Goal: Task Accomplishment & Management: Manage account settings

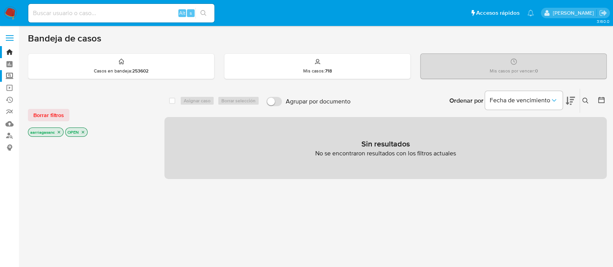
click at [9, 78] on label "Screening" at bounding box center [46, 76] width 92 height 12
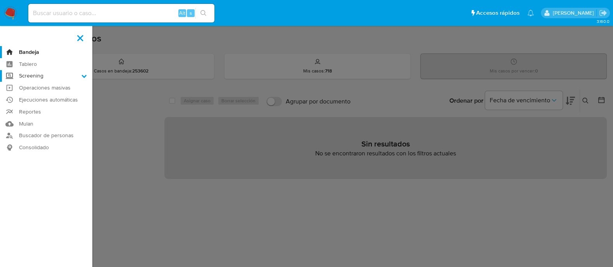
click at [0, 0] on input "Screening" at bounding box center [0, 0] width 0 height 0
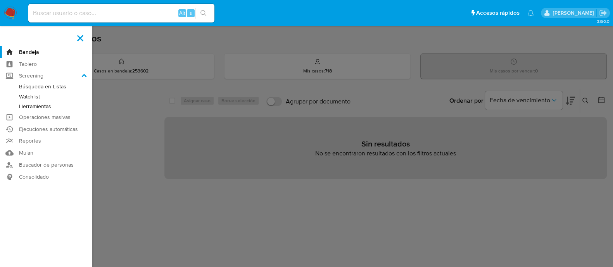
click at [37, 107] on link "Herramientas" at bounding box center [46, 107] width 92 height 10
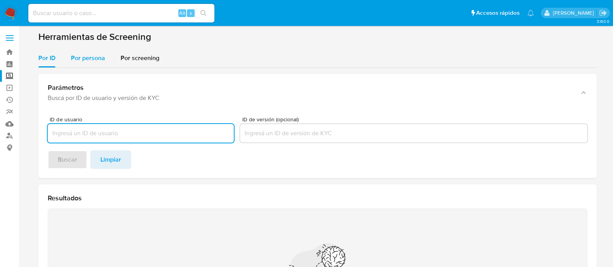
click at [95, 62] on span "Por persona" at bounding box center [88, 57] width 34 height 9
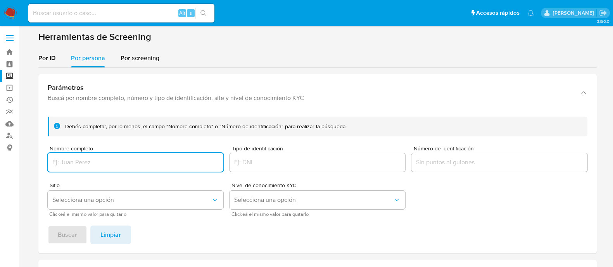
click at [98, 160] on input "Nombre completo" at bounding box center [136, 162] width 176 height 10
type input "MARIA GUADALUPE AIRE GONZALEZ"
click at [211, 202] on icon "Sitio" at bounding box center [215, 200] width 8 height 8
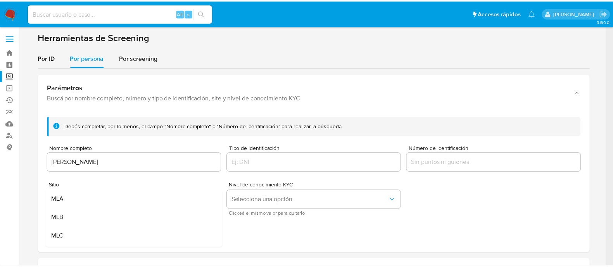
scroll to position [48, 0]
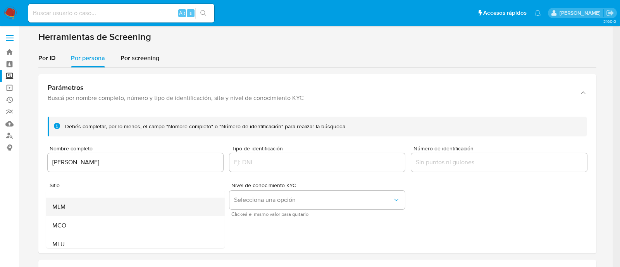
click at [114, 208] on div "MLM" at bounding box center [133, 207] width 162 height 19
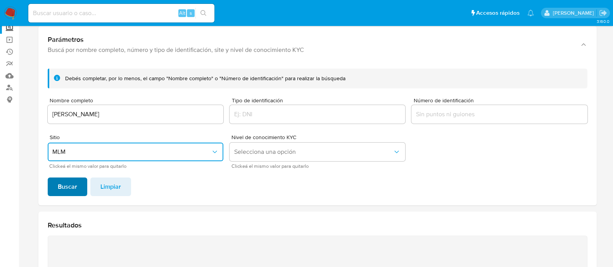
click at [67, 181] on span "Buscar" at bounding box center [67, 186] width 19 height 17
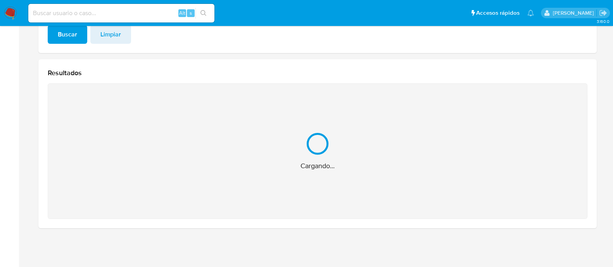
scroll to position [77, 0]
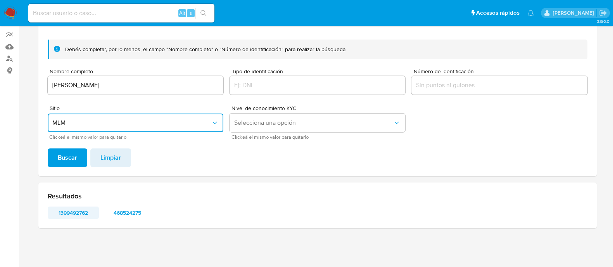
click at [70, 210] on span "1399492762" at bounding box center [73, 212] width 40 height 11
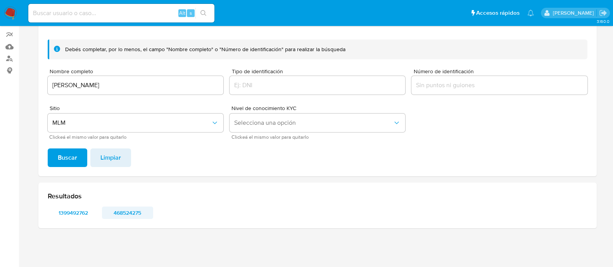
click at [126, 216] on span "468524275" at bounding box center [127, 212] width 40 height 11
click at [12, 14] on img at bounding box center [10, 13] width 13 height 13
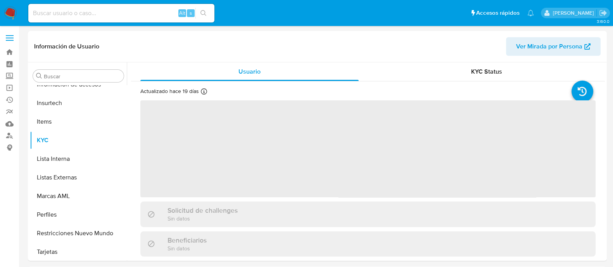
scroll to position [327, 0]
select select "10"
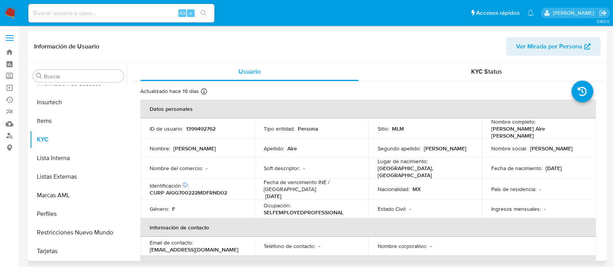
click at [322, 180] on p "Fecha de vencimiento INE / Pasaporte :" at bounding box center [311, 186] width 95 height 14
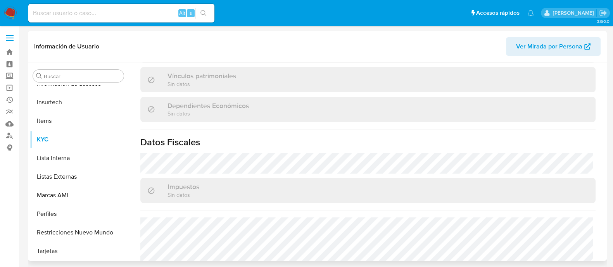
scroll to position [487, 0]
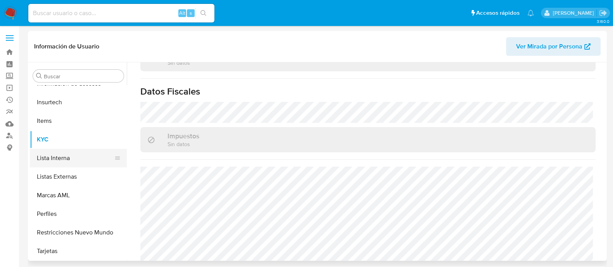
click at [69, 158] on button "Lista Interna" at bounding box center [75, 158] width 91 height 19
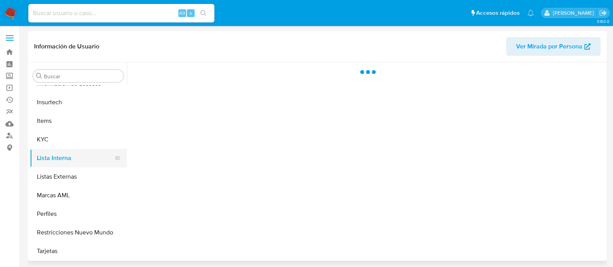
scroll to position [0, 0]
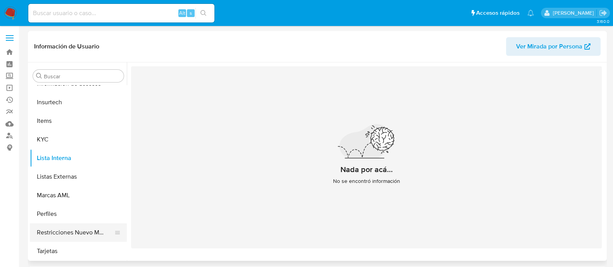
click at [71, 224] on button "Restricciones Nuevo Mundo" at bounding box center [75, 232] width 91 height 19
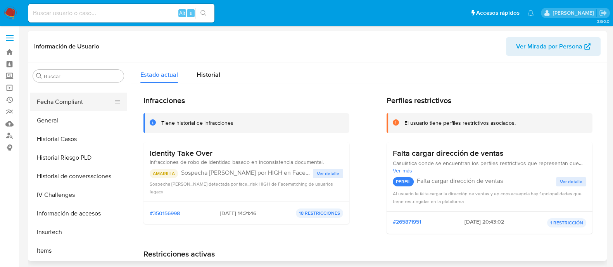
scroll to position [182, 0]
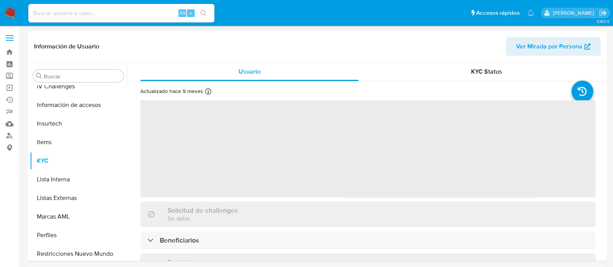
scroll to position [327, 0]
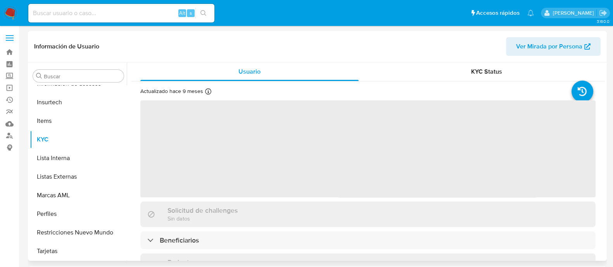
select select "10"
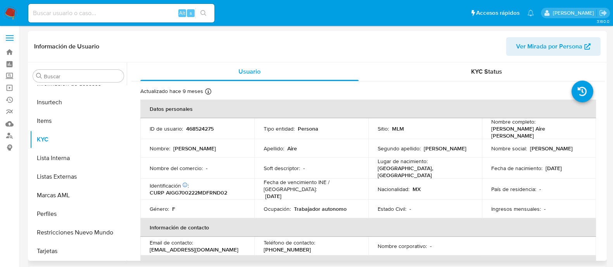
click at [394, 168] on p "MEXICO, DISTRITO FEDERAL" at bounding box center [424, 172] width 92 height 14
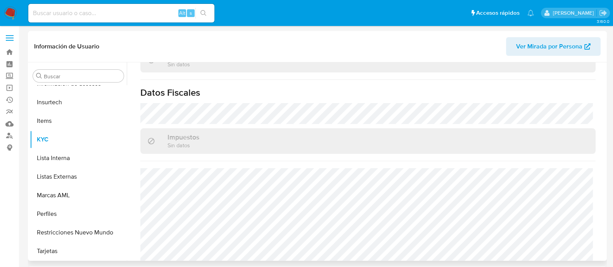
scroll to position [479, 0]
click at [91, 166] on button "Lista Interna" at bounding box center [75, 158] width 91 height 19
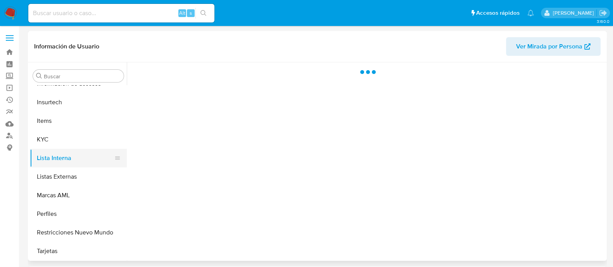
scroll to position [0, 0]
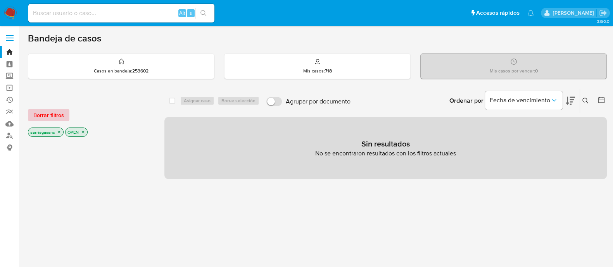
click at [40, 112] on span "Borrar filtros" at bounding box center [48, 115] width 31 height 11
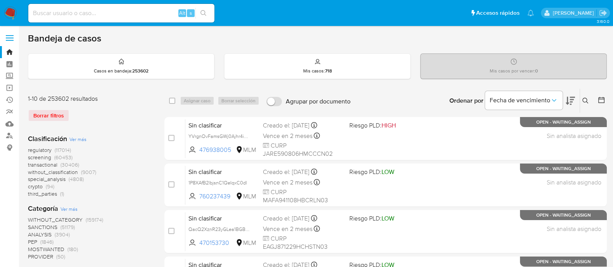
click at [47, 223] on span "SANCTIONS" at bounding box center [42, 227] width 29 height 8
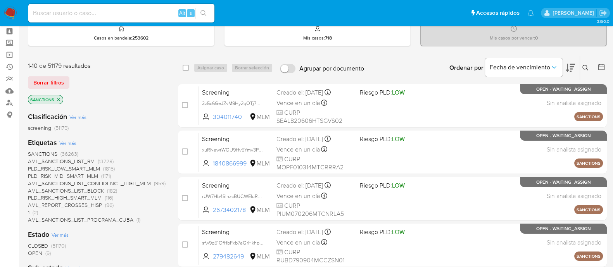
scroll to position [48, 0]
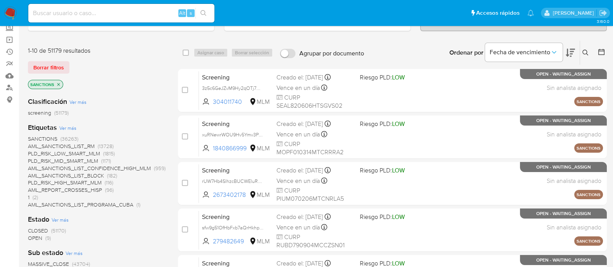
click at [40, 239] on span "OPEN" at bounding box center [35, 238] width 14 height 8
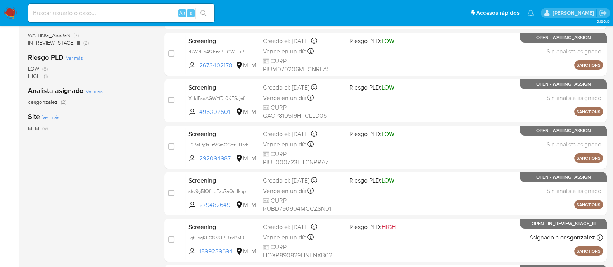
scroll to position [35, 0]
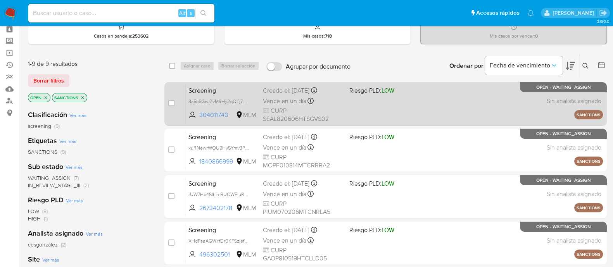
click at [389, 103] on div "Screening 3z5c6GeJZvM9Hy2qOTj7WPu4 304011740 MLM Riesgo PLD: LOW Creado el: 17/…" at bounding box center [393, 103] width 417 height 39
click at [171, 106] on div "case-item-checkbox" at bounding box center [171, 103] width 6 height 9
click at [171, 105] on input "checkbox" at bounding box center [171, 103] width 6 height 6
checkbox input "true"
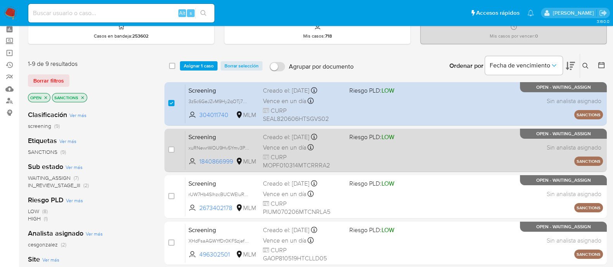
click at [366, 150] on div "Screening xuRNewrWOU9Hv5Ymv3PUX2Pv 1840866999 MLM Riesgo PLD: LOW Creado el: 17…" at bounding box center [393, 150] width 417 height 39
click at [173, 150] on input "checkbox" at bounding box center [171, 150] width 6 height 6
checkbox input "true"
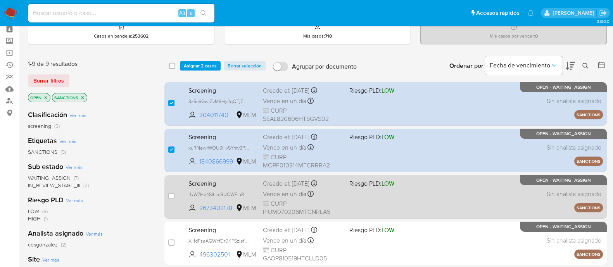
click at [360, 207] on div "Screening rUW7Hb4SlhzcBUCWEluRX56C 2673402178 MLM Riesgo PLD: LOW Creado el: 17…" at bounding box center [393, 196] width 417 height 39
click at [171, 195] on input "checkbox" at bounding box center [171, 196] width 6 height 6
checkbox input "true"
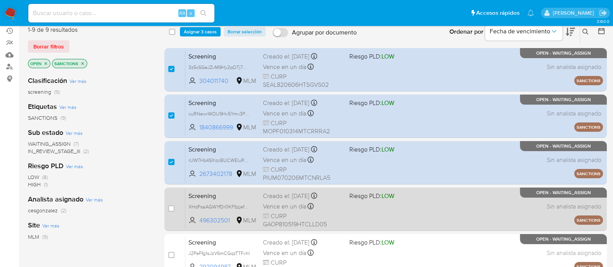
scroll to position [83, 0]
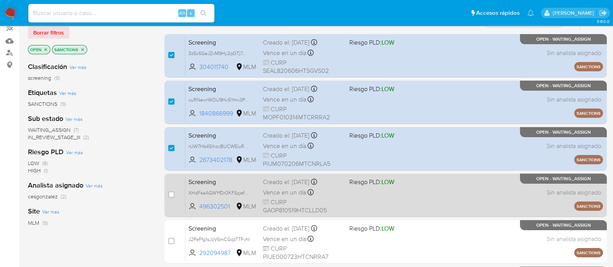
click at [388, 201] on div "Screening XHdFsaAGWYfDr0KFSzjefVWw 496302501 MLM Riesgo PLD: LOW Creado el: 17/…" at bounding box center [393, 195] width 417 height 39
click at [172, 192] on input "checkbox" at bounding box center [171, 194] width 6 height 6
checkbox input "true"
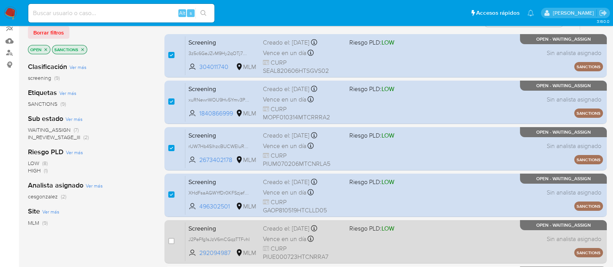
click at [371, 251] on div "Screening J2PeFfg1sJzV6mCGqzTTFvhI 292094987 MLM Riesgo PLD: LOW Creado el: 17/…" at bounding box center [393, 241] width 417 height 39
click at [172, 241] on input "checkbox" at bounding box center [171, 241] width 6 height 6
checkbox input "true"
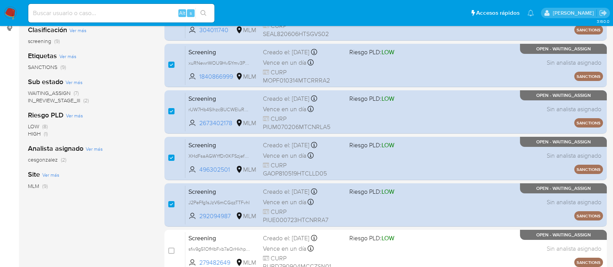
scroll to position [180, 0]
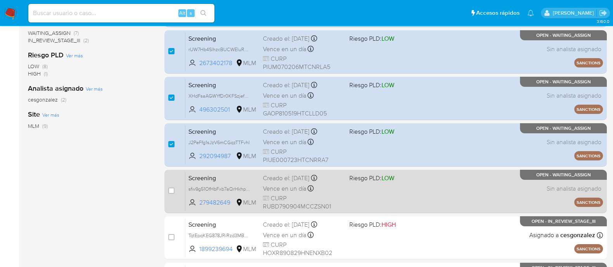
click at [368, 198] on div "Screening sfw9g51OfHbFxb7aQrHkhpkW 279482649 MLM Riesgo PLD: LOW Creado el: 17/…" at bounding box center [393, 191] width 417 height 39
click at [172, 191] on input "checkbox" at bounding box center [171, 191] width 6 height 6
checkbox input "true"
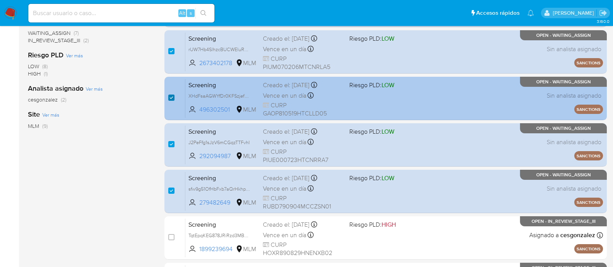
click at [172, 97] on input "checkbox" at bounding box center [171, 98] width 6 height 6
checkbox input "false"
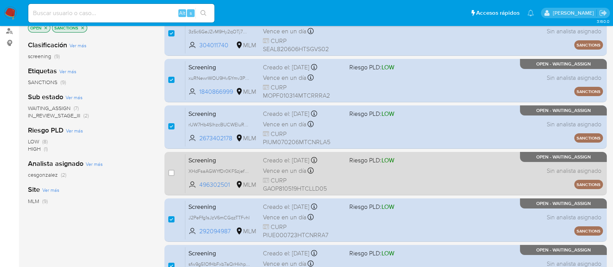
scroll to position [83, 0]
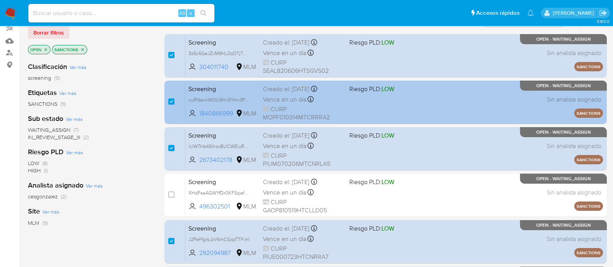
click at [173, 96] on div "case-item-checkbox No es posible asignar el caso" at bounding box center [176, 102] width 17 height 39
click at [169, 104] on div "case-item-checkbox" at bounding box center [171, 102] width 6 height 9
click at [171, 98] on input "checkbox" at bounding box center [171, 101] width 6 height 6
checkbox input "false"
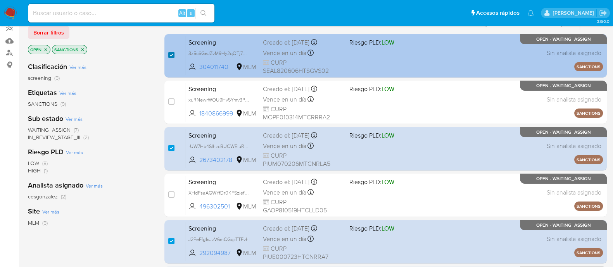
click at [169, 56] on input "checkbox" at bounding box center [171, 55] width 6 height 6
checkbox input "false"
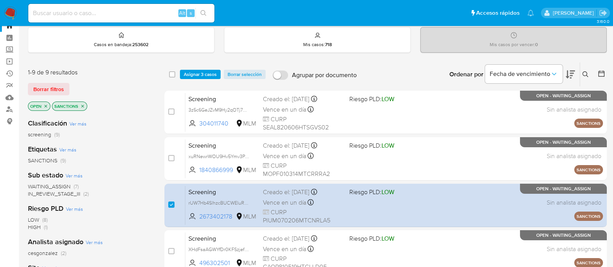
scroll to position [48, 0]
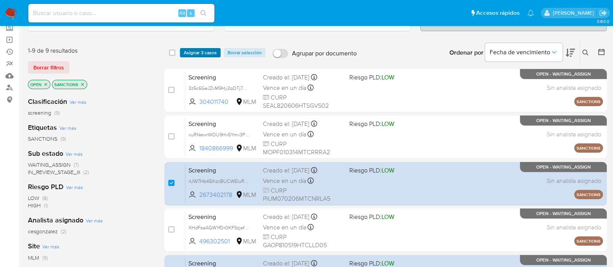
click at [194, 54] on span "Asignar 3 casos" at bounding box center [200, 53] width 33 height 8
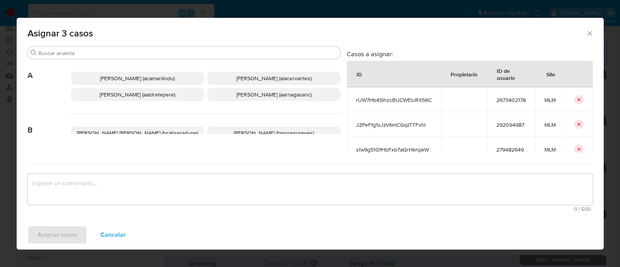
click at [236, 91] on span "Ana Maria Arriaga (aarriagasanc)" at bounding box center [273, 95] width 75 height 8
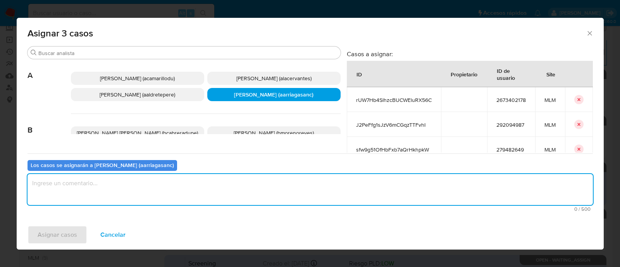
click at [196, 194] on textarea "assign-modal" at bounding box center [311, 189] width 566 height 31
type textarea "amas"
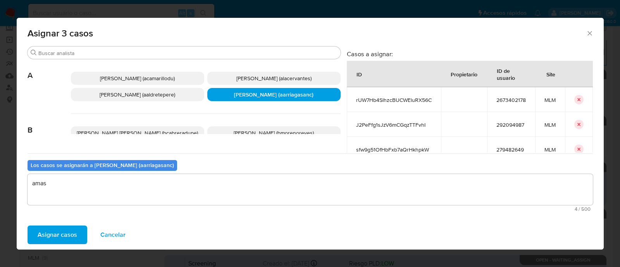
click at [64, 237] on span "Asignar casos" at bounding box center [58, 234] width 40 height 17
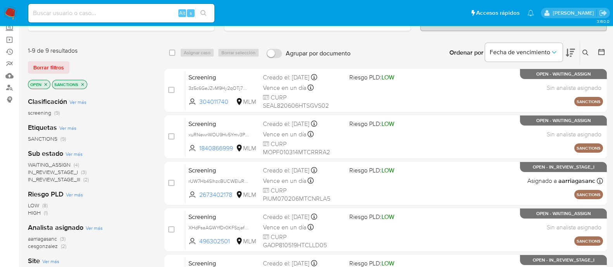
click at [8, 13] on img at bounding box center [10, 13] width 13 height 13
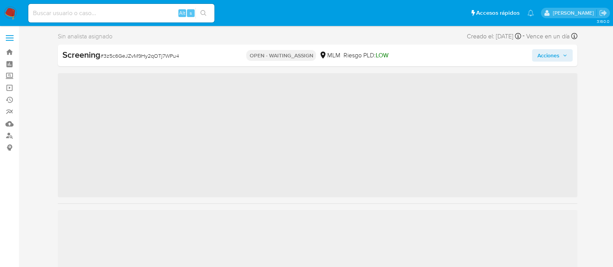
scroll to position [327, 0]
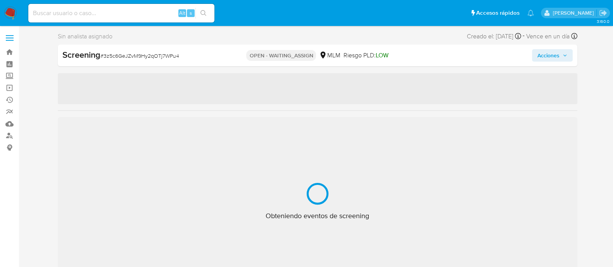
select select "10"
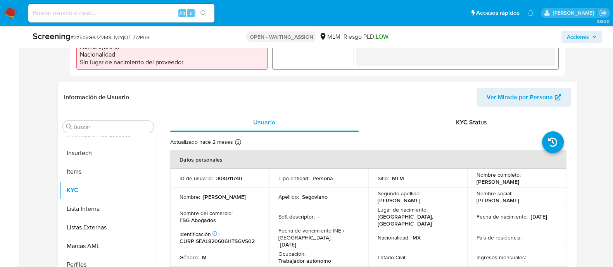
scroll to position [291, 0]
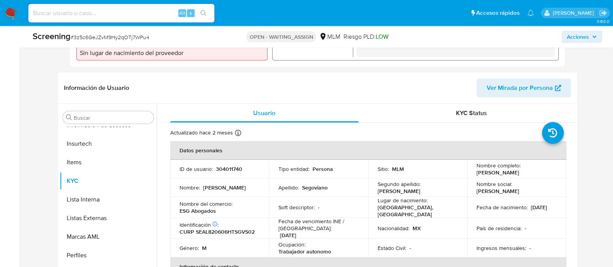
click at [293, 185] on p "Apellido :" at bounding box center [288, 187] width 21 height 7
click at [224, 173] on td "ID de usuario : 304011740" at bounding box center [219, 169] width 99 height 19
click at [227, 166] on p "304011740" at bounding box center [229, 169] width 26 height 7
copy p "304011740"
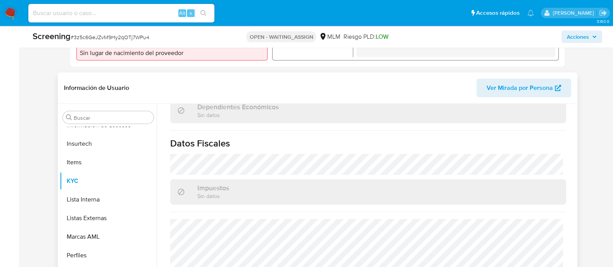
scroll to position [489, 0]
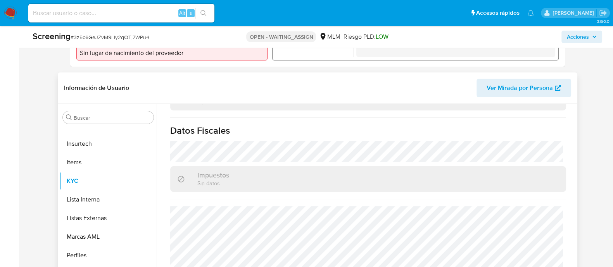
click at [390, 166] on div "Impuestos Sin datos" at bounding box center [368, 178] width 396 height 25
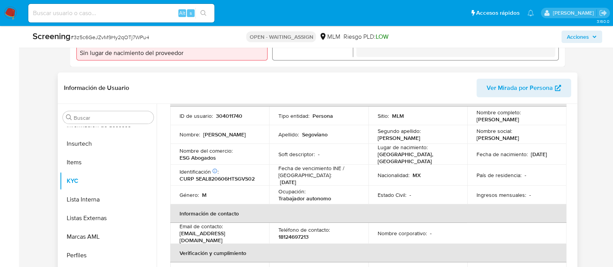
scroll to position [0, 0]
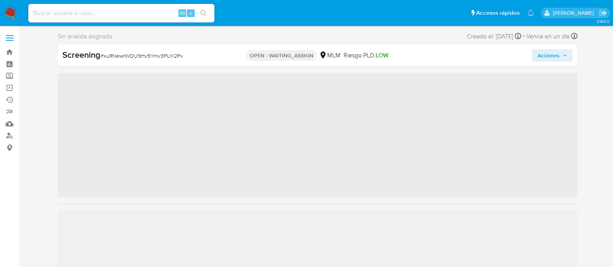
scroll to position [327, 0]
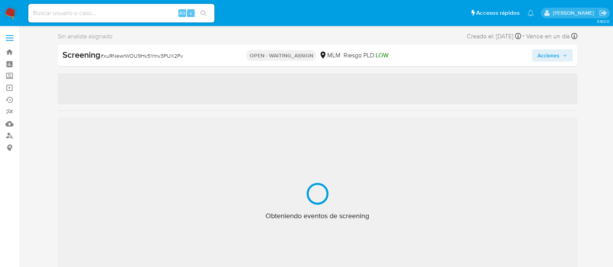
select select "10"
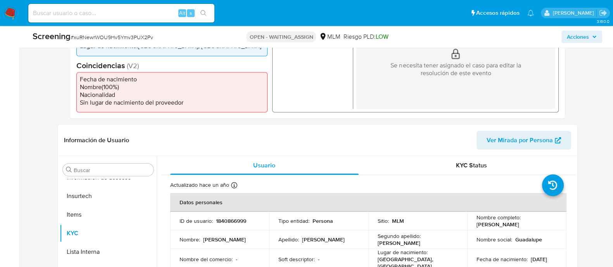
scroll to position [242, 0]
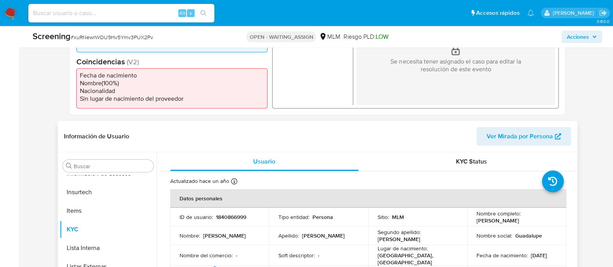
click at [233, 221] on p "1840866999" at bounding box center [231, 217] width 30 height 7
copy p "1840866999"
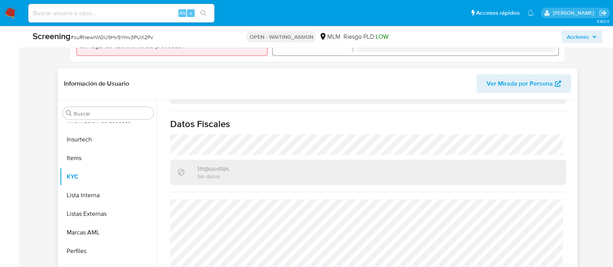
scroll to position [339, 0]
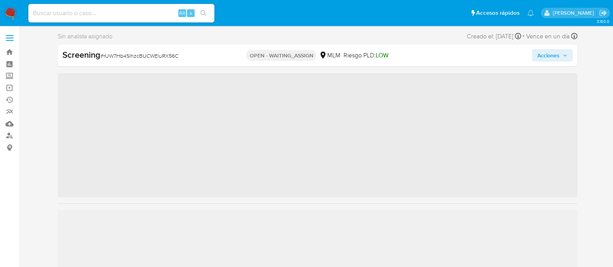
scroll to position [327, 0]
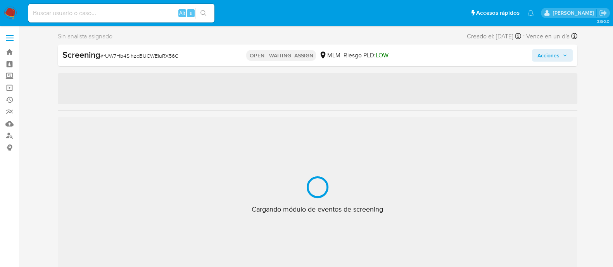
select select "10"
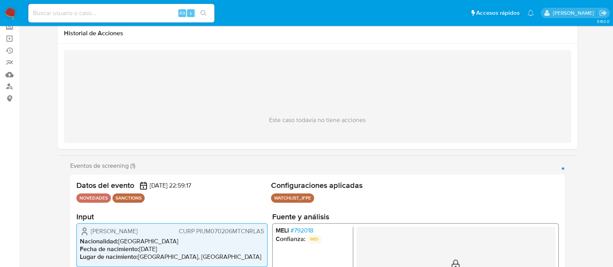
scroll to position [97, 0]
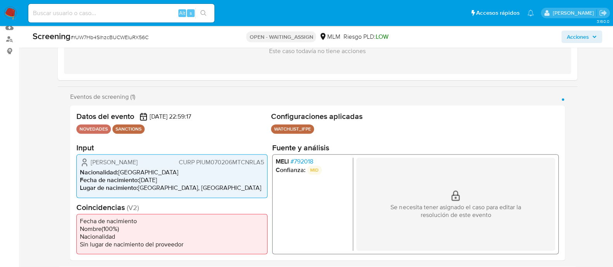
click at [350, 171] on ul "MELI # 792018 Confianza: MID" at bounding box center [314, 204] width 78 height 93
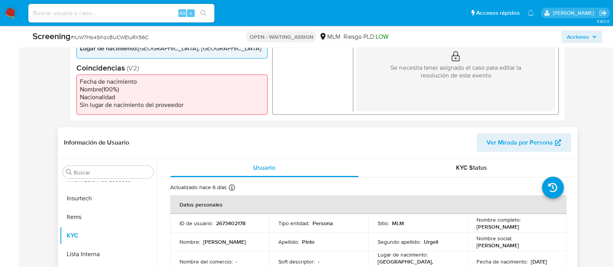
scroll to position [242, 0]
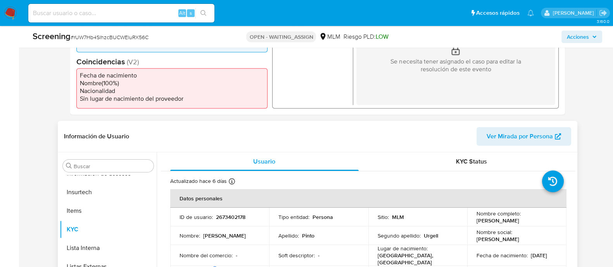
click at [235, 219] on p "2673402178" at bounding box center [230, 217] width 29 height 7
copy p "2"
click at [234, 217] on p "2673402178" at bounding box center [230, 217] width 29 height 7
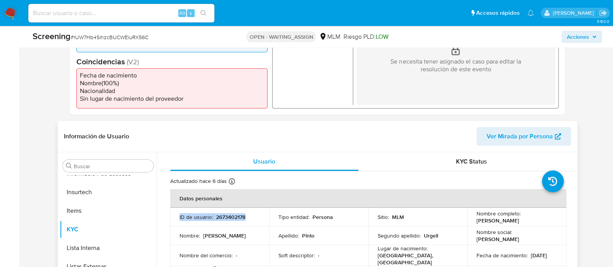
click at [234, 216] on p "2673402178" at bounding box center [230, 217] width 29 height 7
copy div "ID de usuario : 2673402178"
click at [234, 216] on p "2673402178" at bounding box center [230, 217] width 29 height 7
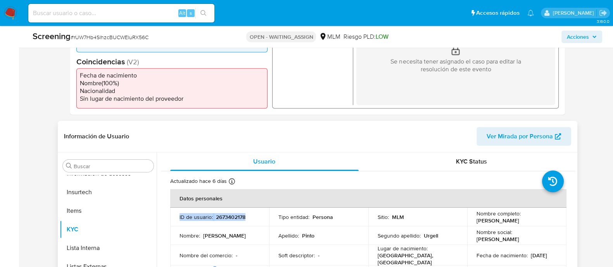
click at [234, 216] on p "2673402178" at bounding box center [230, 217] width 29 height 7
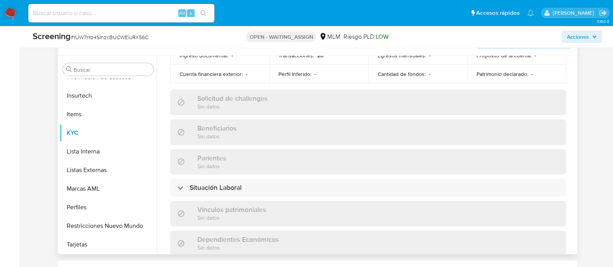
scroll to position [0, 0]
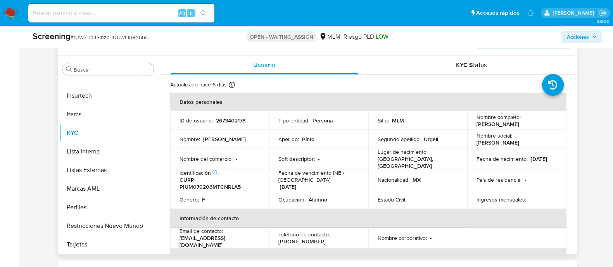
click at [258, 162] on td "Nombre del comercio : -" at bounding box center [219, 158] width 99 height 21
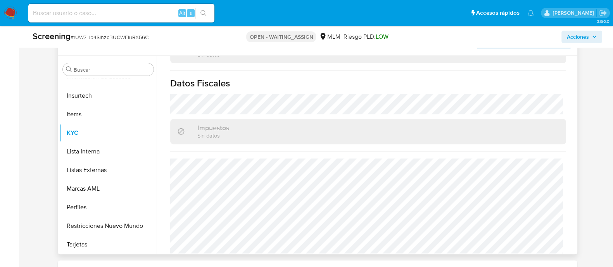
scroll to position [489, 0]
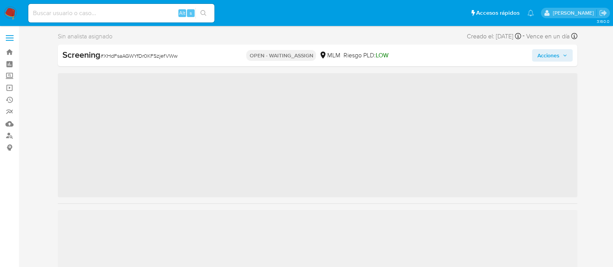
scroll to position [327, 0]
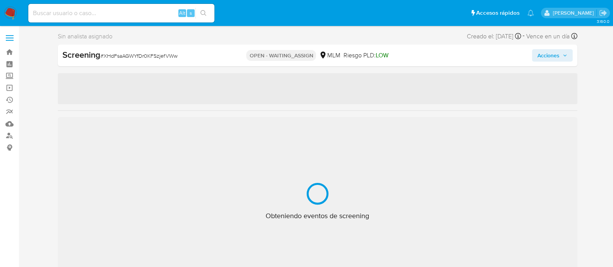
select select "10"
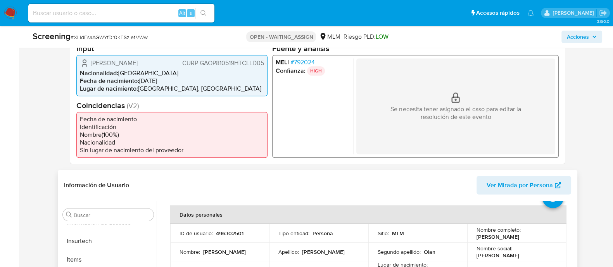
scroll to position [48, 0]
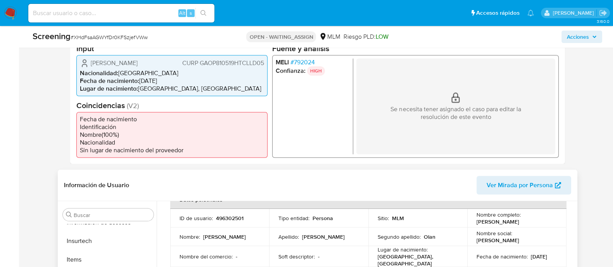
click at [225, 218] on p "496302501" at bounding box center [230, 218] width 28 height 7
copy p "496302501"
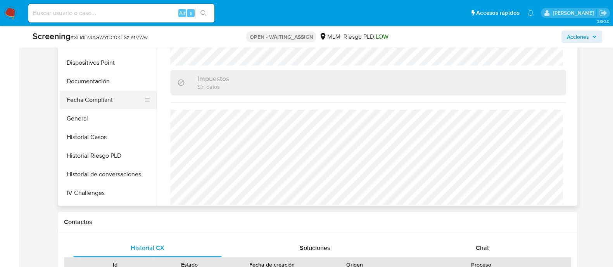
scroll to position [134, 0]
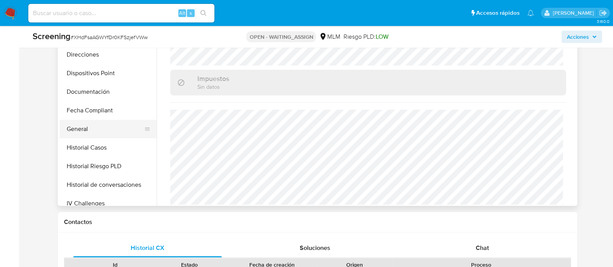
click at [73, 130] on button "General" at bounding box center [105, 129] width 91 height 19
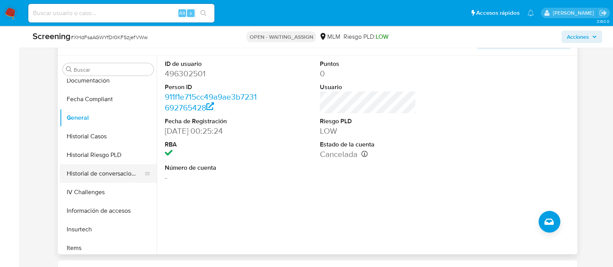
scroll to position [242, 0]
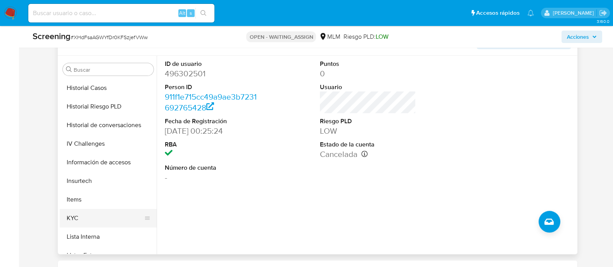
click at [78, 218] on button "KYC" at bounding box center [105, 218] width 91 height 19
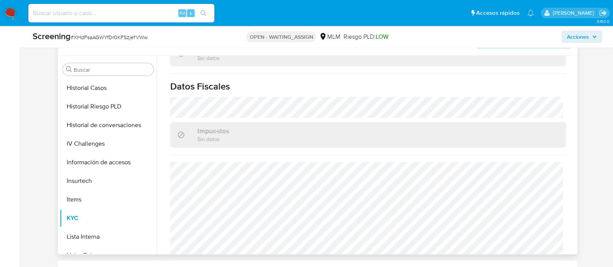
scroll to position [489, 0]
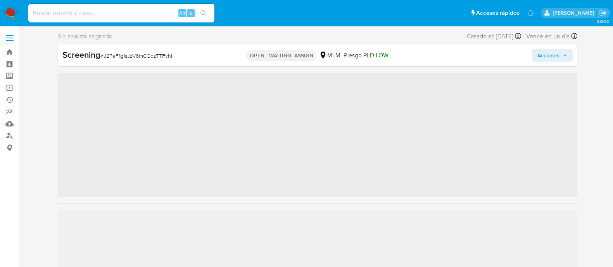
scroll to position [327, 0]
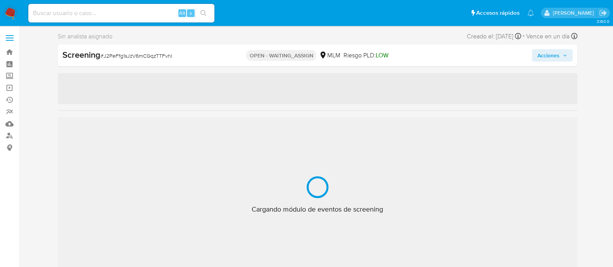
select select "10"
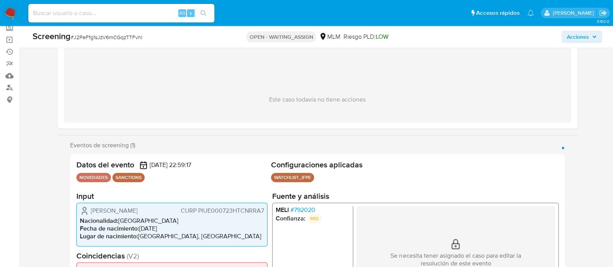
scroll to position [97, 0]
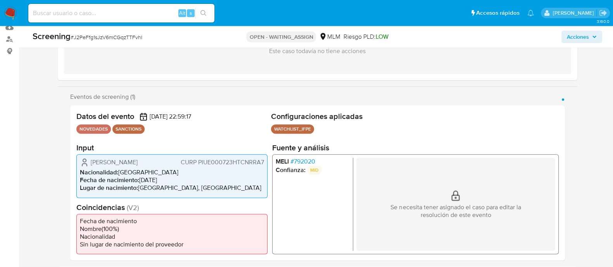
click at [314, 181] on ul "[PERSON_NAME] # 792020 Confianza: MID" at bounding box center [314, 204] width 78 height 93
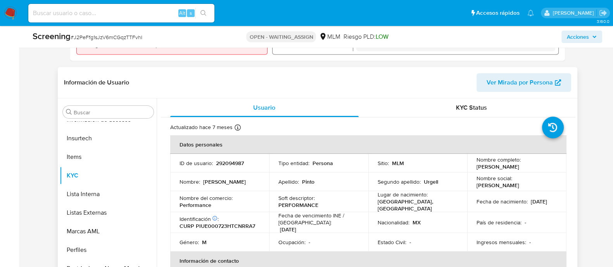
scroll to position [387, 0]
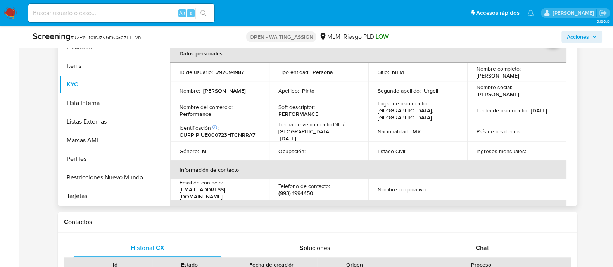
click at [223, 74] on p "292094987" at bounding box center [230, 72] width 28 height 7
copy p "292094987"
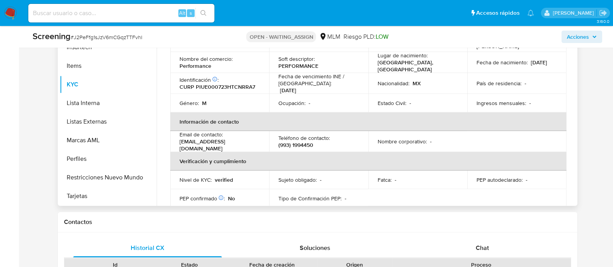
click at [339, 146] on td "Teléfono de contacto : [PHONE_NUMBER]" at bounding box center [318, 141] width 99 height 21
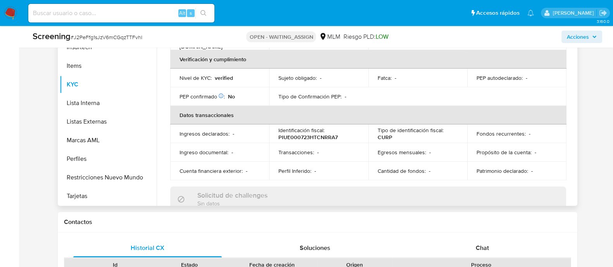
scroll to position [0, 0]
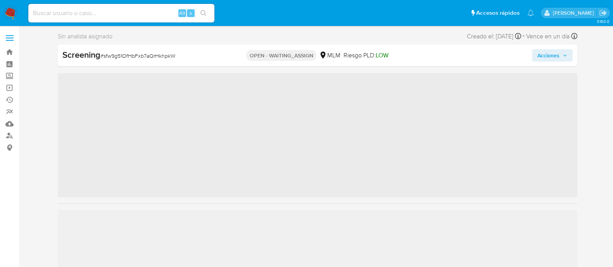
scroll to position [327, 0]
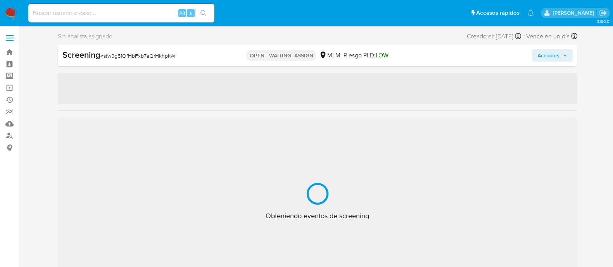
select select "10"
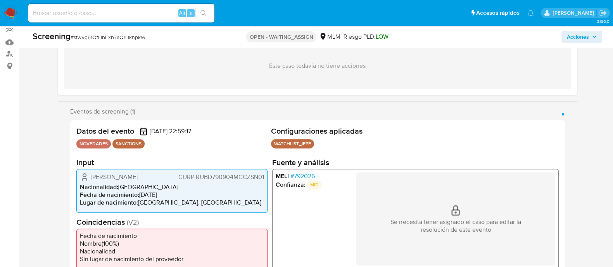
scroll to position [97, 0]
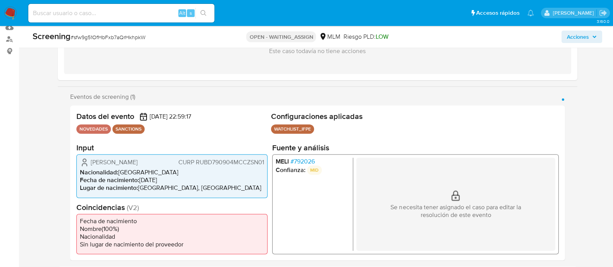
click at [305, 177] on ul "MELI # 792026 Confianza: MID" at bounding box center [314, 204] width 78 height 93
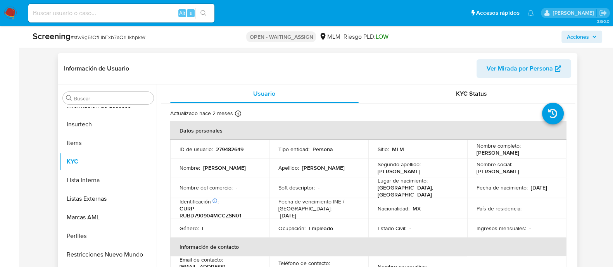
scroll to position [339, 0]
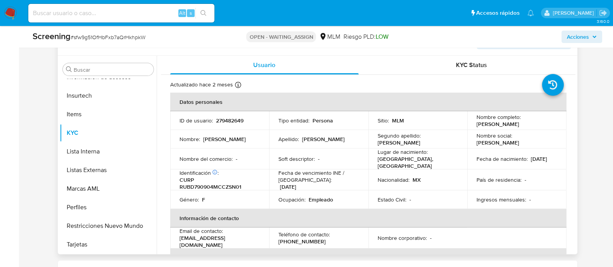
click at [224, 117] on p "279482649" at bounding box center [230, 120] width 28 height 7
copy p "279482649"
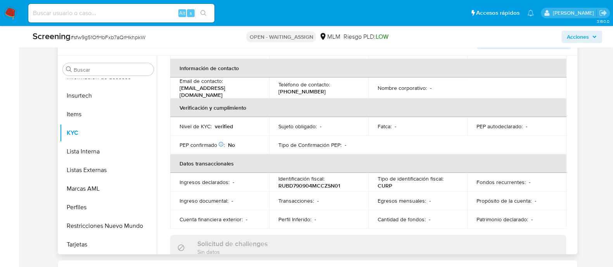
scroll to position [0, 0]
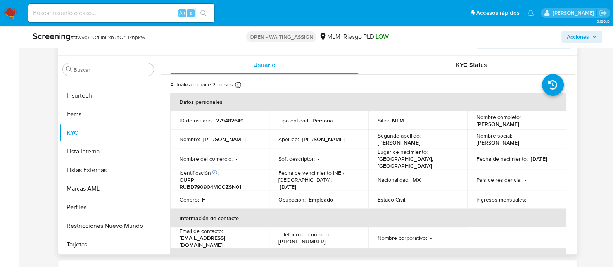
click at [356, 153] on td "Soft descriptor : -" at bounding box center [318, 158] width 99 height 21
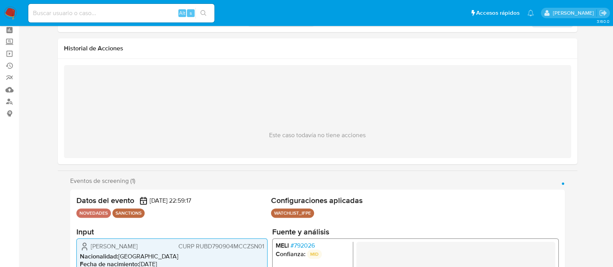
scroll to position [48, 0]
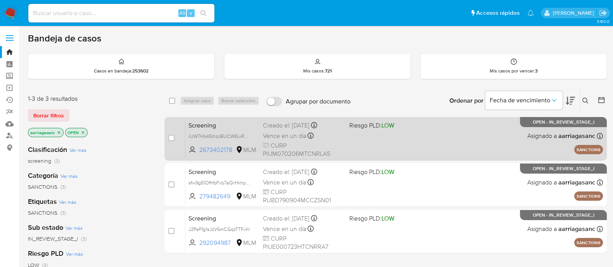
click at [429, 134] on div "Screening rUW7Hb4SlhzcBUCWEluRX56C 2673402178 MLM Riesgo PLD: LOW Creado el: [D…" at bounding box center [393, 138] width 417 height 39
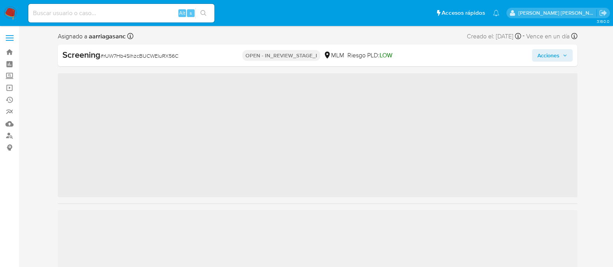
scroll to position [327, 0]
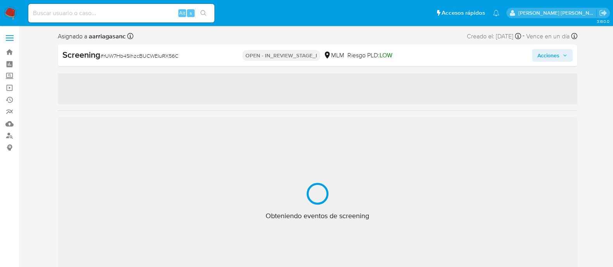
select select "10"
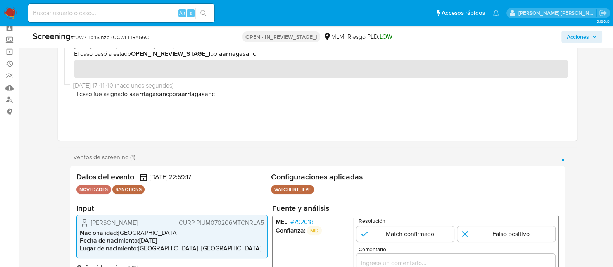
scroll to position [97, 0]
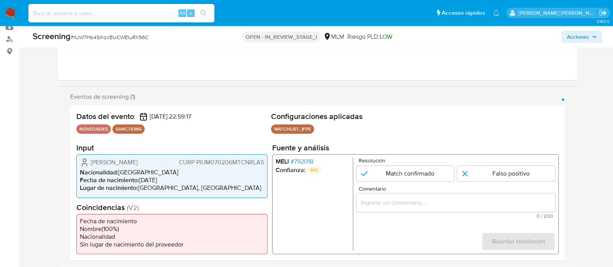
click at [393, 187] on span "Comentario" at bounding box center [457, 189] width 199 height 6
click at [393, 198] on input "Comentario" at bounding box center [455, 203] width 199 height 10
click at [393, 171] on input "1 de 1" at bounding box center [405, 174] width 98 height 16
radio input "true"
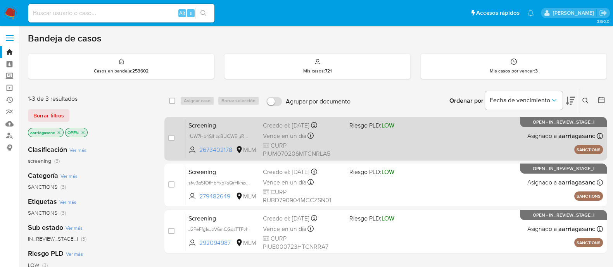
click at [386, 137] on div "Screening rUW7Hb4SlhzcBUCWEluRX56C 2673402178 MLM Riesgo PLD: LOW Creado el: [D…" at bounding box center [393, 138] width 417 height 39
click at [174, 140] on div "case-item-checkbox No es posible asignar el caso" at bounding box center [176, 138] width 17 height 39
click at [173, 137] on input "checkbox" at bounding box center [171, 138] width 6 height 6
checkbox input "true"
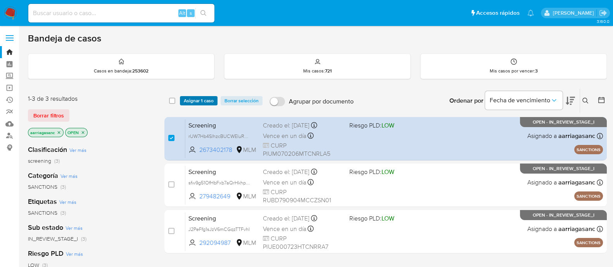
click at [199, 98] on span "Asignar 1 caso" at bounding box center [199, 101] width 30 height 8
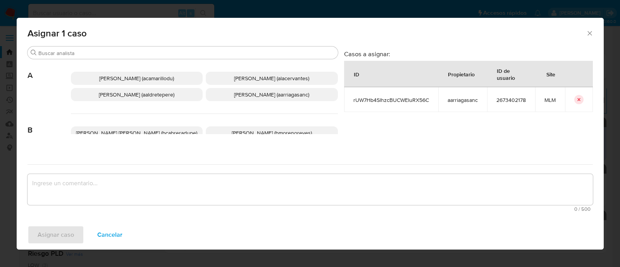
click at [259, 96] on span "Ana Maria Arriaga (aarriagasanc)" at bounding box center [271, 95] width 75 height 8
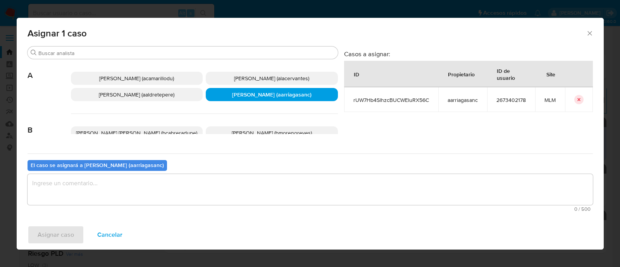
click at [244, 177] on textarea "assign-modal" at bounding box center [311, 189] width 566 height 31
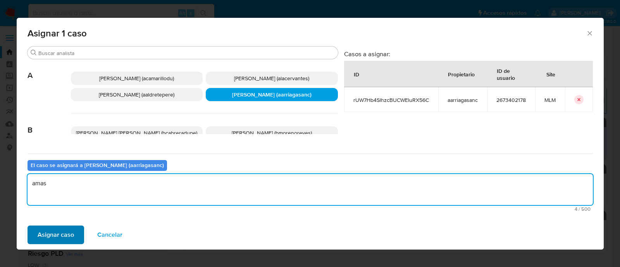
type textarea "amas"
click at [57, 232] on span "Asignar caso" at bounding box center [56, 234] width 36 height 17
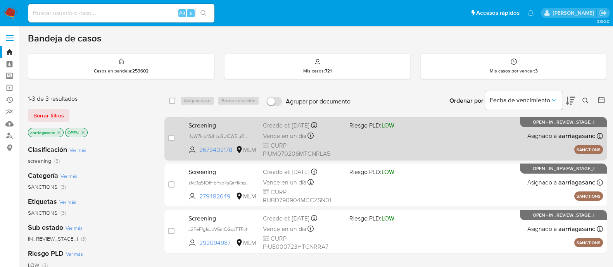
click at [390, 148] on div "Screening rUW7Hb4SlhzcBUCWEluRX56C 2673402178 MLM Riesgo PLD: LOW Creado el: 17…" at bounding box center [393, 138] width 417 height 39
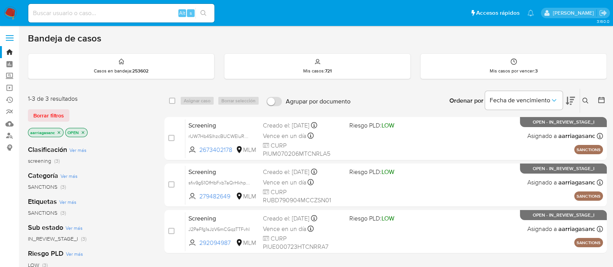
click at [7, 12] on img at bounding box center [10, 13] width 13 height 13
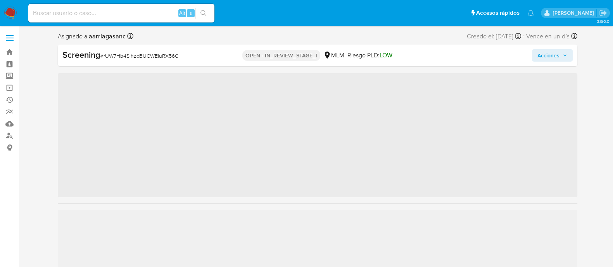
scroll to position [327, 0]
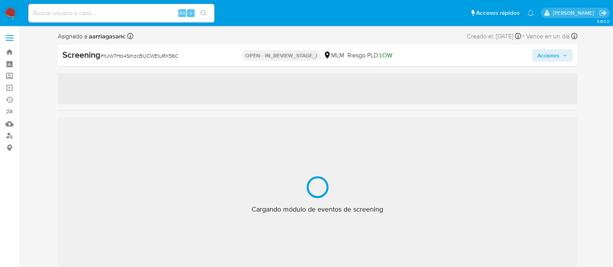
select select "10"
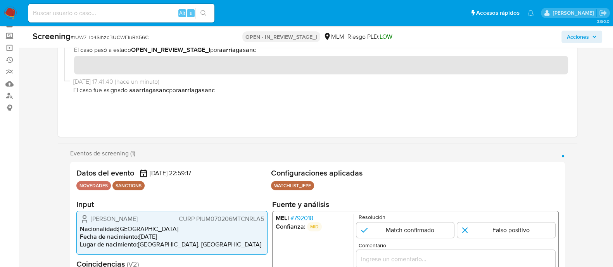
scroll to position [145, 0]
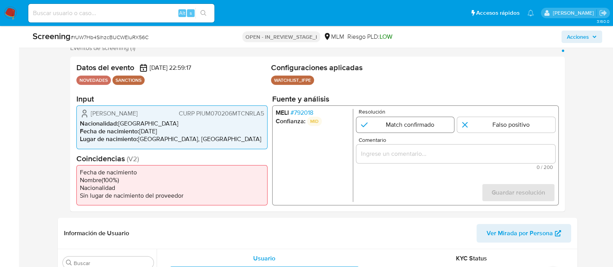
click at [365, 127] on input "1 de 1" at bounding box center [405, 125] width 98 height 16
radio input "true"
click at [385, 149] on input "Comentario" at bounding box center [455, 154] width 199 height 10
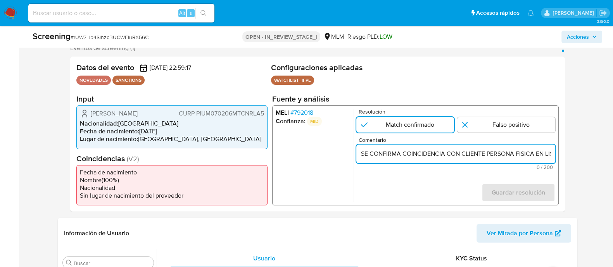
scroll to position [0, 194]
type input "SE CONFIRMA COINCIDENCIA CON CLIENTE PERSONA FISICA EN LISTA LPB POR NOMBRE COM…"
click at [531, 182] on form "Resolución Match confirmado Falso positivo Comentario SE CONFIRMA COINCIDENCIA …" at bounding box center [455, 155] width 199 height 93
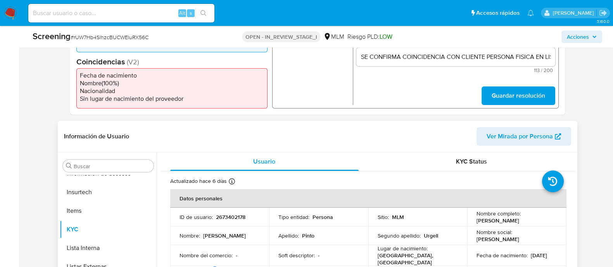
scroll to position [242, 0]
click at [525, 92] on span "Guardar resolución" at bounding box center [517, 95] width 53 height 17
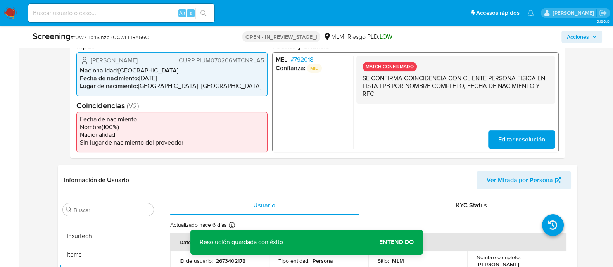
scroll to position [145, 0]
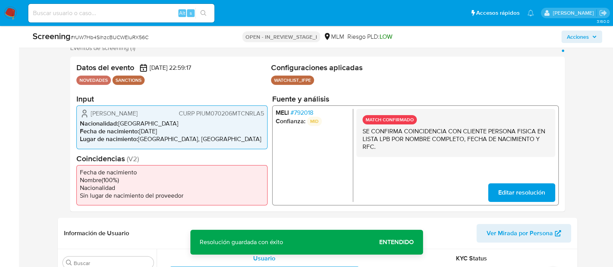
click at [413, 139] on p "SE CONFIRMA COINCIDENCIA CON CLIENTE PERSONA FISICA EN LISTA LPB POR NOMBRE COM…" at bounding box center [455, 139] width 186 height 23
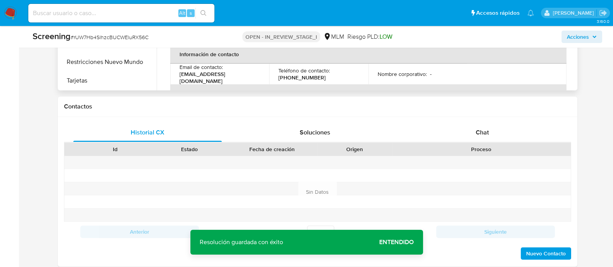
scroll to position [387, 0]
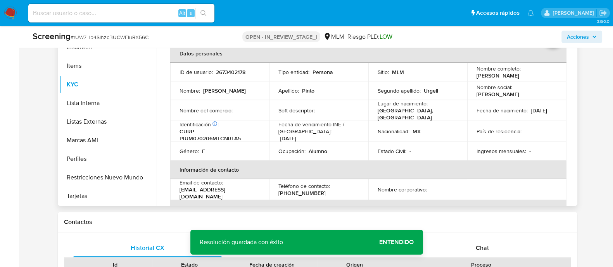
click at [378, 128] on p "Nacionalidad :" at bounding box center [394, 131] width 32 height 7
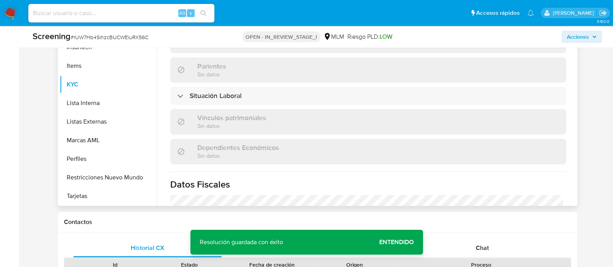
scroll to position [489, 0]
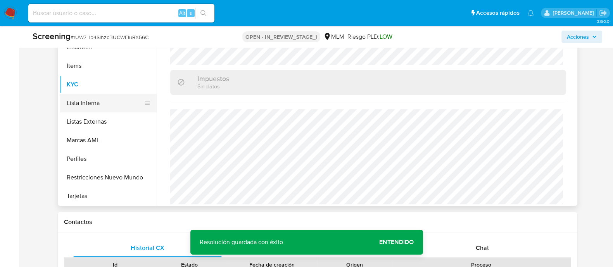
click at [104, 102] on button "Lista Interna" at bounding box center [105, 103] width 91 height 19
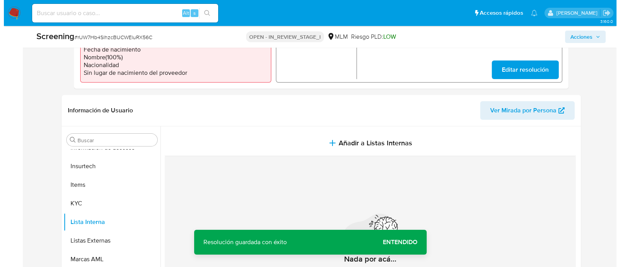
scroll to position [242, 0]
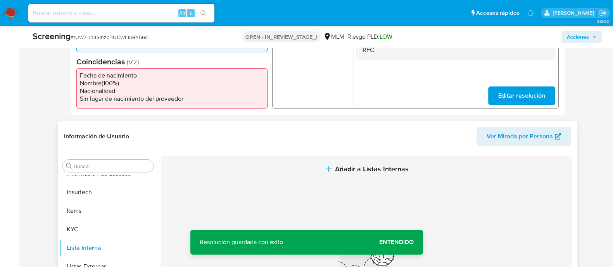
click at [345, 160] on button "Añadir a Listas Internas" at bounding box center [366, 169] width 411 height 26
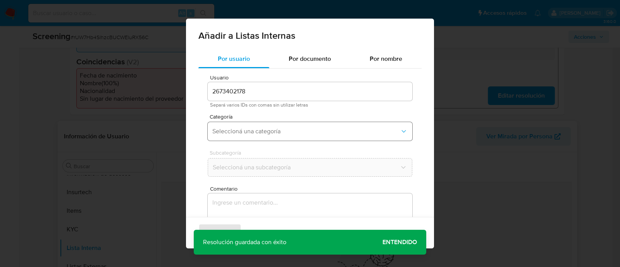
drag, startPoint x: 275, startPoint y: 134, endPoint x: 274, endPoint y: 140, distance: 5.1
click at [274, 134] on span "Seleccioná una categoría" at bounding box center [306, 132] width 188 height 8
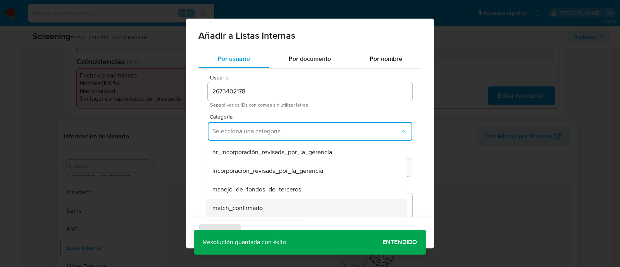
click at [255, 200] on div "match_confirmado" at bounding box center [303, 208] width 183 height 19
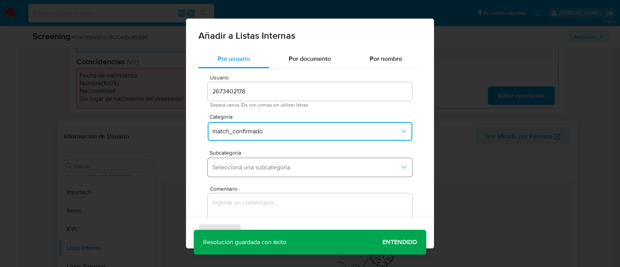
click at [257, 173] on button "Seleccioná una subcategoría" at bounding box center [310, 167] width 205 height 19
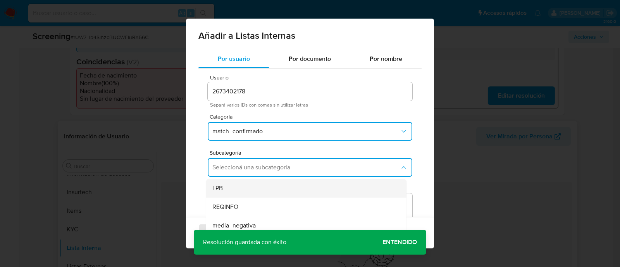
click at [240, 189] on div "LPB" at bounding box center [303, 188] width 183 height 19
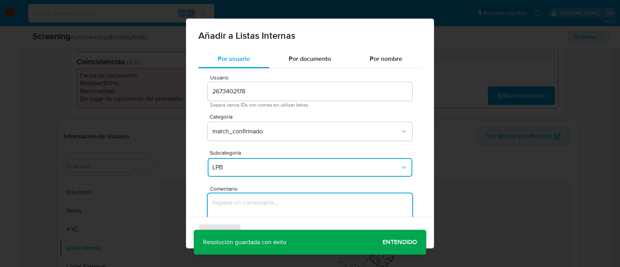
click at [236, 202] on textarea "Comentario" at bounding box center [310, 230] width 205 height 74
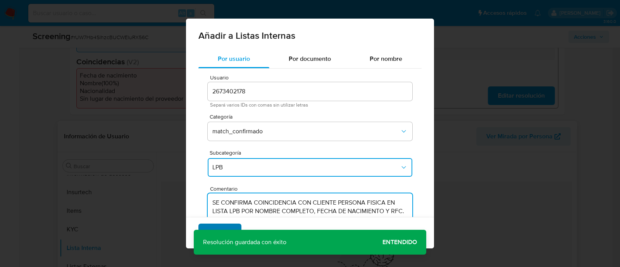
scroll to position [2, 0]
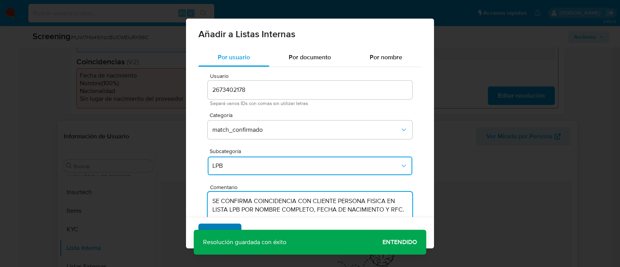
type textarea "SE CONFIRMA COINCIDENCIA CON CLIENTE PERSONA FISICA EN LISTA LPB POR NOMBRE COM…"
click at [223, 226] on span "Agregar" at bounding box center [220, 232] width 23 height 17
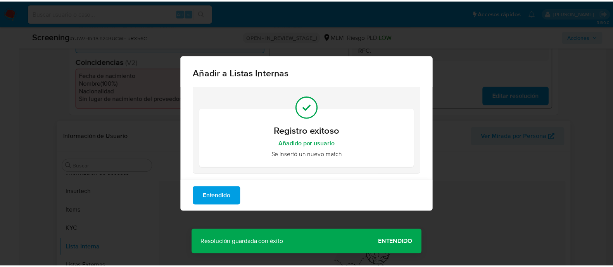
scroll to position [0, 0]
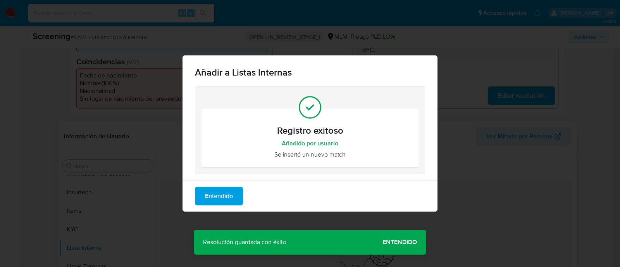
click at [393, 246] on div "Añadir a Listas Internas Registro exitoso Añadido por usuario Se insertó un nue…" at bounding box center [310, 133] width 620 height 267
click at [225, 203] on span "Entendido" at bounding box center [219, 196] width 28 height 17
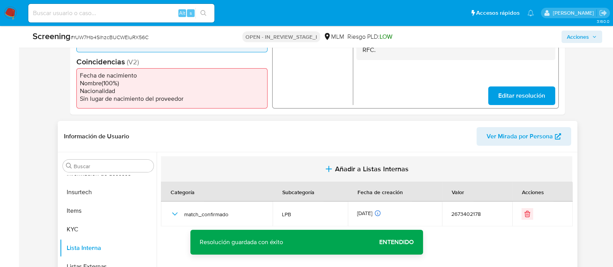
scroll to position [291, 0]
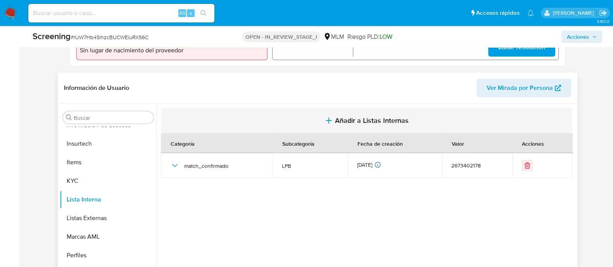
click at [351, 124] on span "Añadir a Listas Internas" at bounding box center [372, 120] width 74 height 9
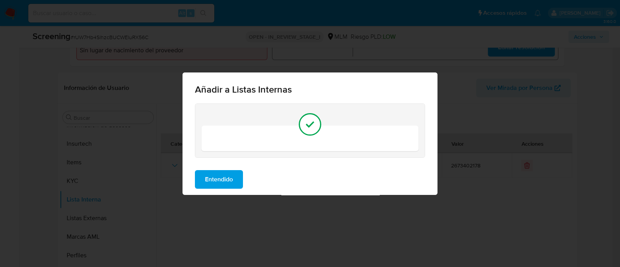
drag, startPoint x: 226, startPoint y: 179, endPoint x: 231, endPoint y: 180, distance: 4.4
click at [226, 179] on span "Entendido" at bounding box center [219, 179] width 28 height 17
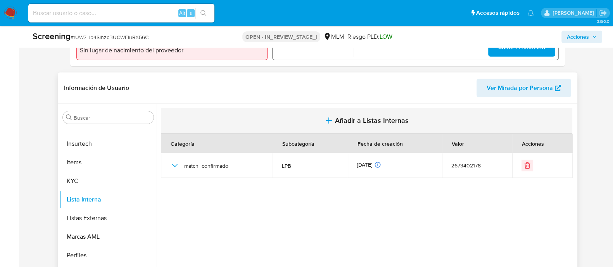
click at [330, 119] on icon "button" at bounding box center [328, 120] width 9 height 9
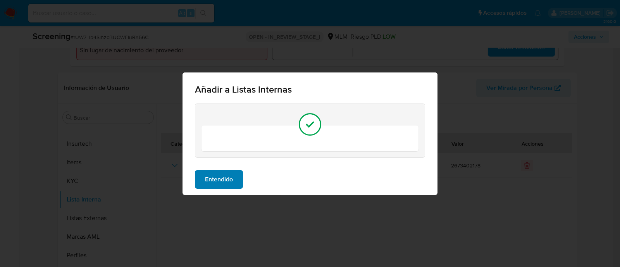
click at [213, 181] on span "Entendido" at bounding box center [219, 179] width 28 height 17
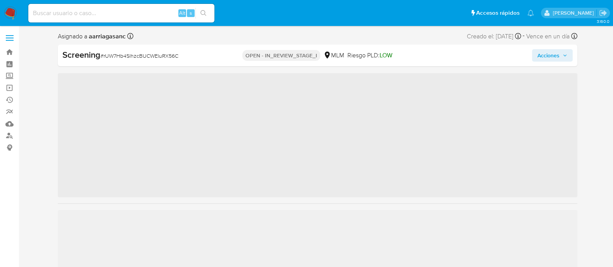
scroll to position [327, 0]
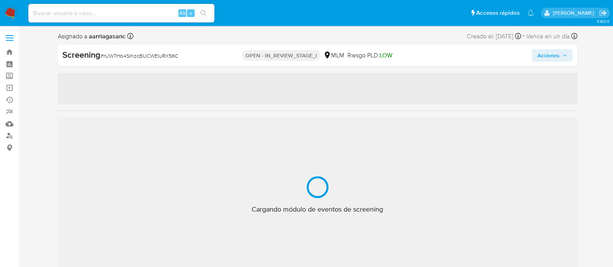
select select "10"
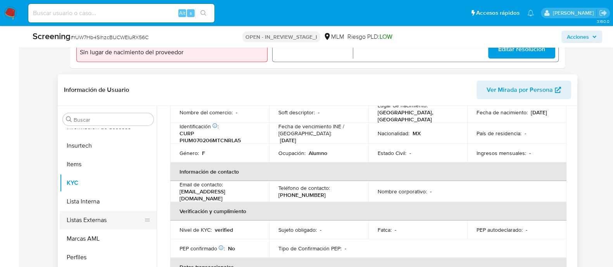
scroll to position [291, 0]
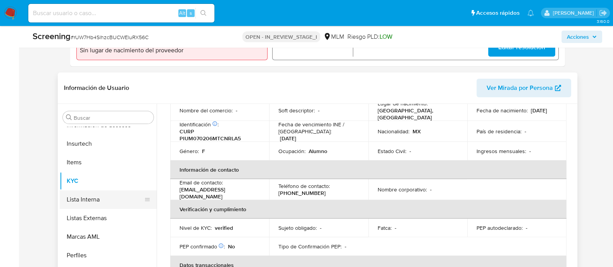
click at [120, 202] on button "Lista Interna" at bounding box center [105, 199] width 91 height 19
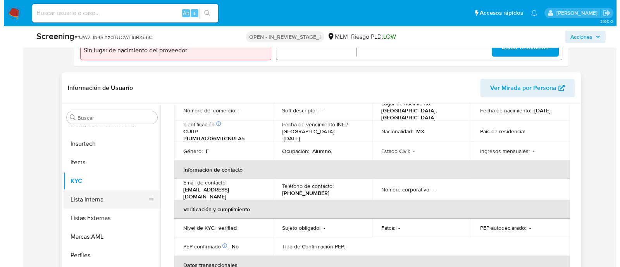
scroll to position [0, 0]
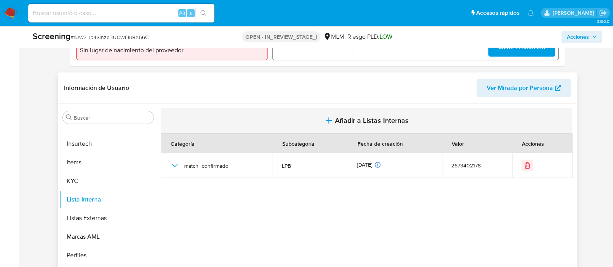
click at [357, 124] on span "Añadir a Listas Internas" at bounding box center [372, 120] width 74 height 9
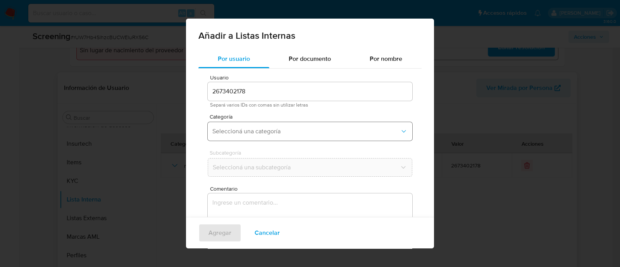
click at [279, 134] on span "Seleccioná una categoría" at bounding box center [306, 132] width 188 height 8
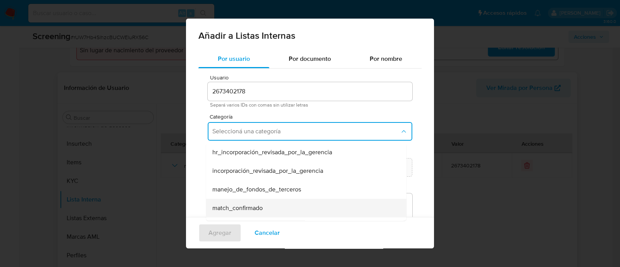
click at [249, 209] on span "match_confirmado" at bounding box center [237, 208] width 50 height 8
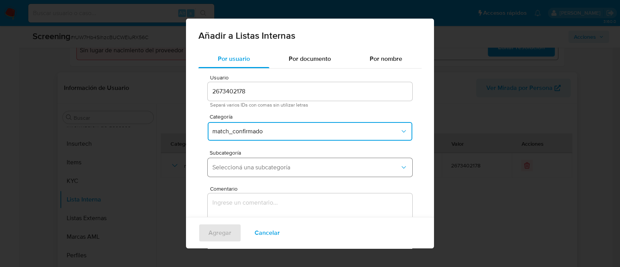
click at [260, 167] on span "Seleccioná una subcategoría" at bounding box center [306, 168] width 188 height 8
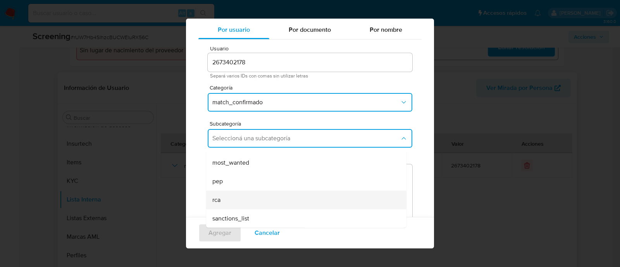
scroll to position [42, 0]
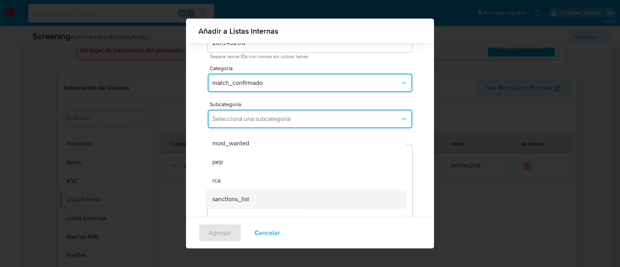
click at [246, 200] on span "sanctions_list" at bounding box center [230, 199] width 37 height 8
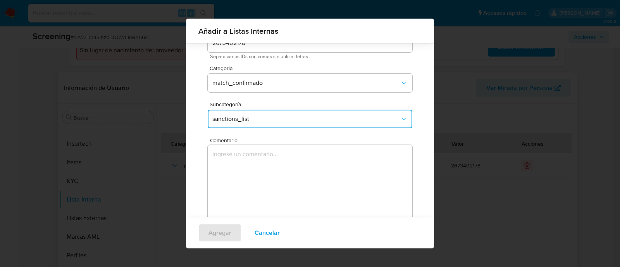
click at [245, 199] on textarea "Comentario" at bounding box center [310, 182] width 205 height 74
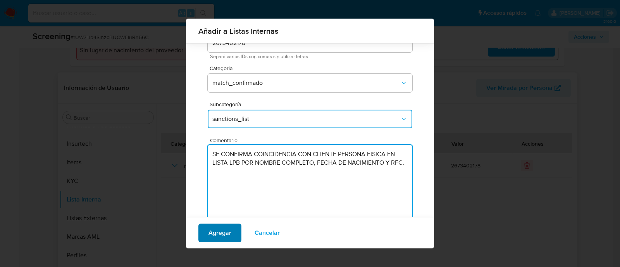
type textarea "SE CONFIRMA COINCIDENCIA CON CLIENTE PERSONA FISICA EN LISTA LPB POR NOMBRE COM…"
click at [226, 233] on span "Agregar" at bounding box center [220, 232] width 23 height 17
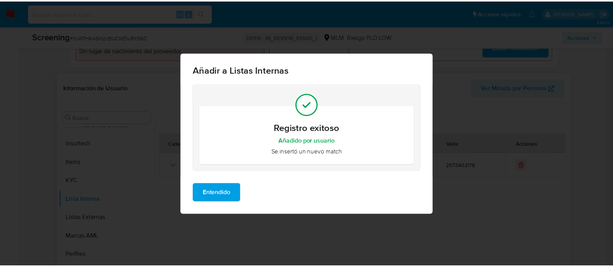
scroll to position [0, 0]
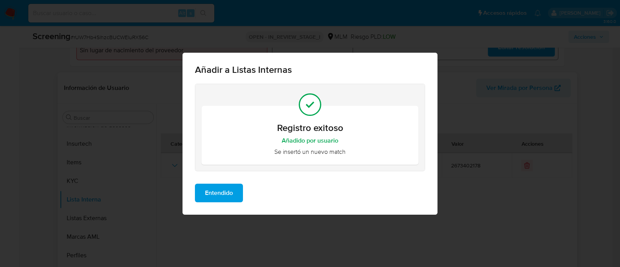
click at [221, 201] on span "Entendido" at bounding box center [219, 192] width 28 height 17
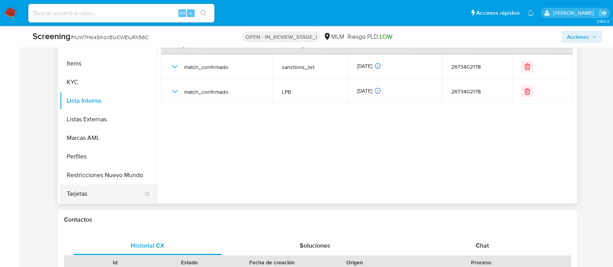
scroll to position [436, 0]
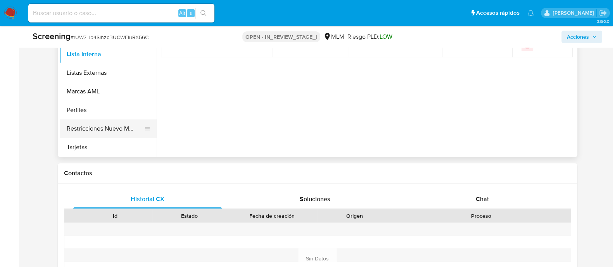
click at [119, 123] on button "Restricciones Nuevo Mundo" at bounding box center [105, 128] width 91 height 19
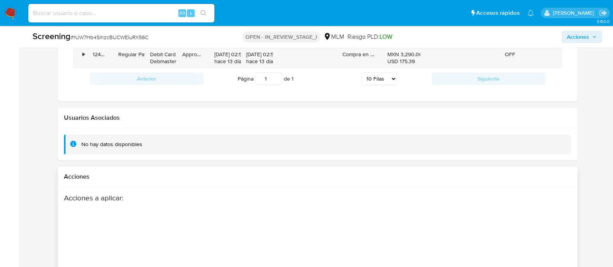
scroll to position [1093, 0]
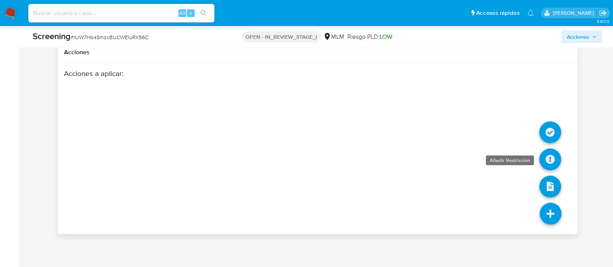
click at [549, 153] on icon at bounding box center [550, 159] width 22 height 22
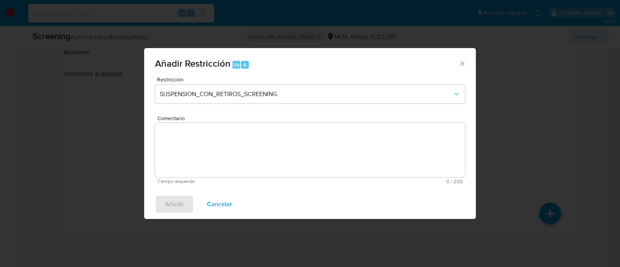
click at [319, 104] on div "Restricción SUSPENSION_CON_RETIROS_SCREENING" at bounding box center [310, 95] width 310 height 37
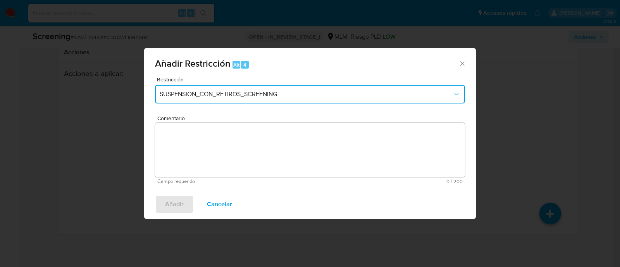
click at [267, 97] on span "SUSPENSION_CON_RETIROS_SCREENING" at bounding box center [306, 94] width 293 height 8
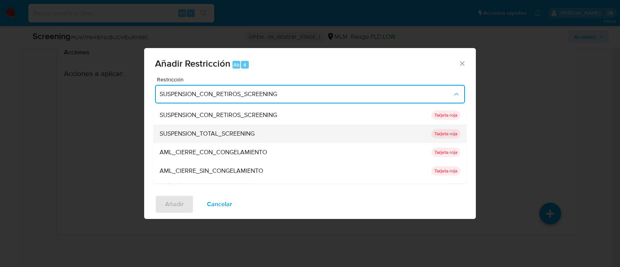
click at [249, 131] on span "SUSPENSION_TOTAL_SCREENING" at bounding box center [207, 134] width 95 height 8
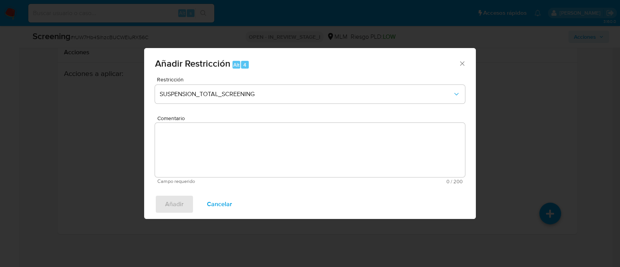
click at [243, 140] on textarea "Comentario" at bounding box center [310, 150] width 310 height 54
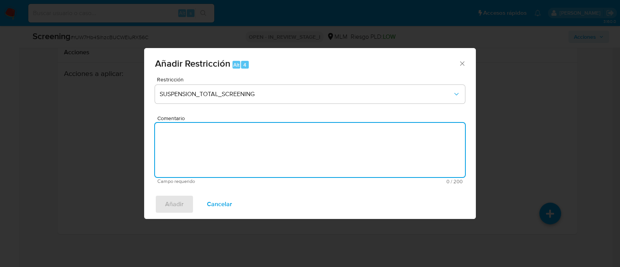
paste textarea "SE CONFIRMA COINCIDENCIA CON CLIENTE PERSONA FISICA EN LISTA LPB POR NOMBRE COM…"
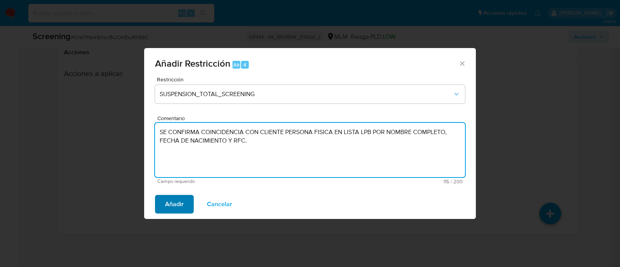
type textarea "SE CONFIRMA COINCIDENCIA CON CLIENTE PERSONA FISICA EN LISTA LPB POR NOMBRE COM…"
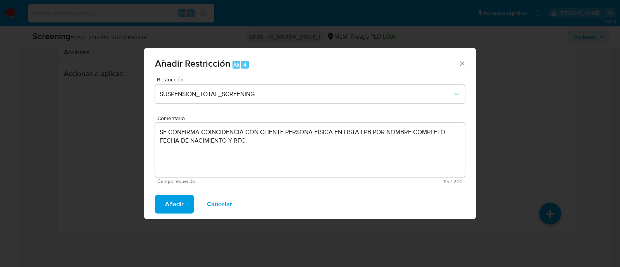
click at [182, 207] on span "Añadir" at bounding box center [174, 204] width 19 height 17
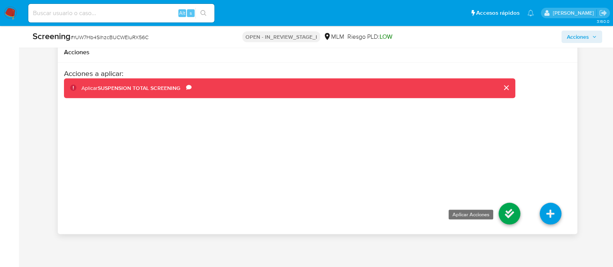
click at [514, 207] on icon at bounding box center [509, 214] width 22 height 22
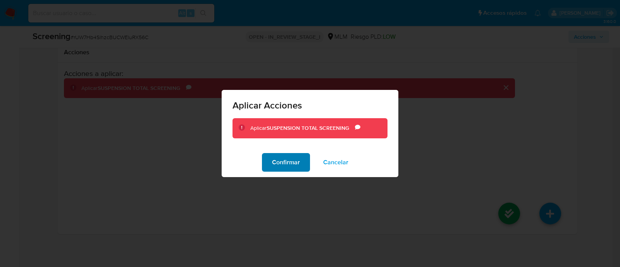
click at [281, 163] on span "Confirmar" at bounding box center [286, 162] width 28 height 17
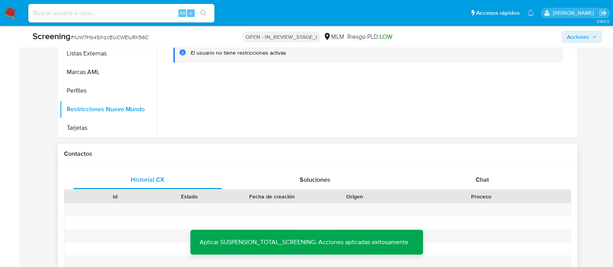
scroll to position [512, 0]
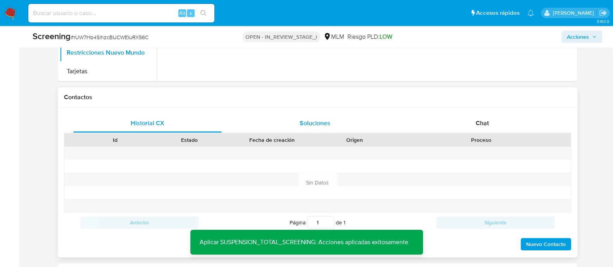
click at [316, 119] on span "Soluciones" at bounding box center [314, 123] width 31 height 9
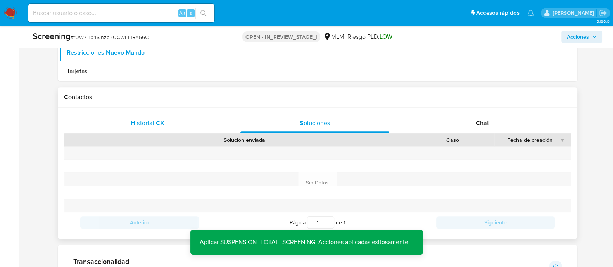
click at [148, 122] on span "Historial CX" at bounding box center [148, 123] width 34 height 9
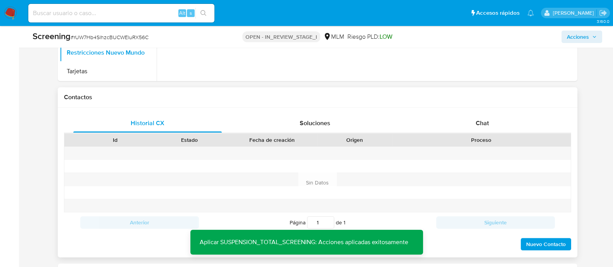
click at [532, 243] on span "Nuevo Contacto" at bounding box center [546, 244] width 40 height 11
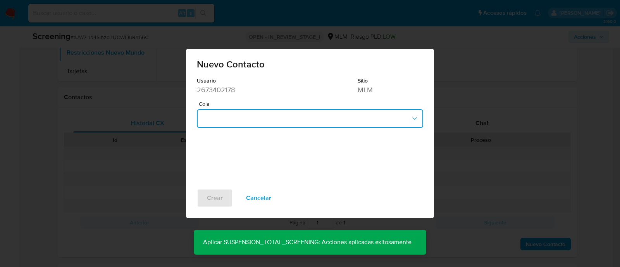
click at [258, 122] on button "button" at bounding box center [310, 118] width 226 height 19
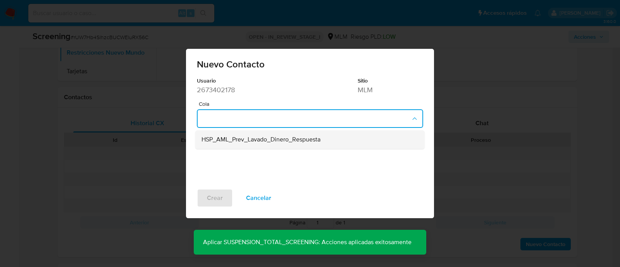
click at [258, 140] on span "HSP_AML_Prev_Lavado_Dinero_Respuesta" at bounding box center [261, 140] width 119 height 8
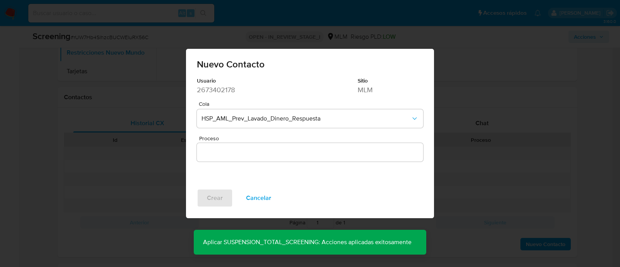
click at [230, 156] on input "Proceso" at bounding box center [310, 152] width 226 height 10
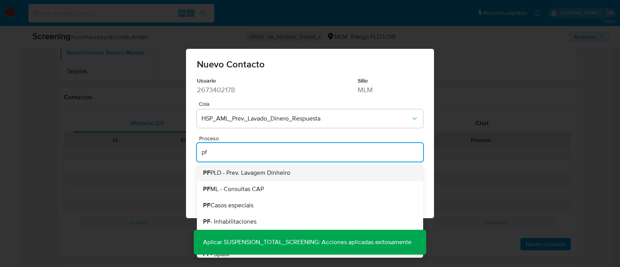
click at [244, 166] on li "PF PLD - Prev. Lavagem Dinheiro" at bounding box center [310, 173] width 226 height 16
type input "PF PLD - Prev. Lavagem Dinheiro"
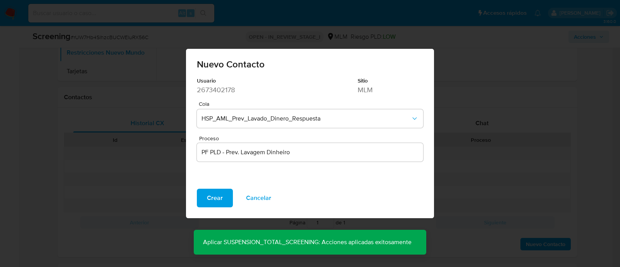
click at [197, 195] on button "Crear" at bounding box center [215, 198] width 36 height 19
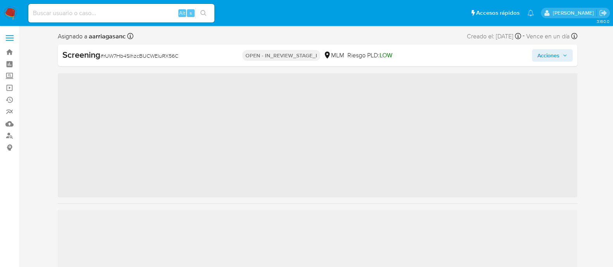
scroll to position [327, 0]
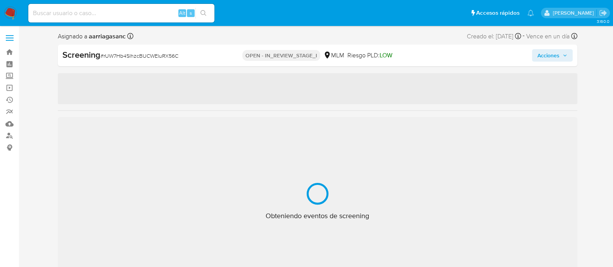
select select "10"
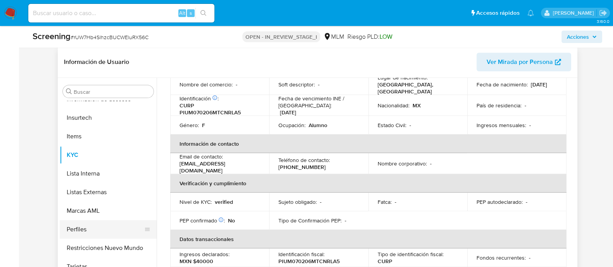
scroll to position [339, 0]
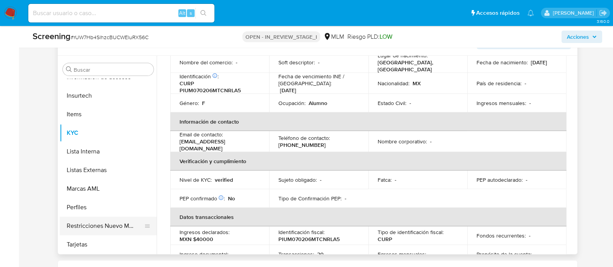
click at [115, 225] on button "Restricciones Nuevo Mundo" at bounding box center [105, 226] width 91 height 19
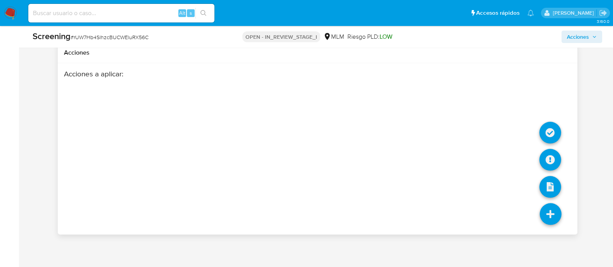
scroll to position [1093, 0]
click at [552, 159] on icon at bounding box center [550, 159] width 22 height 22
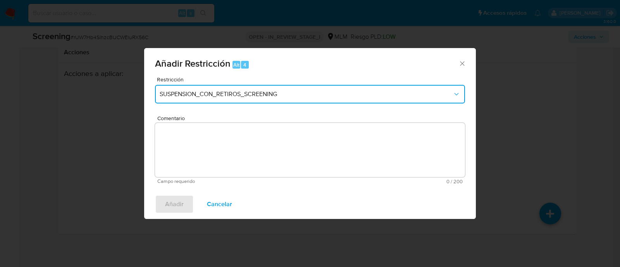
click at [242, 98] on button "SUSPENSION_CON_RETIROS_SCREENING" at bounding box center [310, 94] width 310 height 19
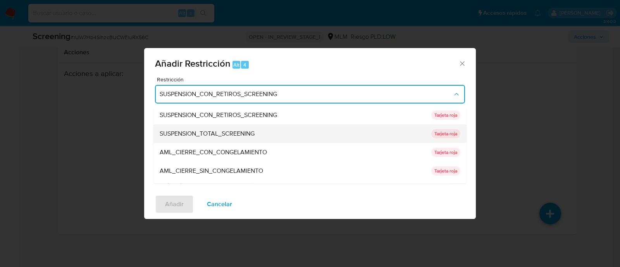
click at [240, 129] on div "SUSPENSION_TOTAL_SCREENING" at bounding box center [293, 134] width 267 height 19
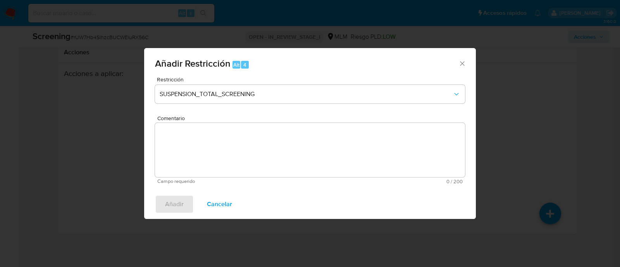
click at [238, 133] on textarea "Comentario" at bounding box center [310, 150] width 310 height 54
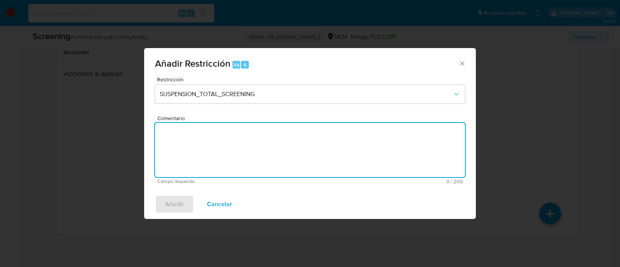
paste textarea "SE CONFIRMA COINCIDENCIA CON CLIENTE PERSONA FISICA EN LISTA LPB POR NOMBRE COM…"
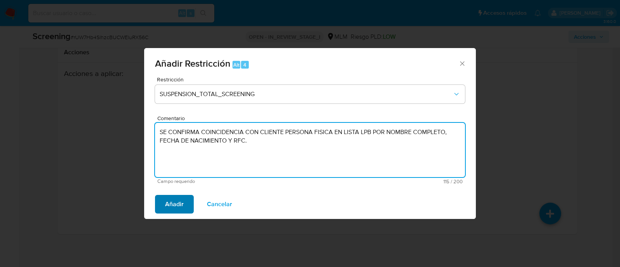
type textarea "SE CONFIRMA COINCIDENCIA CON CLIENTE PERSONA FISICA EN LISTA LPB POR NOMBRE COM…"
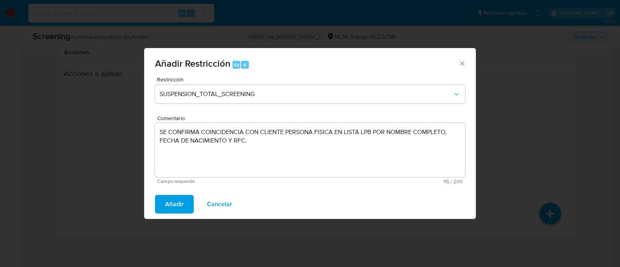
click at [172, 201] on span "Añadir" at bounding box center [174, 204] width 19 height 17
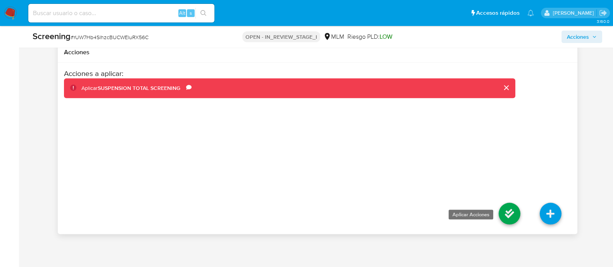
click at [502, 216] on icon at bounding box center [509, 214] width 22 height 22
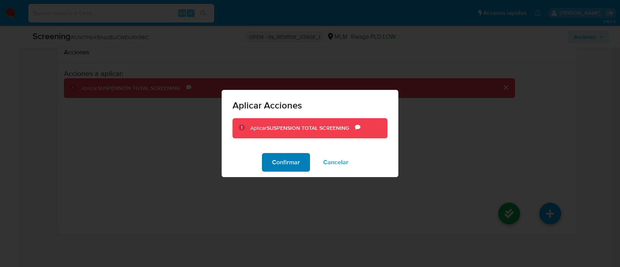
click at [276, 154] on span "Confirmar" at bounding box center [286, 162] width 28 height 17
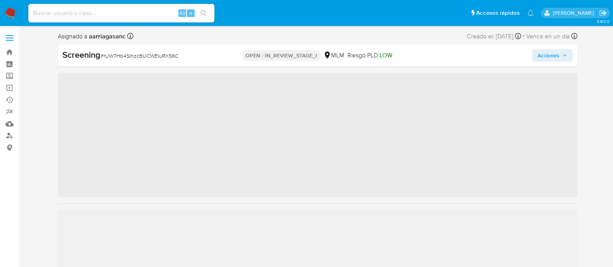
scroll to position [327, 0]
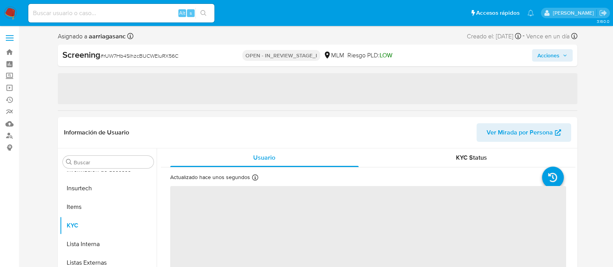
select select "10"
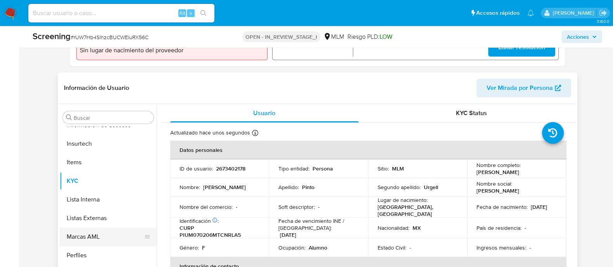
scroll to position [387, 0]
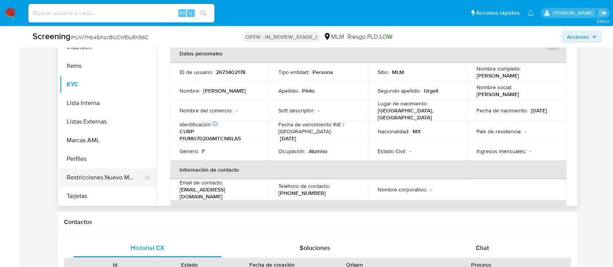
click at [114, 179] on button "Restricciones Nuevo Mundo" at bounding box center [105, 177] width 91 height 19
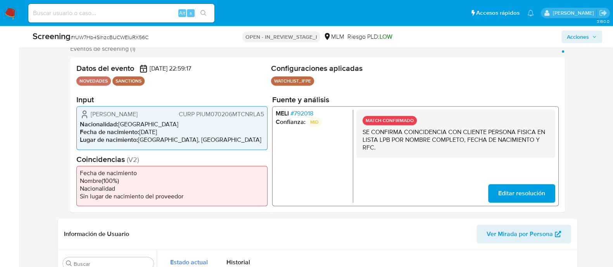
scroll to position [145, 0]
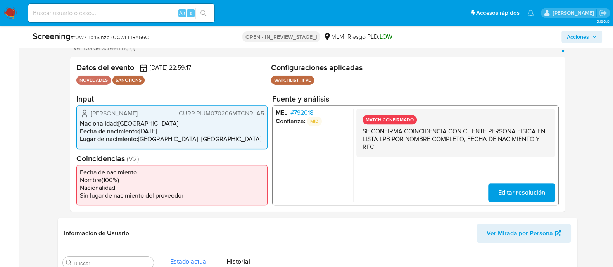
drag, startPoint x: 91, startPoint y: 112, endPoint x: 162, endPoint y: 112, distance: 71.3
click at [162, 112] on div "[PERSON_NAME] CURP PIUM070206MTCNRLA5" at bounding box center [172, 113] width 184 height 9
click at [208, 110] on span "CURP PIUM070206MTCNRLA5" at bounding box center [220, 114] width 85 height 8
drag, startPoint x: 140, startPoint y: 129, endPoint x: 180, endPoint y: 129, distance: 40.7
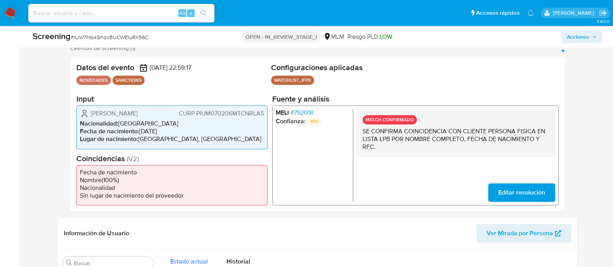
click at [180, 129] on li "Fecha de nacimiento : [DEMOGRAPHIC_DATA]" at bounding box center [172, 132] width 184 height 8
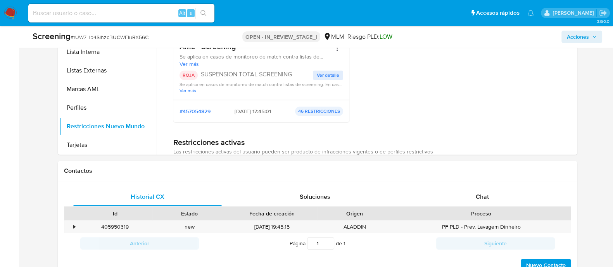
scroll to position [485, 0]
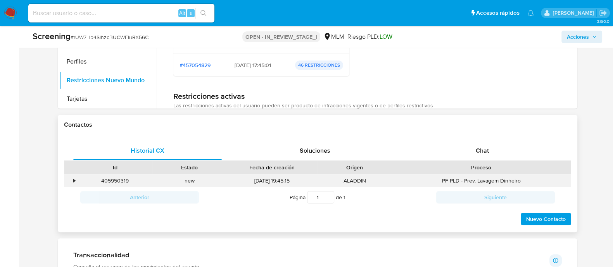
click at [74, 181] on div "•" at bounding box center [75, 180] width 2 height 7
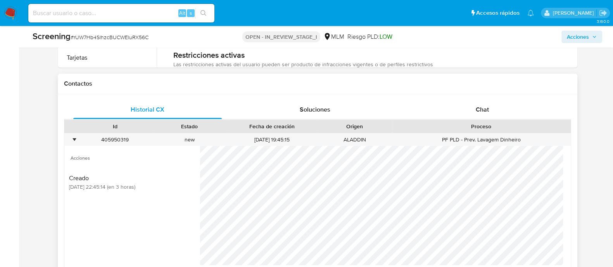
scroll to position [581, 0]
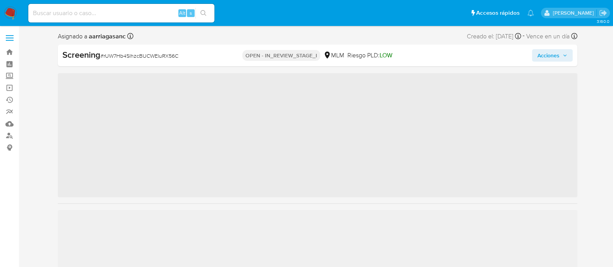
scroll to position [327, 0]
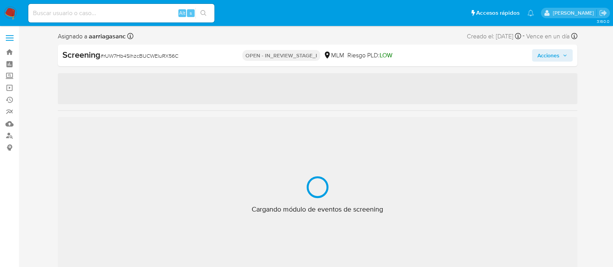
select select "10"
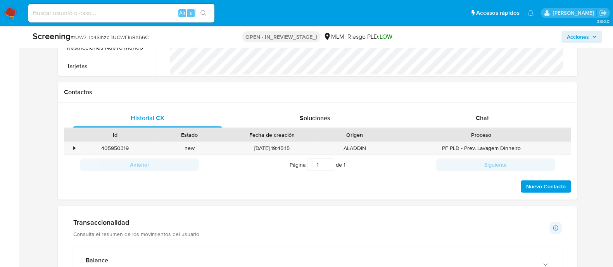
scroll to position [533, 0]
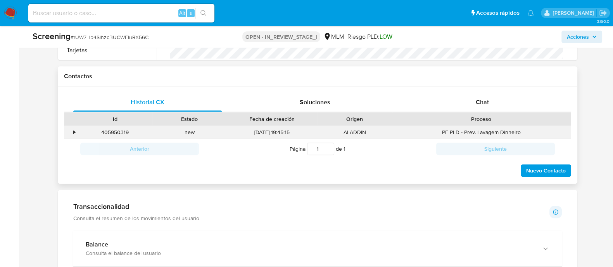
click at [76, 133] on div "•" at bounding box center [71, 132] width 14 height 13
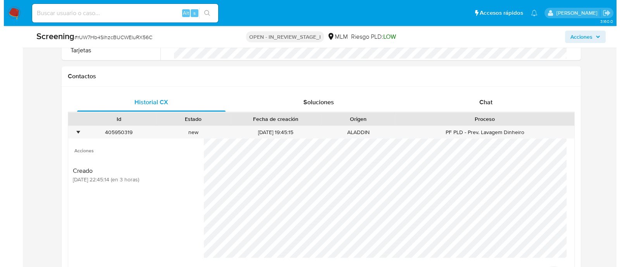
scroll to position [581, 0]
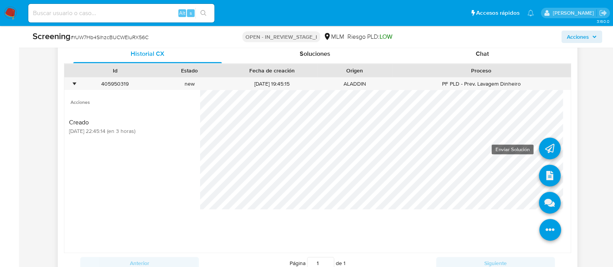
click at [543, 146] on icon at bounding box center [550, 149] width 22 height 22
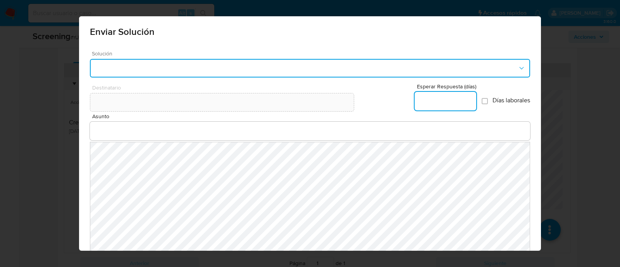
click at [223, 66] on button "button" at bounding box center [310, 68] width 440 height 19
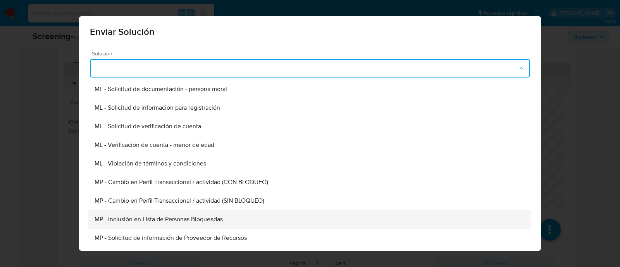
click at [162, 214] on div "MP - Inclusión en Lista de Personas Bloqueadas" at bounding box center [310, 219] width 430 height 19
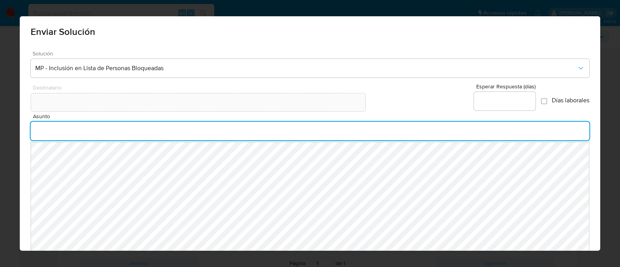
click at [151, 129] on input "Asunto" at bounding box center [310, 131] width 559 height 10
type input "INFORMACION IMPORTANTE DE TU CUENTA MERCADO PAGO"
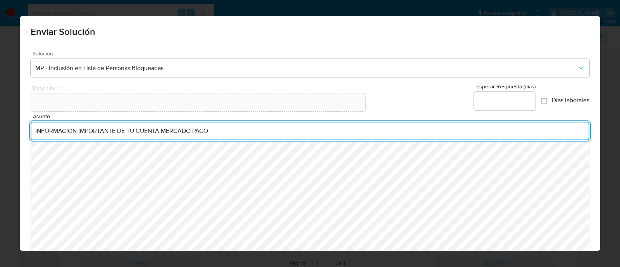
click at [487, 97] on input "Esperar Respuesta (días)" at bounding box center [505, 101] width 62 height 10
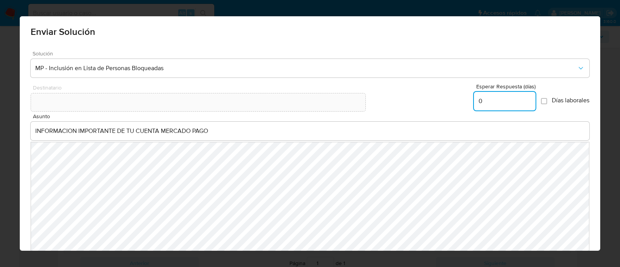
type input "0"
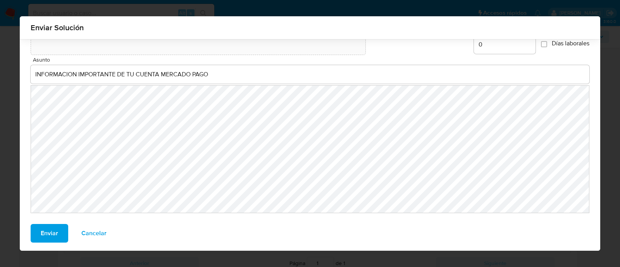
scroll to position [53, 0]
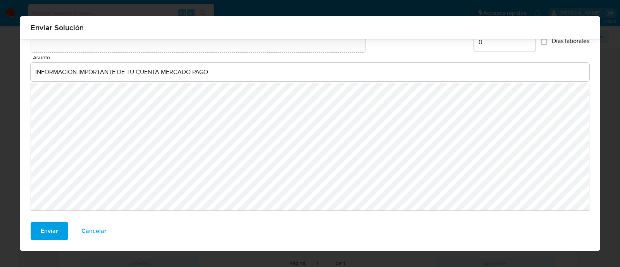
click at [42, 231] on span "Enviar" at bounding box center [49, 230] width 17 height 17
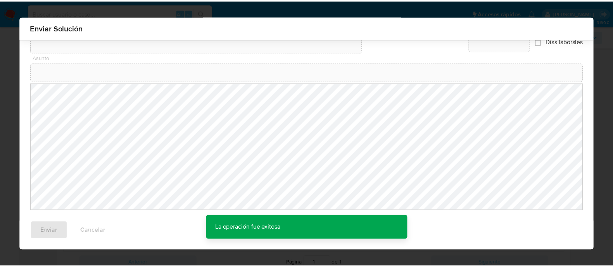
scroll to position [42, 0]
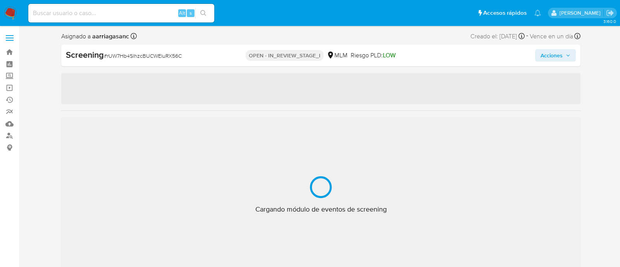
select select "10"
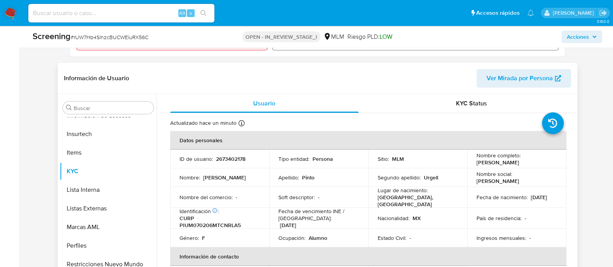
scroll to position [339, 0]
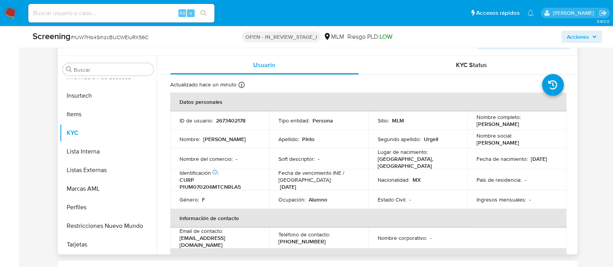
drag, startPoint x: 475, startPoint y: 123, endPoint x: 541, endPoint y: 127, distance: 66.8
click at [541, 127] on div "Nombre completo : [PERSON_NAME]" at bounding box center [516, 121] width 81 height 14
copy p "[PERSON_NAME]"
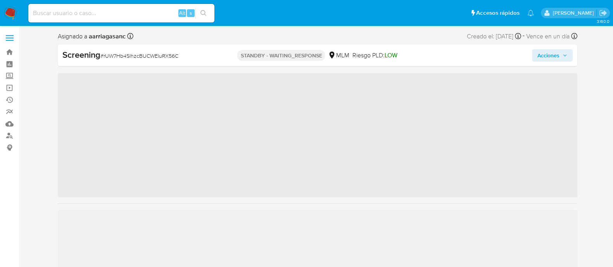
scroll to position [327, 0]
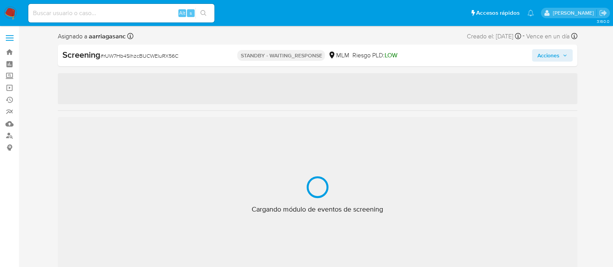
select select "10"
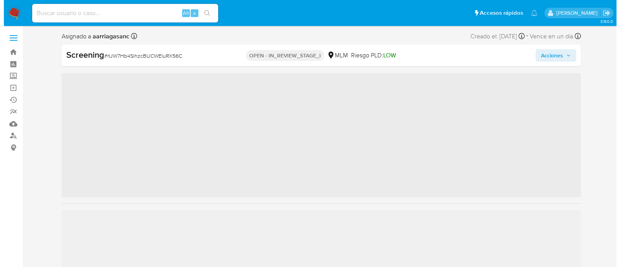
scroll to position [327, 0]
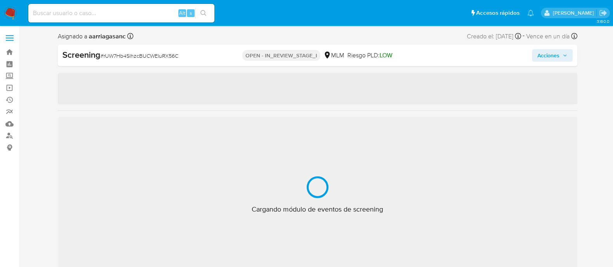
select select "10"
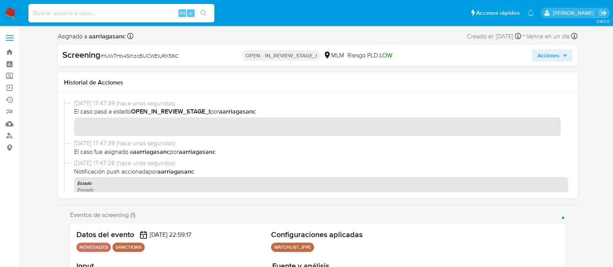
click at [560, 57] on span "Acciones" at bounding box center [552, 55] width 30 height 11
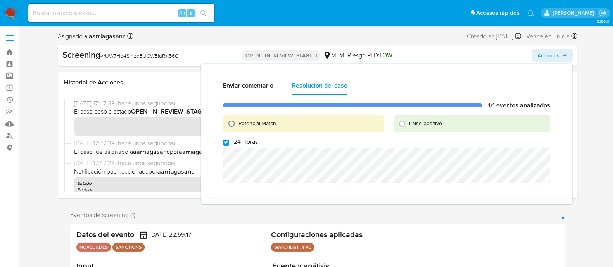
click at [231, 125] on input "Potencial Match" at bounding box center [231, 123] width 12 height 12
radio input "true"
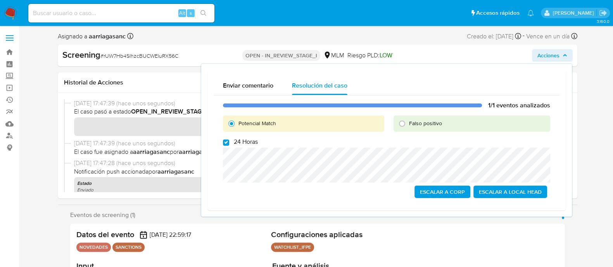
click at [227, 146] on div "1/1 eventos analizados Potencial Match Falso positivo 24 Horas Escalar a Corp E…" at bounding box center [387, 149] width 346 height 109
click at [227, 142] on input "24 Horas" at bounding box center [226, 143] width 6 height 6
checkbox input "true"
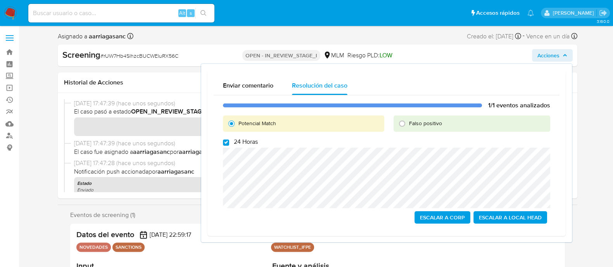
click at [506, 221] on span "Escalar a Local Head" at bounding box center [510, 217] width 63 height 11
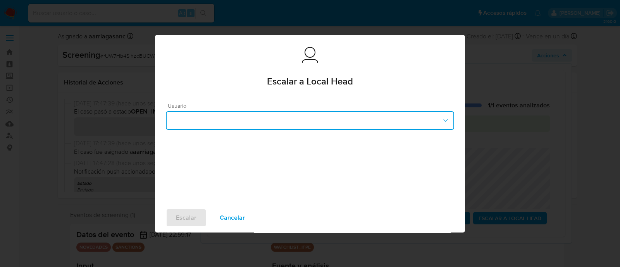
click at [192, 120] on button "button" at bounding box center [310, 120] width 288 height 19
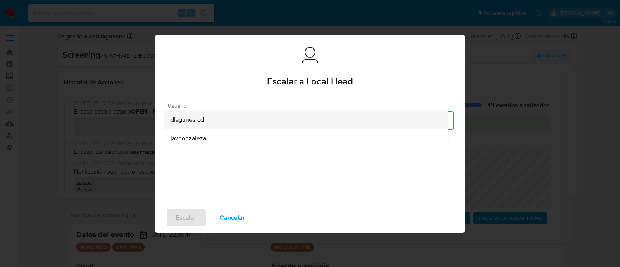
click at [189, 125] on div "dlagunesrodr" at bounding box center [307, 119] width 272 height 19
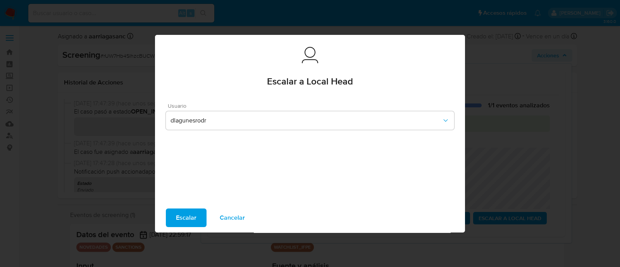
click at [198, 215] on button "Escalar" at bounding box center [186, 218] width 41 height 19
click at [197, 213] on button "Escalar" at bounding box center [186, 218] width 41 height 19
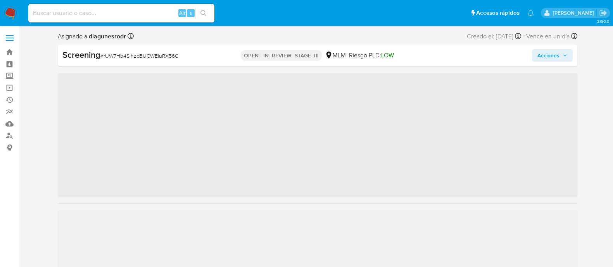
scroll to position [327, 0]
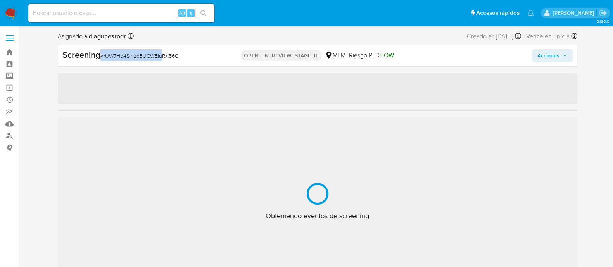
select select "10"
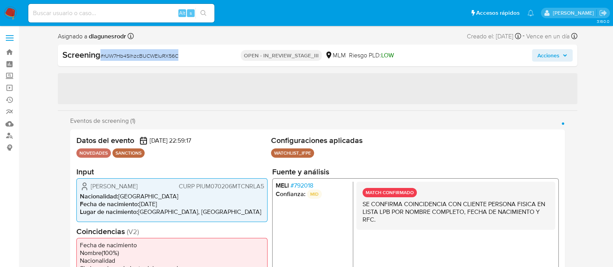
drag, startPoint x: 101, startPoint y: 56, endPoint x: 193, endPoint y: 63, distance: 92.9
click at [193, 63] on div "Screening # rUW7Hb4SlhzcBUCWEluRX56C OPEN - IN_REVIEW_STAGE_III MLM Riesgo PLD:…" at bounding box center [317, 56] width 519 height 22
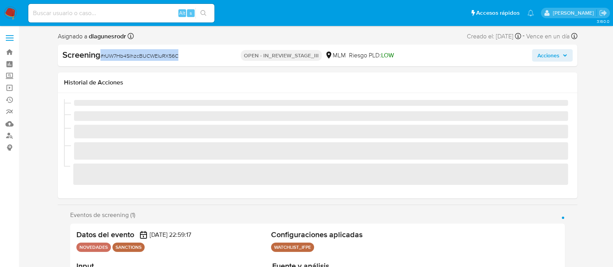
copy span "# rUW7Hb4SlhzcBUCWEluRX56C"
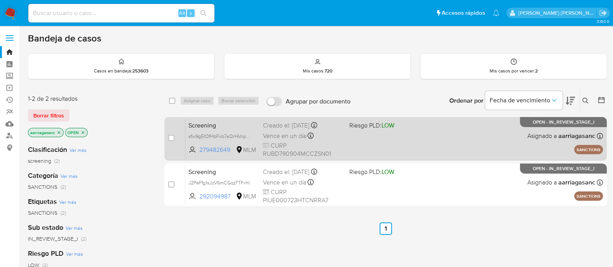
click at [349, 146] on div "Screening sfw9g51OfHbFxb7aQrHkhpkW 279482649 MLM Riesgo PLD: LOW Creado el: [DA…" at bounding box center [393, 138] width 417 height 39
click at [169, 136] on input "checkbox" at bounding box center [171, 138] width 6 height 6
checkbox input "true"
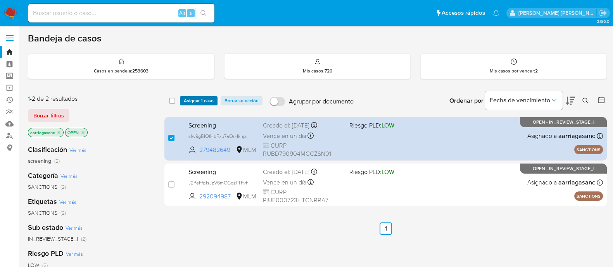
click at [205, 99] on span "Asignar 1 caso" at bounding box center [199, 101] width 30 height 8
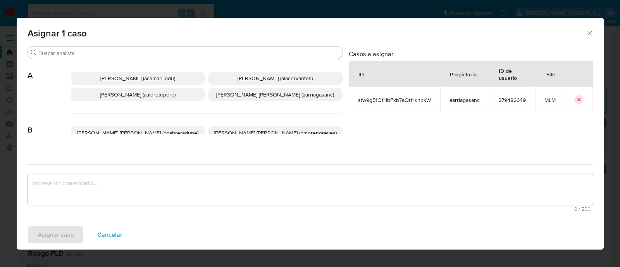
click at [223, 92] on p "Ana Maria Arriaga (aarriagasanc)" at bounding box center [275, 94] width 134 height 13
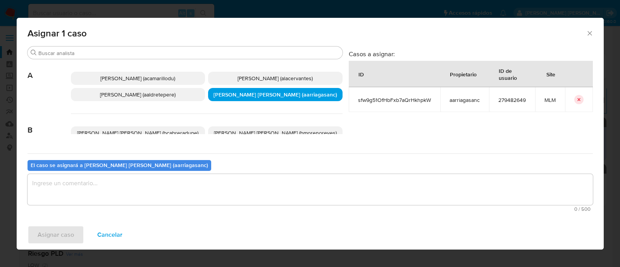
click at [176, 193] on textarea "assign-modal" at bounding box center [311, 189] width 566 height 31
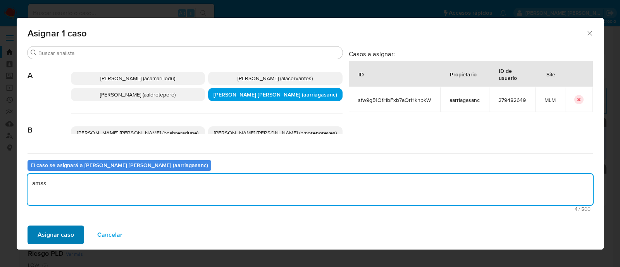
type textarea "amas"
click at [54, 233] on span "Asignar caso" at bounding box center [56, 234] width 36 height 17
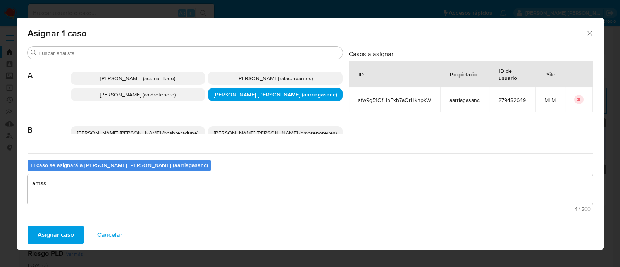
click at [68, 237] on span "Asignar caso" at bounding box center [56, 234] width 36 height 17
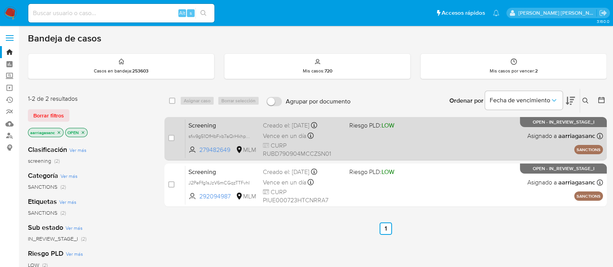
click at [350, 148] on div "Screening sfw9g51OfHbFxb7aQrHkhpkW 279482649 MLM Riesgo PLD: LOW Creado el: 17/…" at bounding box center [393, 138] width 417 height 39
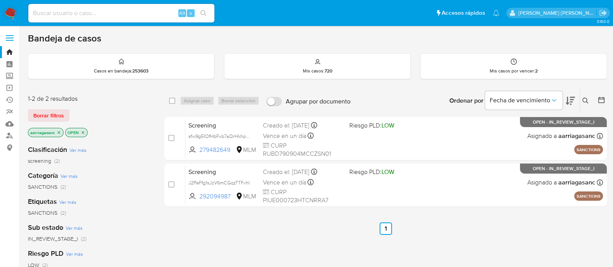
click at [8, 12] on img at bounding box center [10, 13] width 13 height 13
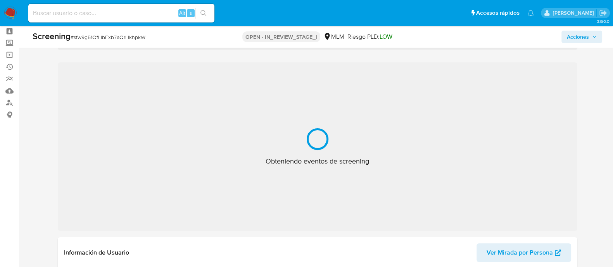
scroll to position [48, 0]
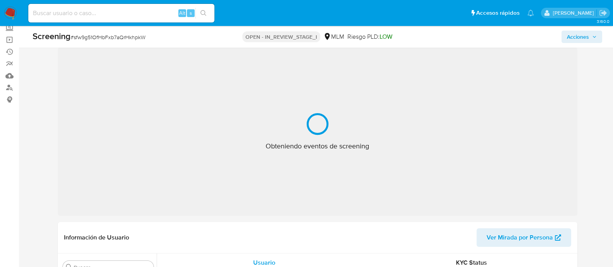
select select "10"
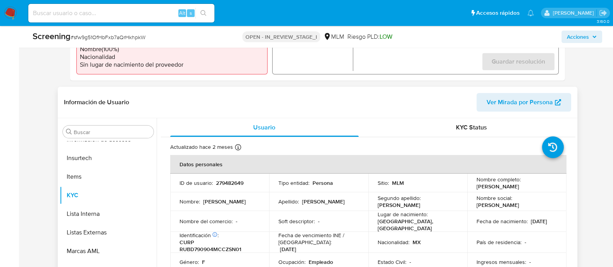
scroll to position [291, 0]
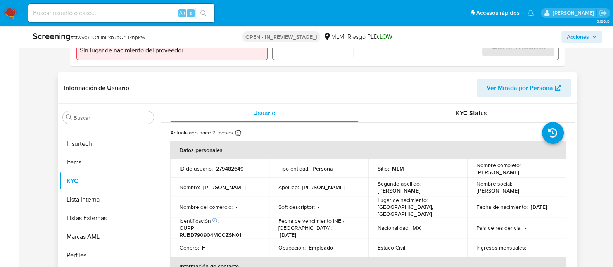
click at [324, 217] on p "Fecha de vencimiento INE / Pasaporte :" at bounding box center [318, 224] width 81 height 14
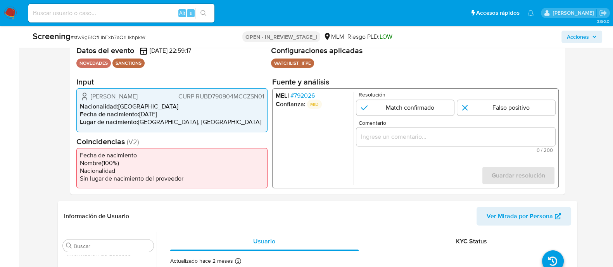
scroll to position [97, 0]
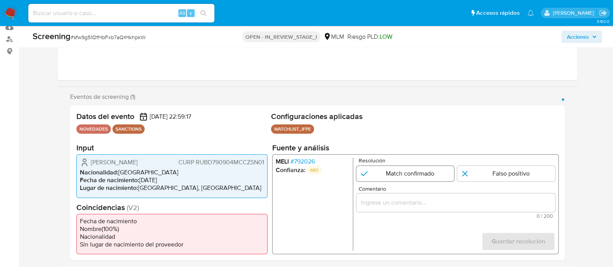
click at [421, 170] on input "1 de 1" at bounding box center [405, 174] width 98 height 16
radio input "true"
click at [397, 196] on div "1 de 1" at bounding box center [455, 202] width 199 height 19
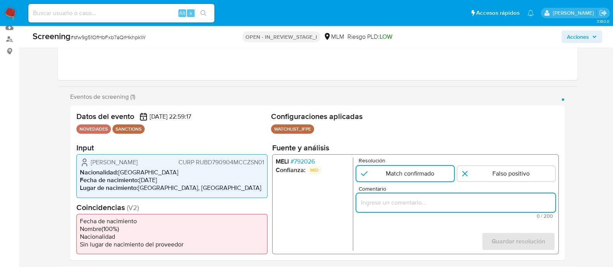
click at [396, 200] on input "Comentario" at bounding box center [455, 203] width 199 height 10
paste input "SE CONFIRMA COINCIDENCIA CON CLIENTE PERSONA FISICA EN LISTA LPB POR NOMBRE COM…"
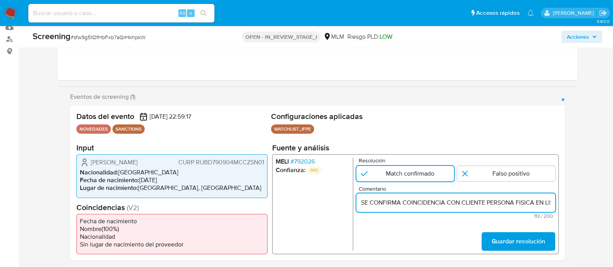
scroll to position [0, 194]
type input "SE CONFIRMA COINCIDENCIA CON CLIENTE PERSONA FISICA EN LISTA LPB POR NOMBRE COM…"
click at [498, 243] on span "Guardar resolución" at bounding box center [517, 241] width 53 height 17
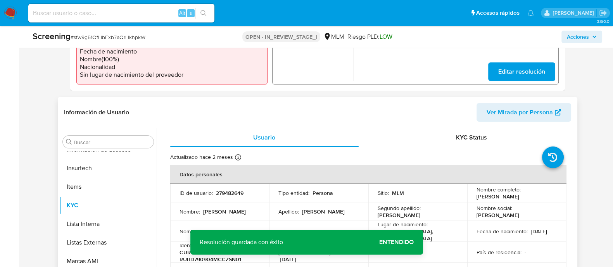
scroll to position [291, 0]
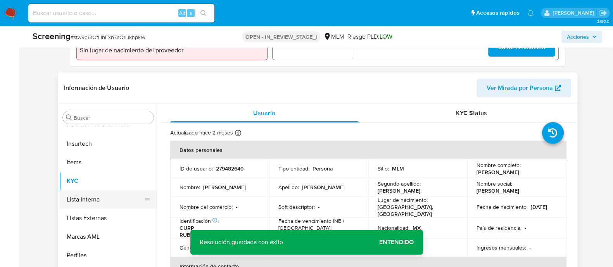
drag, startPoint x: 83, startPoint y: 201, endPoint x: 89, endPoint y: 201, distance: 5.4
click at [84, 201] on button "Lista Interna" at bounding box center [105, 199] width 91 height 19
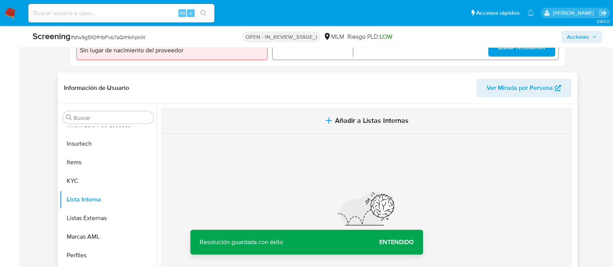
click at [367, 129] on button "Añadir a Listas Internas" at bounding box center [366, 121] width 411 height 26
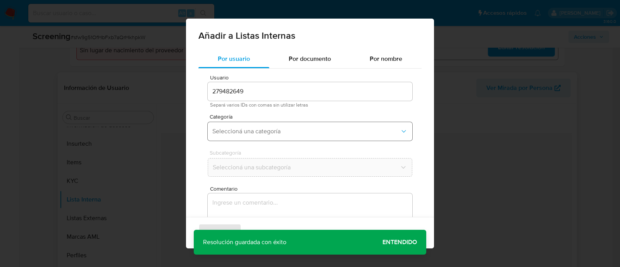
click at [227, 137] on button "Seleccioná una categoría" at bounding box center [310, 131] width 205 height 19
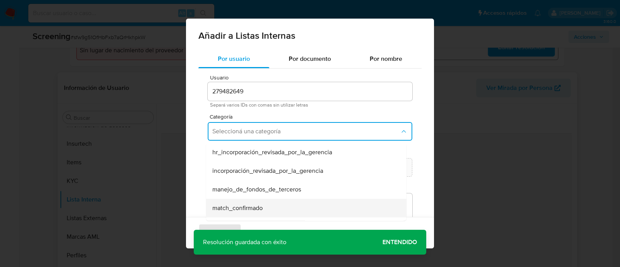
click at [235, 203] on div "match_confirmado" at bounding box center [303, 208] width 183 height 19
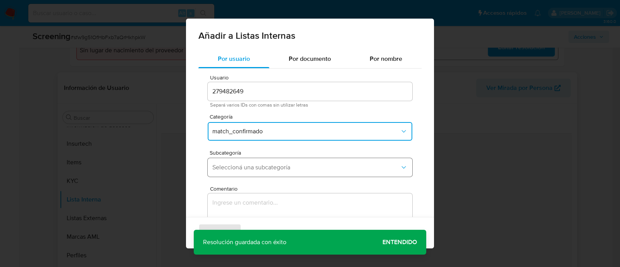
click at [250, 160] on button "Seleccioná una subcategoría" at bounding box center [310, 167] width 205 height 19
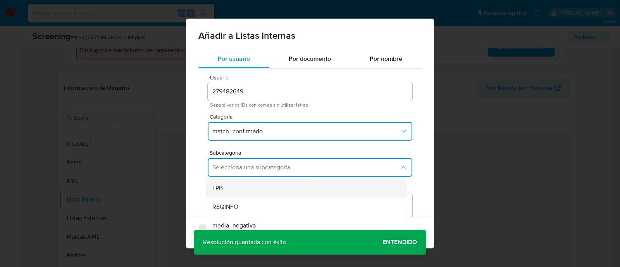
click at [241, 185] on div "LPB" at bounding box center [303, 188] width 183 height 19
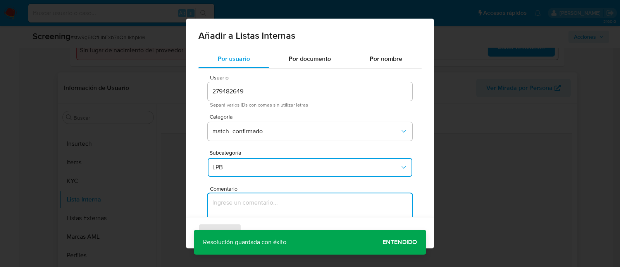
click at [241, 196] on textarea "Comentario" at bounding box center [310, 230] width 205 height 74
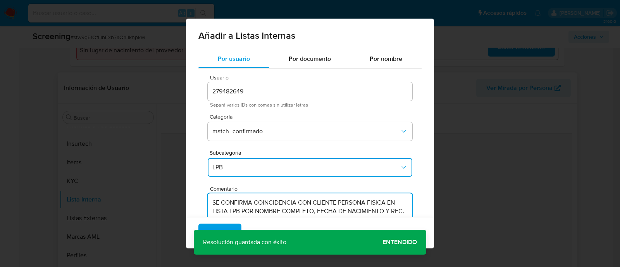
type textarea "SE CONFIRMA COINCIDENCIA CON CLIENTE PERSONA FISICA EN LISTA LPB POR NOMBRE COM…"
click at [233, 222] on div "Agregar Cancelar" at bounding box center [310, 232] width 248 height 31
click at [233, 224] on button "Agregar" at bounding box center [219, 233] width 43 height 19
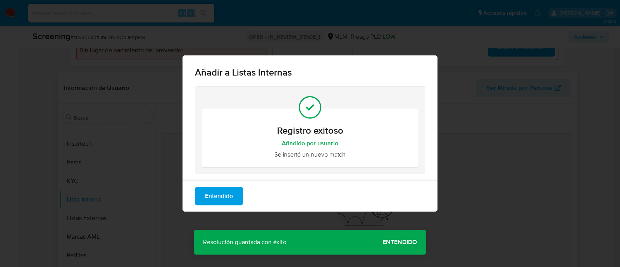
click at [226, 203] on span "Entendido" at bounding box center [219, 196] width 28 height 17
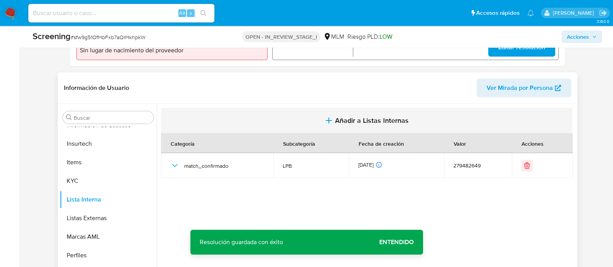
click at [382, 120] on span "Añadir a Listas Internas" at bounding box center [372, 120] width 74 height 9
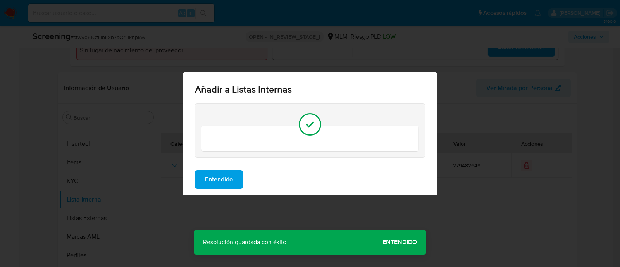
click at [224, 190] on div "Entendido" at bounding box center [310, 179] width 255 height 31
click at [236, 175] on button "Entendido" at bounding box center [219, 179] width 48 height 19
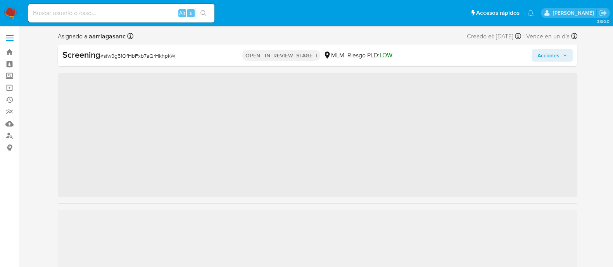
scroll to position [327, 0]
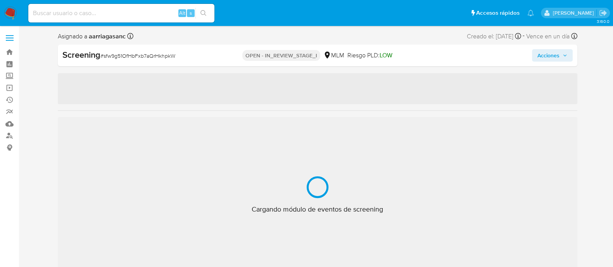
select select "10"
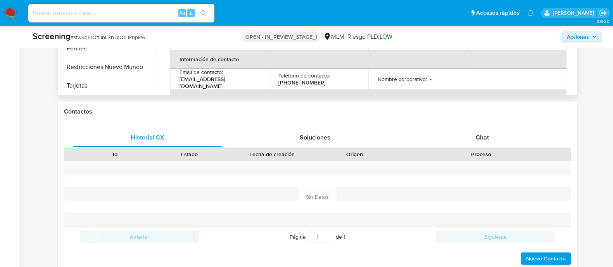
scroll to position [436, 0]
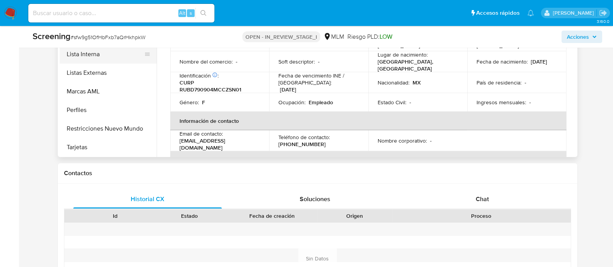
click at [99, 55] on button "Lista Interna" at bounding box center [105, 54] width 91 height 19
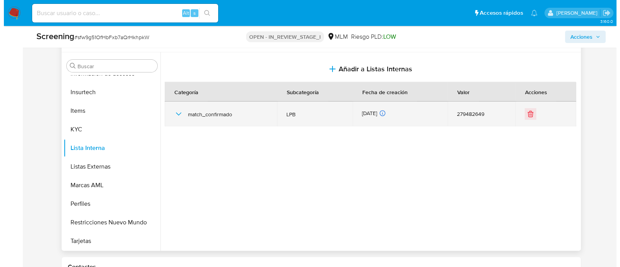
scroll to position [339, 0]
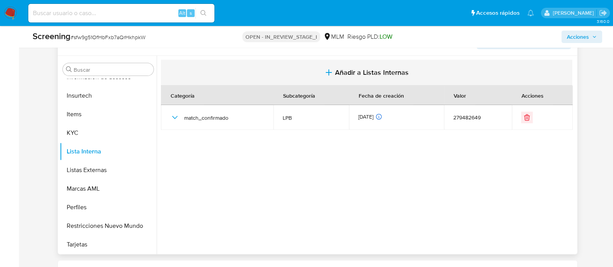
click at [346, 72] on span "Añadir a Listas Internas" at bounding box center [372, 72] width 74 height 9
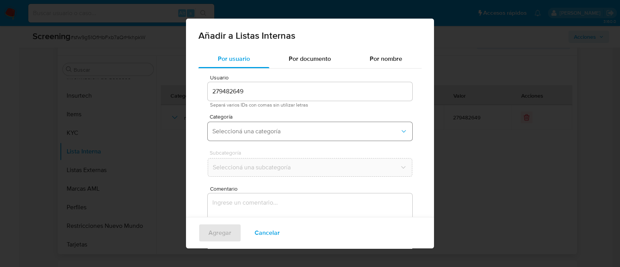
click at [264, 129] on span "Seleccioná una categoría" at bounding box center [306, 132] width 188 height 8
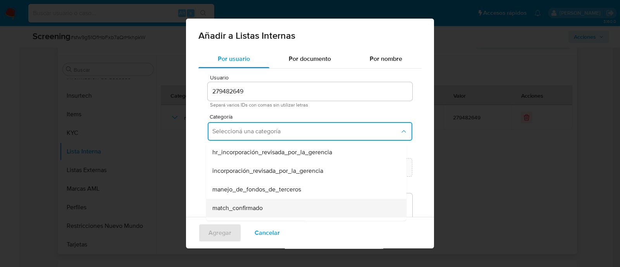
click at [235, 206] on span "match_confirmado" at bounding box center [237, 208] width 50 height 8
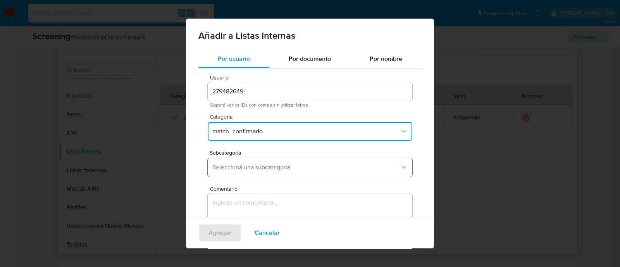
click at [252, 169] on span "Seleccioná una subcategoría" at bounding box center [306, 168] width 188 height 8
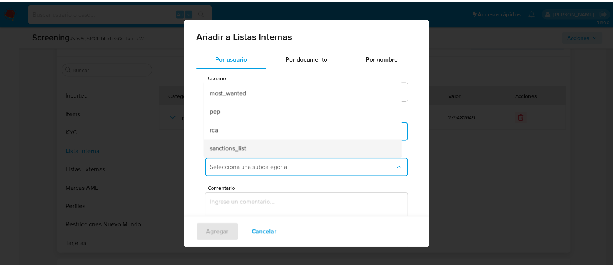
scroll to position [52, 0]
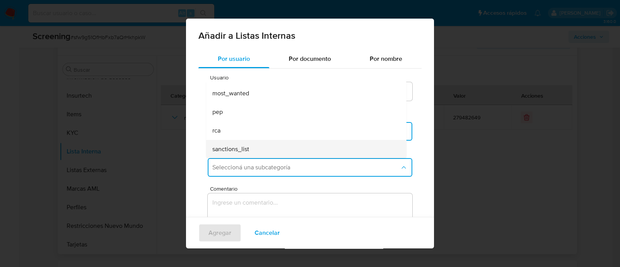
click at [247, 145] on span "sanctions_list" at bounding box center [230, 149] width 37 height 8
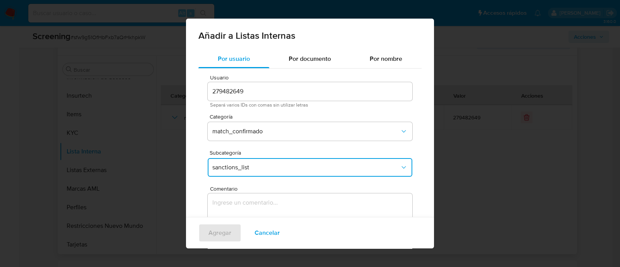
click at [240, 195] on textarea "Comentario" at bounding box center [310, 230] width 205 height 74
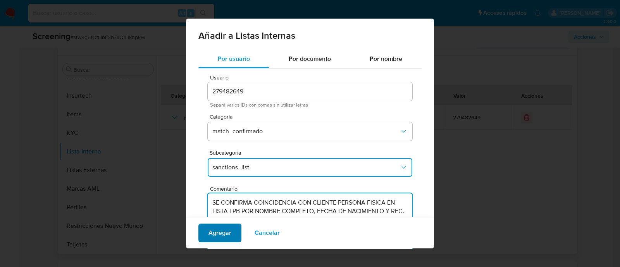
type textarea "SE CONFIRMA COINCIDENCIA CON CLIENTE PERSONA FISICA EN LISTA LPB POR NOMBRE COM…"
click at [228, 228] on span "Agregar" at bounding box center [220, 232] width 23 height 17
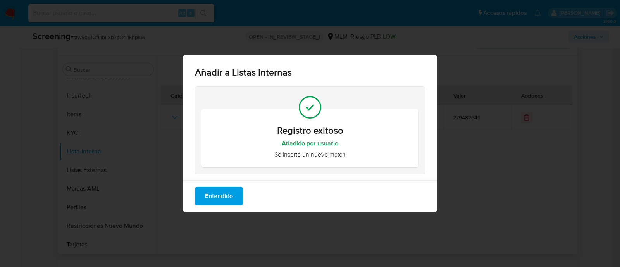
click at [219, 191] on span "Entendido" at bounding box center [219, 196] width 28 height 17
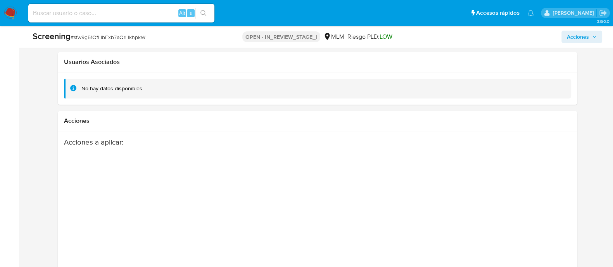
scroll to position [1175, 0]
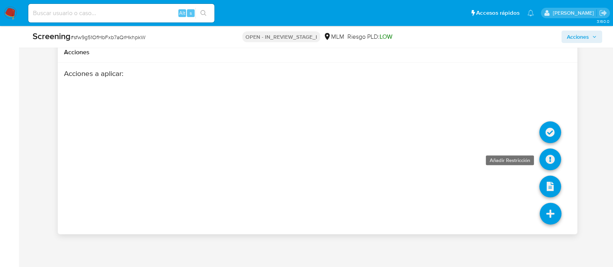
click at [555, 153] on icon at bounding box center [550, 159] width 22 height 22
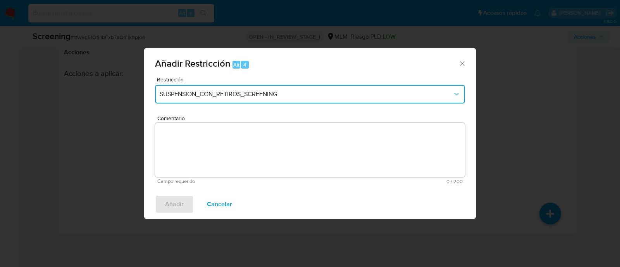
drag, startPoint x: 251, startPoint y: 94, endPoint x: 250, endPoint y: 102, distance: 7.8
click at [251, 95] on span "SUSPENSION_CON_RETIROS_SCREENING" at bounding box center [306, 94] width 293 height 8
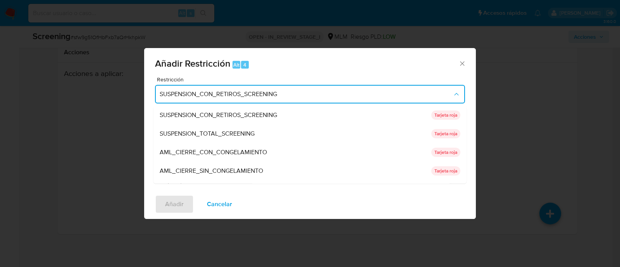
click at [238, 134] on span "SUSPENSION_TOTAL_SCREENING" at bounding box center [207, 134] width 95 height 8
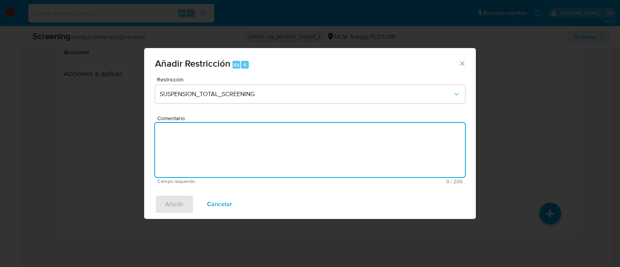
click at [236, 137] on textarea "Comentario" at bounding box center [310, 150] width 310 height 54
paste textarea "SE CONFIRMA COINCIDENCIA CON CLIENTE PERSONA FISICA EN LISTA LPB POR NOMBRE COM…"
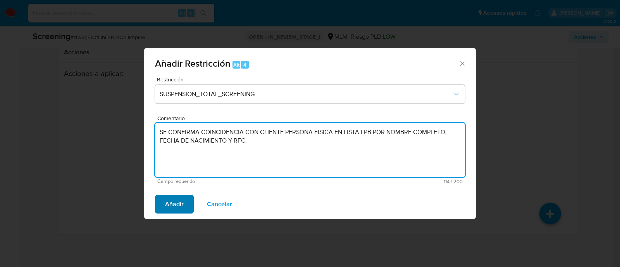
type textarea "SE CONFIRMA COINCIDENCIA CON CLIENTE PERSONA FISICA EN LISTA LPB POR NOMBRE COM…"
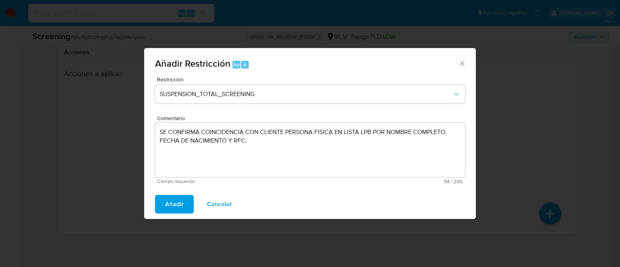
click at [184, 198] on button "Añadir" at bounding box center [174, 204] width 39 height 19
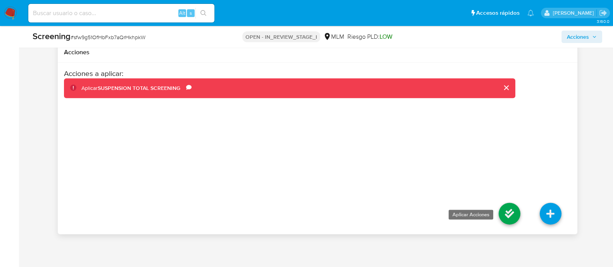
click at [500, 210] on icon at bounding box center [509, 214] width 22 height 22
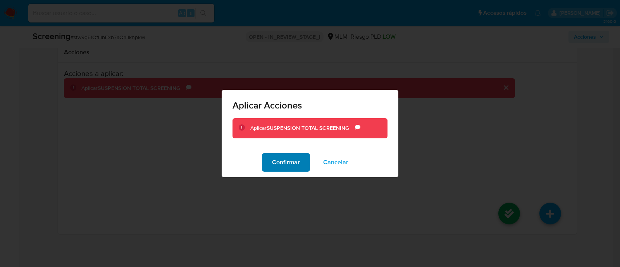
click at [301, 160] on button "Confirmar" at bounding box center [286, 162] width 48 height 19
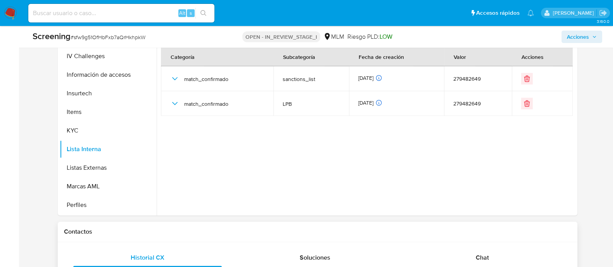
scroll to position [352, 0]
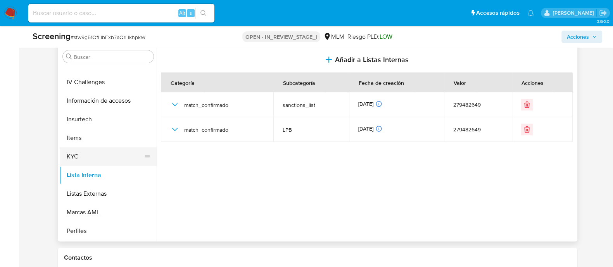
drag, startPoint x: 81, startPoint y: 158, endPoint x: 87, endPoint y: 158, distance: 6.2
click at [81, 158] on button "KYC" at bounding box center [105, 156] width 91 height 19
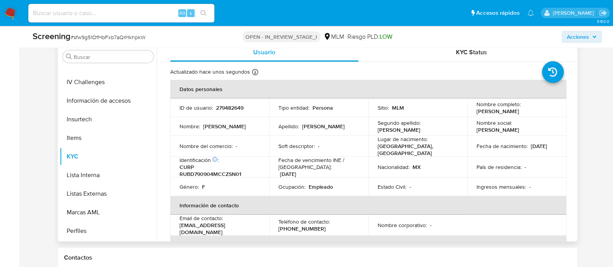
scroll to position [490, 0]
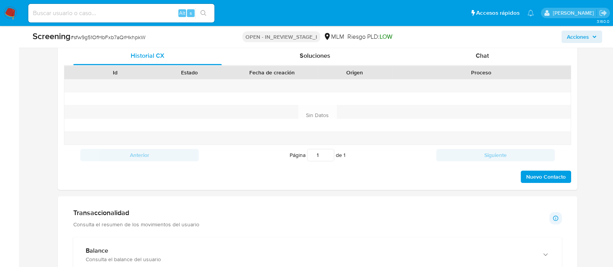
scroll to position [581, 0]
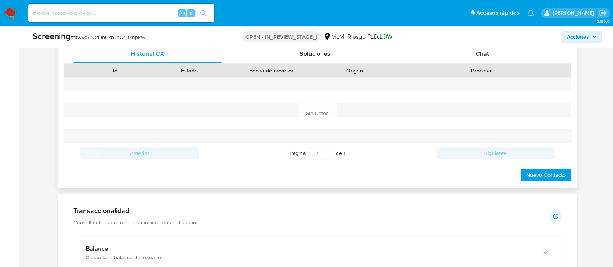
click at [559, 177] on span "Nuevo Contacto" at bounding box center [546, 174] width 40 height 11
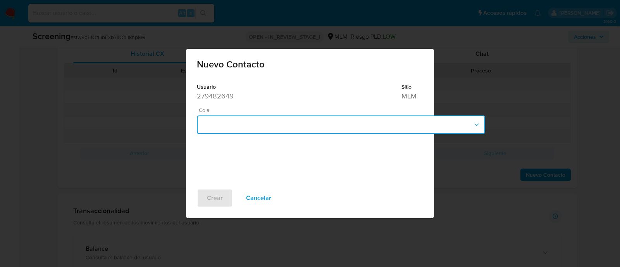
click at [242, 130] on button "button" at bounding box center [341, 125] width 288 height 19
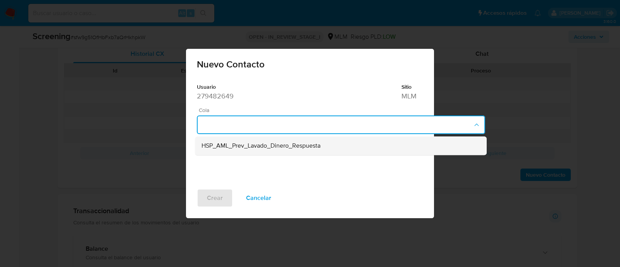
click at [253, 148] on span "HSP_AML_Prev_Lavado_Dinero_Respuesta" at bounding box center [261, 146] width 119 height 8
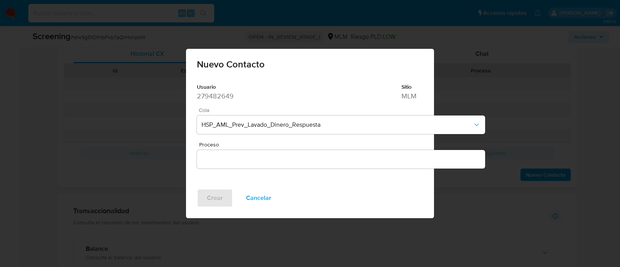
click at [249, 167] on div at bounding box center [341, 159] width 288 height 19
click at [248, 166] on div at bounding box center [341, 159] width 288 height 19
click at [247, 160] on input "Proceso" at bounding box center [341, 159] width 288 height 10
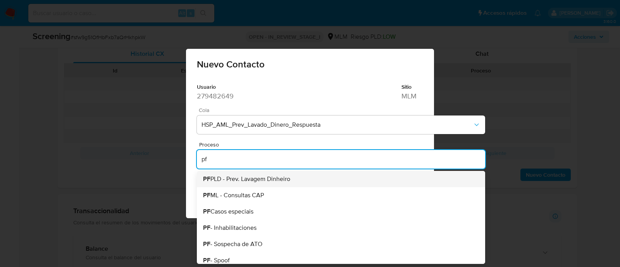
drag, startPoint x: 252, startPoint y: 178, endPoint x: 246, endPoint y: 184, distance: 8.5
click at [252, 179] on span "PF PLD - Prev. Lavagem Dinheiro" at bounding box center [246, 179] width 87 height 6
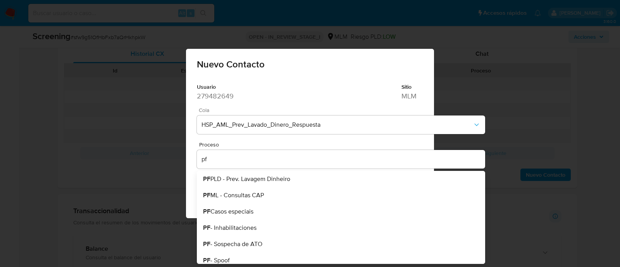
type input "PF PLD - Prev. Lavagem Dinheiro"
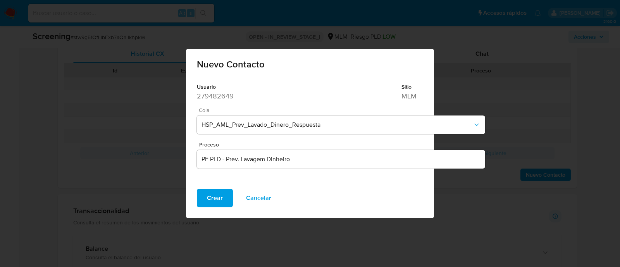
click at [213, 200] on span "Crear" at bounding box center [215, 198] width 16 height 17
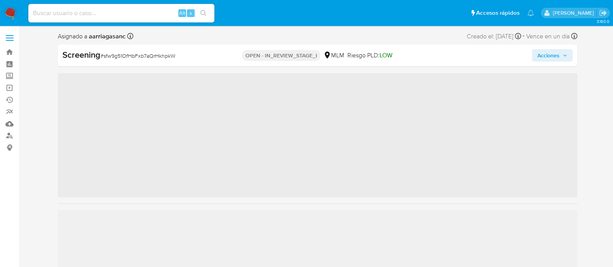
scroll to position [327, 0]
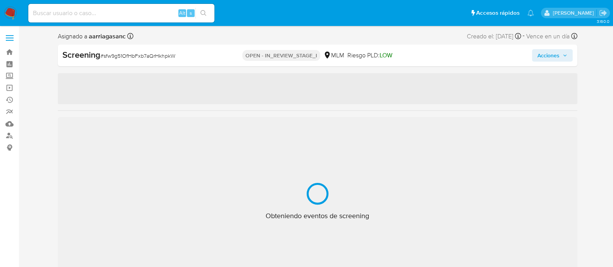
select select "10"
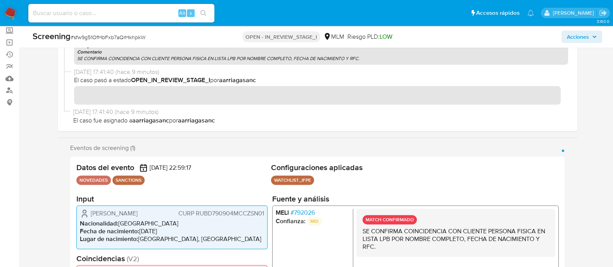
scroll to position [97, 0]
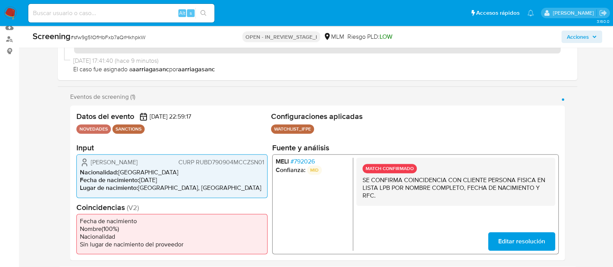
drag, startPoint x: 87, startPoint y: 164, endPoint x: 166, endPoint y: 164, distance: 78.3
click at [164, 166] on div "[PERSON_NAME] CURP RUBD790904MCCZSN01" at bounding box center [172, 162] width 184 height 9
drag, startPoint x: 141, startPoint y: 181, endPoint x: 172, endPoint y: 182, distance: 31.4
click at [172, 182] on li "Fecha de nacimiento : [DEMOGRAPHIC_DATA]" at bounding box center [172, 180] width 184 height 8
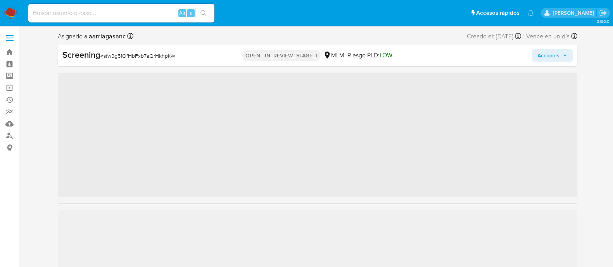
scroll to position [327, 0]
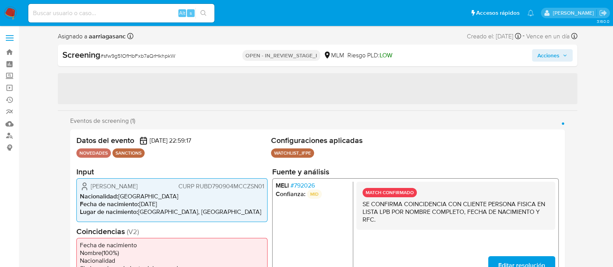
select select "10"
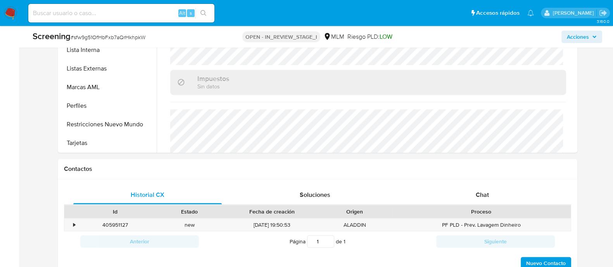
scroll to position [485, 0]
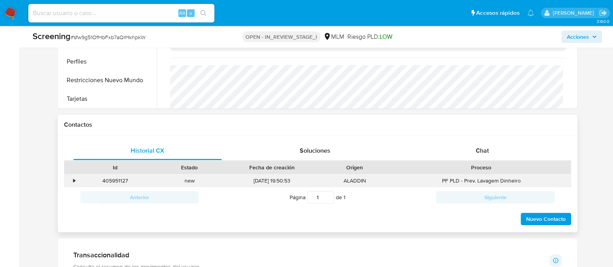
click at [76, 179] on div "•" at bounding box center [71, 180] width 14 height 13
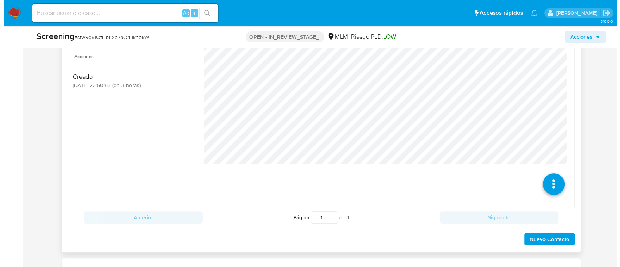
scroll to position [629, 0]
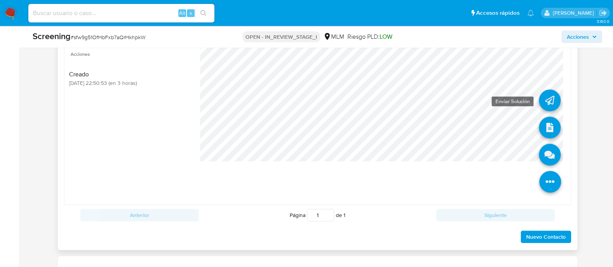
click at [543, 99] on icon at bounding box center [550, 101] width 22 height 22
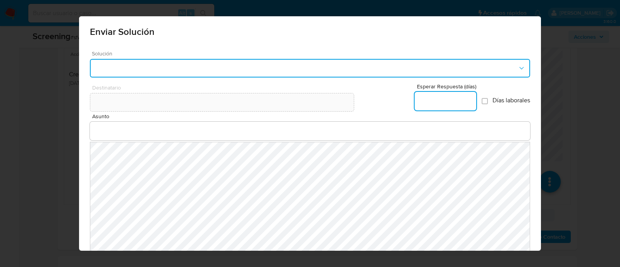
click at [181, 67] on button "button" at bounding box center [310, 68] width 440 height 19
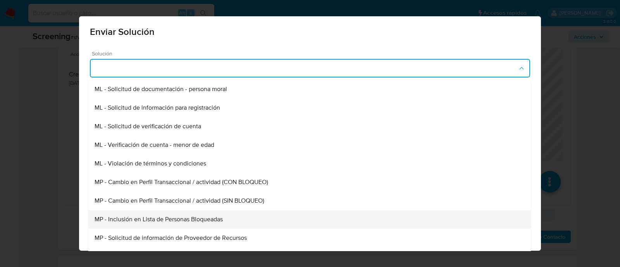
click at [174, 220] on span "MP - Inclusión en Lista de Personas Bloqueadas" at bounding box center [159, 220] width 128 height 8
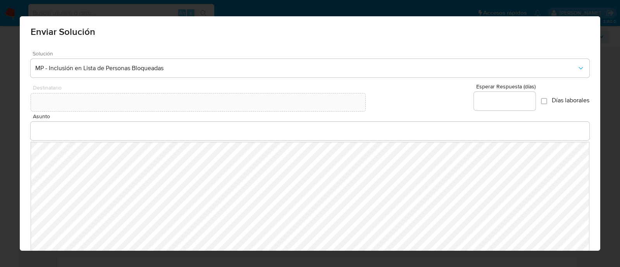
click at [131, 131] on input "Asunto" at bounding box center [310, 131] width 559 height 10
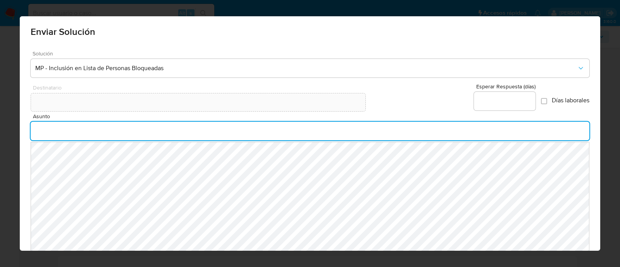
type input "INFORMACION IMPORTANTE DE TU CUENTA MERCADO PAGO"
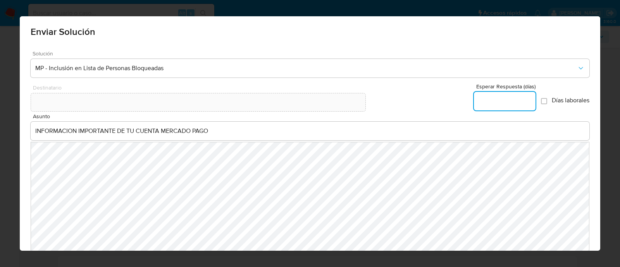
click at [483, 102] on input "Esperar Respuesta (días)" at bounding box center [505, 101] width 62 height 10
type input "0"
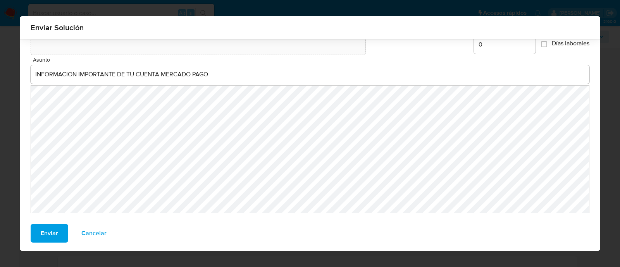
scroll to position [53, 0]
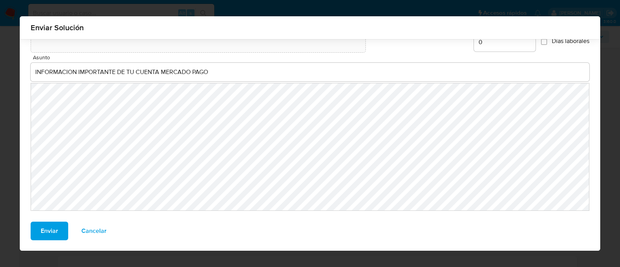
click at [36, 228] on button "Enviar" at bounding box center [50, 231] width 38 height 19
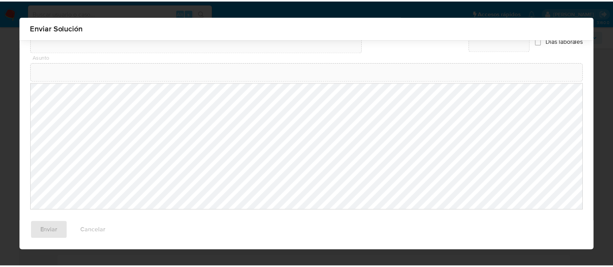
scroll to position [42, 0]
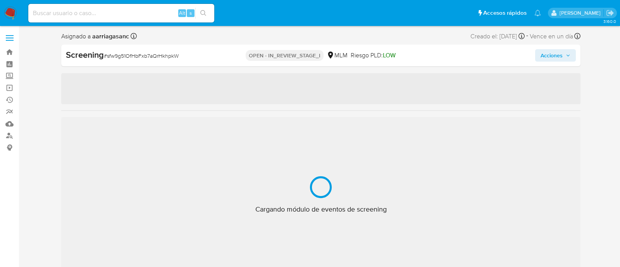
select select "10"
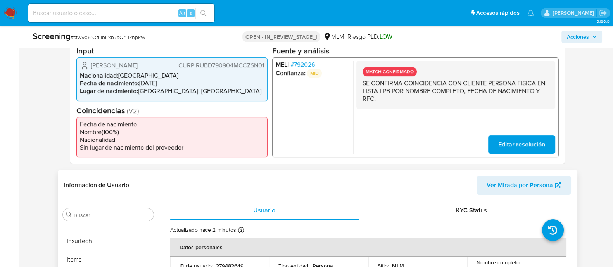
scroll to position [387, 0]
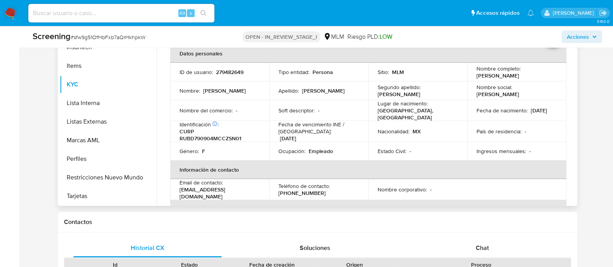
drag, startPoint x: 473, startPoint y: 73, endPoint x: 538, endPoint y: 75, distance: 65.1
click at [538, 75] on td "Nombre completo : [PERSON_NAME]" at bounding box center [516, 72] width 99 height 19
copy p "[PERSON_NAME]"
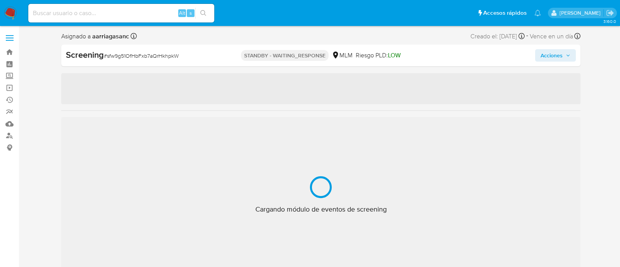
select select "10"
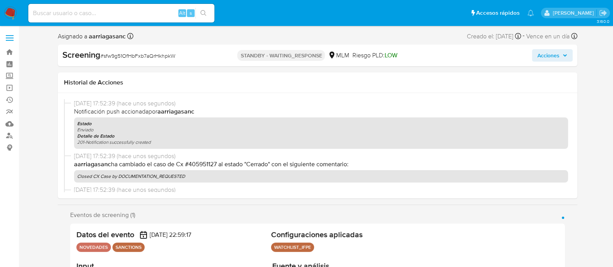
scroll to position [327, 0]
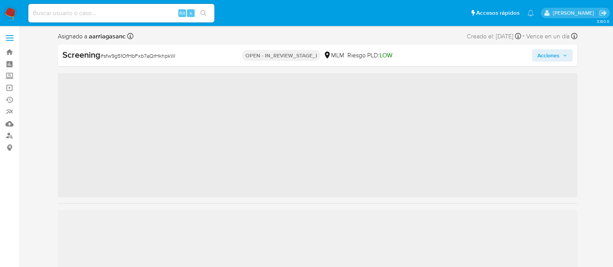
scroll to position [327, 0]
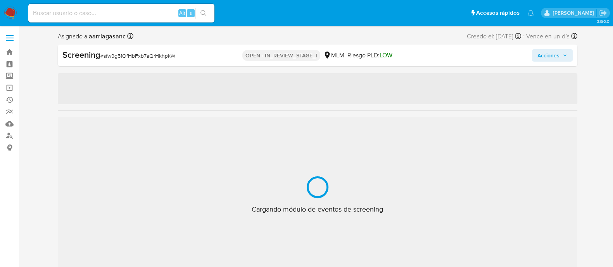
select select "10"
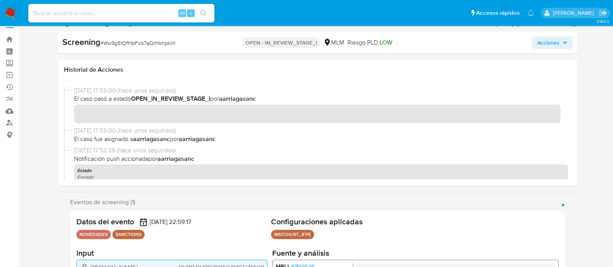
scroll to position [0, 0]
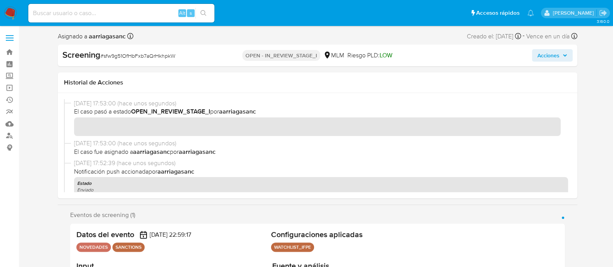
click at [258, 138] on div "[DATE] 17:53:00 (hace unos segundos) El caso pasó a estado OPEN_IN_REVIEW_STAGE…" at bounding box center [317, 119] width 507 height 40
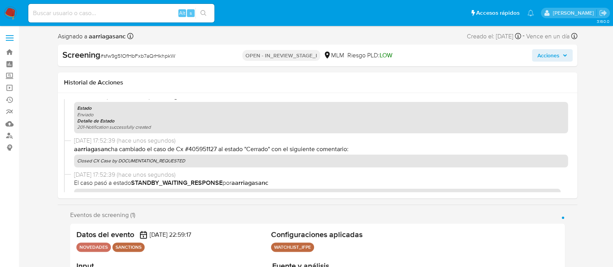
scroll to position [97, 0]
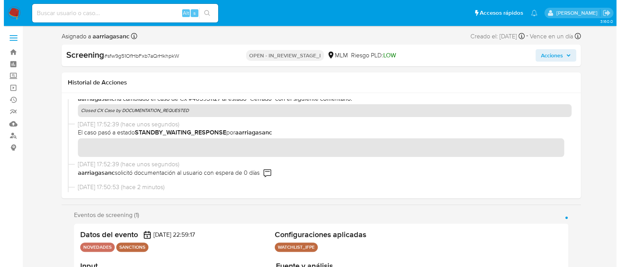
scroll to position [145, 0]
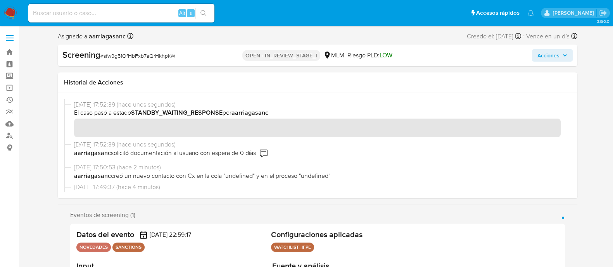
click at [547, 54] on span "Acciones" at bounding box center [548, 55] width 22 height 12
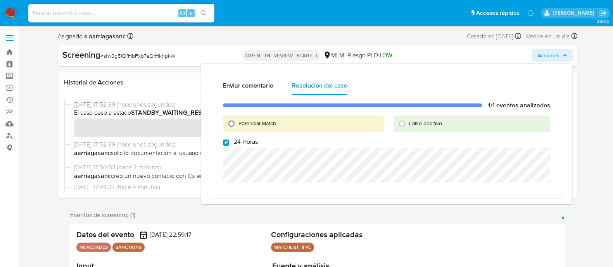
click at [234, 129] on input "Potencial Match" at bounding box center [231, 123] width 12 height 12
radio input "true"
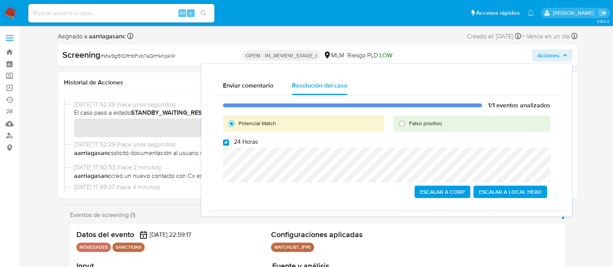
click at [223, 146] on div "1/1 eventos analizados Potencial Match Falso positivo 24 Horas Escalar a Corp E…" at bounding box center [387, 149] width 346 height 109
click at [229, 145] on label "24 Horas" at bounding box center [240, 142] width 35 height 8
click at [229, 145] on input "24 Horas" at bounding box center [226, 143] width 6 height 6
checkbox input "false"
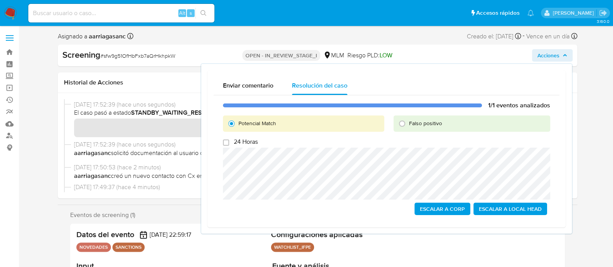
click at [486, 210] on span "Escalar a Local Head" at bounding box center [510, 208] width 63 height 11
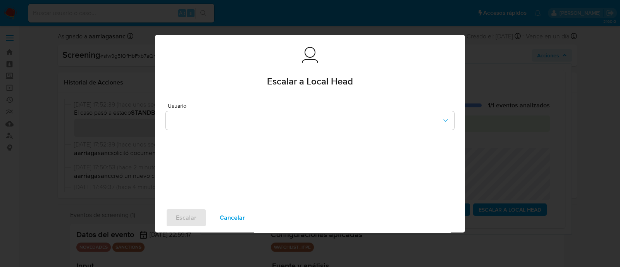
click at [234, 217] on span "Cancelar" at bounding box center [232, 217] width 25 height 17
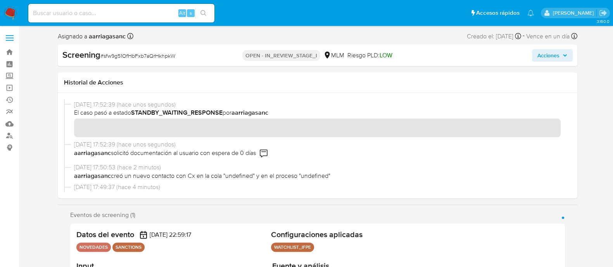
click at [549, 52] on span "Acciones" at bounding box center [548, 55] width 22 height 12
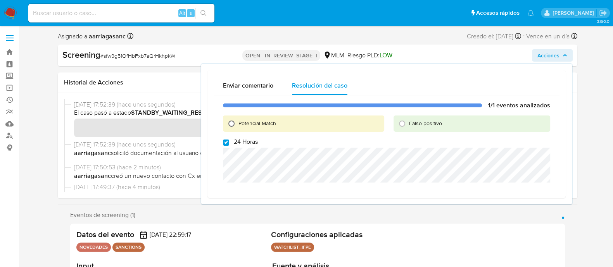
click at [230, 125] on input "Potencial Match" at bounding box center [231, 123] width 12 height 12
radio input "true"
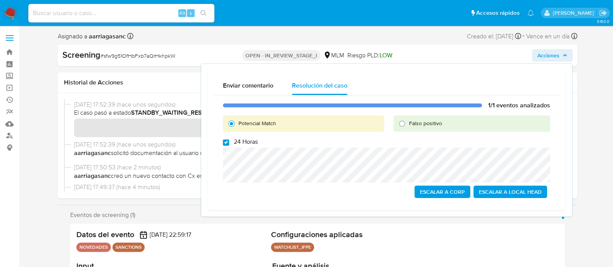
click at [223, 142] on input "24 Horas" at bounding box center [226, 143] width 6 height 6
checkbox input "true"
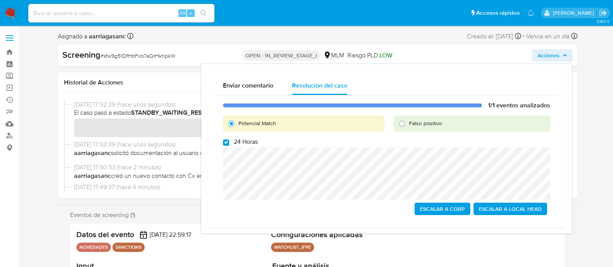
click at [494, 208] on span "Escalar a Local Head" at bounding box center [510, 208] width 63 height 11
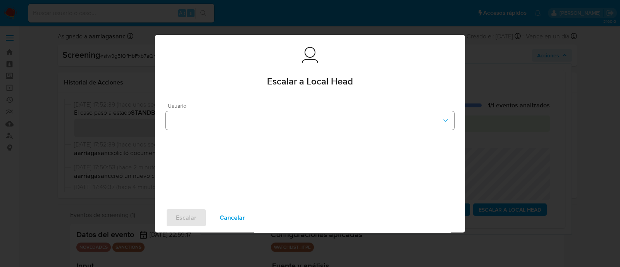
click at [281, 110] on div "Usuario" at bounding box center [310, 116] width 288 height 27
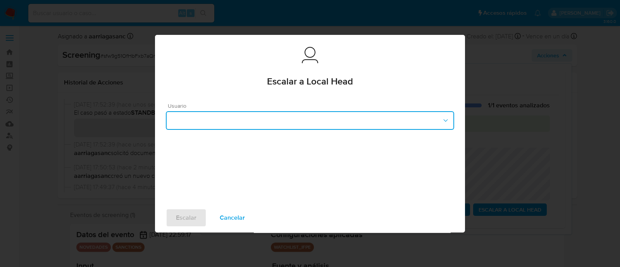
click at [277, 119] on button "button" at bounding box center [310, 120] width 288 height 19
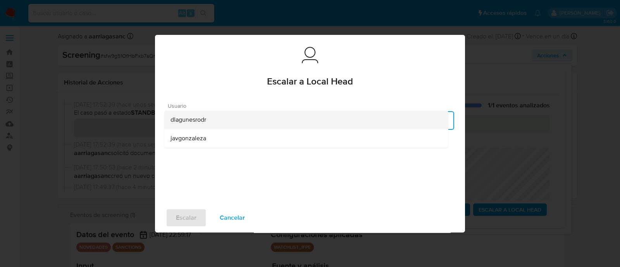
click at [219, 124] on div "dlagunesrodr" at bounding box center [307, 119] width 272 height 19
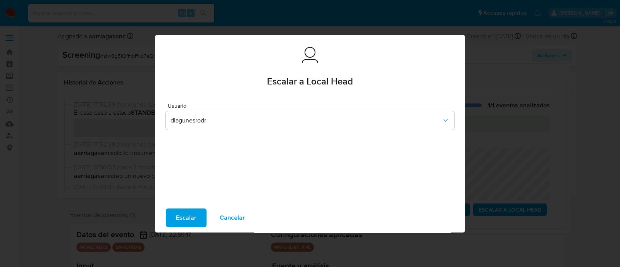
click at [188, 218] on span "Escalar" at bounding box center [186, 217] width 21 height 17
click at [193, 217] on span "Escalar" at bounding box center [186, 217] width 21 height 17
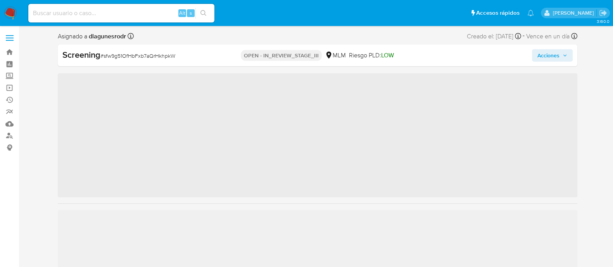
scroll to position [327, 0]
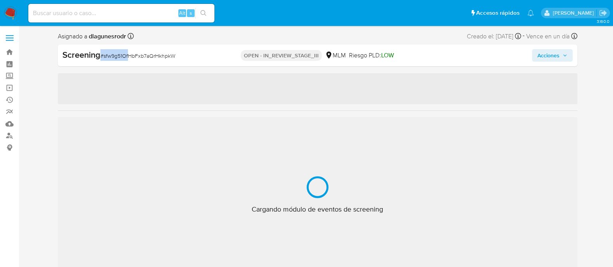
select select "10"
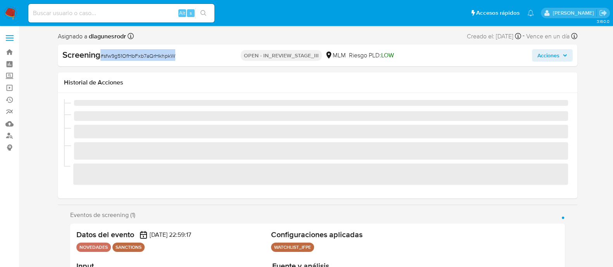
drag, startPoint x: 100, startPoint y: 56, endPoint x: 181, endPoint y: 59, distance: 80.7
click at [181, 59] on div "Screening # sfw9g51OfHbFxb7aQrHkhpkW" at bounding box center [145, 55] width 167 height 12
copy span "# sfw9g51OfHbFxb7aQrHkhpkW"
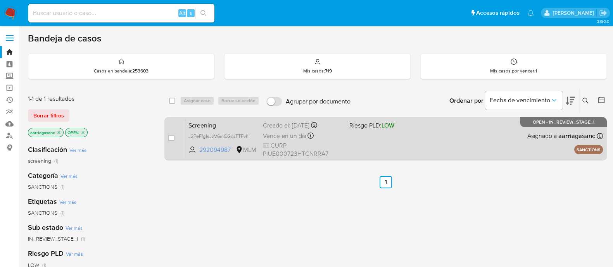
click at [374, 143] on div "Screening J2PeFfg1sJzV6mCGqzTTFvhI 292094987 MLM Riesgo PLD: LOW Creado el: 17/…" at bounding box center [393, 138] width 417 height 39
click at [169, 136] on input "checkbox" at bounding box center [171, 138] width 6 height 6
checkbox input "true"
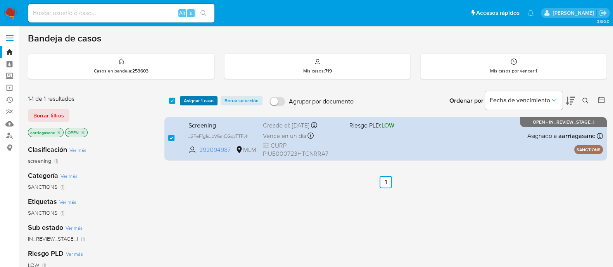
click at [186, 101] on span "Asignar 1 caso" at bounding box center [199, 101] width 30 height 8
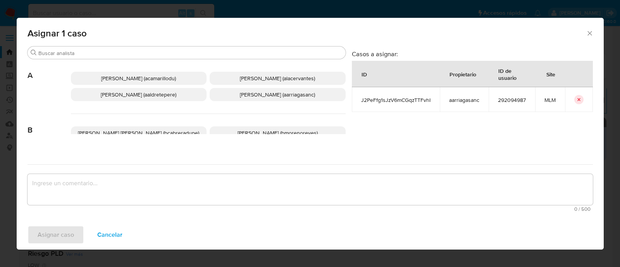
click at [251, 97] on span "Ana Maria Arriaga (aarriagasanc)" at bounding box center [277, 95] width 75 height 8
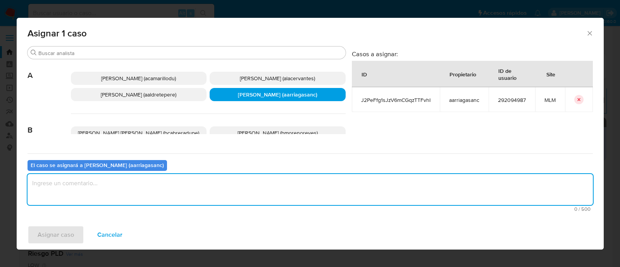
click at [224, 178] on textarea "assign-modal" at bounding box center [311, 189] width 566 height 31
type textarea "amas"
click at [45, 232] on span "Asignar caso" at bounding box center [56, 234] width 36 height 17
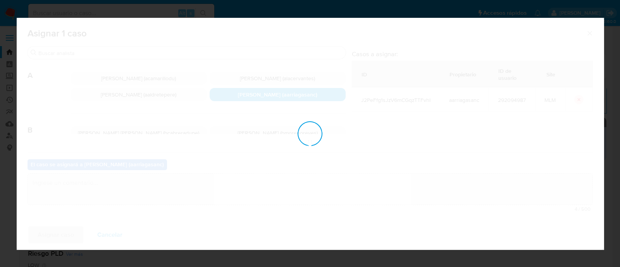
checkbox input "false"
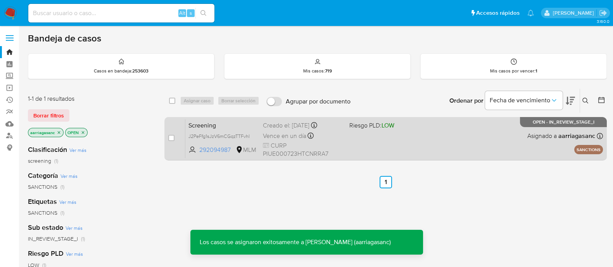
click at [343, 148] on span "CURP PIUE000723HTCNRRA7" at bounding box center [303, 149] width 80 height 17
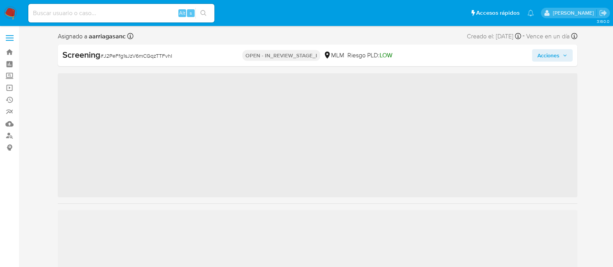
scroll to position [327, 0]
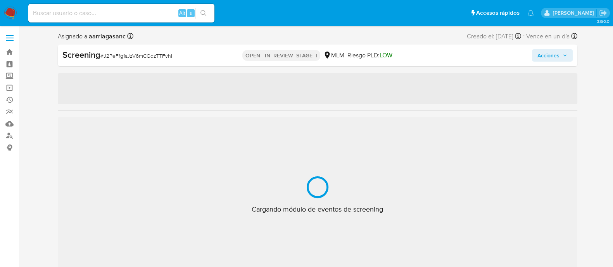
select select "10"
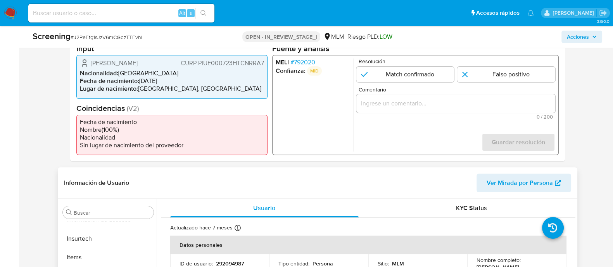
scroll to position [291, 0]
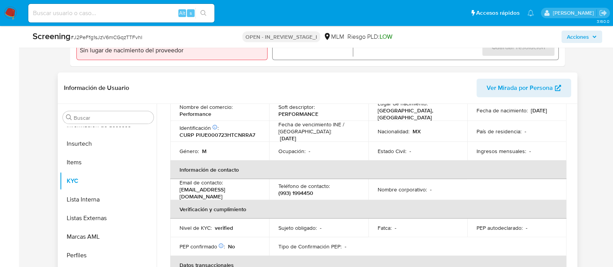
click at [381, 148] on p "Estado Civil :" at bounding box center [392, 151] width 29 height 7
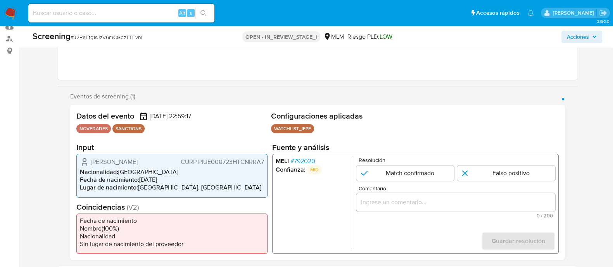
scroll to position [97, 0]
click at [426, 169] on input "1 de 1" at bounding box center [405, 174] width 98 height 16
radio input "true"
click at [381, 195] on div "1 de 1" at bounding box center [455, 202] width 199 height 19
click at [381, 198] on input "Comentario" at bounding box center [455, 203] width 199 height 10
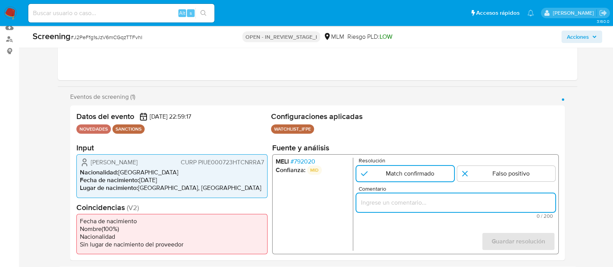
paste input "SE CONFIRMA COINCIDENCIA CON CLIENTE PERSONA FISICA EN LISTA LPB POR NOMBRE COM…"
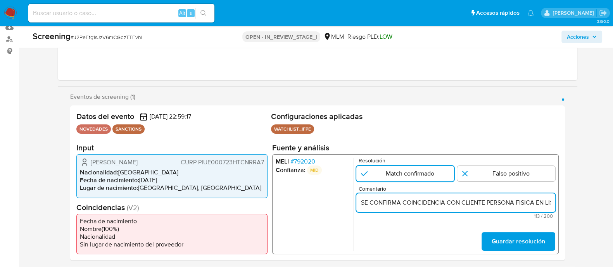
scroll to position [0, 194]
type input "SE CONFIRMA COINCIDENCIA CON CLIENTE PERSONA FISICA EN LISTA LPB POR NOMBRE COM…"
click at [507, 243] on span "Guardar resolución" at bounding box center [517, 241] width 53 height 17
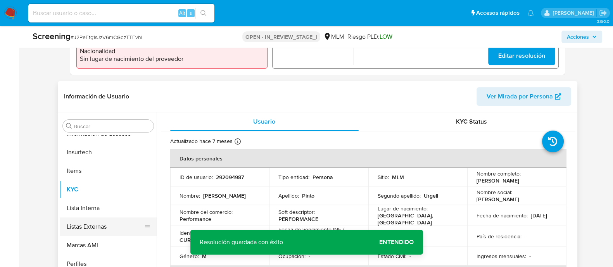
scroll to position [291, 0]
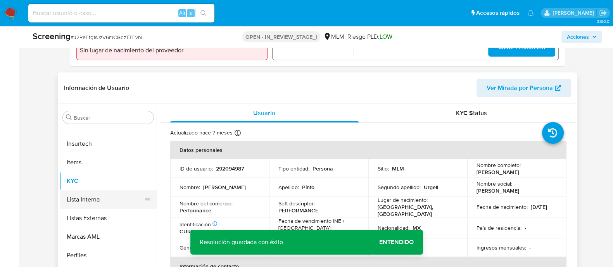
click at [110, 199] on button "Lista Interna" at bounding box center [105, 199] width 91 height 19
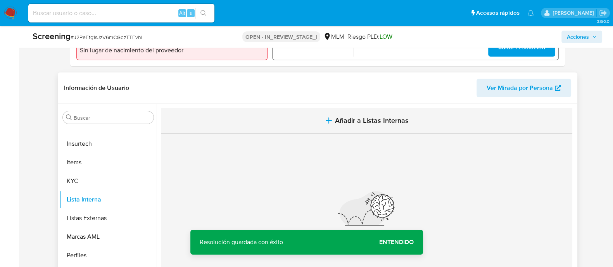
click at [347, 121] on span "Añadir a Listas Internas" at bounding box center [372, 120] width 74 height 9
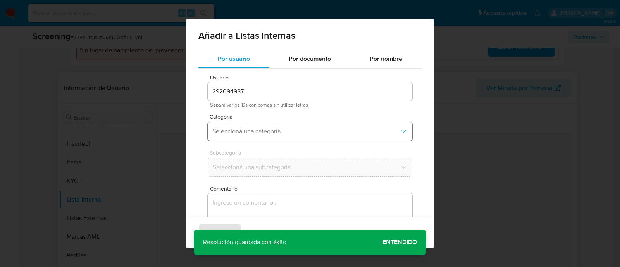
click at [269, 140] on button "Seleccioná una categoría" at bounding box center [310, 131] width 205 height 19
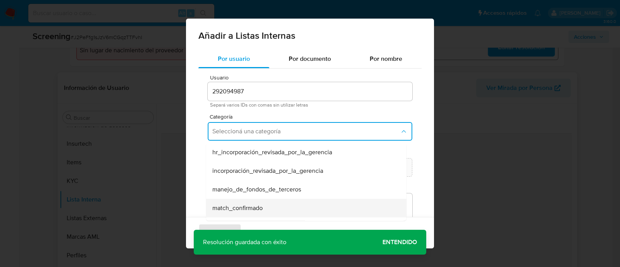
click at [245, 211] on span "match_confirmado" at bounding box center [237, 208] width 50 height 8
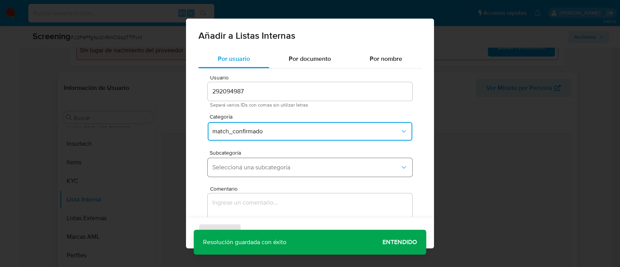
click at [264, 166] on span "Seleccioná una subcategoría" at bounding box center [306, 168] width 188 height 8
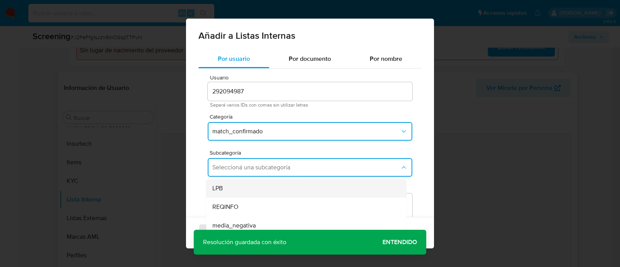
click at [234, 191] on div "LPB" at bounding box center [303, 188] width 183 height 19
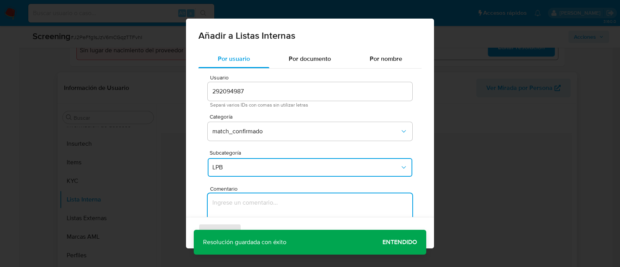
click at [238, 201] on textarea "Comentario" at bounding box center [310, 230] width 205 height 74
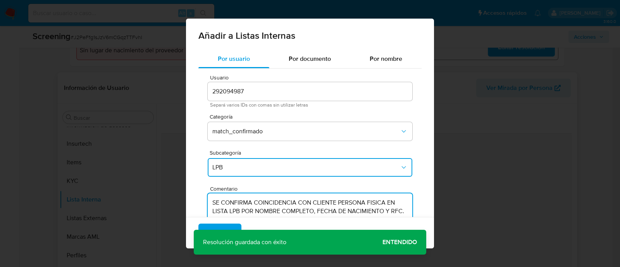
type textarea "SE CONFIRMA COINCIDENCIA CON CLIENTE PERSONA FISICA EN LISTA LPB POR NOMBRE COM…"
click at [222, 223] on div "Agregar Cancelar" at bounding box center [310, 232] width 248 height 31
click at [223, 224] on span "Agregar" at bounding box center [220, 232] width 23 height 17
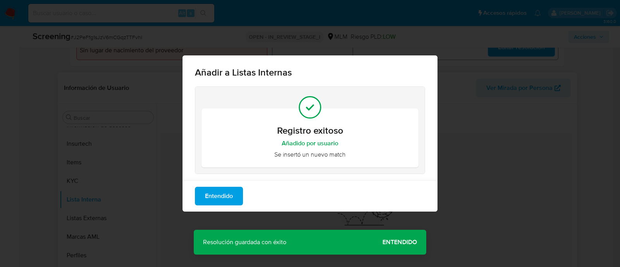
click at [223, 204] on span "Entendido" at bounding box center [219, 196] width 28 height 17
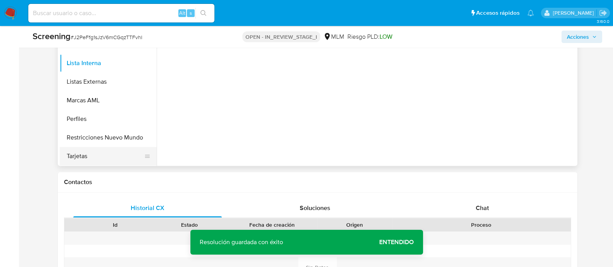
scroll to position [436, 0]
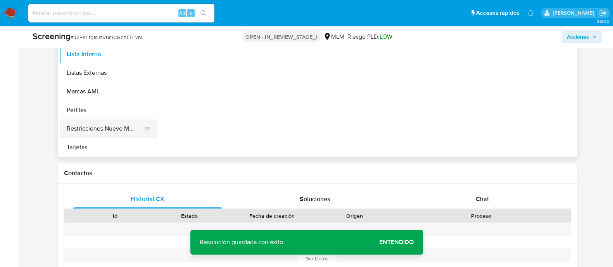
click at [133, 133] on button "Restricciones Nuevo Mundo" at bounding box center [105, 128] width 91 height 19
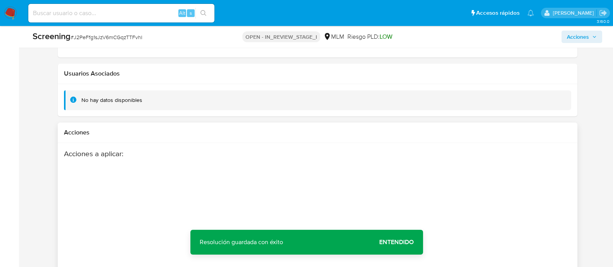
scroll to position [1053, 0]
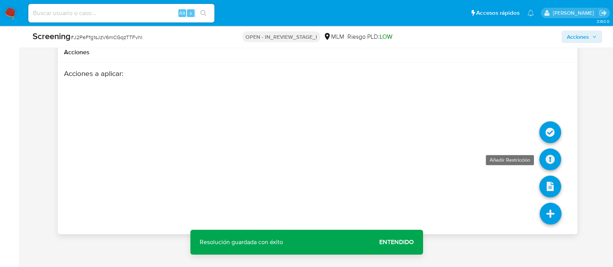
click at [554, 157] on icon at bounding box center [550, 159] width 22 height 22
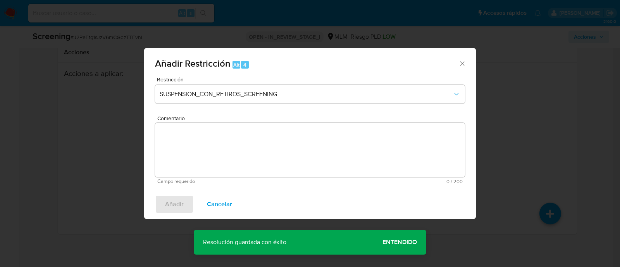
click at [316, 107] on div "Restricción SUSPENSION_CON_RETIROS_SCREENING" at bounding box center [310, 95] width 310 height 37
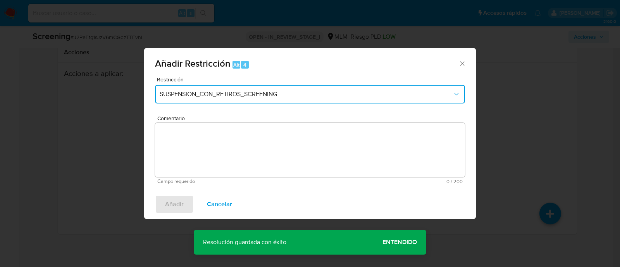
click at [306, 91] on span "SUSPENSION_CON_RETIROS_SCREENING" at bounding box center [306, 94] width 293 height 8
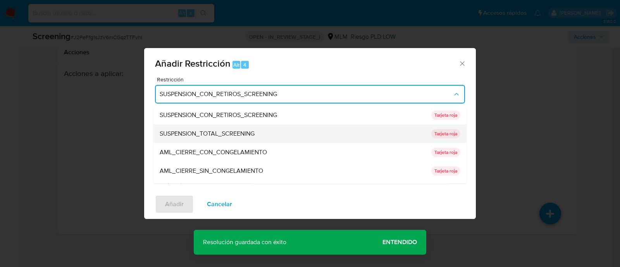
click at [207, 132] on span "SUSPENSION_TOTAL_SCREENING" at bounding box center [207, 134] width 95 height 8
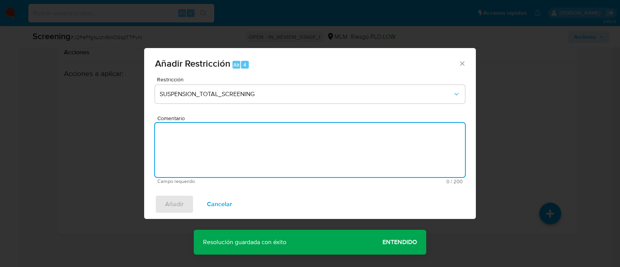
click at [207, 140] on textarea "Comentario" at bounding box center [310, 150] width 310 height 54
paste textarea "SE CONFIRMA COINCIDENCIA CON CLIENTE PERSONA FISICA EN LISTA LPB POR NOMBRE COM…"
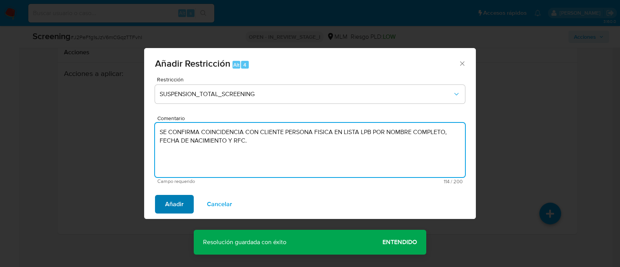
type textarea "SE CONFIRMA COINCIDENCIA CON CLIENTE PERSONA FISICA EN LISTA LPB POR NOMBRE COM…"
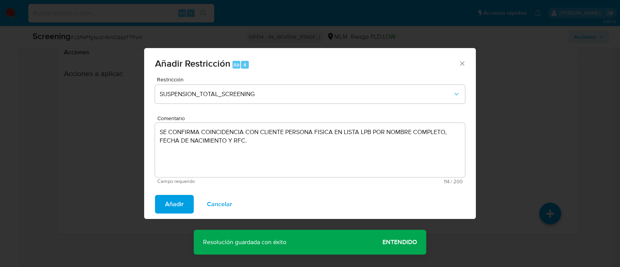
click at [179, 204] on span "Añadir" at bounding box center [174, 204] width 19 height 17
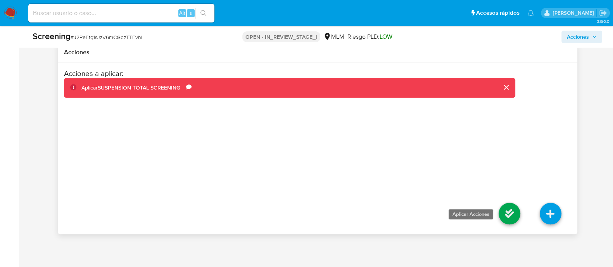
click at [510, 213] on icon at bounding box center [509, 214] width 22 height 22
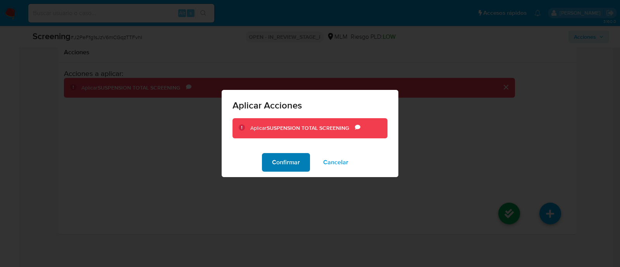
click at [279, 164] on span "Confirmar" at bounding box center [286, 162] width 28 height 17
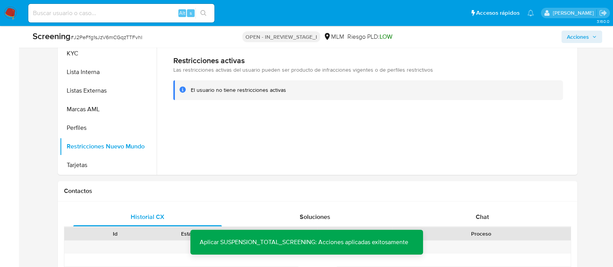
scroll to position [326, 0]
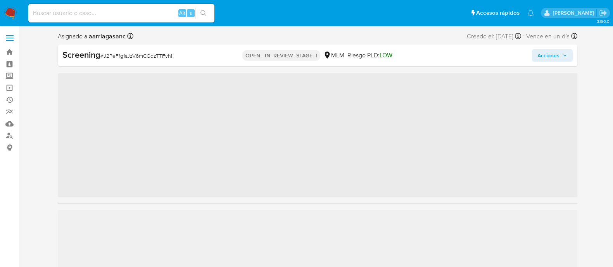
scroll to position [327, 0]
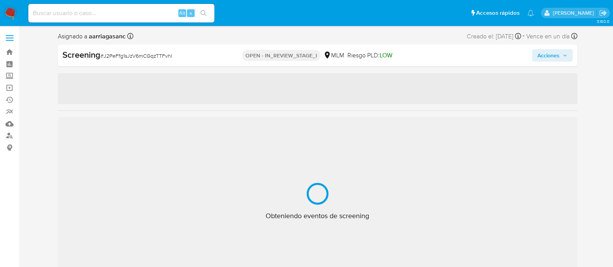
select select "10"
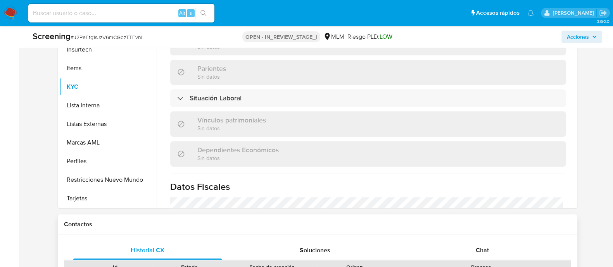
scroll to position [387, 0]
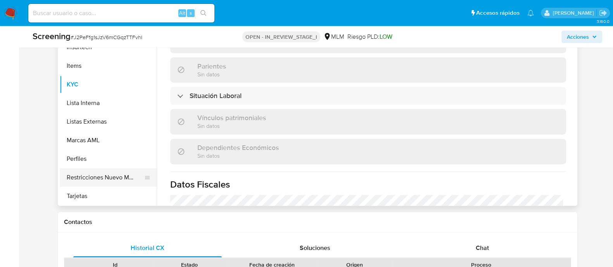
click at [121, 181] on button "Restricciones Nuevo Mundo" at bounding box center [105, 177] width 91 height 19
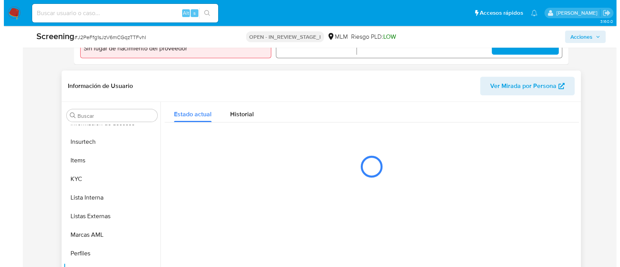
scroll to position [291, 0]
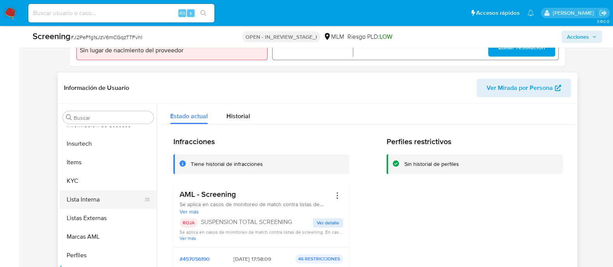
click at [120, 204] on button "Lista Interna" at bounding box center [105, 199] width 91 height 19
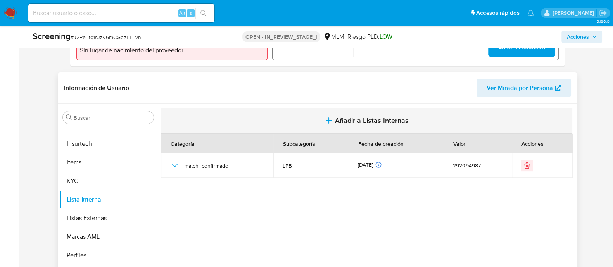
click at [349, 121] on span "Añadir a Listas Internas" at bounding box center [372, 120] width 74 height 9
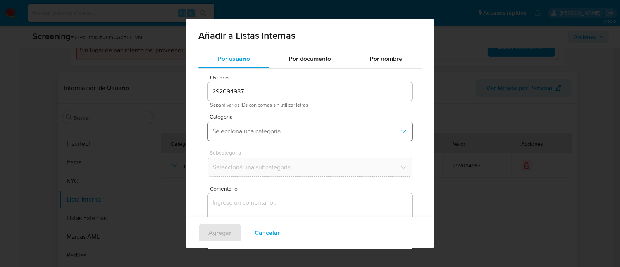
click at [278, 138] on button "Seleccioná una categoría" at bounding box center [310, 131] width 205 height 19
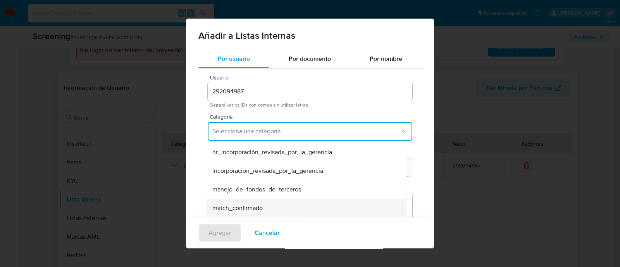
click at [254, 210] on span "match_confirmado" at bounding box center [237, 208] width 50 height 8
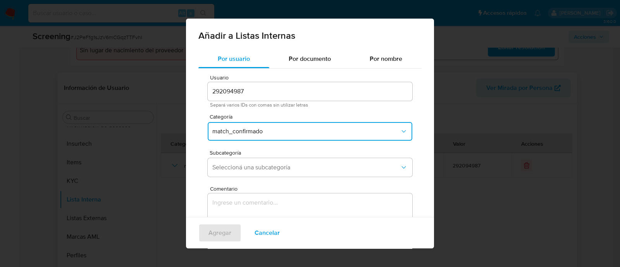
click at [256, 178] on div "Subcategoría Seleccioná una subcategoría" at bounding box center [310, 165] width 205 height 30
click at [256, 172] on button "Seleccioná una subcategoría" at bounding box center [310, 167] width 205 height 19
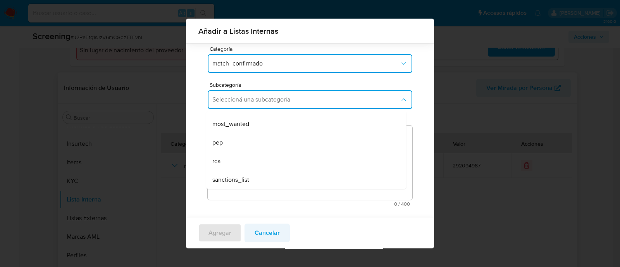
scroll to position [63, 0]
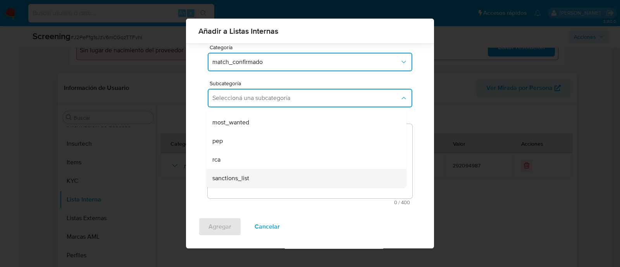
click at [240, 185] on div "sanctions_list" at bounding box center [303, 178] width 183 height 19
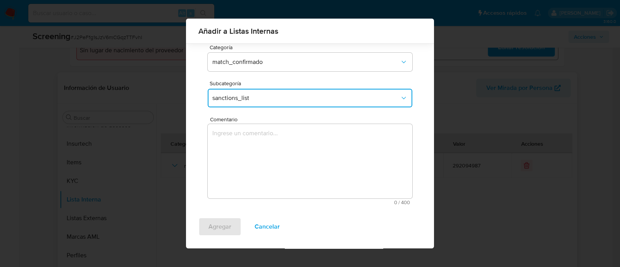
click at [217, 227] on div "Agregar Cancelar" at bounding box center [310, 229] width 248 height 37
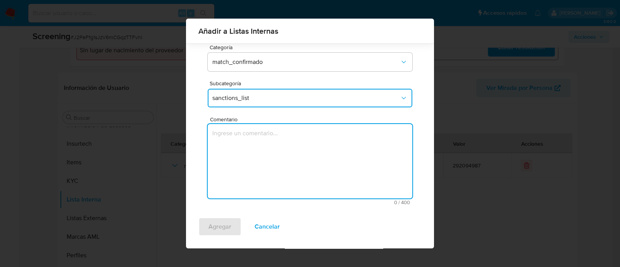
click at [250, 150] on textarea "Comentario" at bounding box center [310, 161] width 205 height 74
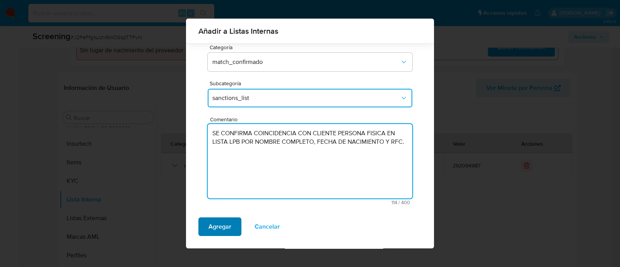
type textarea "SE CONFIRMA COINCIDENCIA CON CLIENTE PERSONA FISICA EN LISTA LPB POR NOMBRE COM…"
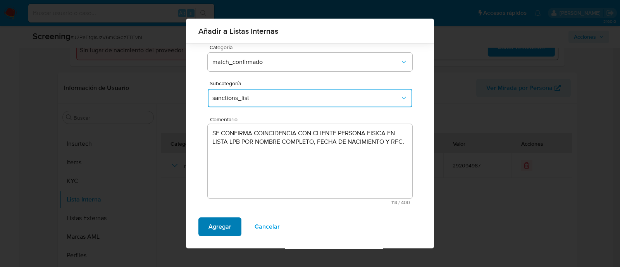
click at [233, 221] on button "Agregar" at bounding box center [219, 226] width 43 height 19
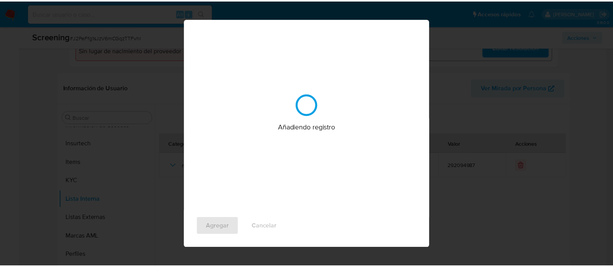
scroll to position [0, 0]
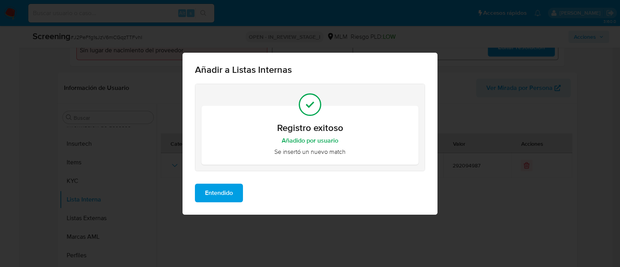
click at [224, 190] on span "Entendido" at bounding box center [219, 192] width 28 height 17
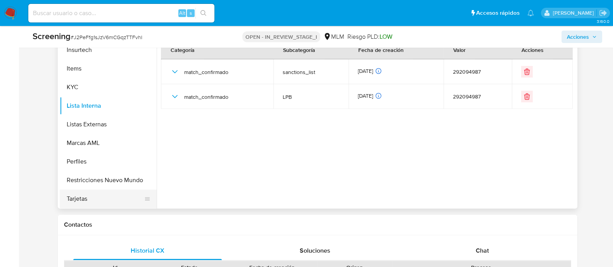
scroll to position [387, 0]
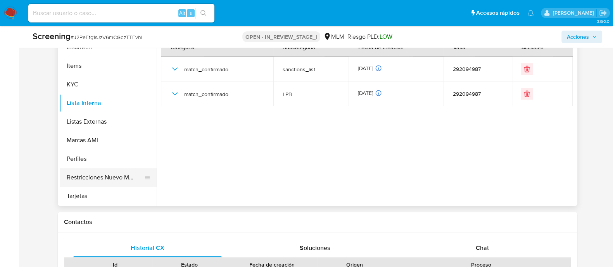
click at [122, 181] on button "Restricciones Nuevo Mundo" at bounding box center [105, 177] width 91 height 19
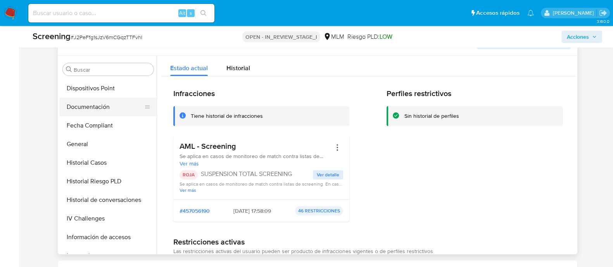
scroll to position [145, 0]
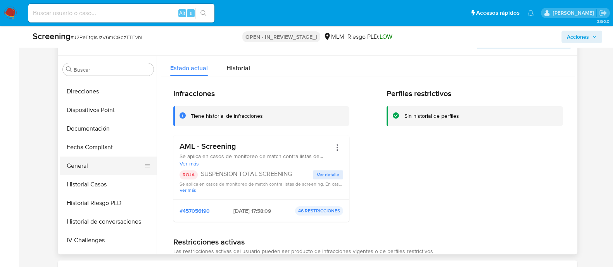
click at [89, 157] on button "General" at bounding box center [105, 166] width 91 height 19
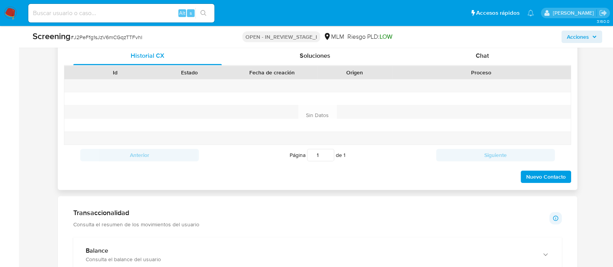
scroll to position [581, 0]
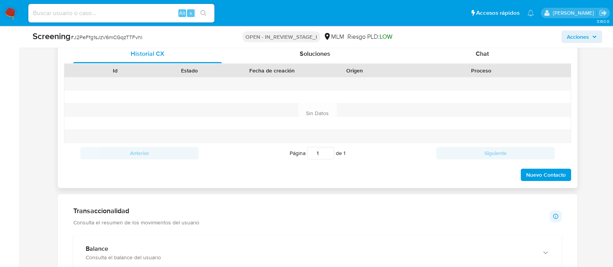
click at [539, 169] on span "Nuevo Contacto" at bounding box center [546, 174] width 40 height 11
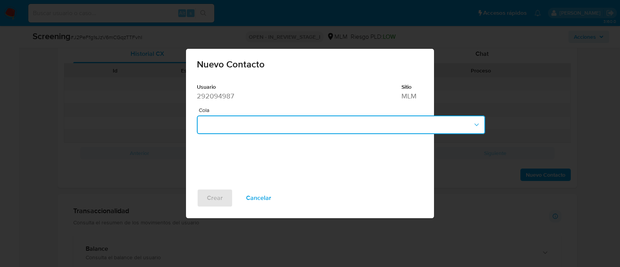
click at [235, 124] on button "button" at bounding box center [341, 125] width 288 height 19
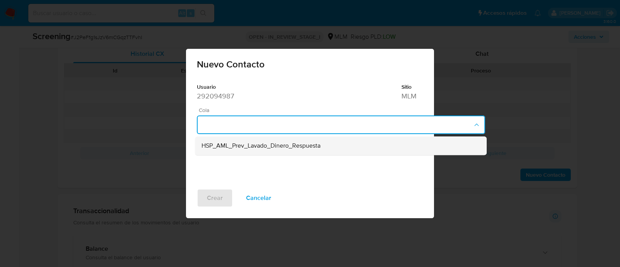
click at [237, 144] on span "HSP_AML_Prev_Lavado_Dinero_Respuesta" at bounding box center [261, 146] width 119 height 8
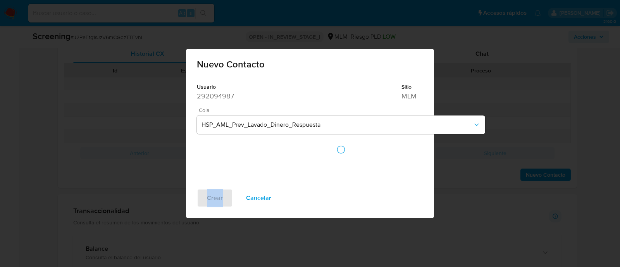
click at [237, 145] on div at bounding box center [341, 150] width 288 height 16
click at [234, 166] on div at bounding box center [341, 159] width 288 height 19
click at [233, 161] on input "Proceso" at bounding box center [341, 159] width 288 height 10
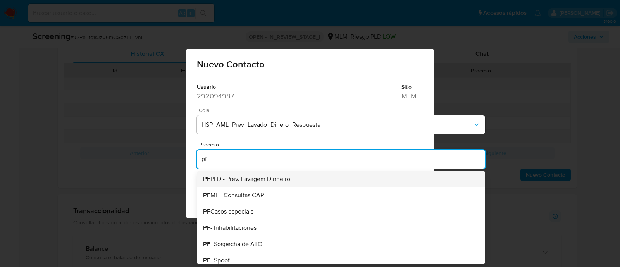
click at [240, 177] on span "PF PLD - Prev. Lavagem Dinheiro" at bounding box center [246, 179] width 87 height 6
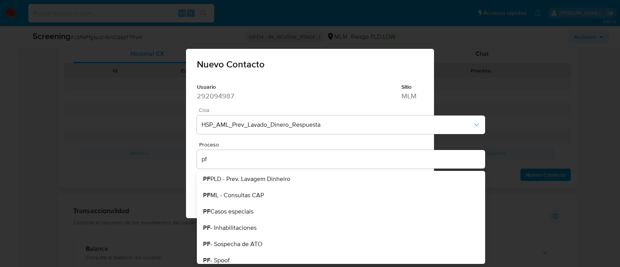
type input "PF PLD - Prev. Lavagem Dinheiro"
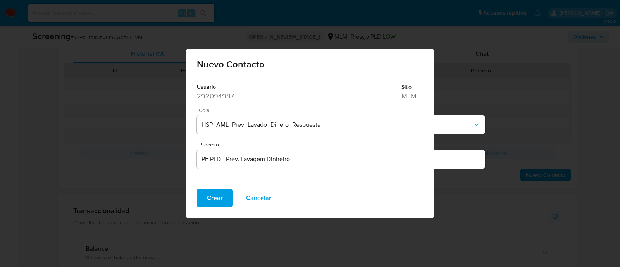
click at [212, 191] on span "Crear" at bounding box center [215, 198] width 16 height 17
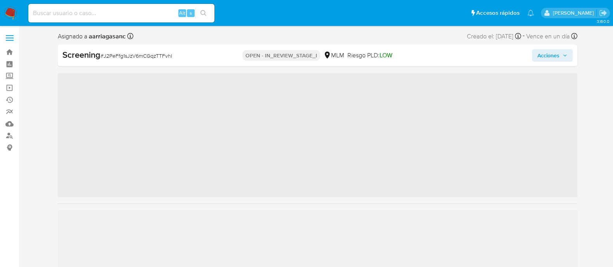
scroll to position [327, 0]
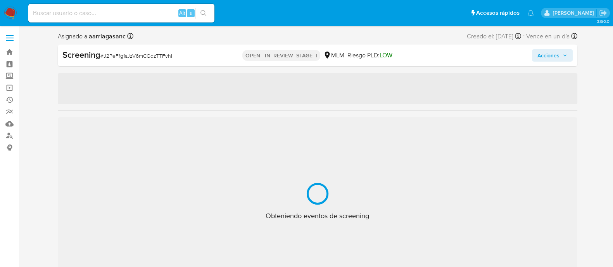
select select "10"
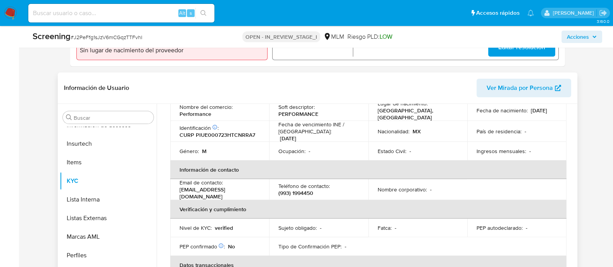
scroll to position [490, 0]
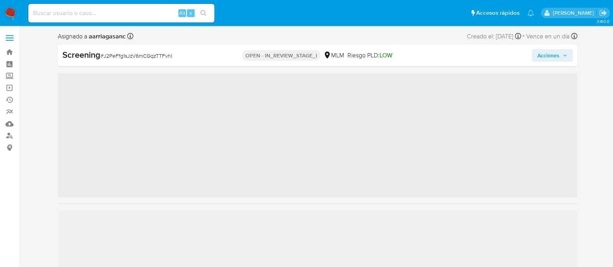
scroll to position [327, 0]
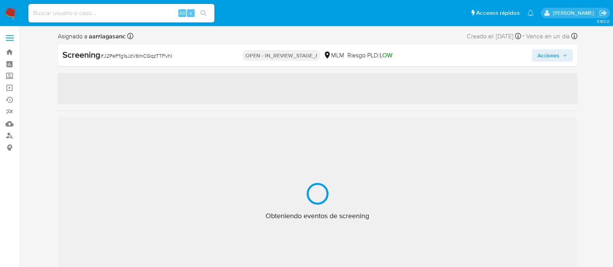
select select "10"
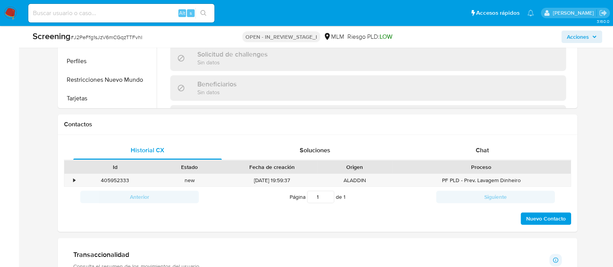
scroll to position [533, 0]
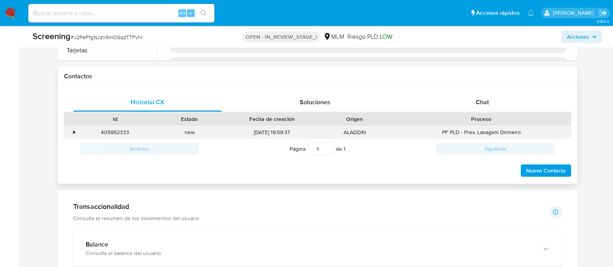
click at [76, 132] on div "•" at bounding box center [71, 132] width 14 height 13
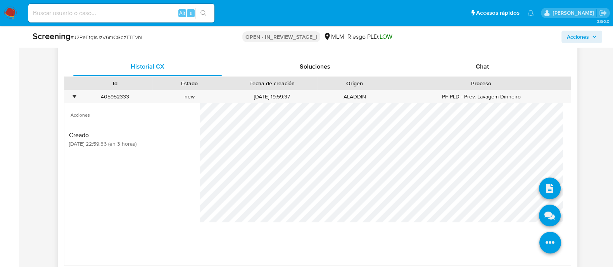
scroll to position [581, 0]
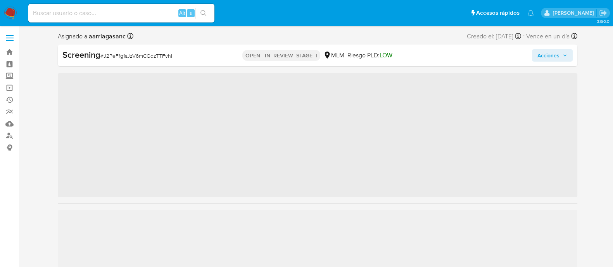
scroll to position [327, 0]
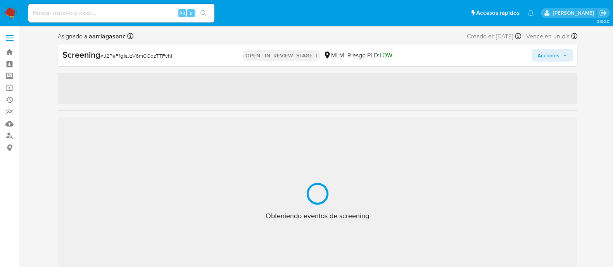
select select "10"
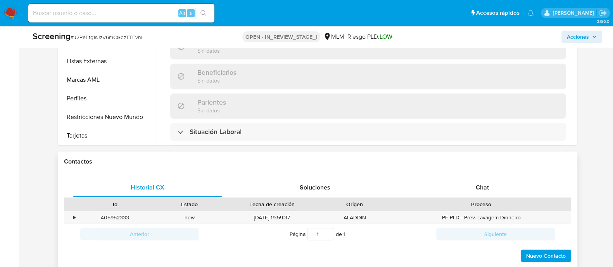
scroll to position [485, 0]
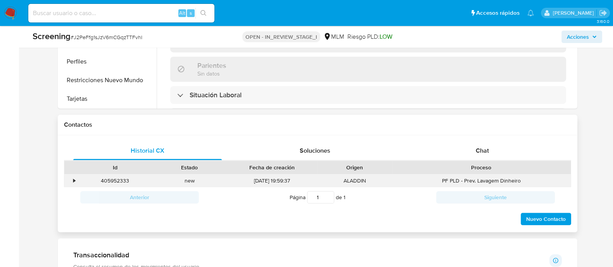
click at [76, 179] on div "•" at bounding box center [71, 180] width 14 height 13
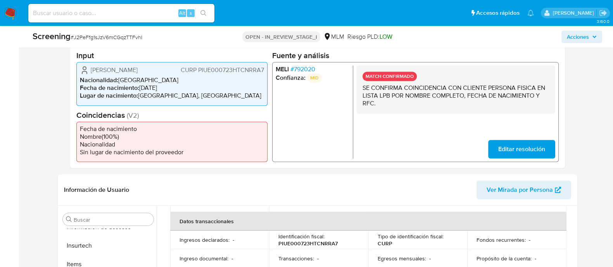
scroll to position [145, 0]
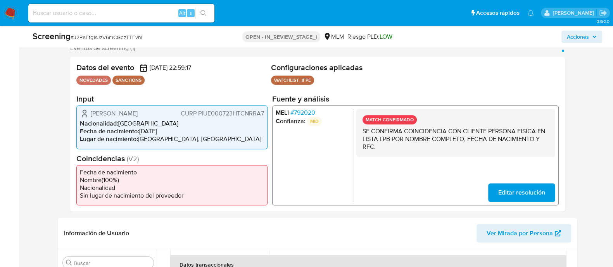
drag, startPoint x: 90, startPoint y: 116, endPoint x: 153, endPoint y: 114, distance: 63.6
click at [153, 114] on div "Erik Ulises Pinto Urgell CURP PIUE000723HTCNRRA7" at bounding box center [172, 113] width 184 height 9
drag, startPoint x: 141, startPoint y: 129, endPoint x: 183, endPoint y: 129, distance: 41.5
click at [183, 129] on li "Fecha de nacimiento : 23/07/2000" at bounding box center [172, 132] width 184 height 8
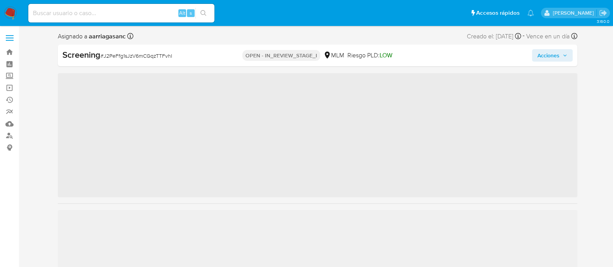
scroll to position [327, 0]
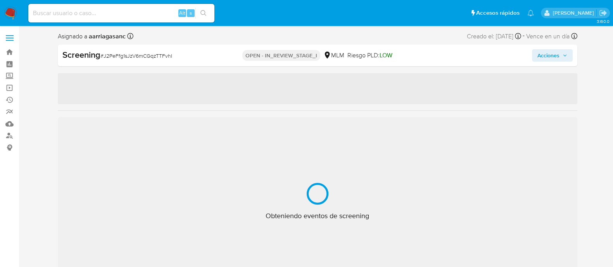
select select "10"
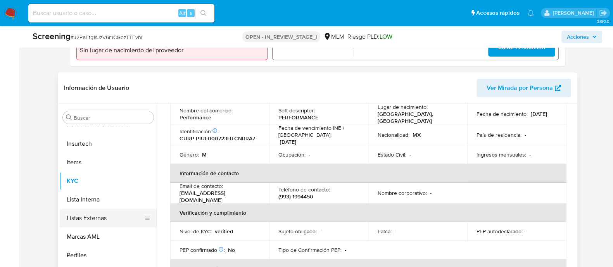
scroll to position [97, 0]
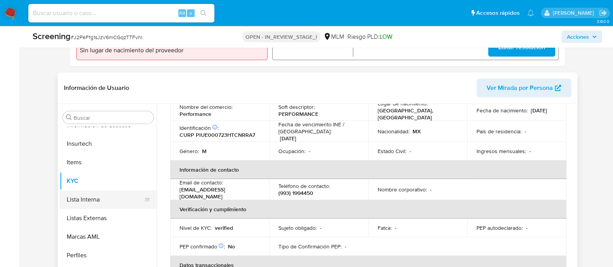
click at [80, 203] on button "Lista Interna" at bounding box center [105, 199] width 91 height 19
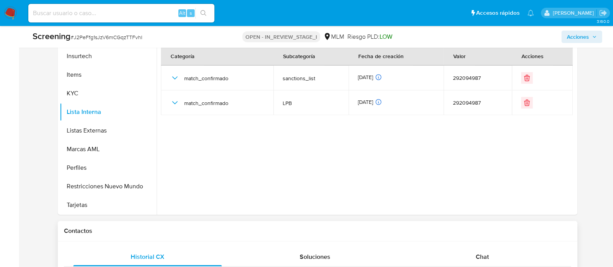
scroll to position [387, 0]
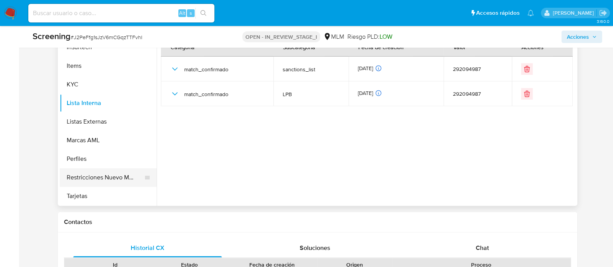
click at [101, 183] on button "Restricciones Nuevo Mundo" at bounding box center [105, 177] width 91 height 19
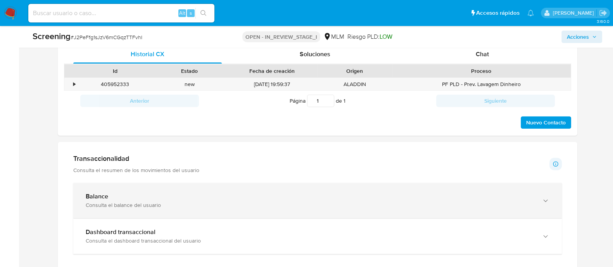
scroll to position [581, 0]
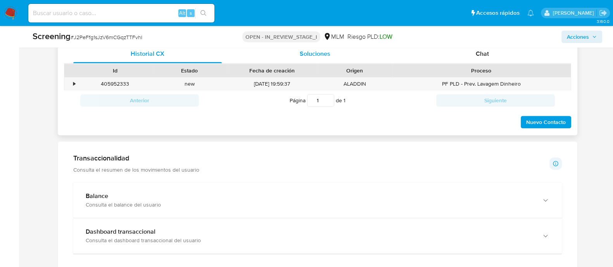
click at [309, 49] on span "Soluciones" at bounding box center [314, 53] width 31 height 9
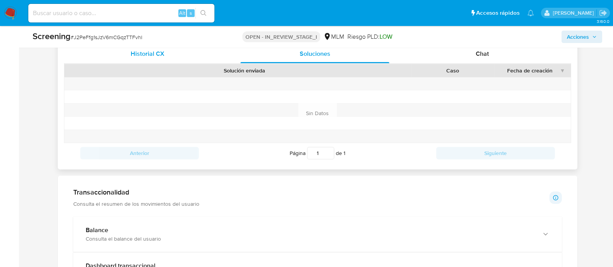
scroll to position [533, 0]
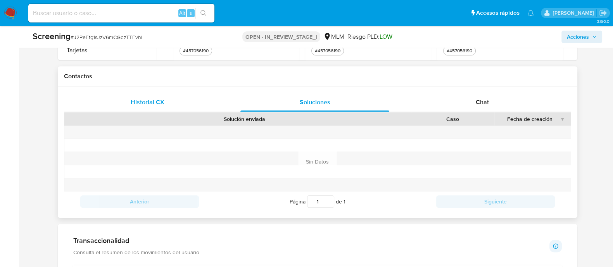
click at [145, 103] on span "Historial CX" at bounding box center [148, 102] width 34 height 9
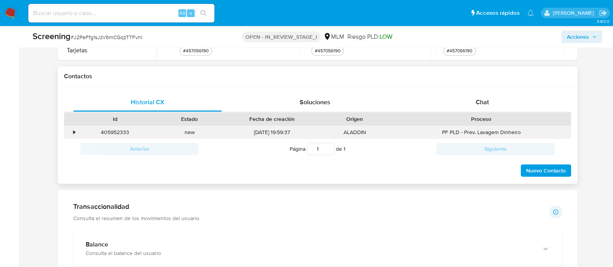
click at [74, 131] on div "•" at bounding box center [75, 132] width 2 height 7
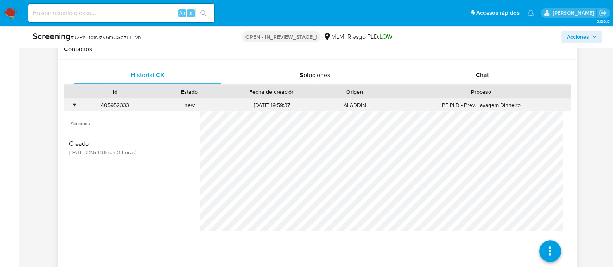
scroll to position [581, 0]
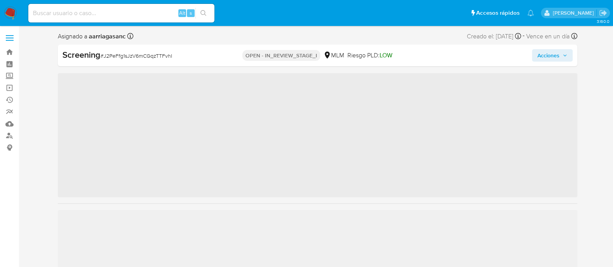
scroll to position [327, 0]
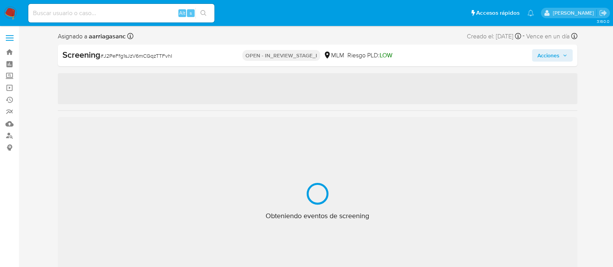
select select "10"
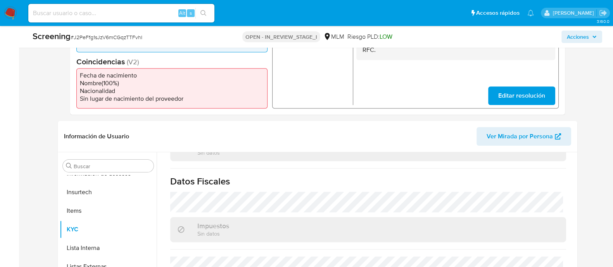
scroll to position [489, 0]
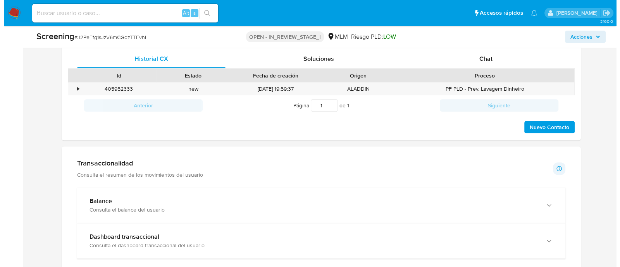
scroll to position [581, 0]
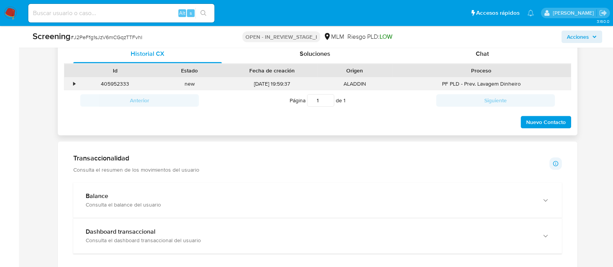
click at [74, 81] on div "•" at bounding box center [75, 83] width 2 height 7
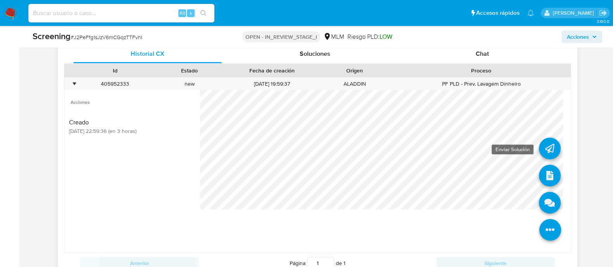
click at [545, 148] on icon at bounding box center [550, 149] width 22 height 22
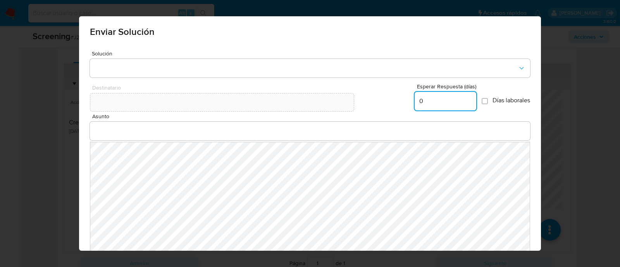
type input "0"
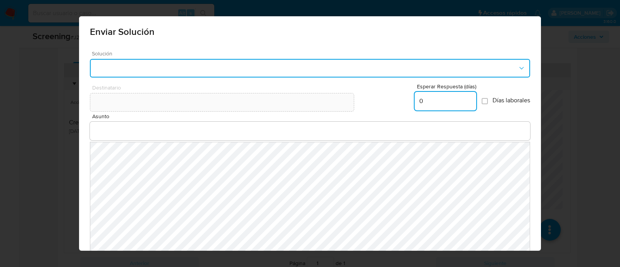
click at [230, 74] on button "button" at bounding box center [310, 68] width 440 height 19
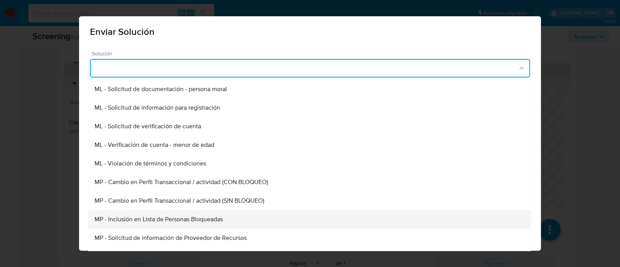
click at [189, 222] on span "MP - Inclusión en Lista de Personas Bloqueadas" at bounding box center [159, 220] width 128 height 8
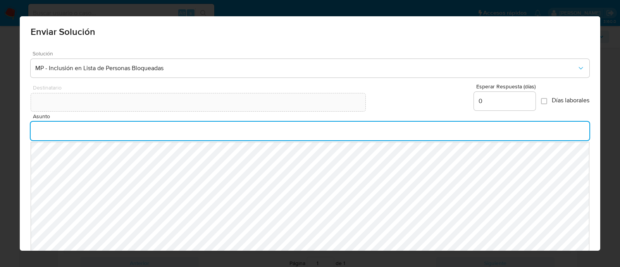
click at [144, 129] on input "Asunto" at bounding box center [310, 131] width 559 height 10
type input "INFORMACION IMPORTANTE DE TU CUENTA MERCADO PAGO"
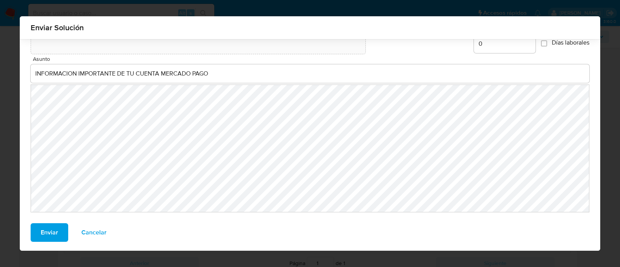
scroll to position [53, 0]
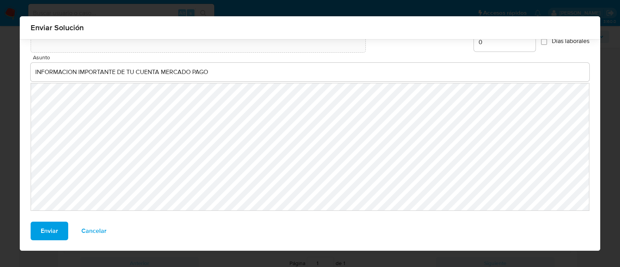
click at [41, 228] on span "Enviar" at bounding box center [49, 230] width 17 height 17
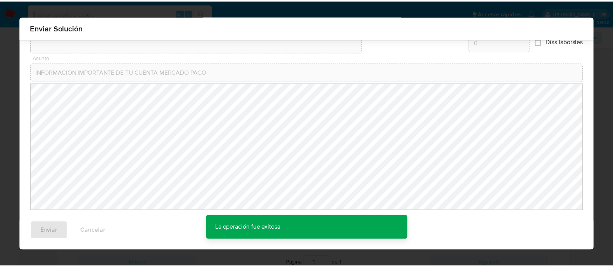
scroll to position [0, 0]
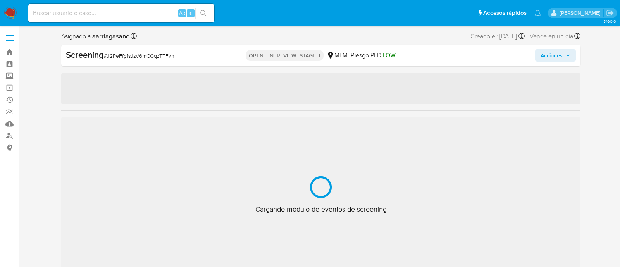
select select "10"
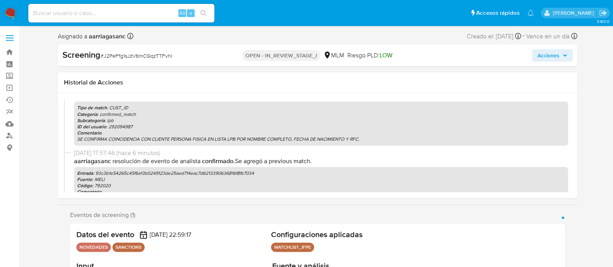
scroll to position [145, 0]
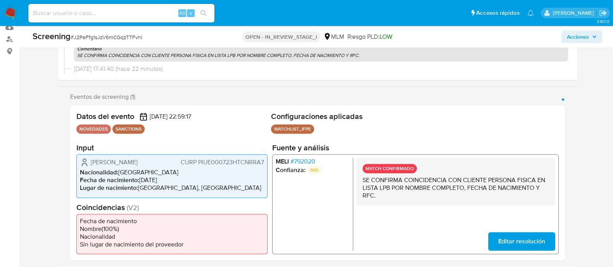
click at [435, 224] on div "MATCH CONFIRMADO SE CONFIRMA COINCIDENCIA CON CLIENTE PERSONA FISICA EN LISTA L…" at bounding box center [455, 204] width 199 height 93
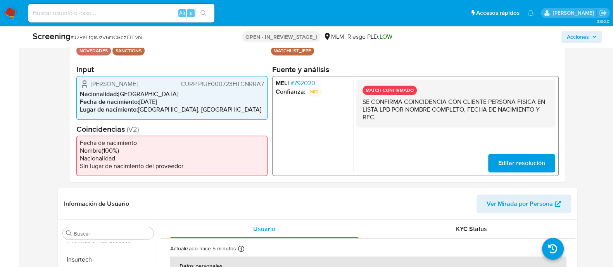
scroll to position [291, 0]
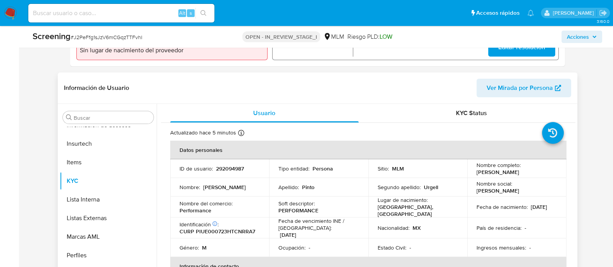
drag, startPoint x: 472, startPoint y: 171, endPoint x: 543, endPoint y: 169, distance: 70.9
click at [543, 169] on td "Nombre completo : Erik Ulises Pinto Urgell" at bounding box center [516, 168] width 99 height 19
copy p "[PERSON_NAME]"
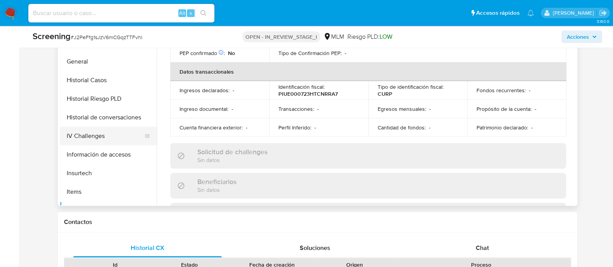
scroll to position [182, 0]
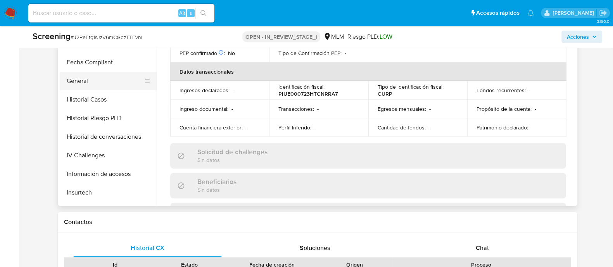
click at [95, 81] on button "General" at bounding box center [105, 81] width 91 height 19
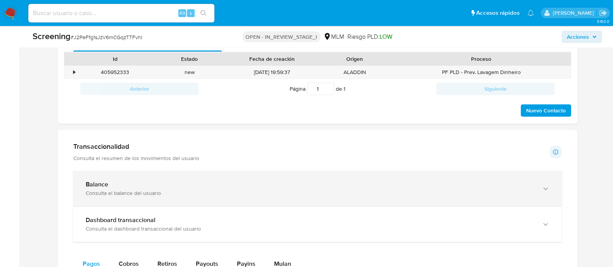
scroll to position [629, 0]
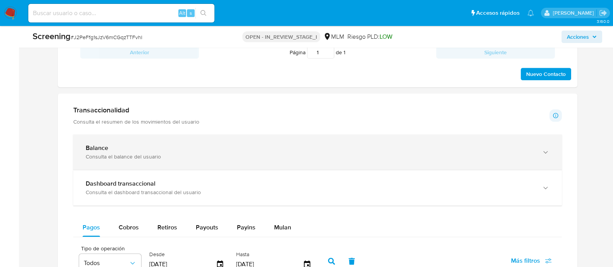
click at [124, 160] on div "Balance Consulta el balance del usuario" at bounding box center [317, 151] width 488 height 35
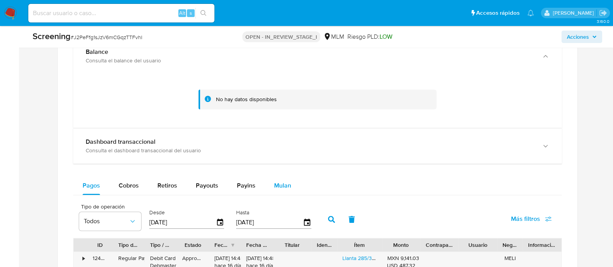
scroll to position [726, 0]
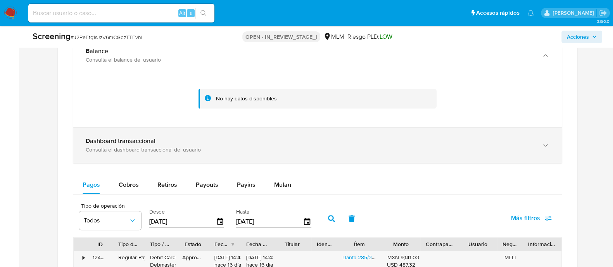
click at [151, 137] on b "Dashboard transaccional" at bounding box center [121, 140] width 70 height 9
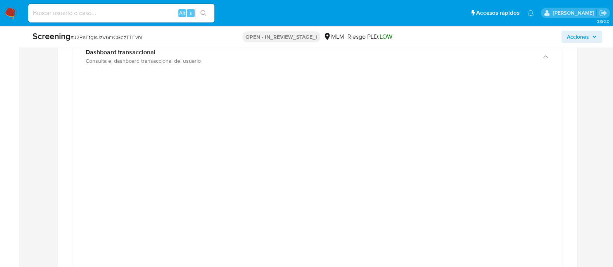
scroll to position [775, 0]
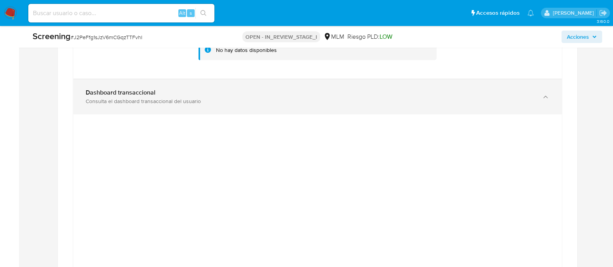
click at [390, 102] on div "Consulta el dashboard transaccional del usuario" at bounding box center [310, 101] width 448 height 7
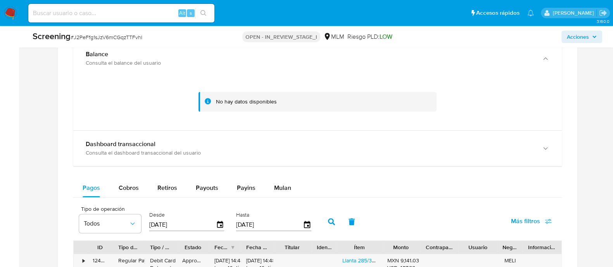
scroll to position [678, 0]
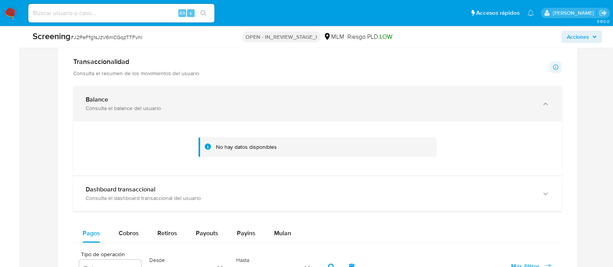
click at [131, 106] on div "Consulta el balance del usuario" at bounding box center [310, 108] width 448 height 7
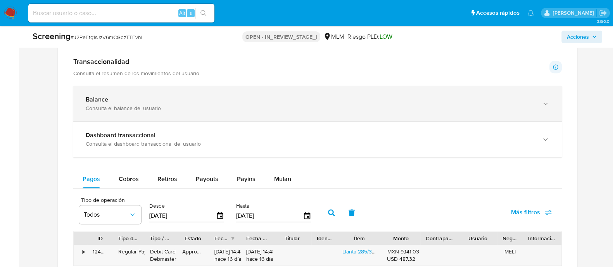
click at [130, 97] on div "Balance" at bounding box center [310, 100] width 448 height 8
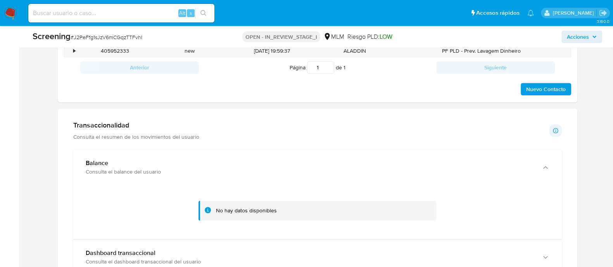
scroll to position [629, 0]
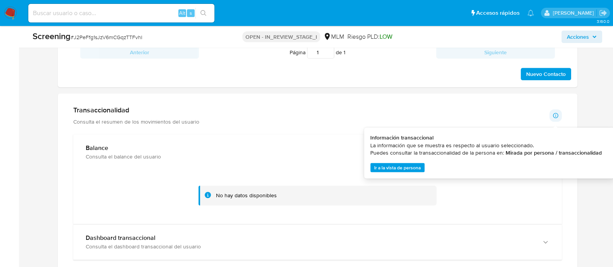
click at [554, 117] on icon at bounding box center [555, 115] width 6 height 6
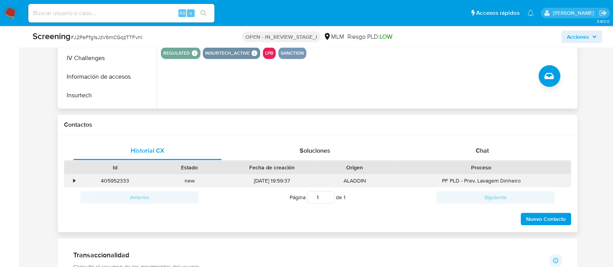
scroll to position [581, 0]
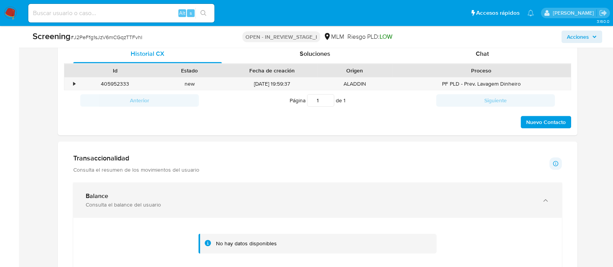
click at [108, 196] on div "Balance" at bounding box center [310, 196] width 448 height 8
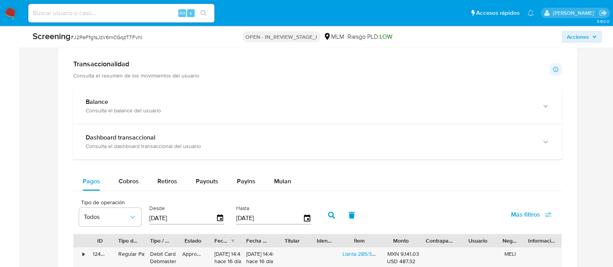
scroll to position [678, 0]
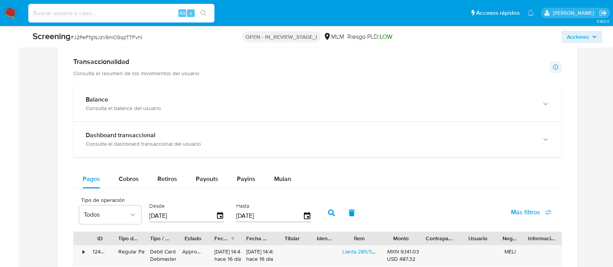
click at [127, 9] on input at bounding box center [121, 13] width 186 height 10
paste input "#rUW7Hb4SlhzcBUCWEluRX56C"
type input "#rUW7Hb4SlhzcBUCWEluRX56C"
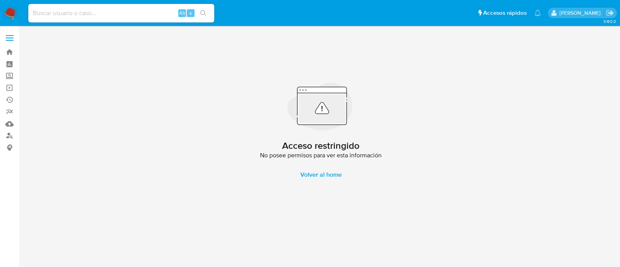
click at [17, 17] on nav "Pausado Ver notificaciones Alt s Accesos rápidos Presiona las siguientes teclas…" at bounding box center [310, 13] width 620 height 26
click at [8, 10] on img at bounding box center [10, 13] width 13 height 13
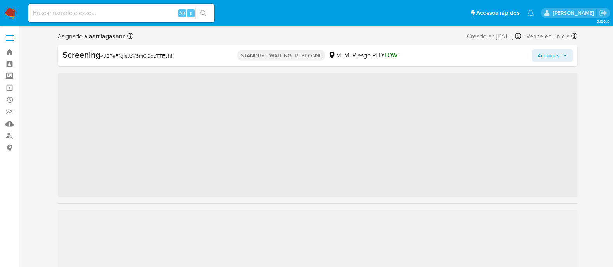
scroll to position [327, 0]
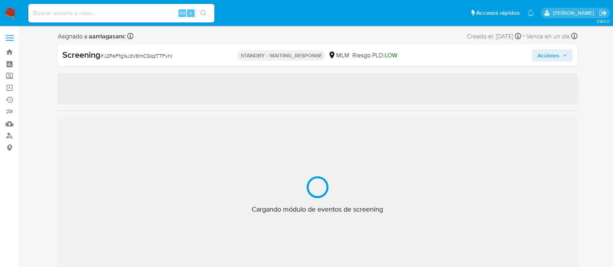
select select "10"
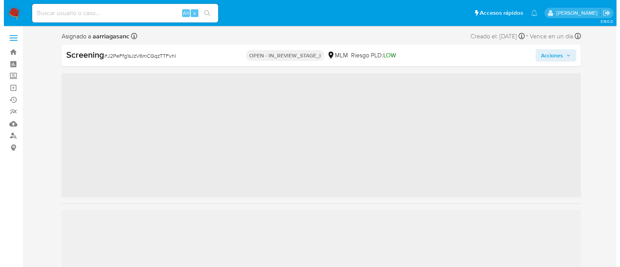
scroll to position [327, 0]
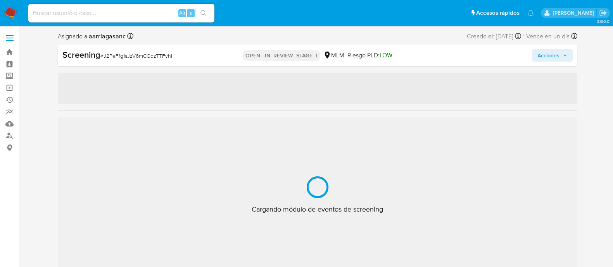
select select "10"
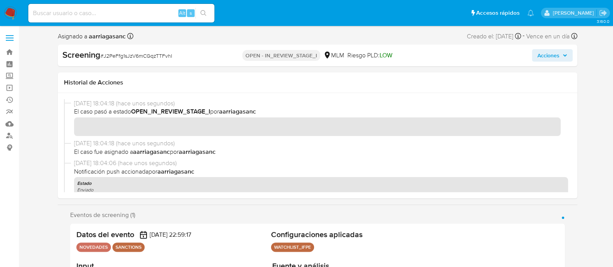
click at [547, 53] on span "Acciones" at bounding box center [548, 55] width 22 height 12
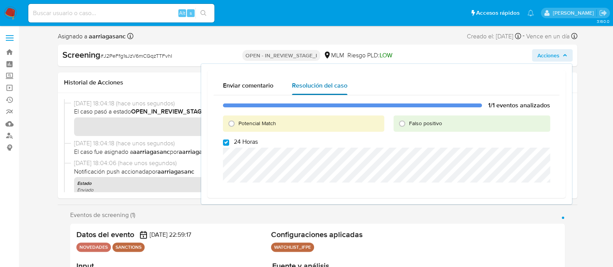
click at [302, 84] on span "Resolución del caso" at bounding box center [319, 85] width 55 height 9
click at [232, 121] on input "Potencial Match" at bounding box center [231, 123] width 12 height 12
radio input "true"
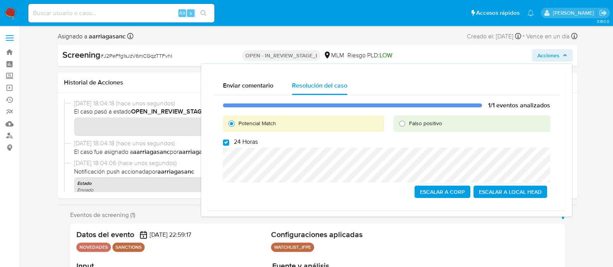
click at [225, 145] on div "1/1 eventos analizados Potencial Match Falso positivo 24 Horas Escalar a Corp E…" at bounding box center [387, 149] width 346 height 109
click at [225, 143] on input "24 Horas" at bounding box center [226, 143] width 6 height 6
checkbox input "true"
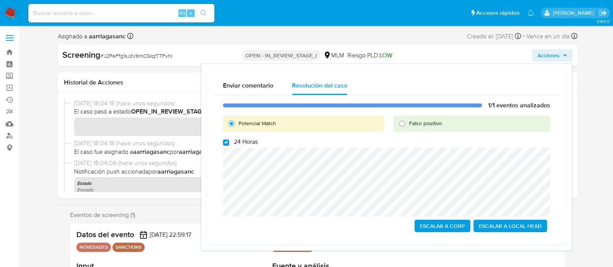
click at [503, 224] on span "Escalar a Local Head" at bounding box center [510, 226] width 63 height 11
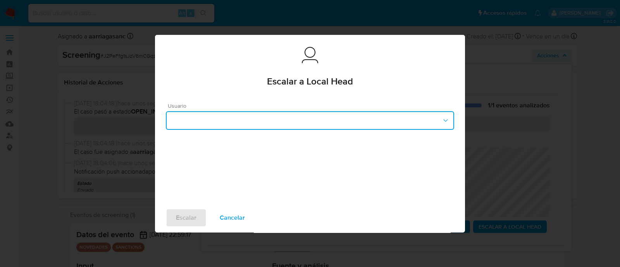
click at [335, 119] on button "button" at bounding box center [310, 120] width 288 height 19
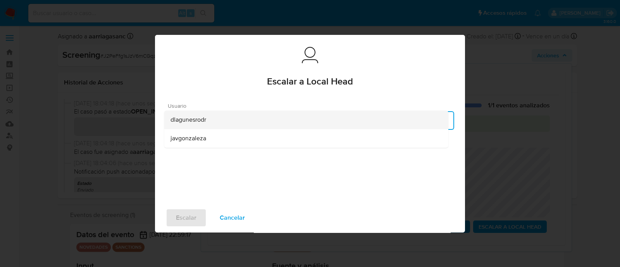
click at [207, 123] on div "dlagunesrodr" at bounding box center [307, 119] width 272 height 19
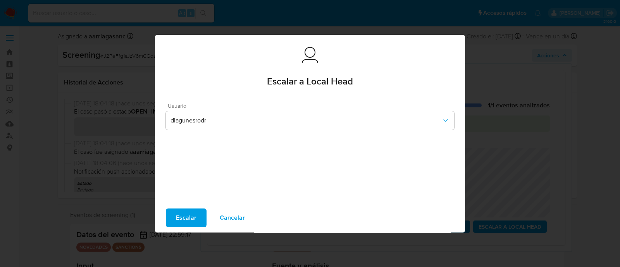
click at [192, 214] on span "Escalar" at bounding box center [186, 217] width 21 height 17
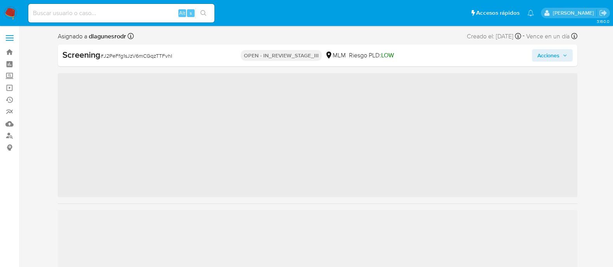
scroll to position [327, 0]
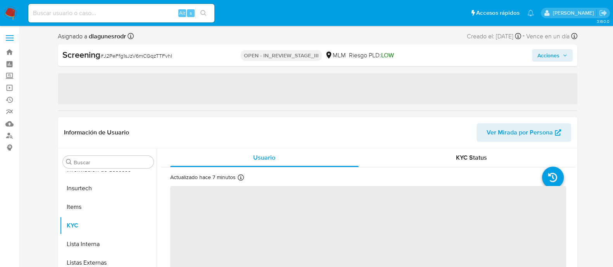
select select "10"
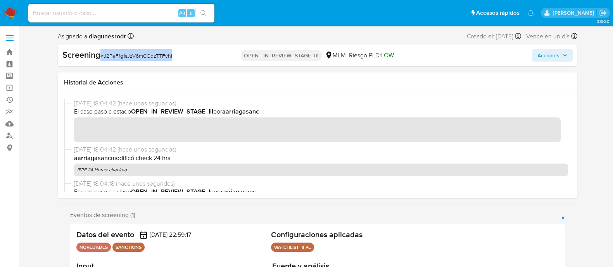
drag, startPoint x: 99, startPoint y: 55, endPoint x: 184, endPoint y: 57, distance: 84.9
click at [184, 57] on div "Screening # J2PeFfg1sJzV6mCGqzTTFvhI" at bounding box center [145, 55] width 167 height 12
copy span "# J2PeFfg1sJzV6mCGqzTTFvhI"
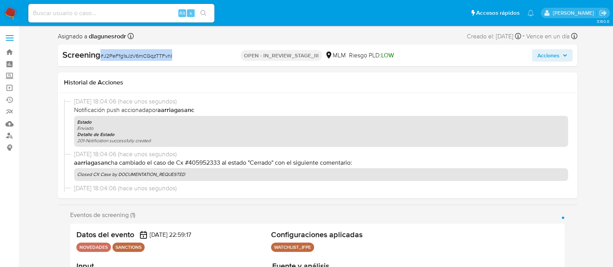
scroll to position [145, 0]
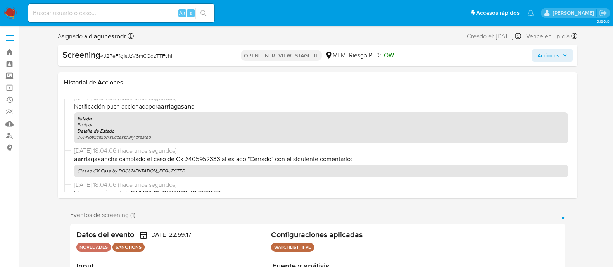
click at [211, 240] on div "Datos del evento [DATE] 22:59:17 NOVEDADES SANCTIONS" at bounding box center [171, 242] width 191 height 24
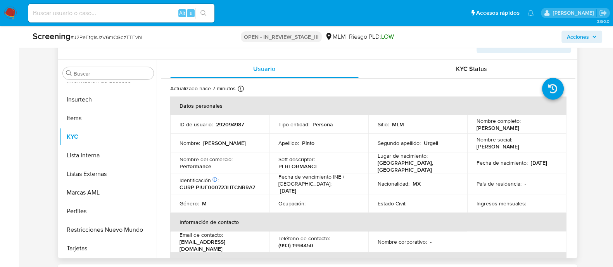
scroll to position [339, 0]
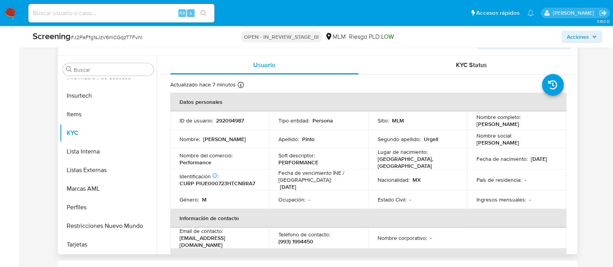
click at [231, 118] on p "292094987" at bounding box center [230, 120] width 28 height 7
click at [231, 117] on p "292094987" at bounding box center [230, 120] width 28 height 7
copy p "292094987"
click at [117, 14] on input at bounding box center [121, 13] width 186 height 10
paste input "279482649"
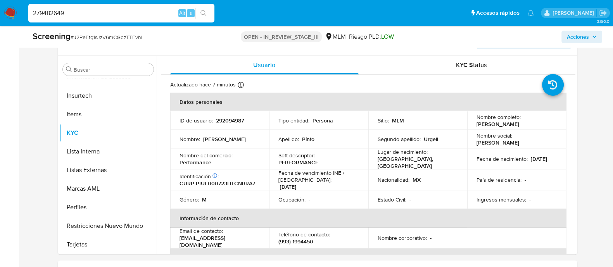
type input "279482649"
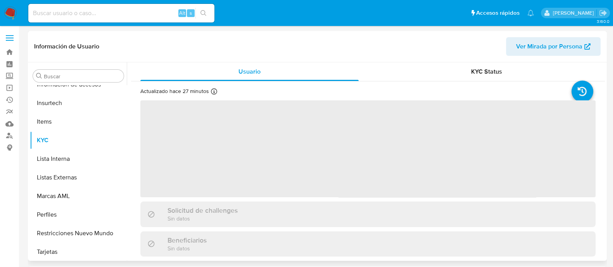
scroll to position [327, 0]
select select "10"
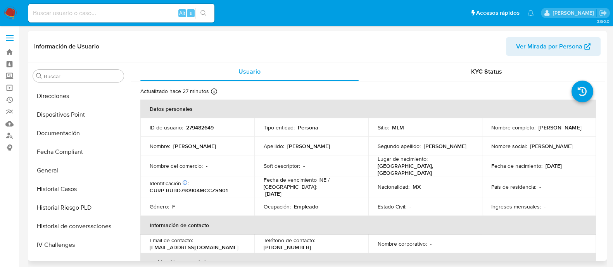
scroll to position [134, 0]
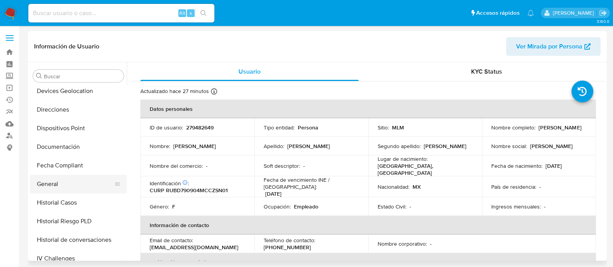
click at [71, 185] on button "General" at bounding box center [75, 184] width 91 height 19
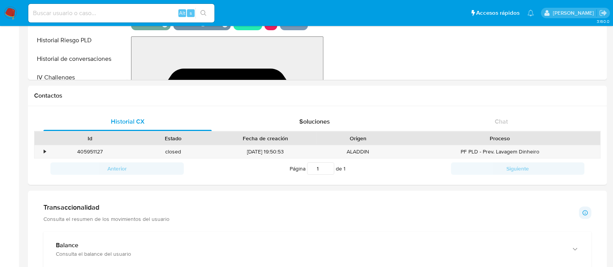
scroll to position [242, 0]
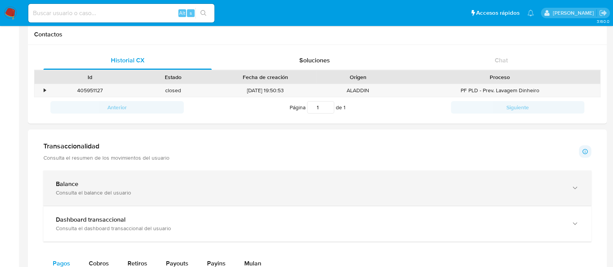
click at [138, 184] on div "Balance" at bounding box center [309, 184] width 507 height 8
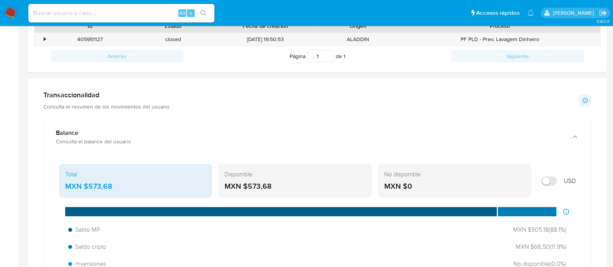
scroll to position [339, 0]
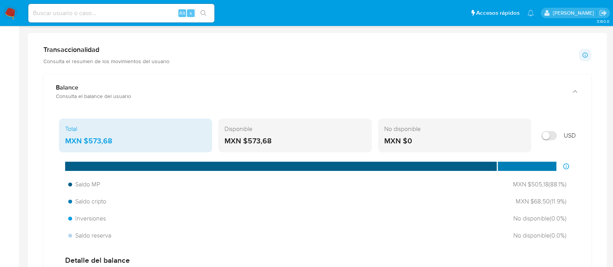
drag, startPoint x: 83, startPoint y: 140, endPoint x: 120, endPoint y: 139, distance: 36.8
click at [120, 139] on div "MXN $573,68" at bounding box center [135, 141] width 141 height 10
drag, startPoint x: 244, startPoint y: 138, endPoint x: 280, endPoint y: 136, distance: 35.8
click at [280, 136] on div "MXN $573,68" at bounding box center [294, 141] width 141 height 10
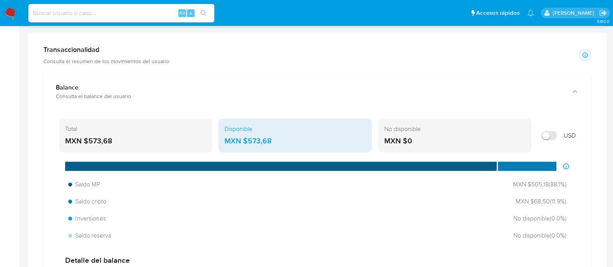
click at [127, 150] on div "Total MXN $573,68" at bounding box center [135, 136] width 153 height 34
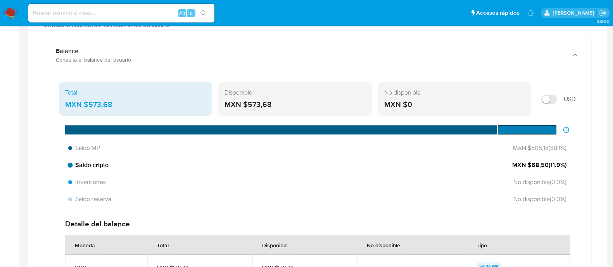
scroll to position [387, 0]
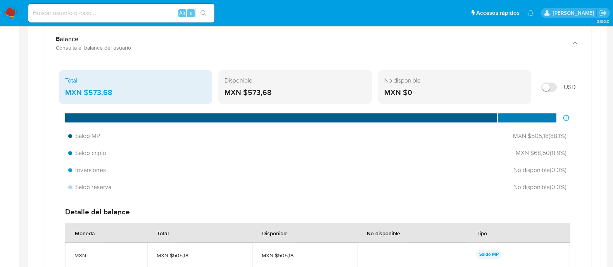
drag, startPoint x: 275, startPoint y: 89, endPoint x: 242, endPoint y: 88, distance: 32.9
click at [242, 88] on div "MXN $573,68" at bounding box center [294, 93] width 141 height 10
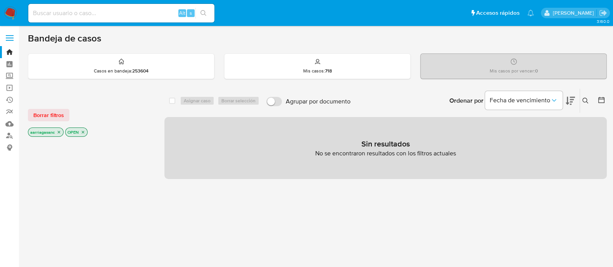
click at [140, 15] on input at bounding box center [121, 13] width 186 height 10
paste input "#rUW7Hb4SlhzcBUCWEluRX56C"
type input "#rUW7Hb4SlhzcBUCWEluRX56C"
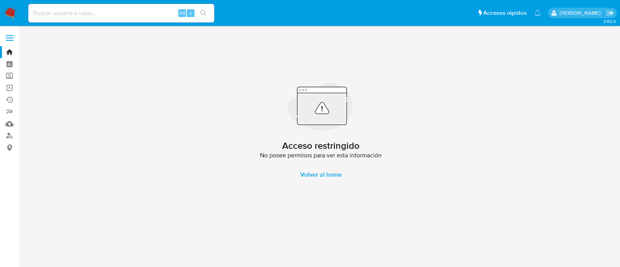
click at [101, 12] on input at bounding box center [121, 13] width 186 height 10
paste input "#rUW7Hb4SlhzcBUCWEluRX56C"
type input "#rUW7Hb4SlhzcBUCWEluRX56C"
click at [7, 76] on label "Screening" at bounding box center [46, 76] width 92 height 12
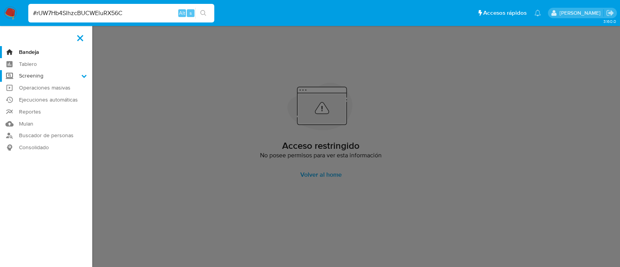
click at [0, 0] on input "Screening" at bounding box center [0, 0] width 0 height 0
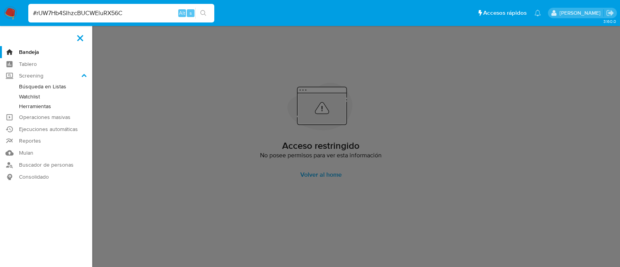
click at [35, 105] on link "Herramientas" at bounding box center [46, 107] width 92 height 10
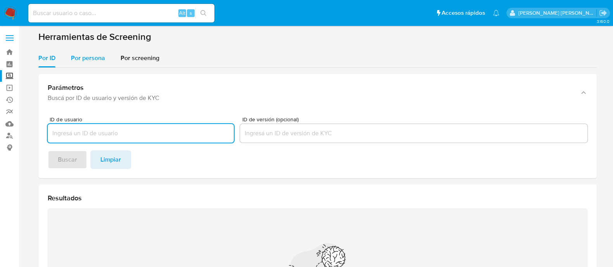
click at [85, 52] on div "Por persona" at bounding box center [88, 58] width 34 height 19
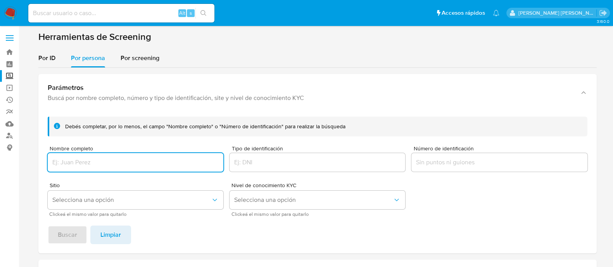
click at [122, 164] on input "Nombre completo" at bounding box center [136, 162] width 176 height 10
paste input "[PERSON_NAME]"
type input "[PERSON_NAME]"
click at [107, 204] on button "Selecciona una opción" at bounding box center [136, 200] width 176 height 19
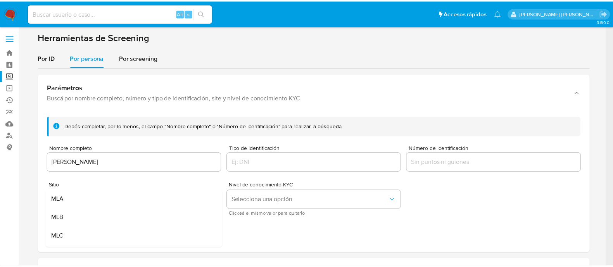
scroll to position [48, 0]
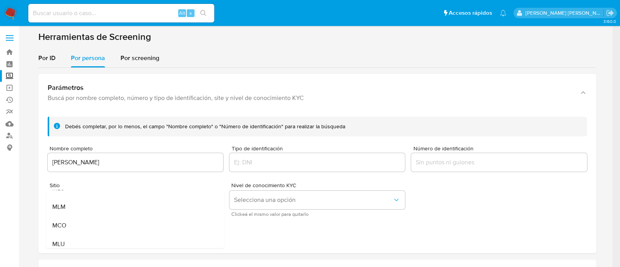
click at [107, 204] on div "MLM" at bounding box center [133, 207] width 162 height 19
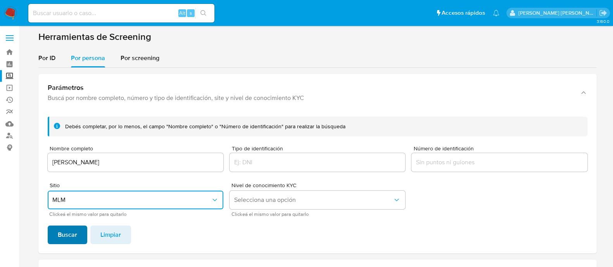
click at [54, 237] on button "Buscar" at bounding box center [68, 235] width 40 height 19
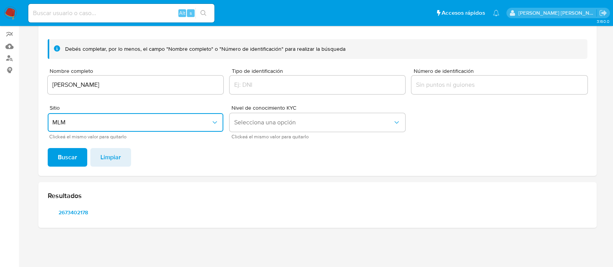
scroll to position [77, 0]
click at [74, 212] on span "2673402178" at bounding box center [73, 212] width 40 height 11
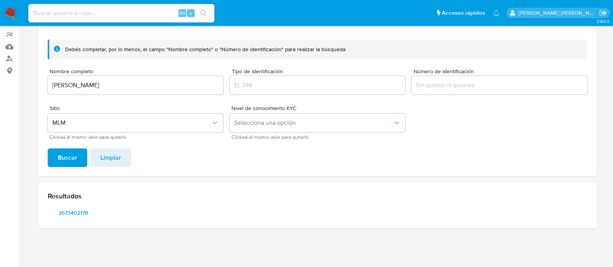
click at [146, 12] on input at bounding box center [121, 13] width 186 height 10
paste input "1061583401"
type input "1061583401"
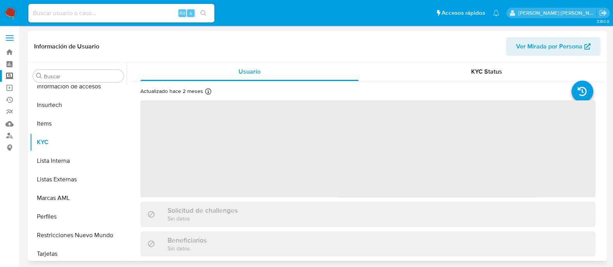
scroll to position [327, 0]
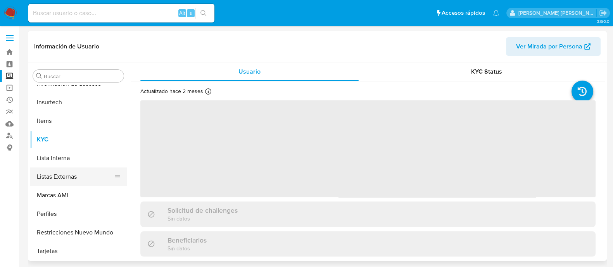
select select "10"
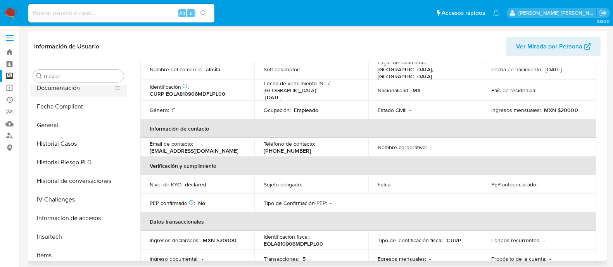
scroll to position [134, 0]
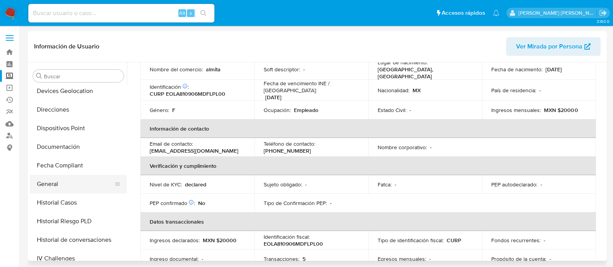
click at [62, 185] on button "General" at bounding box center [75, 184] width 91 height 19
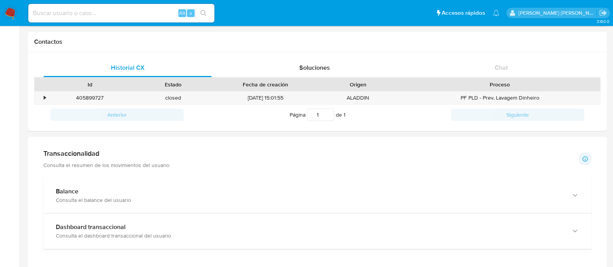
scroll to position [291, 0]
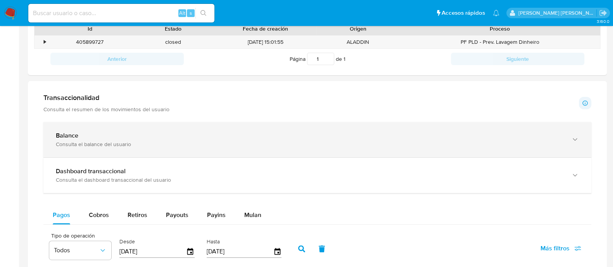
click at [112, 152] on div "Balance Consulta el balance del usuario" at bounding box center [317, 139] width 548 height 35
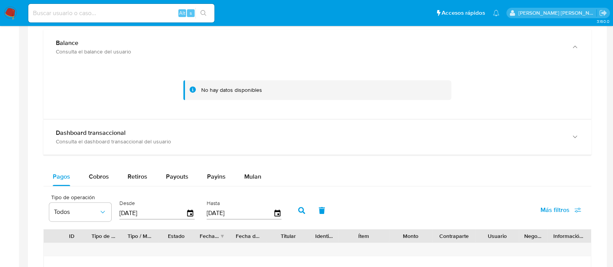
scroll to position [387, 0]
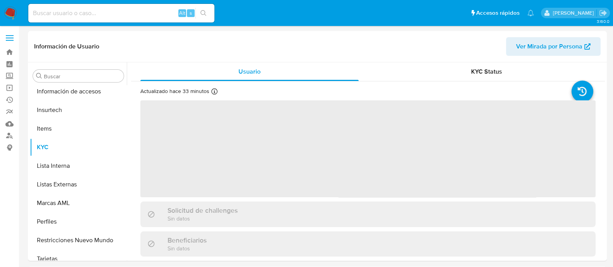
scroll to position [327, 0]
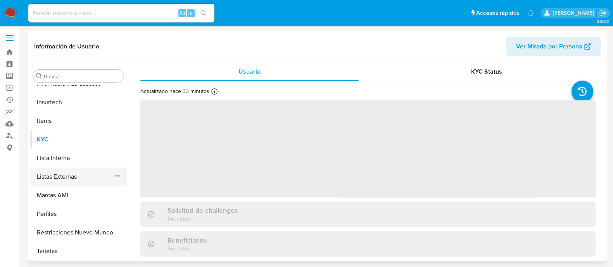
select select "10"
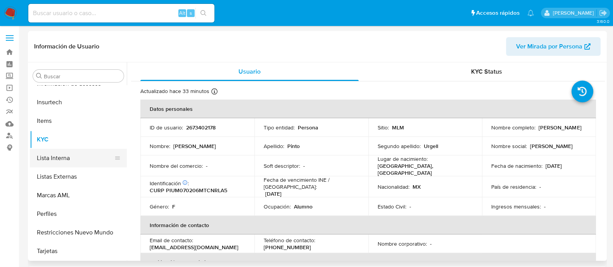
click at [64, 156] on button "Lista Interna" at bounding box center [75, 158] width 91 height 19
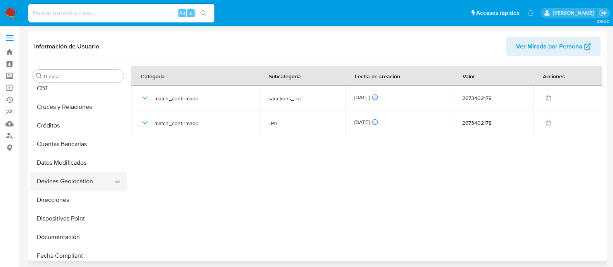
scroll to position [97, 0]
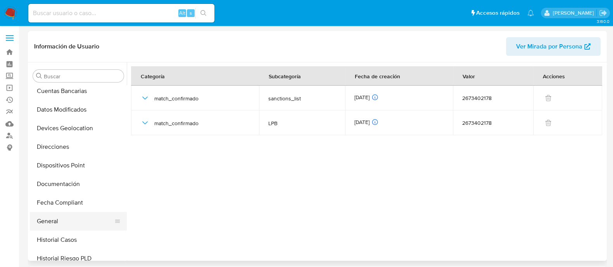
click at [52, 222] on button "General" at bounding box center [75, 221] width 91 height 19
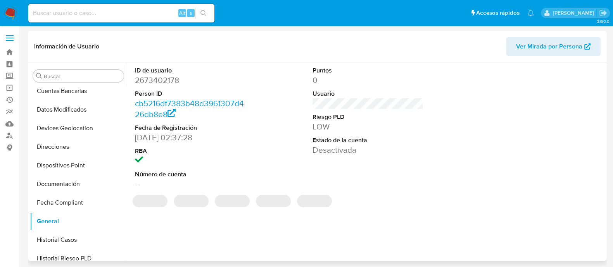
click at [148, 82] on dd "2673402178" at bounding box center [190, 80] width 111 height 11
copy dd "2673402178"
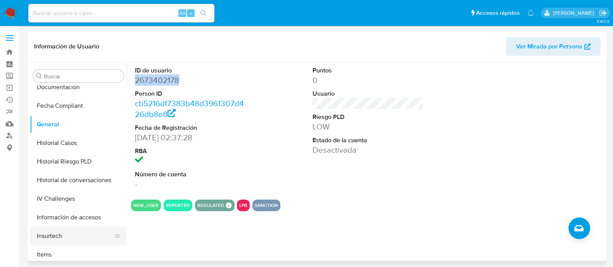
scroll to position [242, 0]
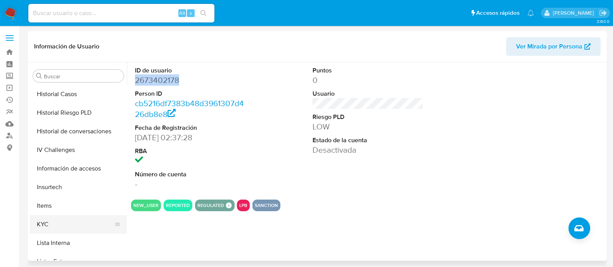
click at [47, 226] on button "KYC" at bounding box center [75, 224] width 91 height 19
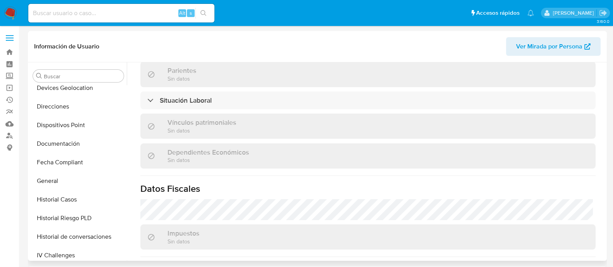
scroll to position [97, 0]
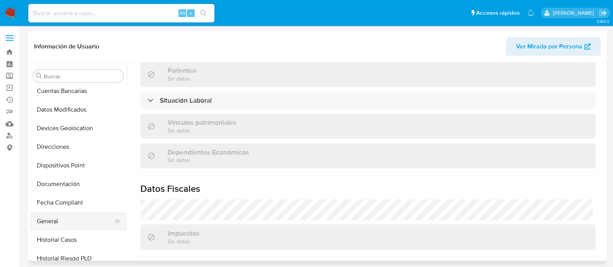
click at [64, 222] on button "General" at bounding box center [75, 221] width 91 height 19
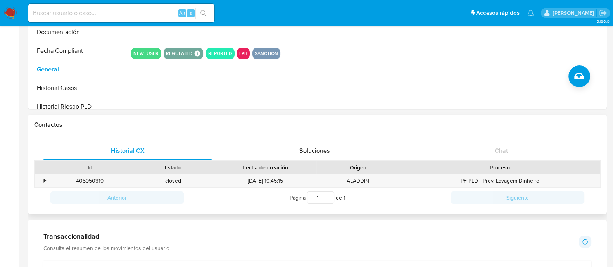
scroll to position [242, 0]
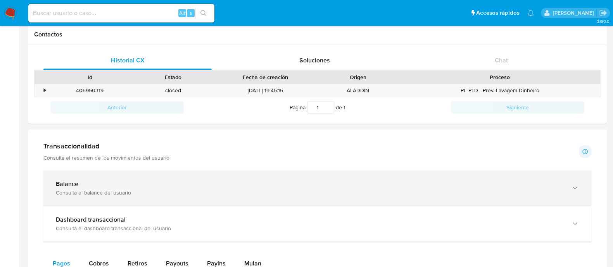
click at [112, 190] on div "Consulta el balance del usuario" at bounding box center [309, 192] width 507 height 7
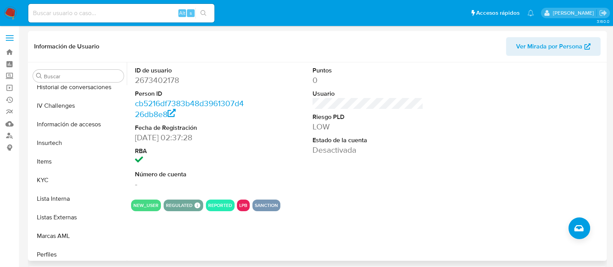
scroll to position [291, 0]
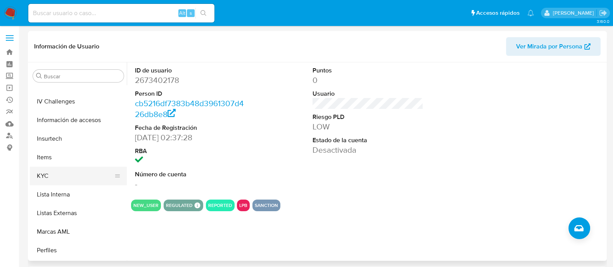
click at [59, 178] on button "KYC" at bounding box center [75, 176] width 91 height 19
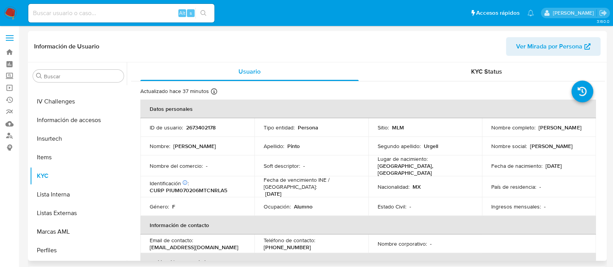
scroll to position [145, 0]
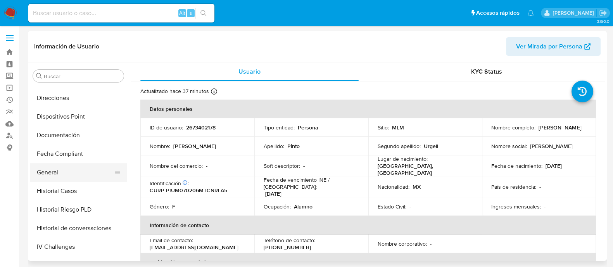
click at [51, 176] on button "General" at bounding box center [75, 172] width 91 height 19
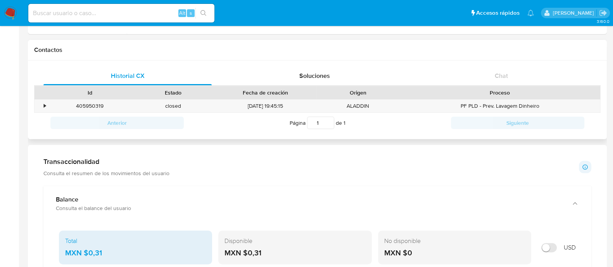
scroll to position [242, 0]
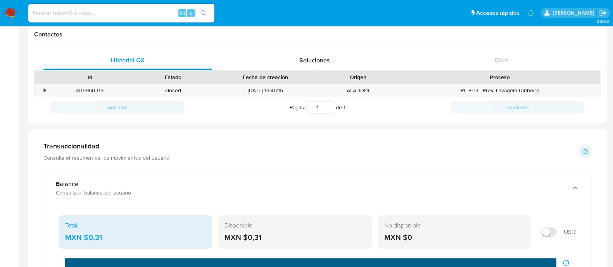
click at [108, 152] on div "Transaccionalidad Consulta el resumen de los movimientos del usuario" at bounding box center [106, 151] width 126 height 19
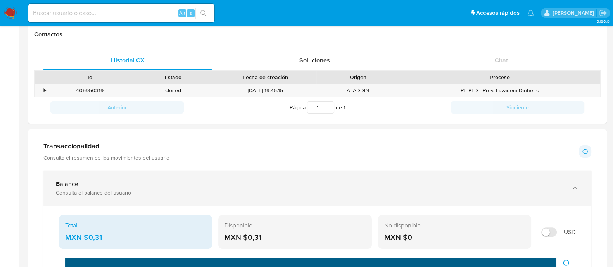
click at [77, 197] on div "Balance Consulta el balance del usuario" at bounding box center [317, 188] width 548 height 35
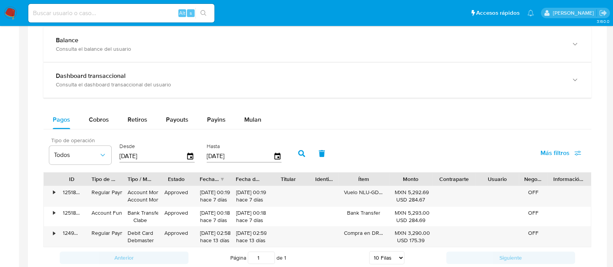
scroll to position [387, 0]
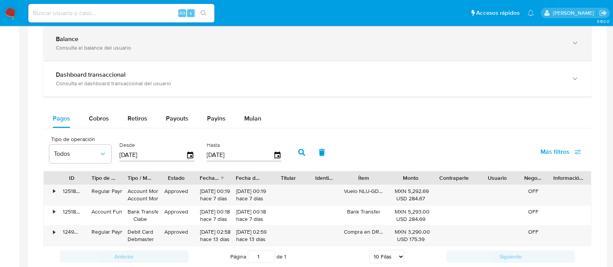
click at [100, 46] on div "Consulta el balance del usuario" at bounding box center [309, 47] width 507 height 7
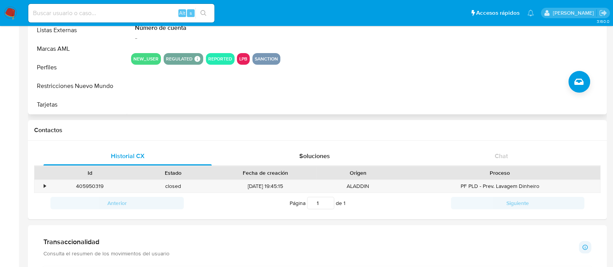
scroll to position [48, 0]
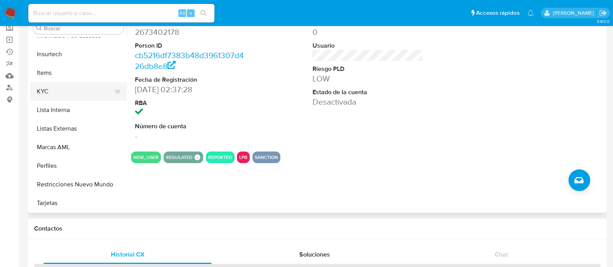
click at [60, 98] on button "KYC" at bounding box center [75, 91] width 91 height 19
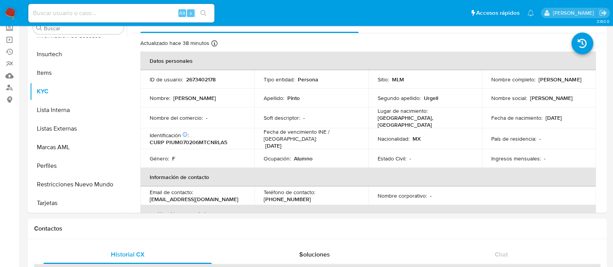
click at [167, 18] on div "Alt s" at bounding box center [121, 13] width 186 height 19
click at [158, 16] on input at bounding box center [121, 13] width 186 height 10
paste input "1061583401"
type input "1061583401"
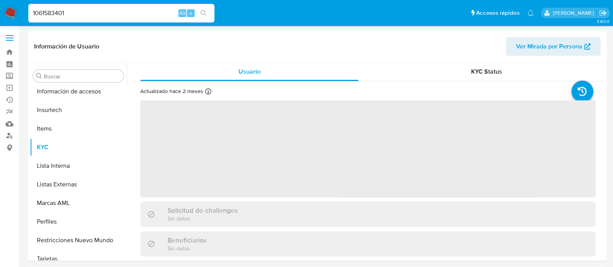
scroll to position [327, 0]
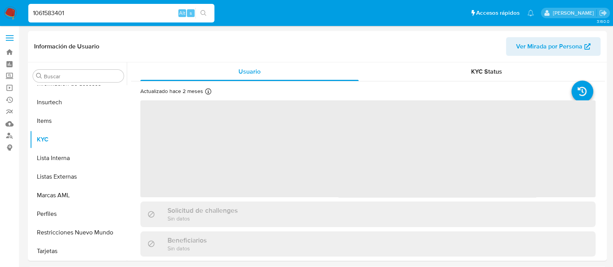
select select "10"
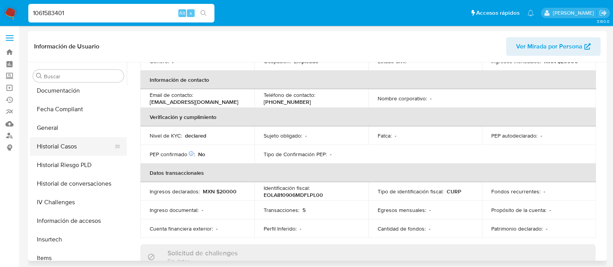
scroll to position [182, 0]
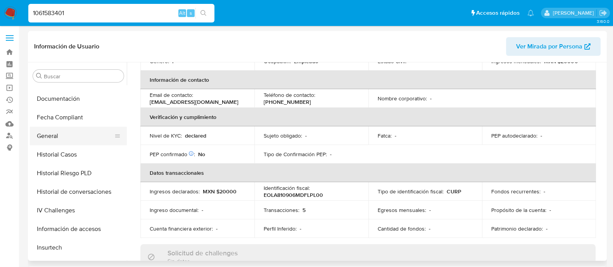
click at [68, 136] on button "General" at bounding box center [75, 136] width 91 height 19
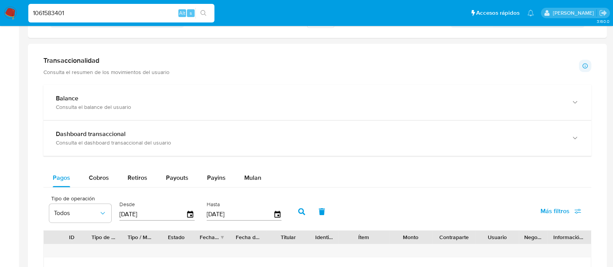
scroll to position [339, 0]
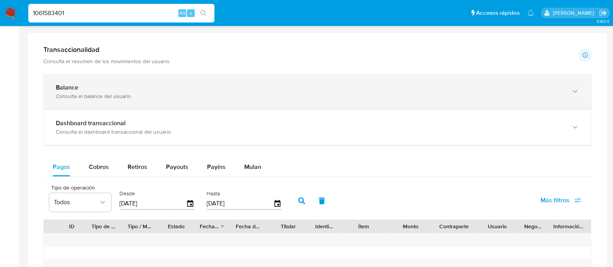
click at [128, 94] on div "Consulta el balance del usuario" at bounding box center [309, 96] width 507 height 7
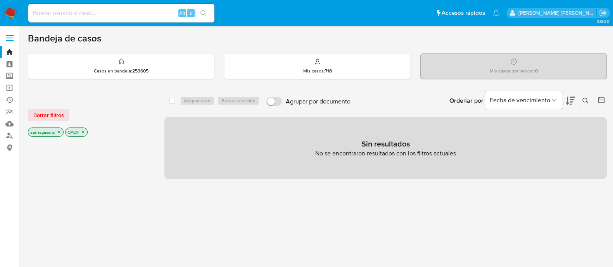
click at [124, 14] on input at bounding box center [121, 13] width 186 height 10
paste input "292094987"
type input "292094987"
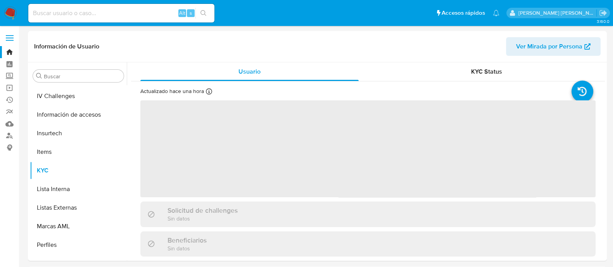
scroll to position [327, 0]
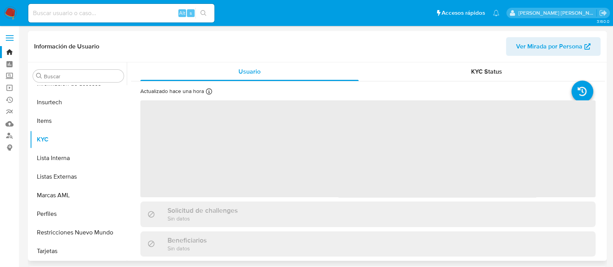
select select "10"
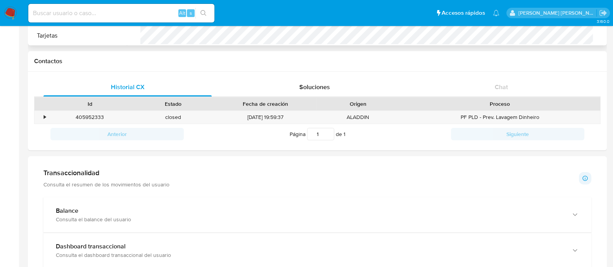
scroll to position [242, 0]
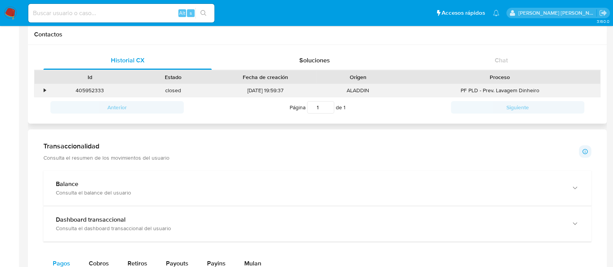
click at [44, 91] on div "•" at bounding box center [45, 90] width 2 height 7
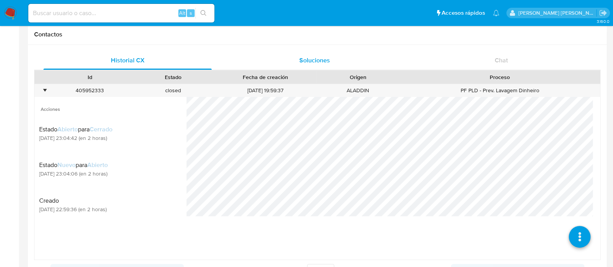
drag, startPoint x: 313, startPoint y: 62, endPoint x: 312, endPoint y: 67, distance: 5.1
click at [314, 61] on span "Soluciones" at bounding box center [314, 60] width 31 height 9
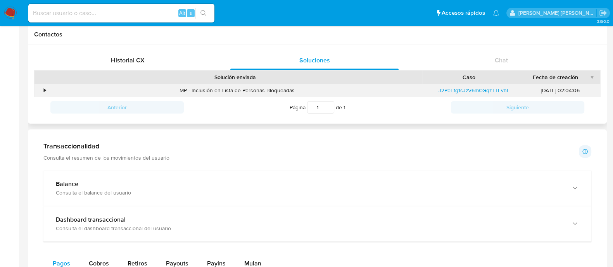
click at [46, 92] on div "•" at bounding box center [41, 90] width 14 height 13
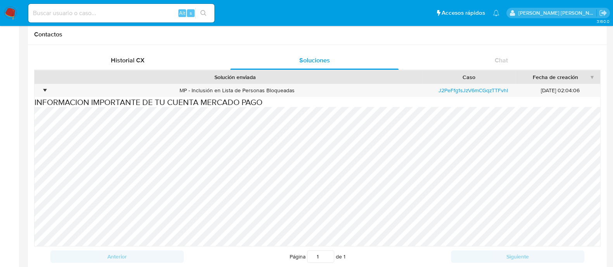
click at [118, 18] on div "Alt s" at bounding box center [121, 13] width 186 height 19
click at [118, 12] on input at bounding box center [121, 13] width 186 height 10
paste input "279482649"
type input "279482649"
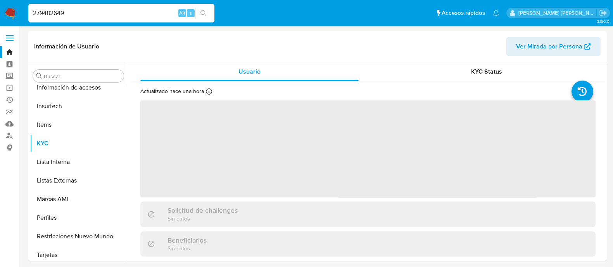
scroll to position [327, 0]
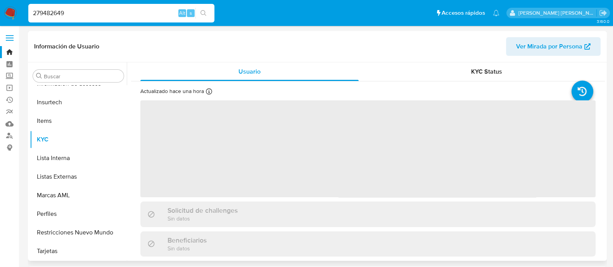
select select "10"
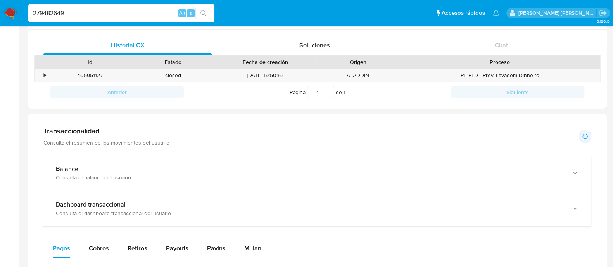
scroll to position [242, 0]
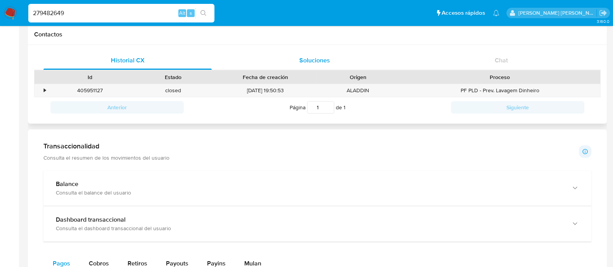
click at [323, 57] on span "Soluciones" at bounding box center [314, 60] width 31 height 9
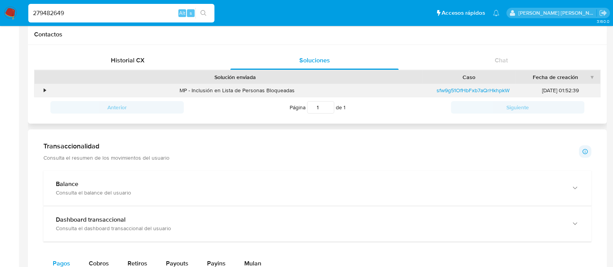
click at [48, 90] on div "MP - Inclusión en Lista de Personas Bloqueadas" at bounding box center [237, 90] width 378 height 13
click at [47, 90] on div "•" at bounding box center [41, 90] width 14 height 13
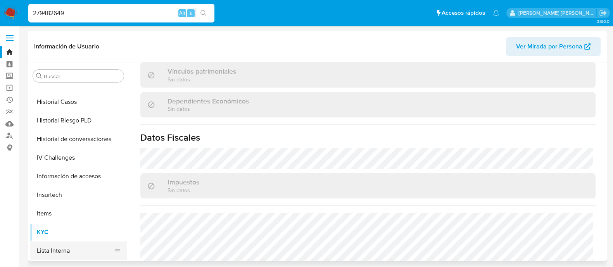
scroll to position [231, 0]
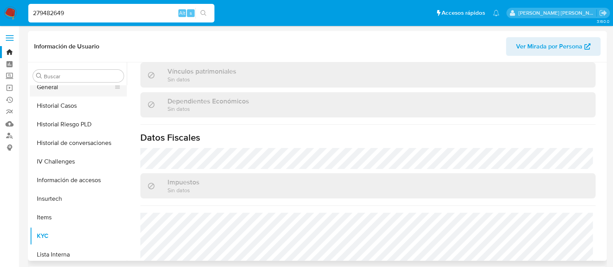
click at [48, 92] on button "General" at bounding box center [75, 87] width 91 height 19
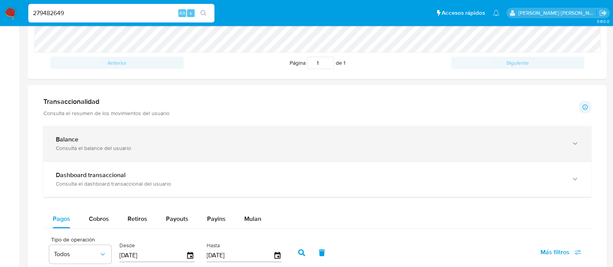
scroll to position [436, 0]
click at [87, 145] on div "Consulta el balance del usuario" at bounding box center [309, 148] width 507 height 7
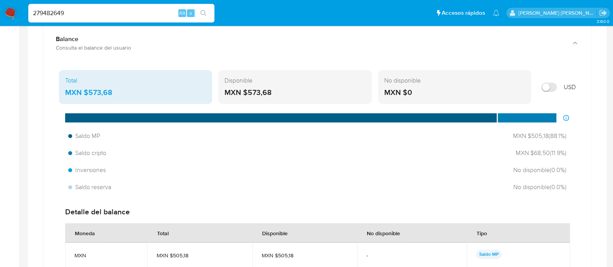
scroll to position [339, 0]
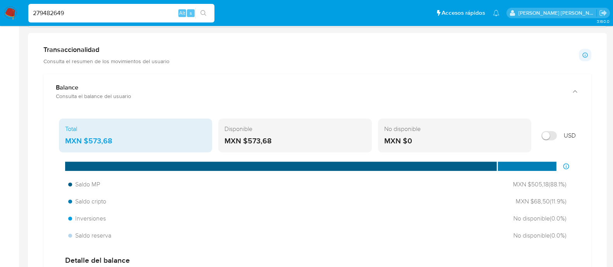
click at [118, 16] on input "279482649" at bounding box center [121, 13] width 186 height 10
paste input "673402178"
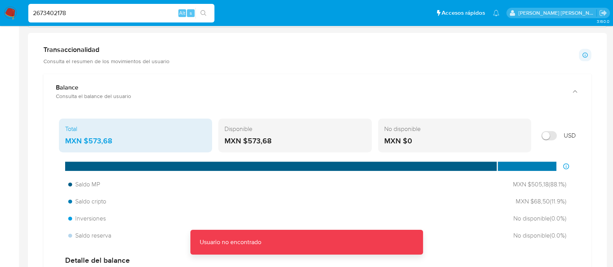
click at [118, 16] on input "2673402178" at bounding box center [121, 13] width 186 height 10
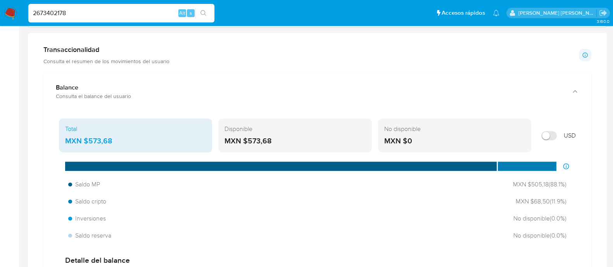
type input "2673402178"
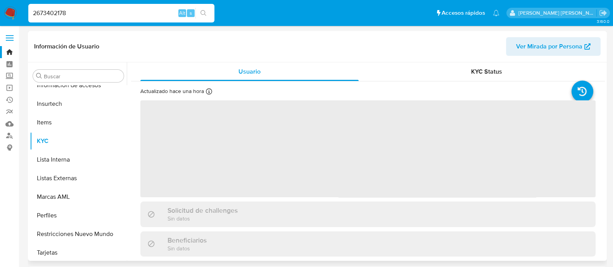
scroll to position [327, 0]
select select "10"
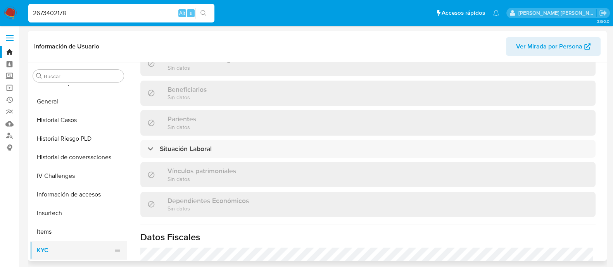
scroll to position [134, 0]
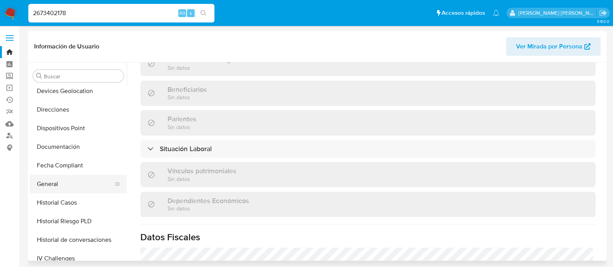
click at [50, 189] on button "General" at bounding box center [75, 184] width 91 height 19
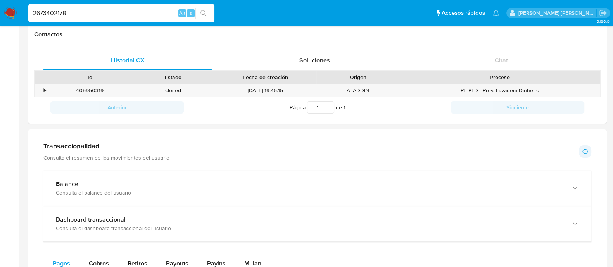
scroll to position [339, 0]
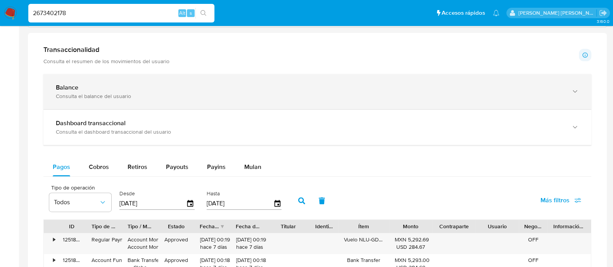
click at [106, 82] on div "Balance Consulta el balance del usuario" at bounding box center [317, 91] width 548 height 35
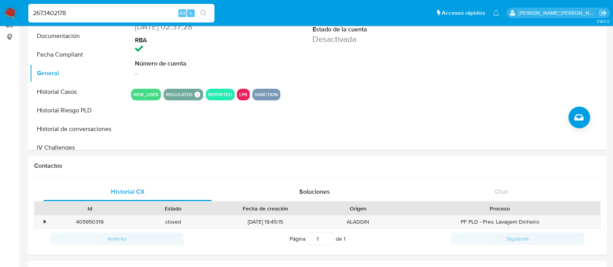
scroll to position [97, 0]
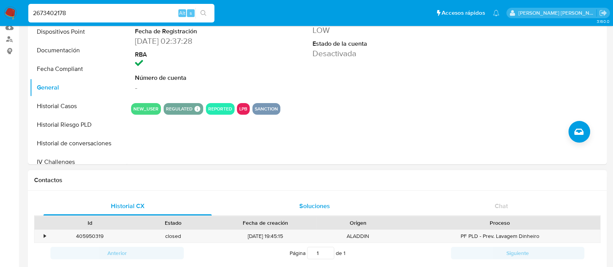
click at [309, 204] on span "Soluciones" at bounding box center [314, 206] width 31 height 9
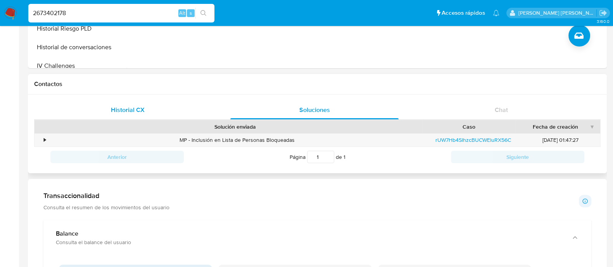
scroll to position [193, 0]
click at [48, 139] on div "MP - Inclusión en Lista de Personas Bloqueadas" at bounding box center [237, 139] width 378 height 13
click at [45, 139] on div "•" at bounding box center [45, 139] width 2 height 7
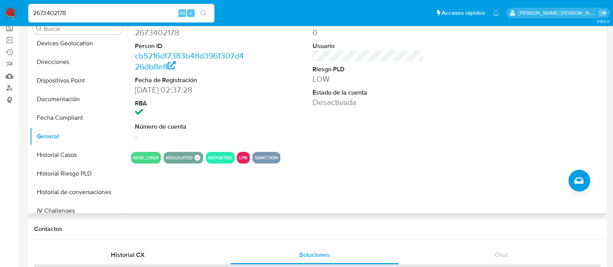
scroll to position [48, 0]
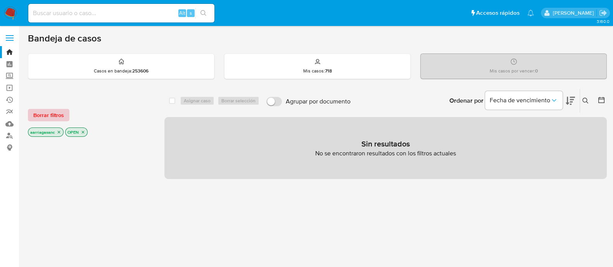
click at [42, 119] on span "Borrar filtros" at bounding box center [48, 115] width 31 height 11
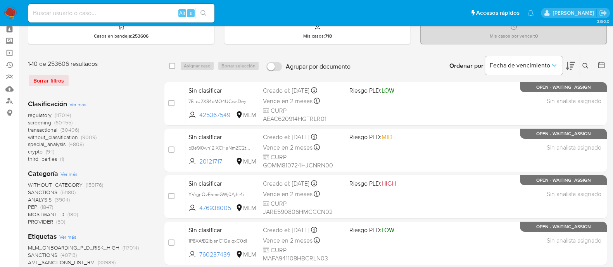
scroll to position [48, 0]
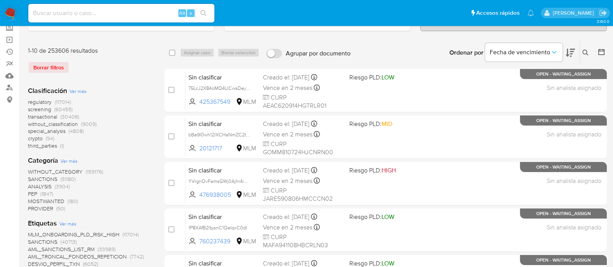
click at [45, 178] on span "SANCTIONS" at bounding box center [42, 179] width 29 height 8
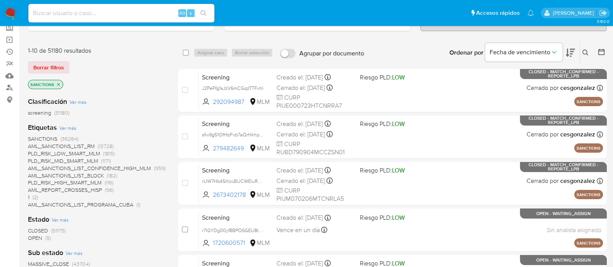
click at [34, 237] on span "OPEN" at bounding box center [35, 238] width 14 height 8
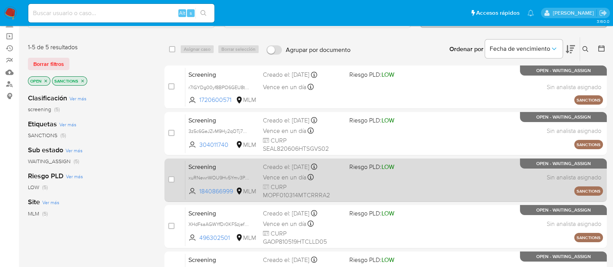
scroll to position [48, 0]
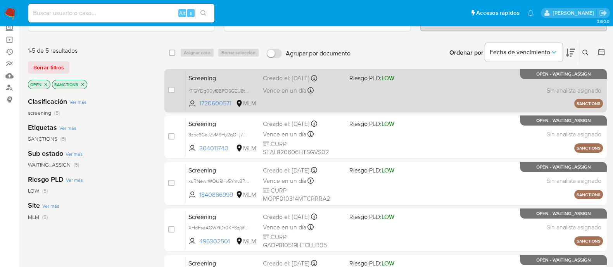
click at [360, 96] on div "Screening r7lGYDg00yf8BPO6GEU8tbyc 1720600571 MLM Riesgo PLD: LOW Creado el: 17…" at bounding box center [393, 90] width 417 height 39
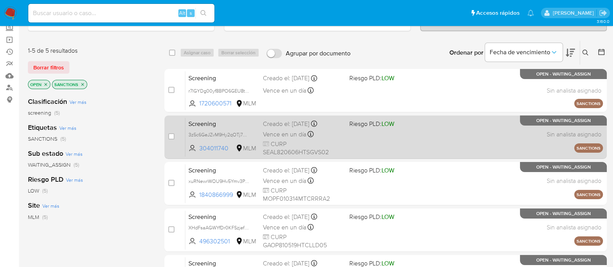
click at [403, 143] on div "Screening 3z5c6GeJZvM9Hy2qOTj7WPu4 304011740 MLM Riesgo PLD: LOW Creado el: 17/…" at bounding box center [393, 136] width 417 height 39
click at [171, 135] on input "checkbox" at bounding box center [171, 136] width 6 height 6
checkbox input "true"
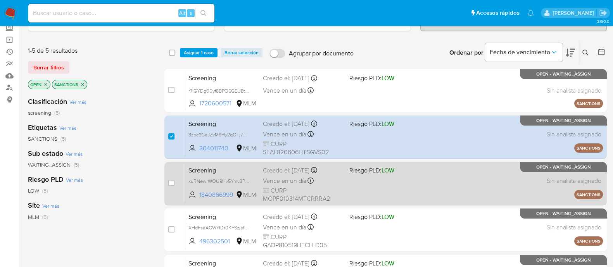
click at [360, 184] on div "Screening xuRNewrWOU9Hv5Ymv3PUX2Pv 1840866999 MLM Riesgo PLD: LOW Creado el: 17…" at bounding box center [393, 183] width 417 height 39
click at [169, 184] on input "checkbox" at bounding box center [171, 183] width 6 height 6
checkbox input "true"
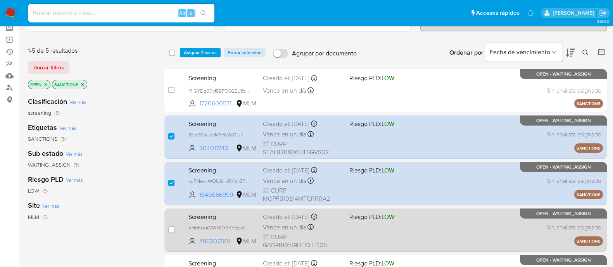
click at [364, 219] on span "Riesgo PLD: LOW" at bounding box center [371, 216] width 45 height 9
click at [172, 228] on input "checkbox" at bounding box center [171, 229] width 6 height 6
checkbox input "true"
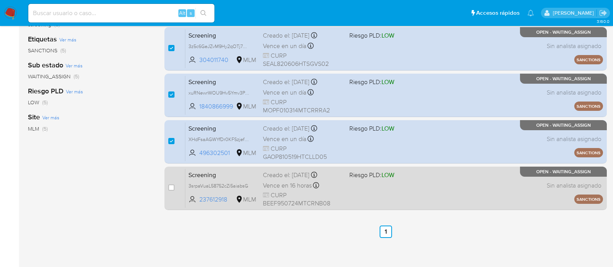
scroll to position [145, 0]
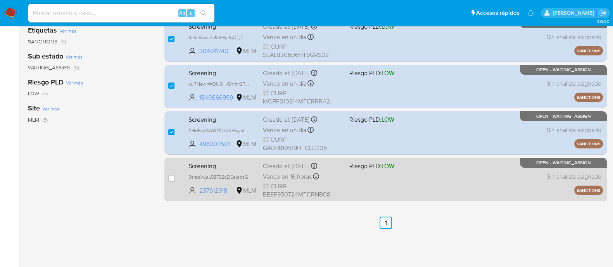
click at [387, 174] on div "Screening 3srpaVuaL58752cZi5aiabsG 237612918 MLM Riesgo PLD: LOW Creado el: 17/…" at bounding box center [393, 179] width 417 height 39
click at [171, 176] on input "checkbox" at bounding box center [171, 179] width 6 height 6
checkbox input "true"
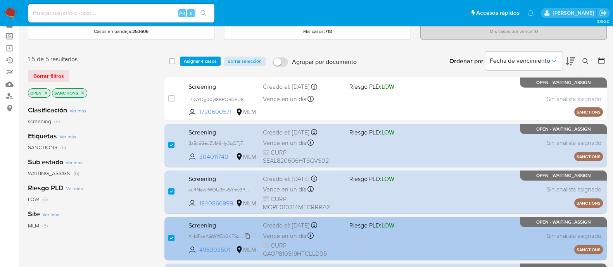
scroll to position [0, 0]
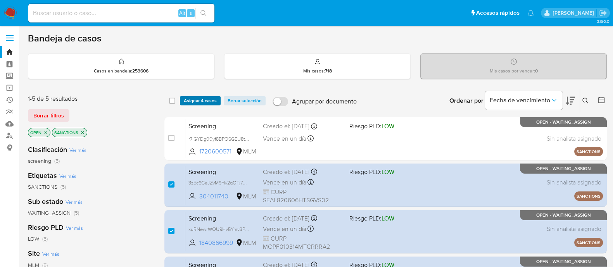
click at [213, 97] on span "Asignar 4 casos" at bounding box center [200, 101] width 33 height 8
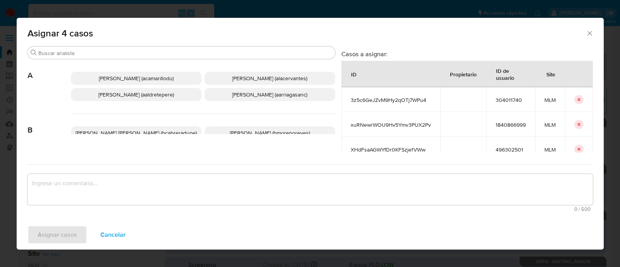
click at [245, 98] on p "Ana Maria Arriaga (aarriagasanc)" at bounding box center [270, 94] width 131 height 13
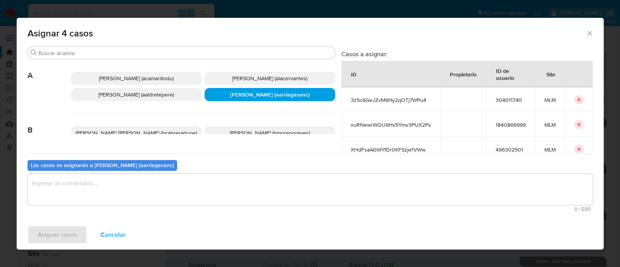
click at [225, 197] on textarea "assign-modal" at bounding box center [311, 189] width 566 height 31
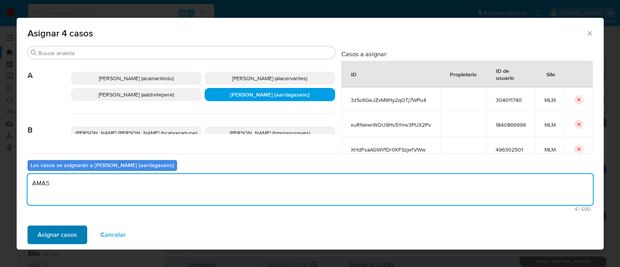
type textarea "AMAS"
click at [67, 228] on span "Asignar casos" at bounding box center [58, 234] width 40 height 17
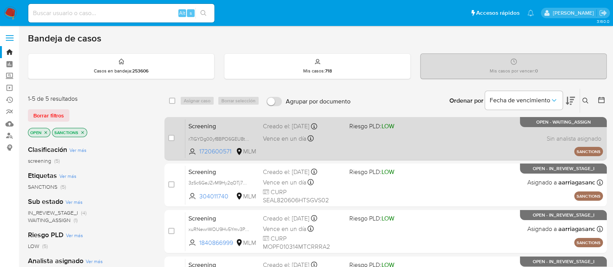
click at [362, 134] on div "Screening r7lGYDg00yf8BPO6GEU8tbyc 1720600571 MLM Riesgo PLD: LOW Creado el: 17…" at bounding box center [393, 138] width 417 height 39
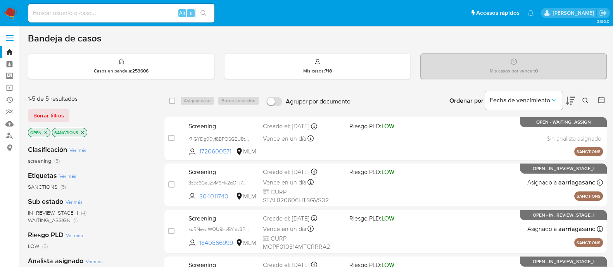
click at [14, 10] on img at bounding box center [10, 13] width 13 height 13
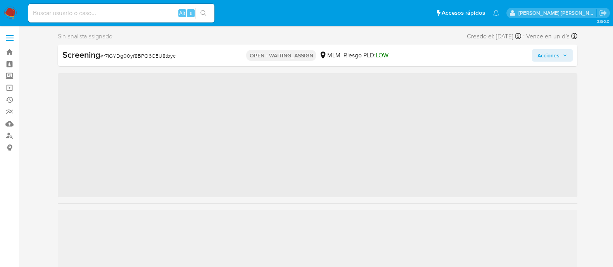
scroll to position [327, 0]
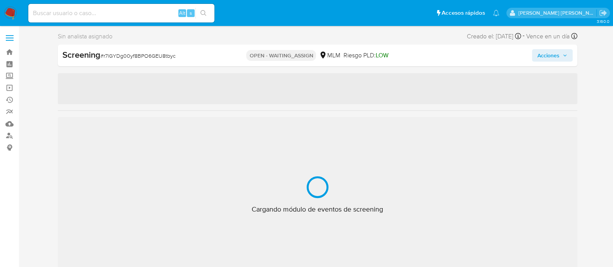
select select "10"
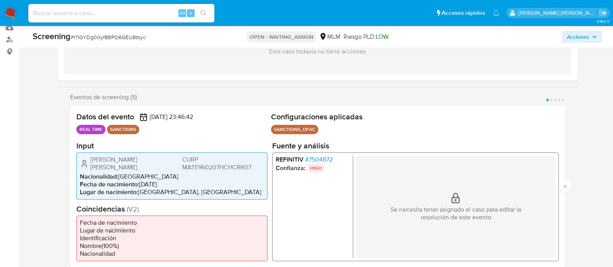
scroll to position [97, 0]
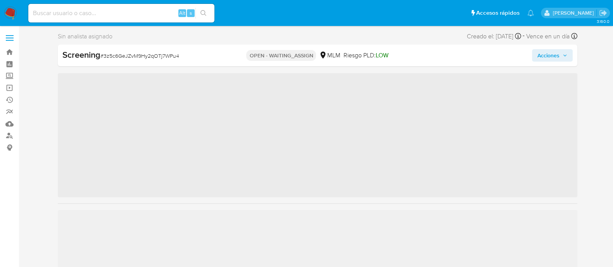
scroll to position [327, 0]
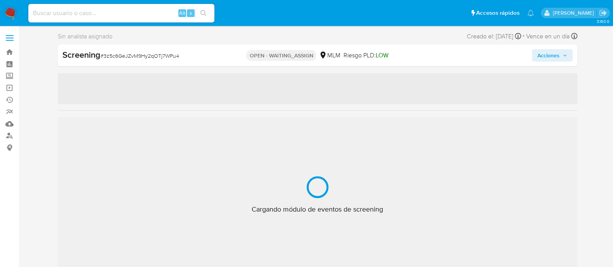
select select "10"
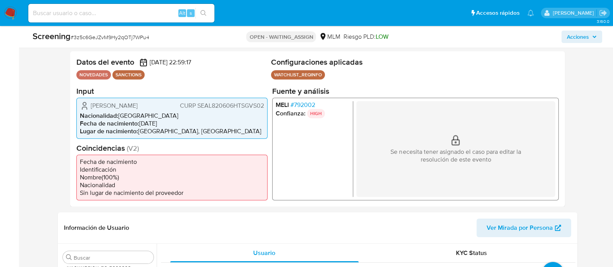
scroll to position [242, 0]
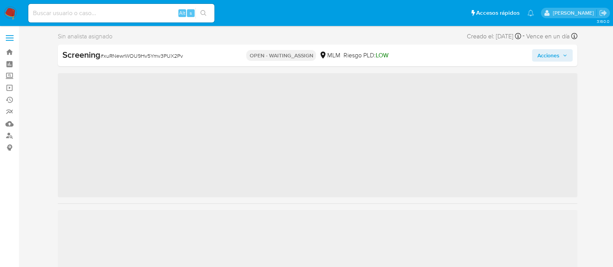
scroll to position [327, 0]
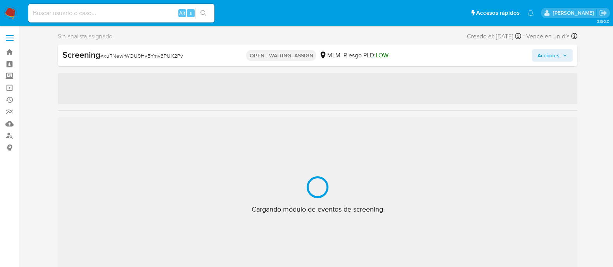
select select "10"
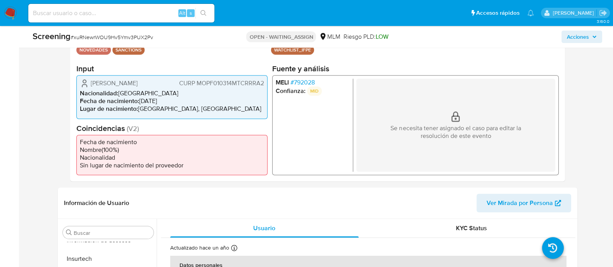
scroll to position [97, 0]
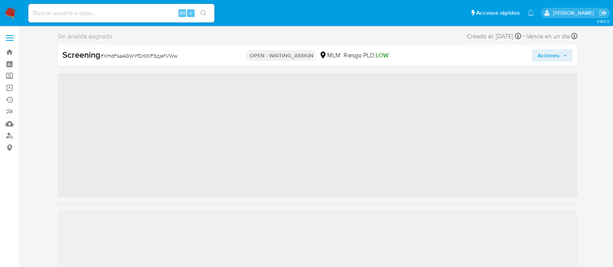
scroll to position [327, 0]
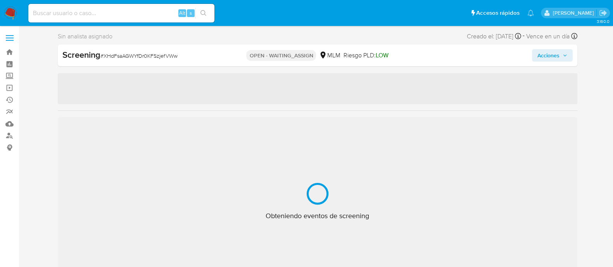
select select "10"
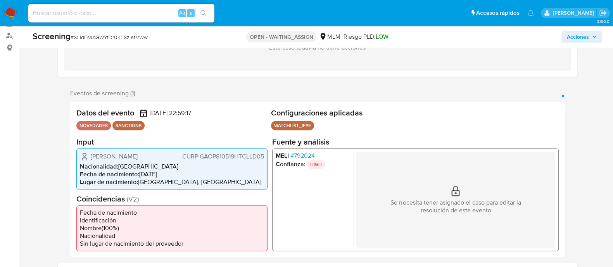
scroll to position [145, 0]
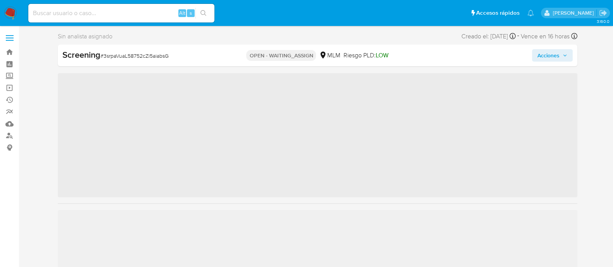
scroll to position [327, 0]
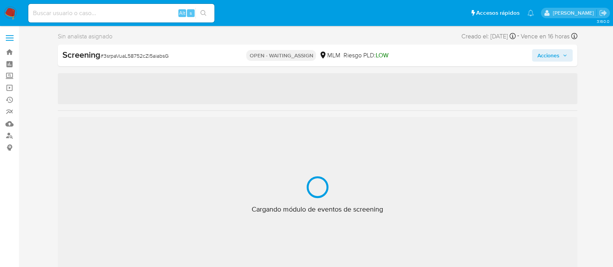
select select "10"
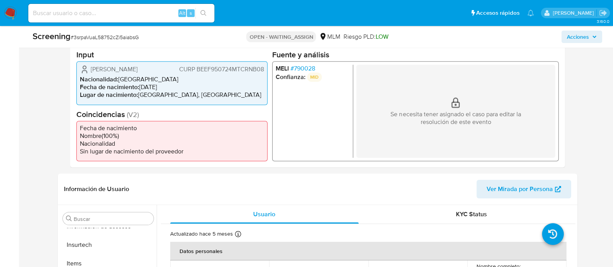
scroll to position [193, 0]
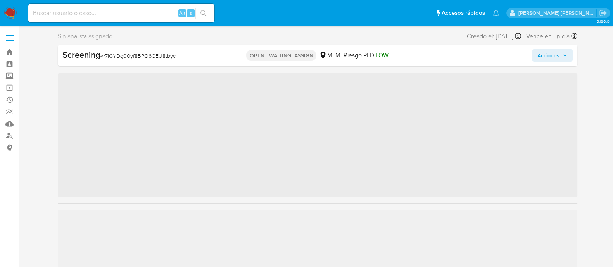
scroll to position [327, 0]
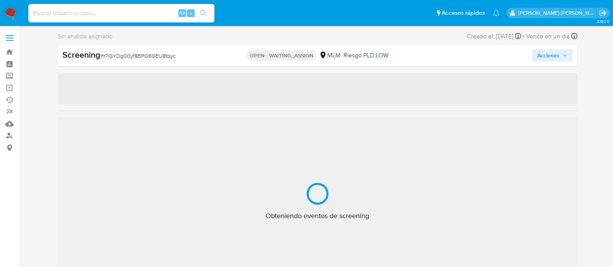
select select "10"
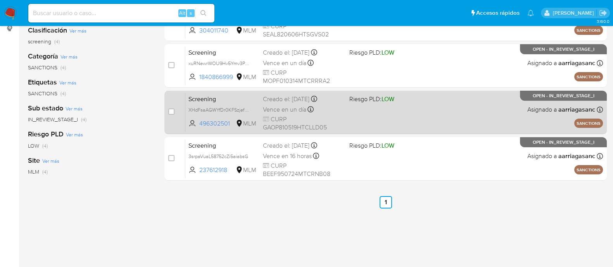
scroll to position [48, 0]
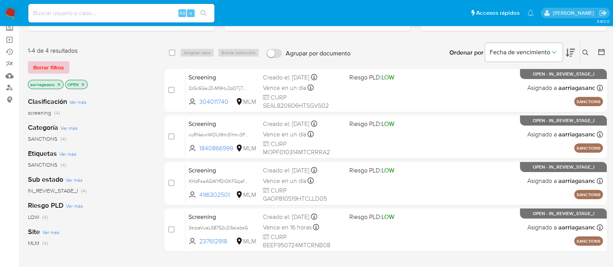
click at [46, 67] on span "Borrar filtros" at bounding box center [48, 67] width 31 height 11
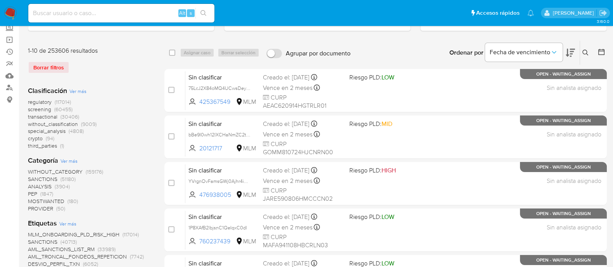
click at [47, 176] on span "SANCTIONS" at bounding box center [42, 179] width 29 height 8
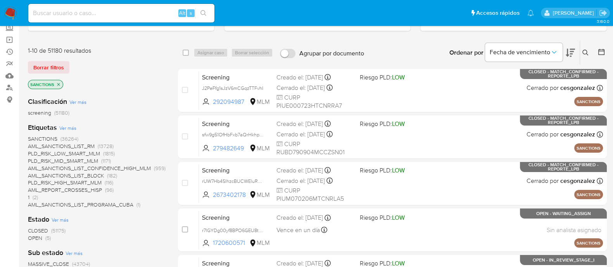
click at [33, 236] on span "OPEN" at bounding box center [35, 238] width 14 height 8
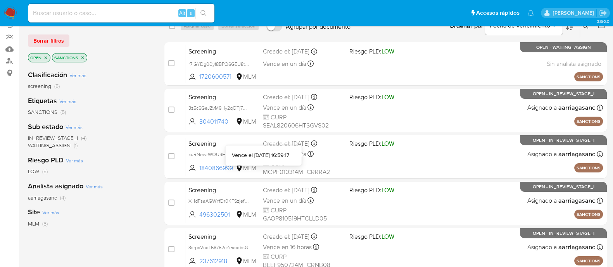
scroll to position [48, 0]
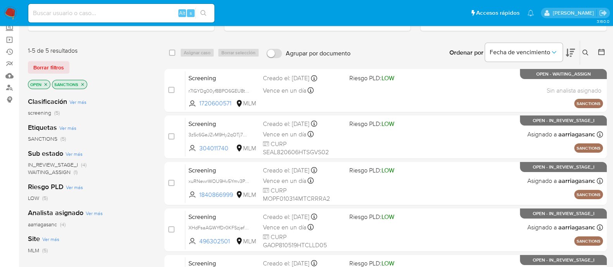
click at [12, 14] on img at bounding box center [10, 13] width 13 height 13
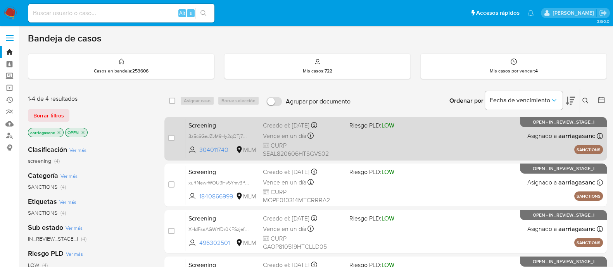
click at [381, 136] on div "Screening 3z5c6GeJZvM9Hy2qOTj7WPu4 304011740 MLM Riesgo PLD: LOW Creado el: 17/…" at bounding box center [393, 138] width 417 height 39
click at [171, 136] on input "checkbox" at bounding box center [171, 138] width 6 height 6
checkbox input "true"
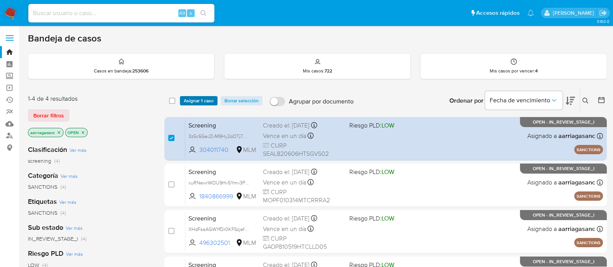
click at [209, 98] on span "Asignar 1 caso" at bounding box center [199, 101] width 30 height 8
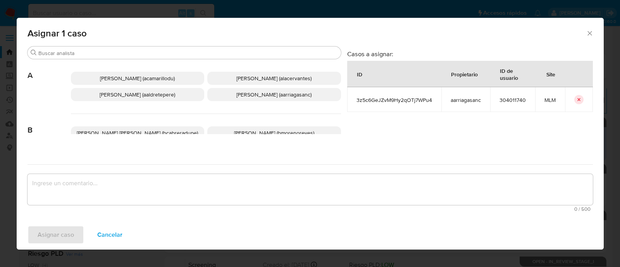
click at [242, 90] on p "Ana Maria Arriaga (aarriagasanc)" at bounding box center [274, 94] width 134 height 13
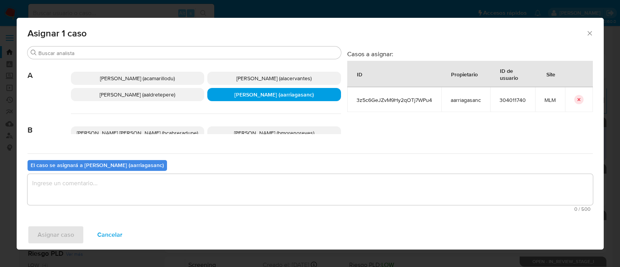
click at [168, 185] on textarea "assign-modal" at bounding box center [311, 189] width 566 height 31
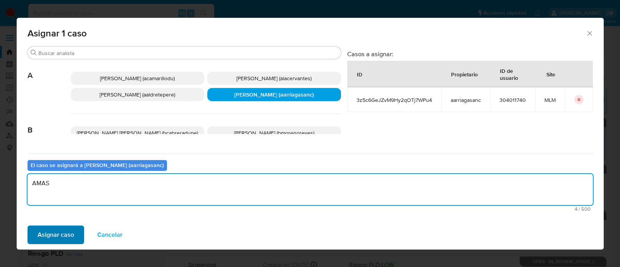
type textarea "AMAS"
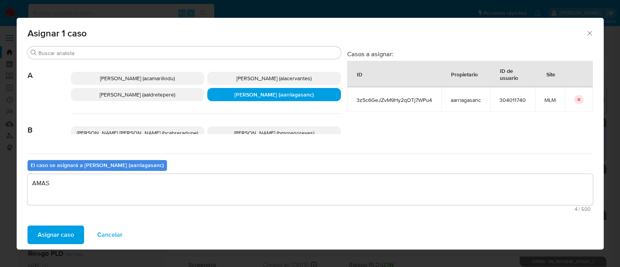
click at [49, 229] on span "Asignar caso" at bounding box center [56, 234] width 36 height 17
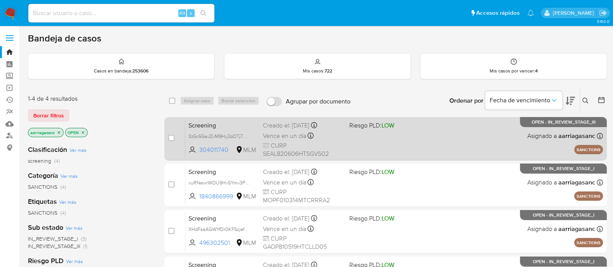
click at [428, 143] on div "Screening 3z5c6GeJZvM9Hy2qOTj7WPu4 304011740 MLM Riesgo PLD: LOW Creado el: 17/…" at bounding box center [393, 138] width 417 height 39
click at [362, 140] on div "Screening 3z5c6GeJZvM9Hy2qOTj7WPu4 304011740 MLM Riesgo PLD: LOW Creado el: 17/…" at bounding box center [393, 138] width 417 height 39
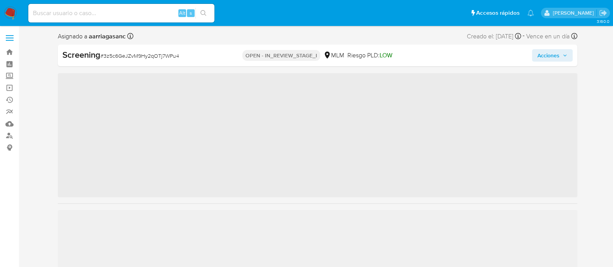
scroll to position [327, 0]
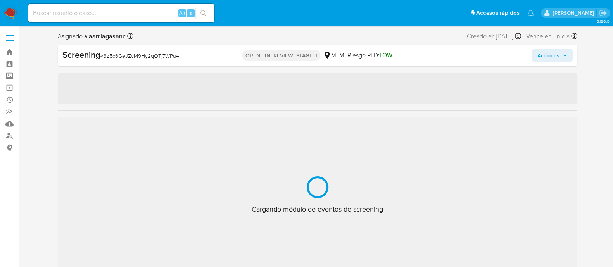
select select "10"
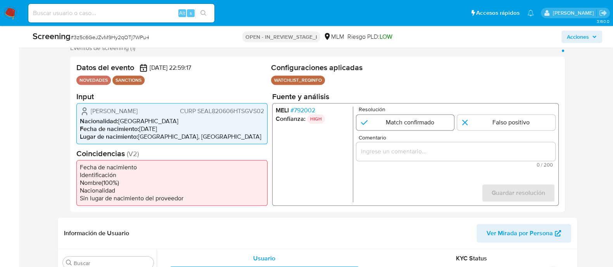
click at [391, 125] on input "1 de 1" at bounding box center [405, 122] width 98 height 16
radio input "true"
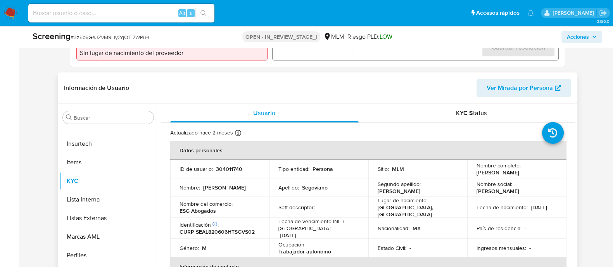
scroll to position [145, 0]
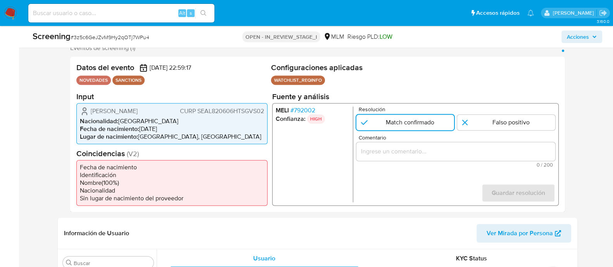
click at [367, 148] on input "Comentario" at bounding box center [455, 151] width 199 height 10
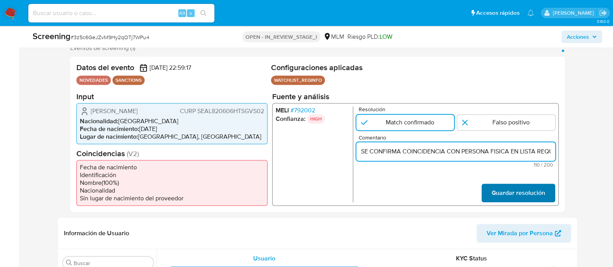
scroll to position [0, 185]
type input "SE CONFIRMA COINCIDENCIA CON PERSONA FISICA EN LISTA REQUINFO POR NOMBRE COMPLE…"
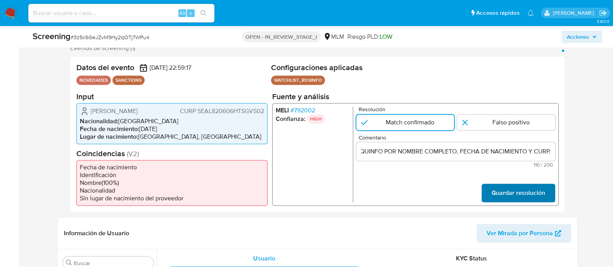
scroll to position [0, 0]
click at [531, 193] on span "Guardar resolución" at bounding box center [517, 192] width 53 height 17
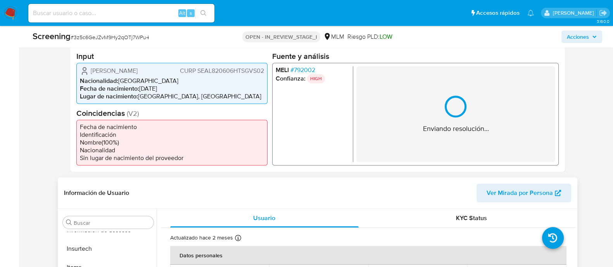
scroll to position [242, 0]
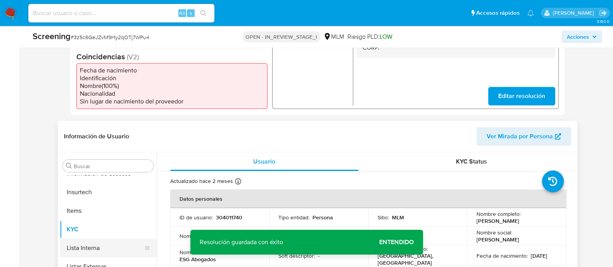
click at [83, 251] on button "Lista Interna" at bounding box center [105, 248] width 91 height 19
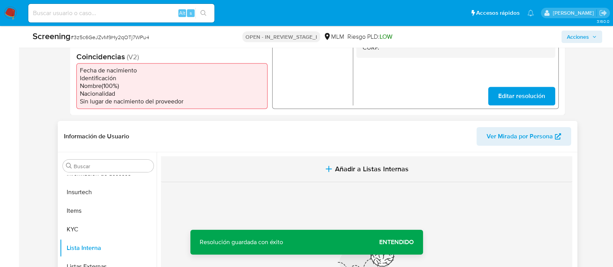
click at [357, 172] on span "Añadir a Listas Internas" at bounding box center [372, 169] width 74 height 9
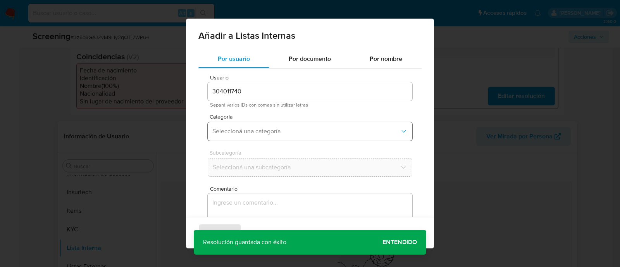
click at [268, 133] on span "Seleccioná una categoría" at bounding box center [306, 132] width 188 height 8
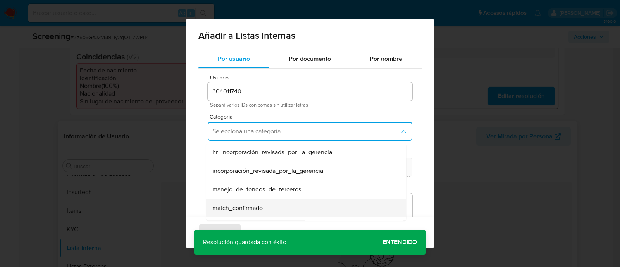
click at [247, 202] on div "match_confirmado" at bounding box center [303, 208] width 183 height 19
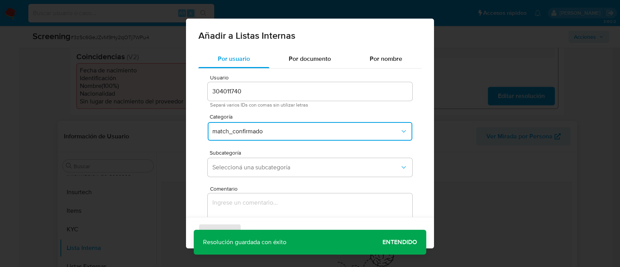
click at [258, 177] on div "Subcategoría Seleccioná una subcategoría" at bounding box center [310, 165] width 205 height 30
click at [259, 172] on button "Seleccioná una subcategoría" at bounding box center [310, 167] width 205 height 19
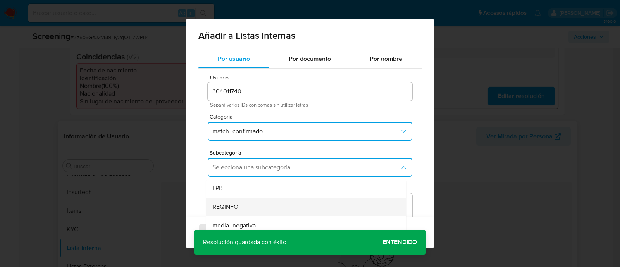
click at [226, 207] on span "REQINFO" at bounding box center [225, 207] width 26 height 8
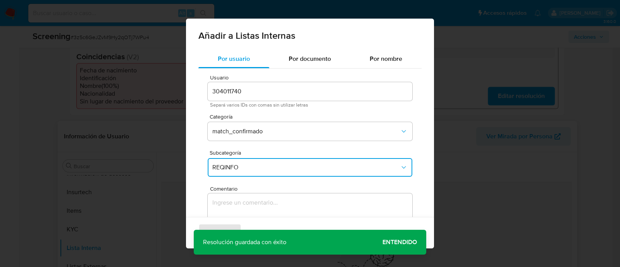
click at [225, 208] on textarea "Comentario" at bounding box center [310, 230] width 205 height 74
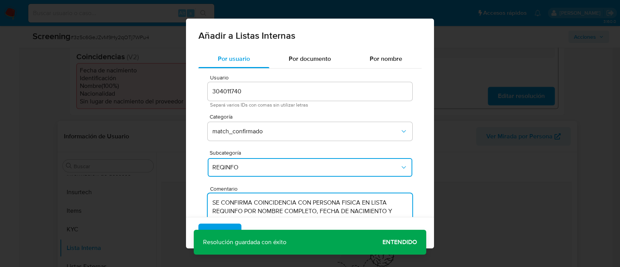
type textarea "SE CONFIRMA COINCIDENCIA CON PERSONA FISICA EN LISTA REQUINFO POR NOMBRE COMPLE…"
click at [392, 242] on div "Agregar Cancelar" at bounding box center [310, 232] width 248 height 31
click at [223, 224] on span "Agregar" at bounding box center [220, 232] width 23 height 17
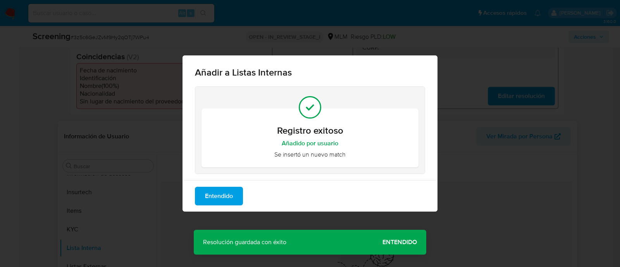
click at [219, 191] on span "Entendido" at bounding box center [219, 196] width 28 height 17
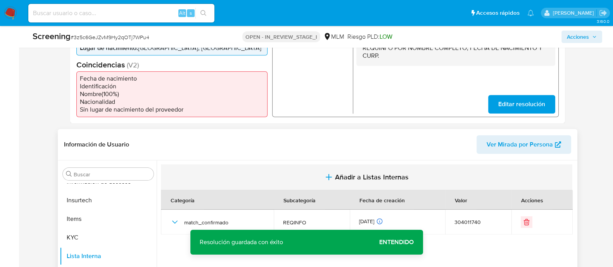
scroll to position [193, 0]
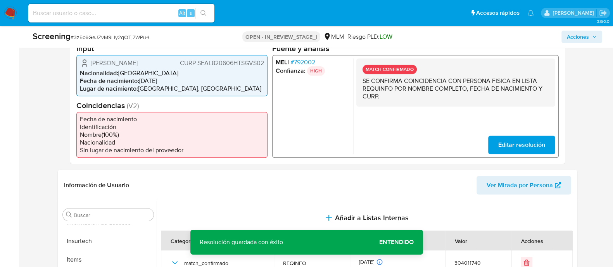
click at [388, 242] on span "Entendido" at bounding box center [396, 242] width 34 height 0
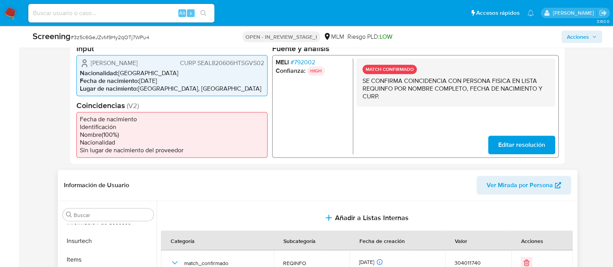
click at [390, 243] on div "Fecha de creación" at bounding box center [382, 240] width 64 height 19
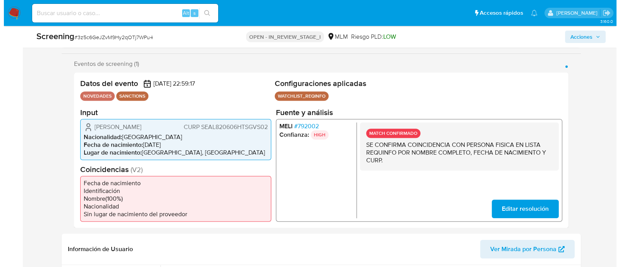
scroll to position [145, 0]
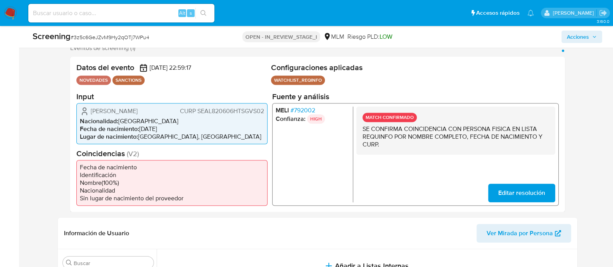
drag, startPoint x: 89, startPoint y: 114, endPoint x: 177, endPoint y: 113, distance: 88.0
click at [177, 113] on div "Luis Antonio Segoviano Avila CURP SEAL820606HTSGVS02" at bounding box center [172, 110] width 184 height 9
drag, startPoint x: 141, startPoint y: 133, endPoint x: 177, endPoint y: 127, distance: 36.5
click at [177, 127] on ul "Nacionalidad : México Fecha de nacimiento : 06/06/1982 Lugar de nacimiento : ME…" at bounding box center [172, 128] width 184 height 23
drag, startPoint x: 161, startPoint y: 127, endPoint x: 147, endPoint y: 128, distance: 14.4
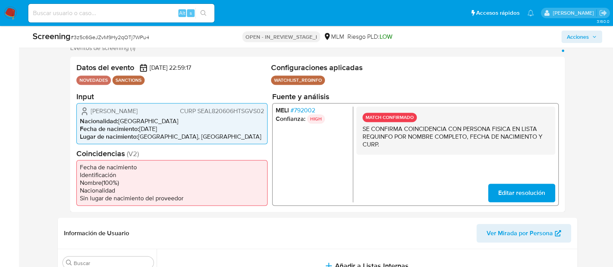
click at [161, 127] on li "Fecha de nacimiento : 06/06/1982" at bounding box center [172, 129] width 184 height 8
drag, startPoint x: 140, startPoint y: 128, endPoint x: 177, endPoint y: 128, distance: 37.2
click at [176, 128] on li "Fecha de nacimiento : 06/06/1982" at bounding box center [172, 129] width 184 height 8
click at [212, 111] on span "CURP SEAL820606HTSGVS02" at bounding box center [221, 111] width 84 height 8
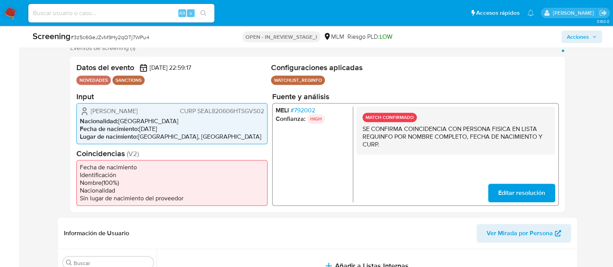
click at [212, 113] on span "CURP SEAL820606HTSGVS02" at bounding box center [221, 111] width 84 height 8
click at [560, 39] on div "Acciones" at bounding box center [508, 37] width 188 height 12
drag, startPoint x: 578, startPoint y: 35, endPoint x: 572, endPoint y: 42, distance: 8.6
click at [578, 36] on span "Acciones" at bounding box center [578, 37] width 22 height 12
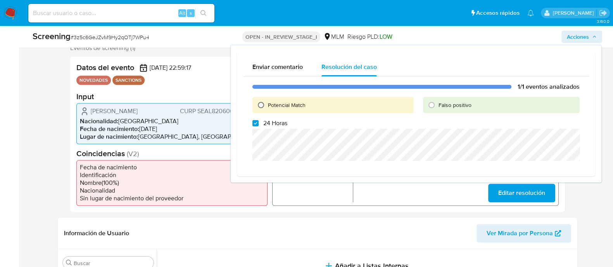
click at [264, 104] on input "Potencial Match" at bounding box center [261, 105] width 12 height 12
radio input "true"
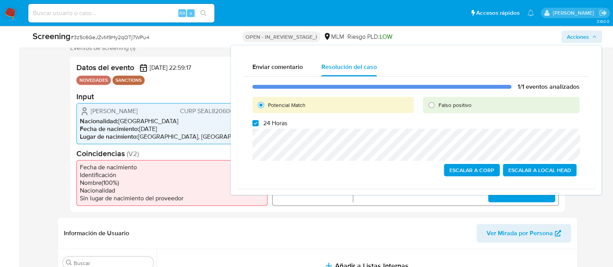
click at [256, 127] on div "1/1 eventos analizados Potencial Match Falso positivo 24 Horas Escalar a Corp E…" at bounding box center [416, 130] width 346 height 106
click at [257, 126] on input "24 Horas" at bounding box center [255, 123] width 6 height 6
checkbox input "false"
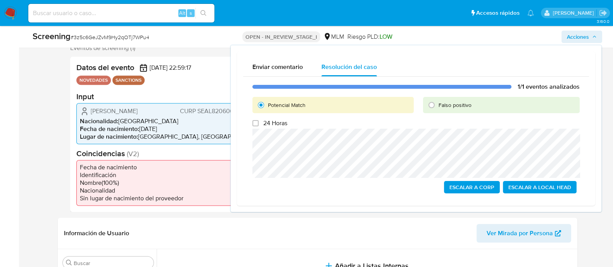
click at [519, 188] on span "Escalar a Local Head" at bounding box center [539, 187] width 63 height 11
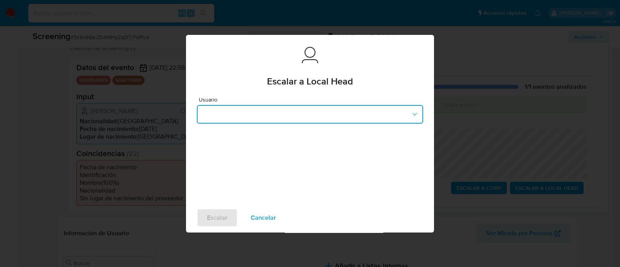
click at [359, 114] on button "button" at bounding box center [310, 114] width 226 height 19
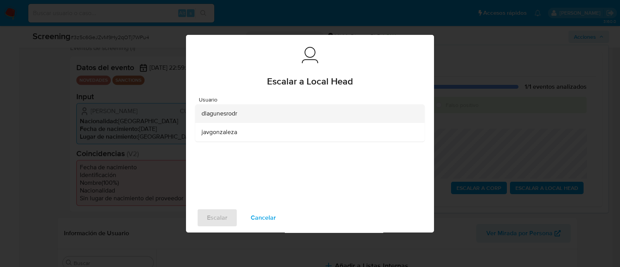
click at [241, 117] on div "dlagunesrodr" at bounding box center [308, 113] width 212 height 19
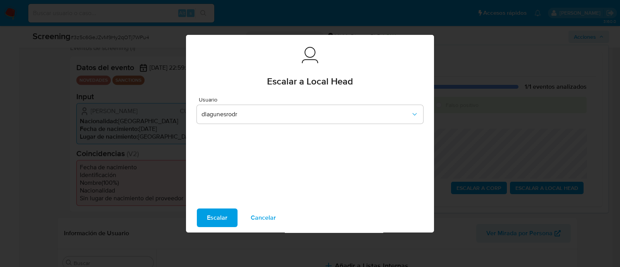
click at [223, 218] on span "Escalar" at bounding box center [217, 217] width 21 height 17
click at [221, 217] on span "Escalar" at bounding box center [217, 217] width 21 height 17
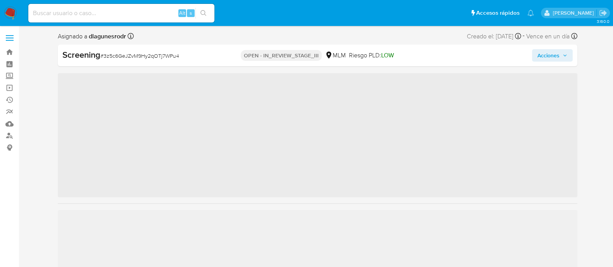
scroll to position [327, 0]
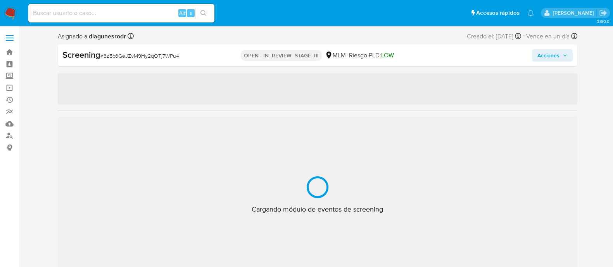
select select "10"
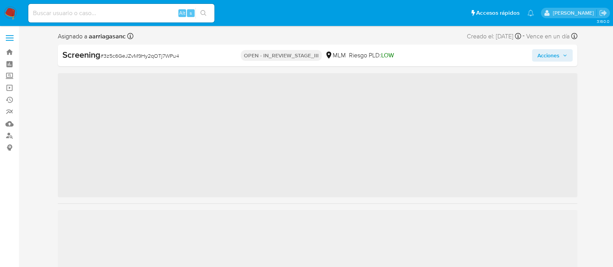
scroll to position [327, 0]
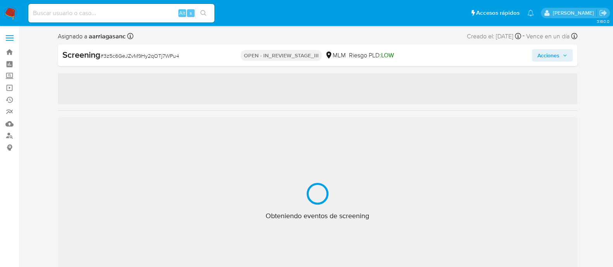
select select "10"
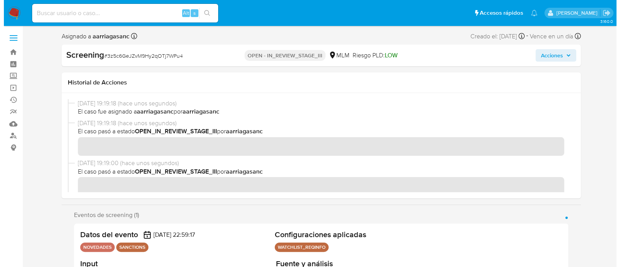
scroll to position [48, 0]
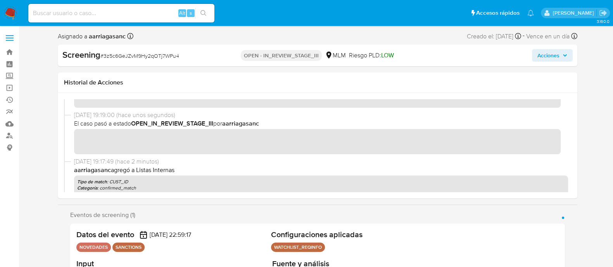
click at [550, 55] on span "Acciones" at bounding box center [548, 55] width 22 height 12
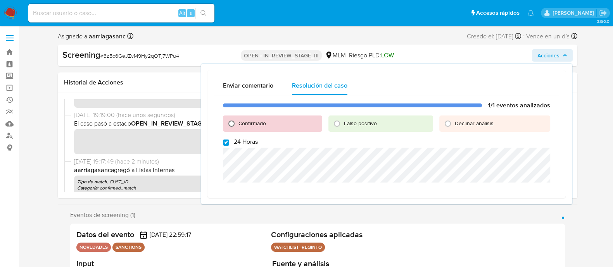
click at [231, 121] on input "Confirmado" at bounding box center [231, 123] width 12 height 12
radio input "true"
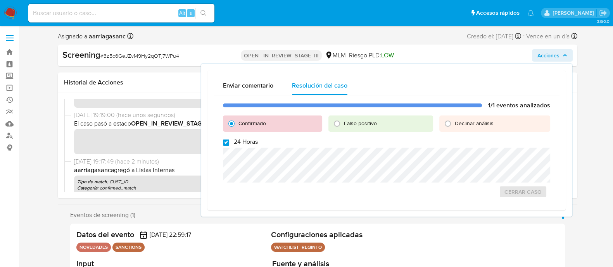
click at [228, 140] on input "24 Horas" at bounding box center [226, 143] width 6 height 6
checkbox input "false"
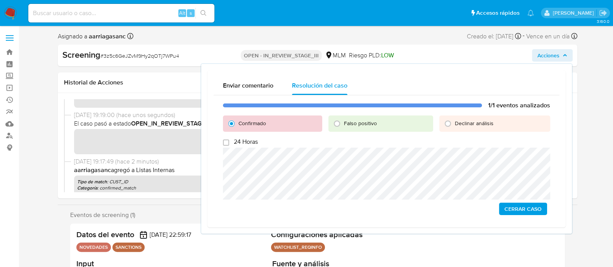
click at [502, 205] on button "Cerrar Caso" at bounding box center [523, 209] width 48 height 12
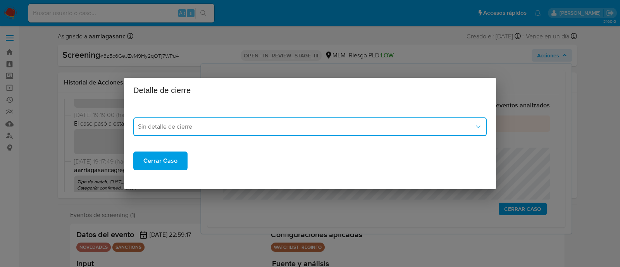
click at [172, 126] on span "Sin detalle de cierre" at bounding box center [306, 127] width 336 height 8
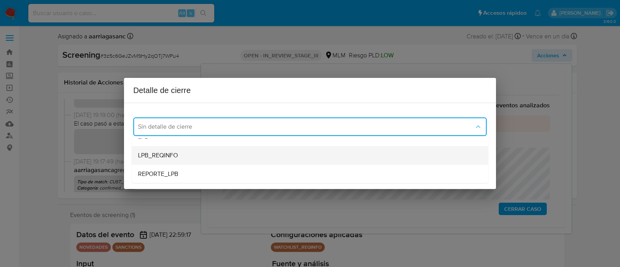
click at [172, 152] on span "LPB_REQINFO" at bounding box center [158, 156] width 40 height 8
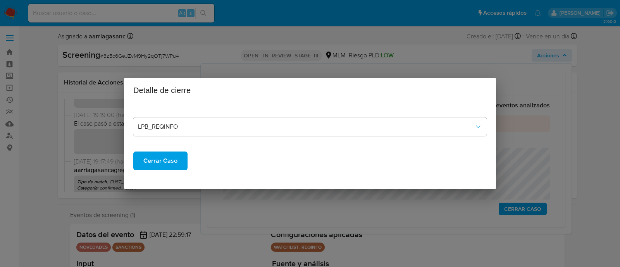
click at [166, 162] on span "Cerrar Caso" at bounding box center [160, 160] width 34 height 17
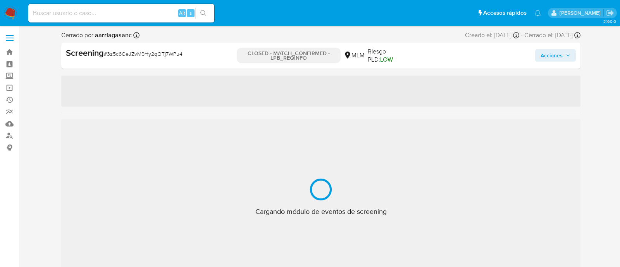
select select "10"
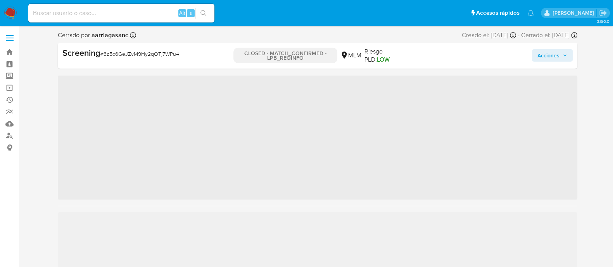
scroll to position [327, 0]
select select "10"
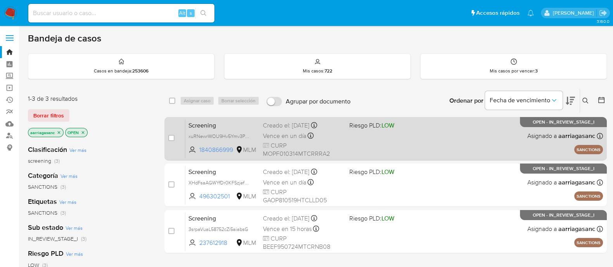
click at [344, 149] on div "Screening xuRNewrWOU9Hv5Ymv3PUX2Pv 1840866999 MLM Riesgo PLD: LOW Creado el: 17…" at bounding box center [393, 138] width 417 height 39
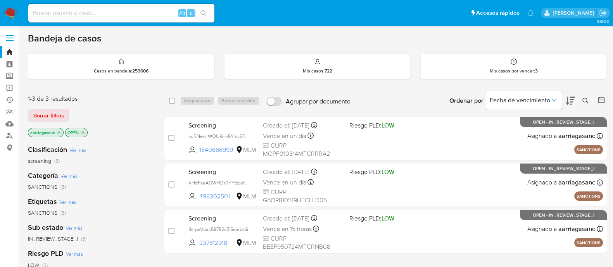
click at [17, 9] on img at bounding box center [10, 13] width 13 height 13
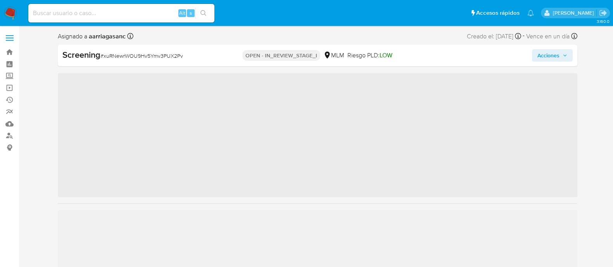
scroll to position [327, 0]
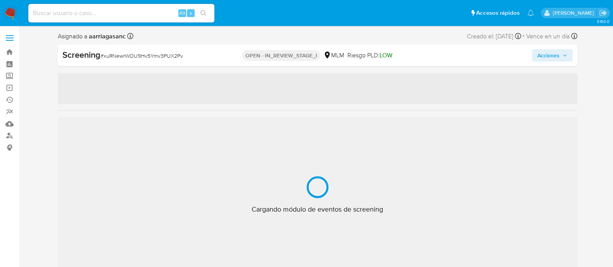
select select "10"
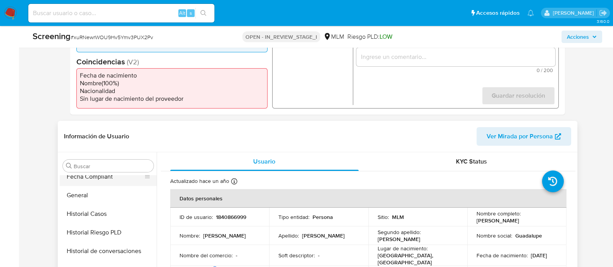
scroll to position [182, 0]
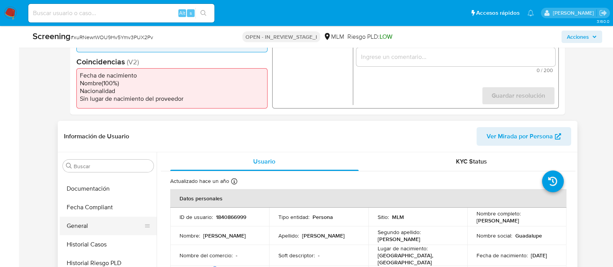
click at [91, 226] on button "General" at bounding box center [105, 226] width 91 height 19
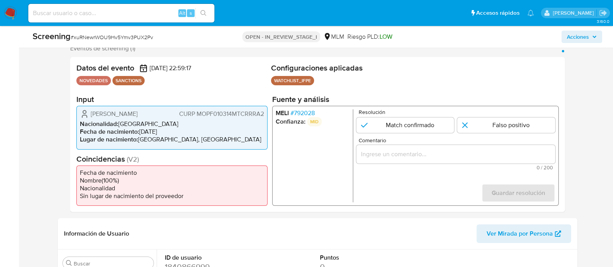
scroll to position [145, 0]
click at [413, 109] on p "Resolución" at bounding box center [456, 112] width 197 height 6
click at [406, 133] on form "Resolución Match confirmado Falso positivo Comentario 0 / 200 200 caracteres re…" at bounding box center [455, 155] width 199 height 93
click at [407, 115] on div "Resolución Match confirmado Falso positivo" at bounding box center [455, 121] width 199 height 24
click at [405, 129] on input "1 de 1" at bounding box center [405, 125] width 98 height 16
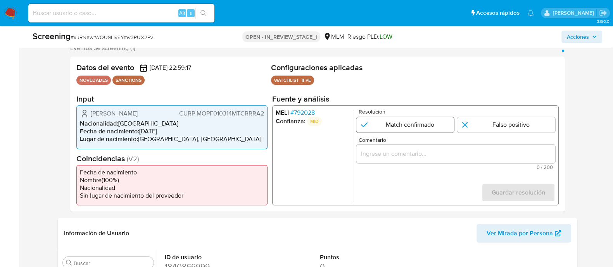
radio input "true"
click at [400, 153] on input "Comentario" at bounding box center [455, 154] width 199 height 10
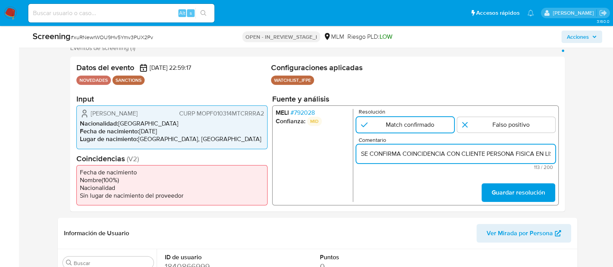
scroll to position [0, 194]
type input "SE CONFIRMA COINCIDENCIA CON CLIENTE PERSONA FISICA EN LISTA LPB POR NOMBRE COM…"
click at [498, 195] on span "Guardar resolución" at bounding box center [517, 192] width 53 height 17
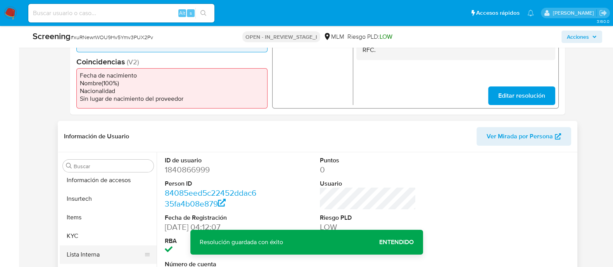
scroll to position [327, 0]
click at [100, 243] on button "Lista Interna" at bounding box center [105, 248] width 91 height 19
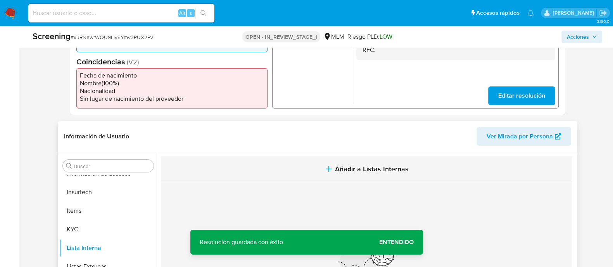
click at [335, 171] on span "Añadir a Listas Internas" at bounding box center [372, 169] width 74 height 9
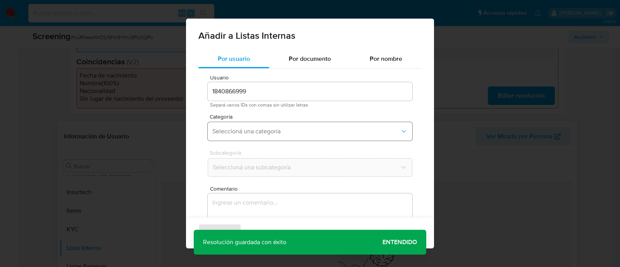
click at [306, 122] on button "Seleccioná una categoría" at bounding box center [310, 131] width 205 height 19
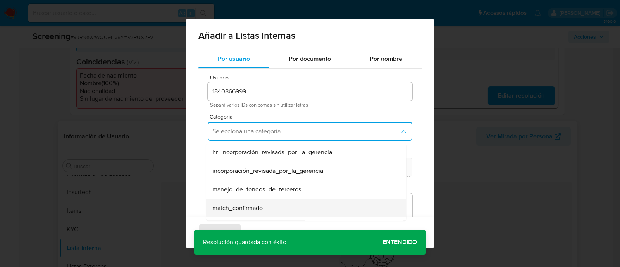
click at [238, 207] on span "match_confirmado" at bounding box center [237, 208] width 50 height 8
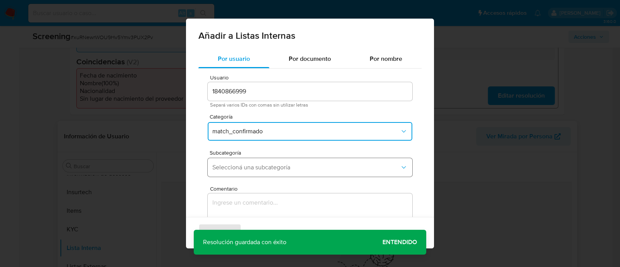
click at [259, 167] on span "Seleccioná una subcategoría" at bounding box center [306, 168] width 188 height 8
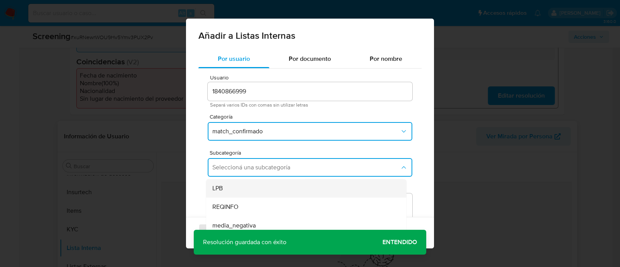
click at [229, 179] on div "LPB REQINFO media_negativa most_wanted pep rca sanctions_list" at bounding box center [306, 217] width 200 height 80
click at [229, 185] on div "LPB" at bounding box center [303, 188] width 183 height 19
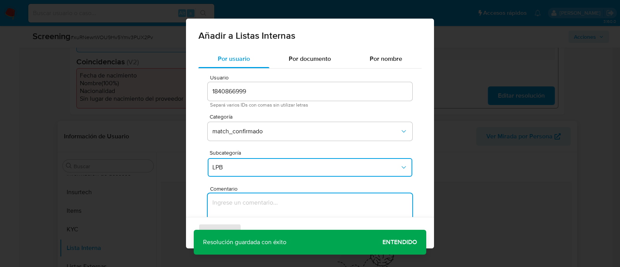
click at [231, 206] on textarea "Comentario" at bounding box center [310, 230] width 205 height 74
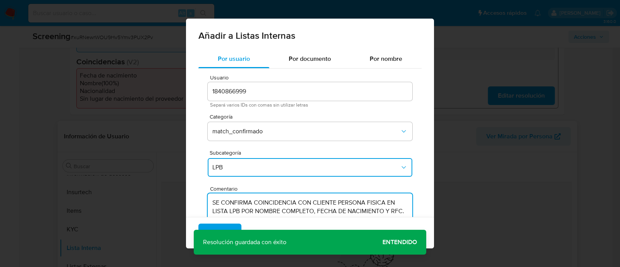
type textarea "SE CONFIRMA COINCIDENCIA CON CLIENTE PERSONA FISICA EN LISTA LPB POR NOMBRE COM…"
click at [391, 241] on div "Agregar Cancelar" at bounding box center [310, 232] width 248 height 31
click at [224, 224] on span "Agregar" at bounding box center [220, 232] width 23 height 17
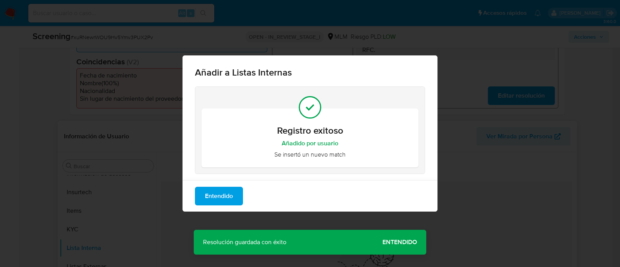
click at [227, 202] on span "Entendido" at bounding box center [219, 196] width 28 height 17
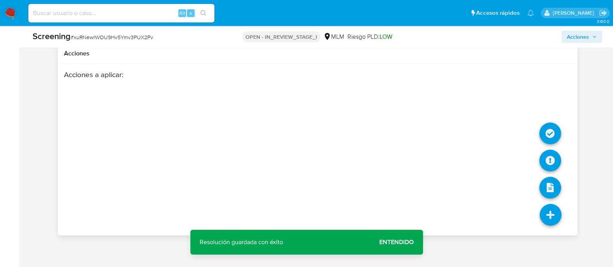
scroll to position [1163, 0]
click at [556, 212] on icon at bounding box center [551, 214] width 22 height 22
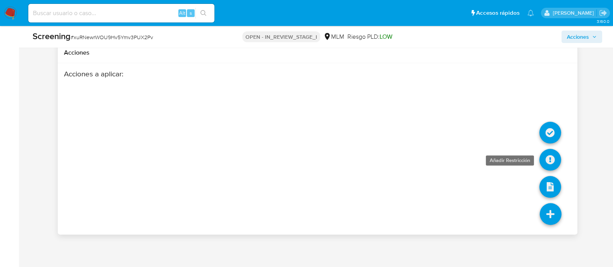
click at [550, 158] on icon at bounding box center [550, 160] width 22 height 22
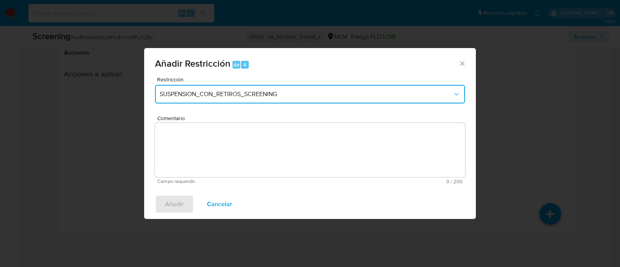
click at [312, 102] on button "SUSPENSION_CON_RETIROS_SCREENING" at bounding box center [310, 94] width 310 height 19
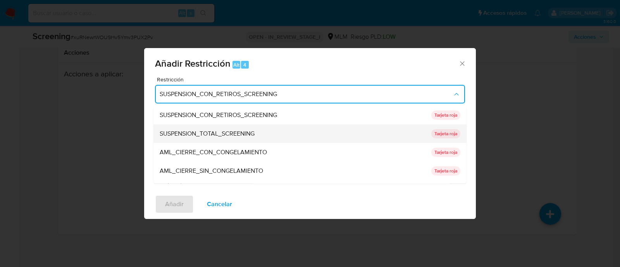
click at [256, 128] on div "SUSPENSION_TOTAL_SCREENING" at bounding box center [293, 134] width 267 height 19
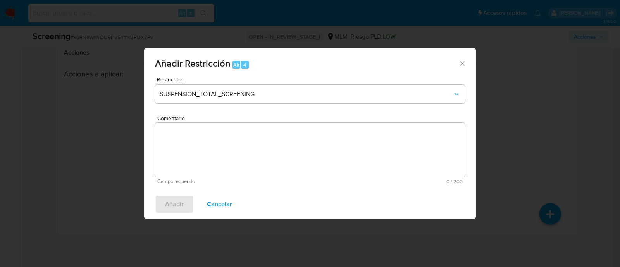
click at [252, 132] on textarea "Comentario" at bounding box center [310, 150] width 310 height 54
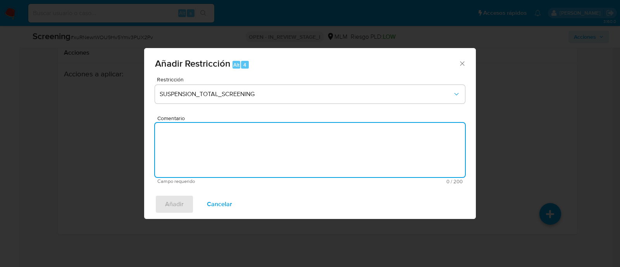
paste textarea "SE CONFIRMA COINCIDENCIA CON CLIENTE PERSONA FISICA EN LISTA LPB POR NOMBRE COM…"
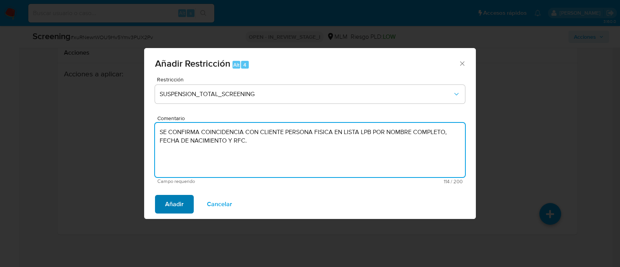
type textarea "SE CONFIRMA COINCIDENCIA CON CLIENTE PERSONA FISICA EN LISTA LPB POR NOMBRE COM…"
click at [188, 195] on button "Añadir" at bounding box center [174, 204] width 39 height 19
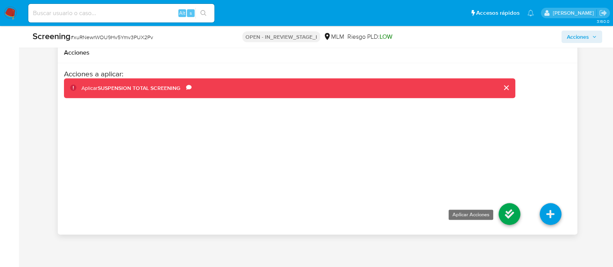
click at [517, 212] on icon at bounding box center [509, 214] width 22 height 22
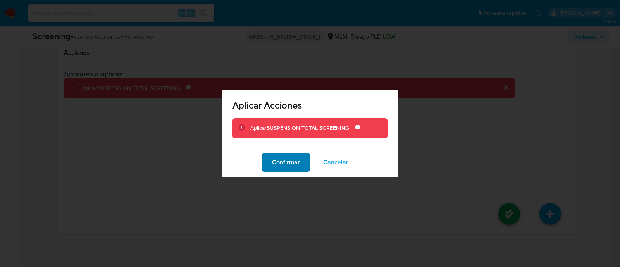
click at [276, 164] on span "Confirmar" at bounding box center [286, 162] width 28 height 17
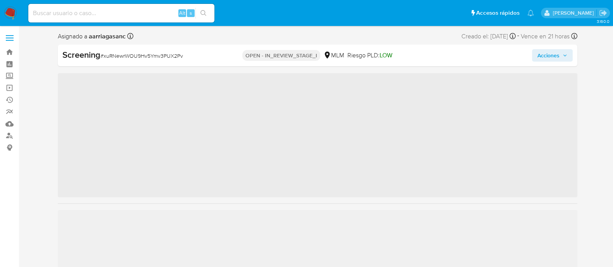
scroll to position [327, 0]
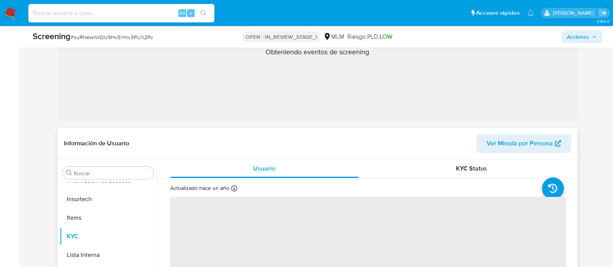
select select "10"
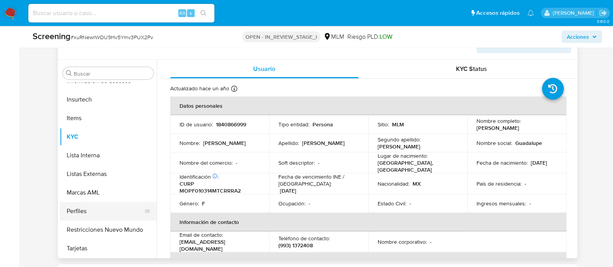
scroll to position [339, 0]
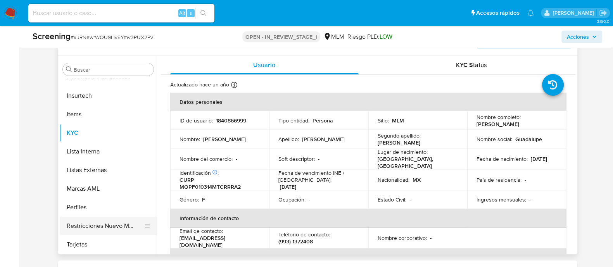
click at [111, 225] on button "Restricciones Nuevo Mundo" at bounding box center [105, 226] width 91 height 19
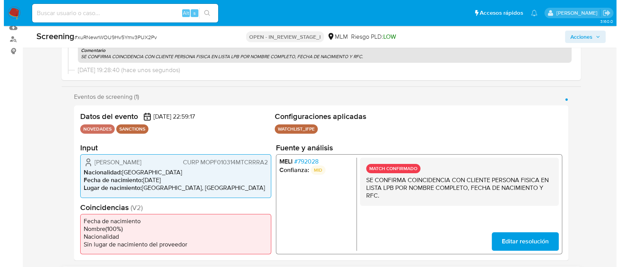
scroll to position [145, 0]
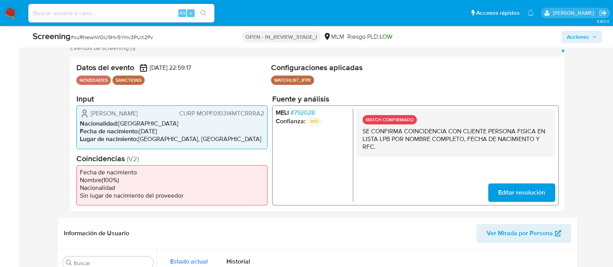
drag, startPoint x: 90, startPoint y: 112, endPoint x: 178, endPoint y: 113, distance: 87.2
click at [178, 113] on div "Maria Fernanda Morales Pereira CURP MOPF010314MTCRRRA2" at bounding box center [172, 113] width 184 height 9
drag, startPoint x: 140, startPoint y: 134, endPoint x: 172, endPoint y: 127, distance: 33.3
click at [172, 127] on ul "Nacionalidad : México Fecha de nacimiento : 14/03/2001 Lugar de nacimiento : ME…" at bounding box center [172, 131] width 184 height 23
click at [143, 131] on li "Fecha de nacimiento : 14/03/2001" at bounding box center [172, 132] width 184 height 8
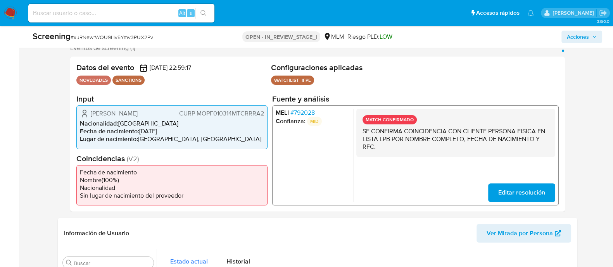
drag, startPoint x: 141, startPoint y: 132, endPoint x: 171, endPoint y: 129, distance: 30.4
click at [171, 129] on li "Fecha de nacimiento : 14/03/2001" at bounding box center [172, 132] width 184 height 8
click at [215, 112] on span "CURP MOPF010314MTCRRRA2" at bounding box center [221, 114] width 85 height 8
click at [577, 29] on div "Screening # xuRNewrWOU9Hv5Ymv3PUX2Pv OPEN - IN_REVIEW_STAGE_I MLM Riesgo PLD: L…" at bounding box center [317, 37] width 579 height 22
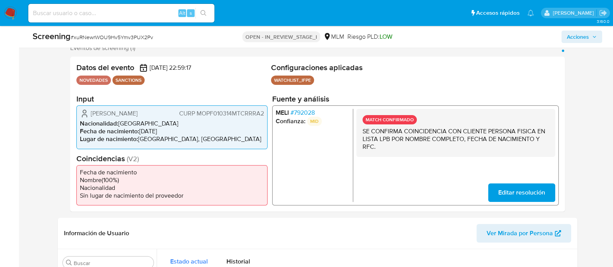
click at [572, 34] on span "Acciones" at bounding box center [578, 37] width 22 height 12
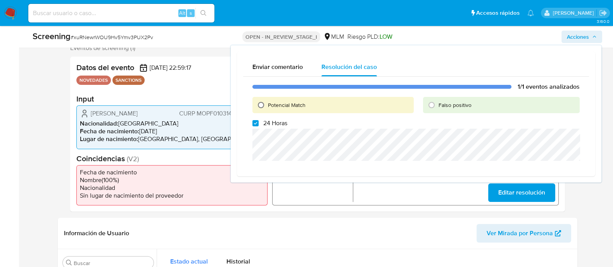
click at [260, 104] on input "Potencial Match" at bounding box center [261, 105] width 12 height 12
radio input "true"
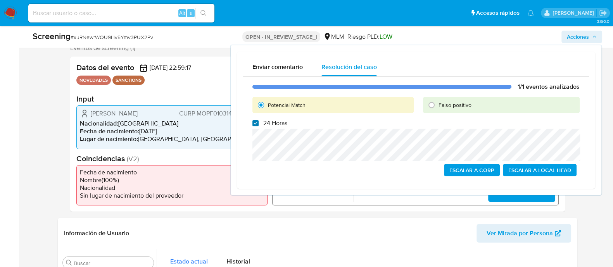
click at [254, 126] on input "24 Horas" at bounding box center [255, 123] width 6 height 6
checkbox input "false"
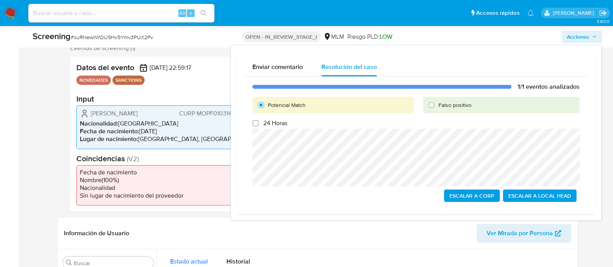
click at [510, 193] on span "Escalar a Local Head" at bounding box center [539, 195] width 63 height 11
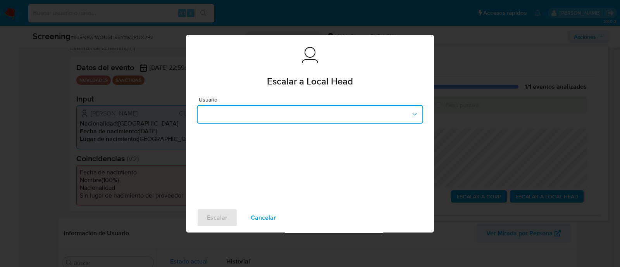
click at [329, 119] on button "button" at bounding box center [310, 114] width 226 height 19
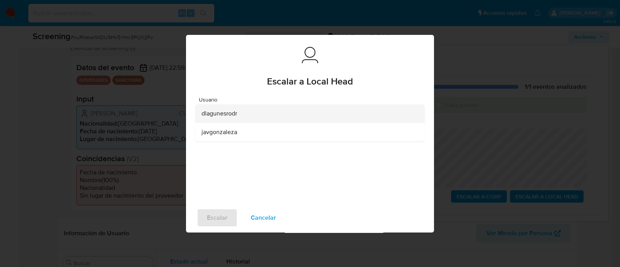
click at [251, 114] on div "dlagunesrodr" at bounding box center [308, 113] width 212 height 19
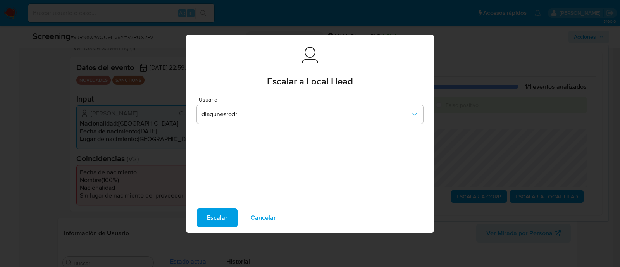
click at [221, 222] on span "Escalar" at bounding box center [217, 217] width 21 height 17
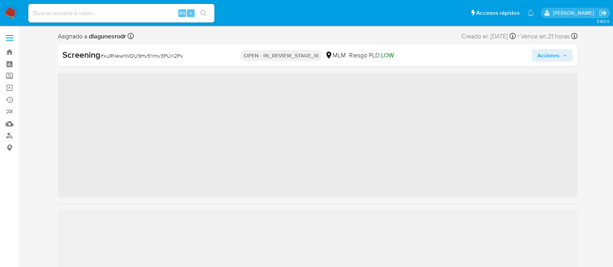
scroll to position [327, 0]
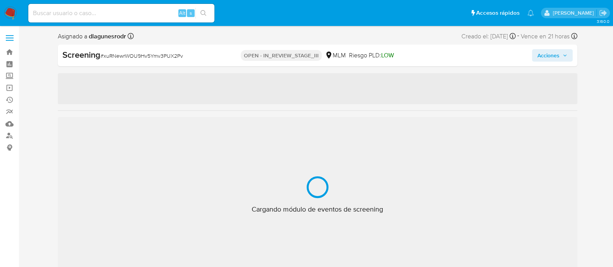
select select "10"
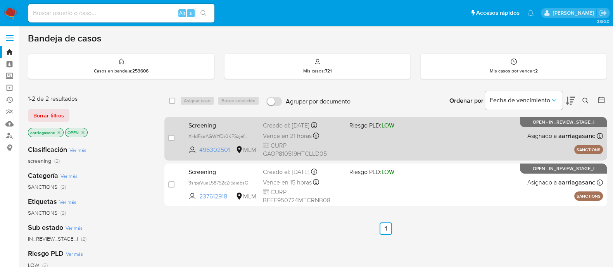
click at [383, 140] on div "Screening XHdFsaAGWYfDr0KFSzjefVWw 496302501 MLM Riesgo PLD: LOW Creado el: [DA…" at bounding box center [393, 138] width 417 height 39
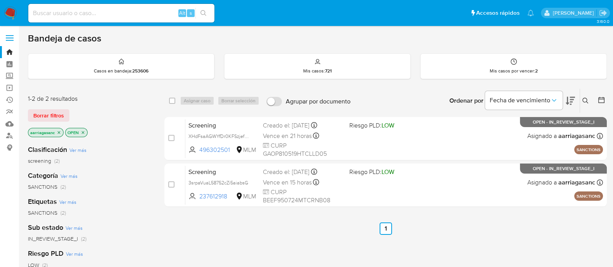
click at [14, 17] on img at bounding box center [10, 13] width 13 height 13
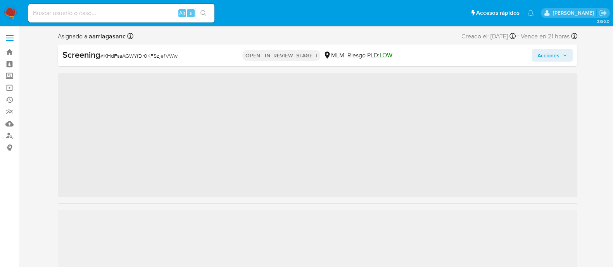
scroll to position [327, 0]
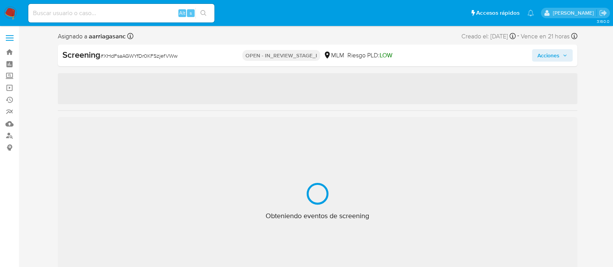
select select "10"
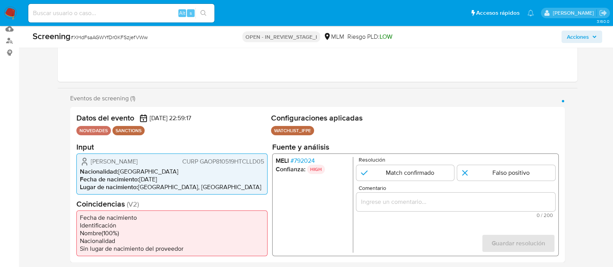
scroll to position [97, 0]
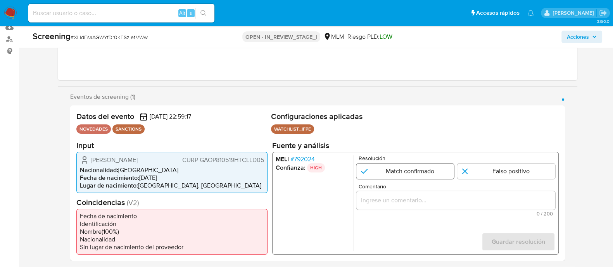
click at [391, 173] on input "1 de 1" at bounding box center [405, 171] width 98 height 16
radio input "true"
click at [394, 200] on input "Comentario" at bounding box center [455, 200] width 199 height 10
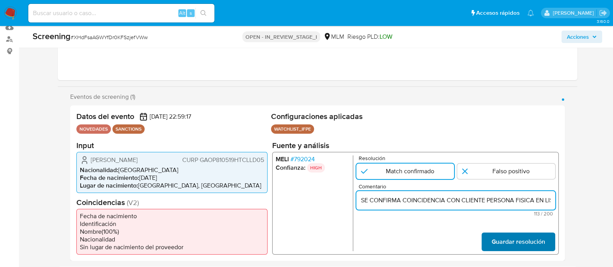
scroll to position [0, 194]
type input "SE CONFIRMA COINCIDENCIA CON CLIENTE PERSONA FISICA EN LISTA LPB POR NOMBRE COM…"
click at [496, 238] on span "Guardar resolución" at bounding box center [517, 241] width 53 height 17
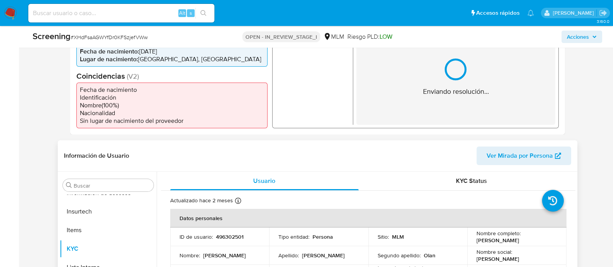
scroll to position [242, 0]
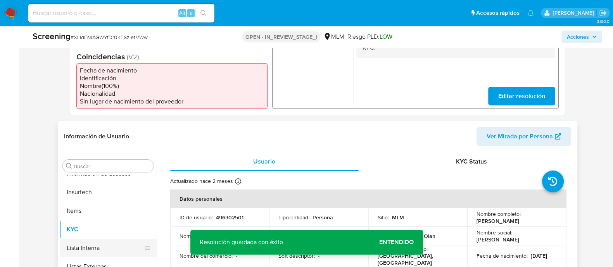
click at [89, 252] on button "Lista Interna" at bounding box center [105, 248] width 91 height 19
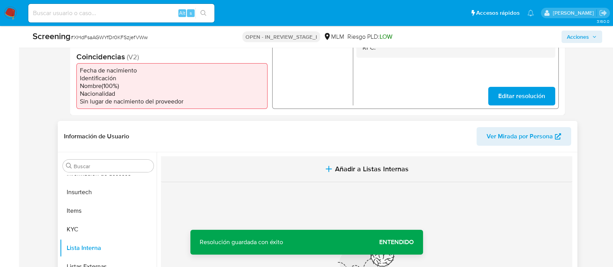
click at [375, 169] on span "Añadir a Listas Internas" at bounding box center [372, 169] width 74 height 9
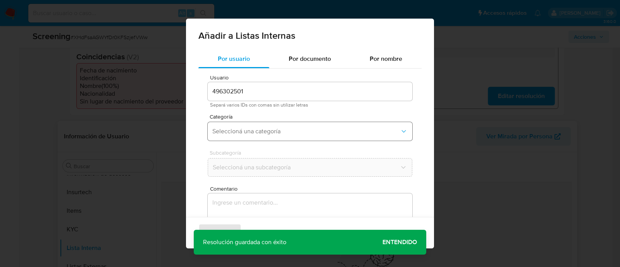
click at [297, 133] on span "Seleccioná una categoría" at bounding box center [306, 132] width 188 height 8
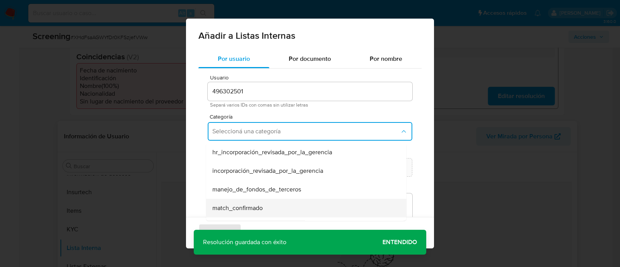
click at [237, 201] on div "match_confirmado" at bounding box center [303, 208] width 183 height 19
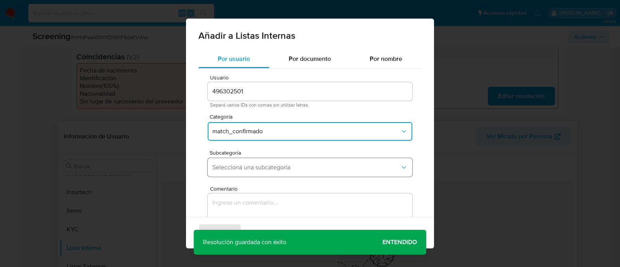
click at [238, 172] on button "Seleccioná una subcategoría" at bounding box center [310, 167] width 205 height 19
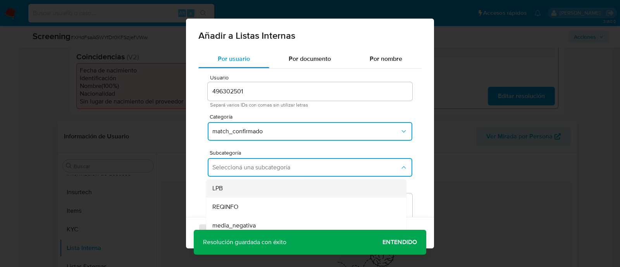
click at [231, 185] on div "LPB" at bounding box center [303, 188] width 183 height 19
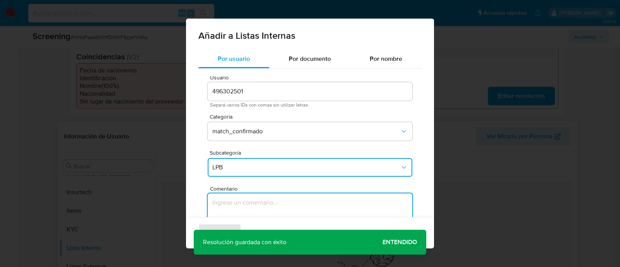
click at [234, 208] on textarea "Comentario" at bounding box center [310, 230] width 205 height 74
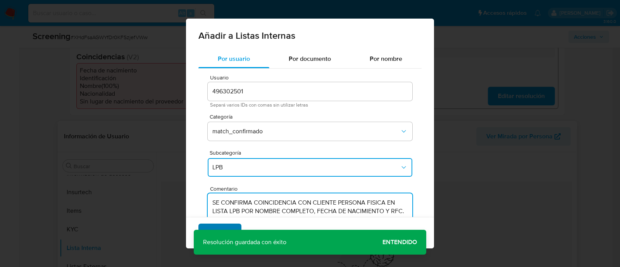
type textarea "SE CONFIRMA COINCIDENCIA CON CLIENTE PERSONA FISICA EN LISTA LPB POR NOMBRE COM…"
click at [226, 229] on span "Agregar" at bounding box center [220, 232] width 23 height 17
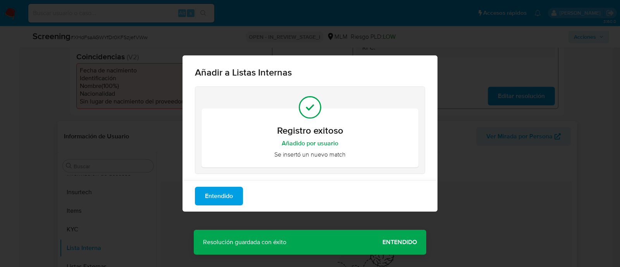
click at [225, 198] on span "Entendido" at bounding box center [219, 196] width 28 height 17
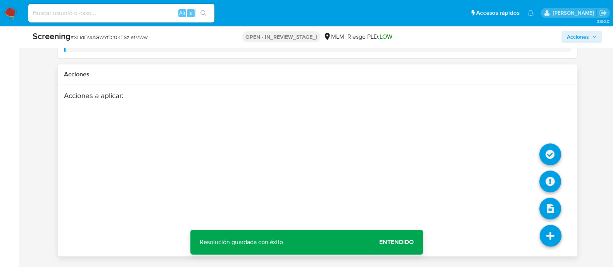
scroll to position [1163, 0]
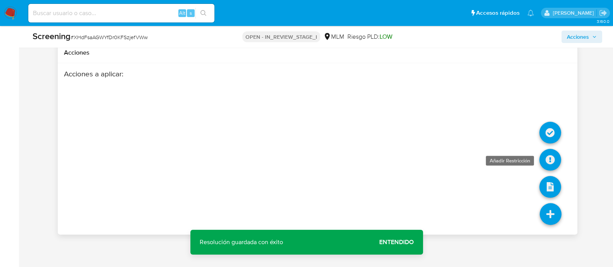
click at [548, 154] on icon at bounding box center [550, 160] width 22 height 22
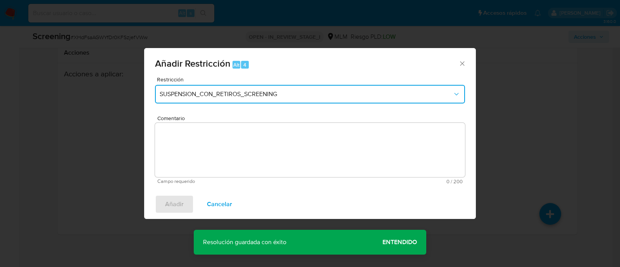
click at [300, 94] on span "SUSPENSION_CON_RETIROS_SCREENING" at bounding box center [306, 94] width 293 height 8
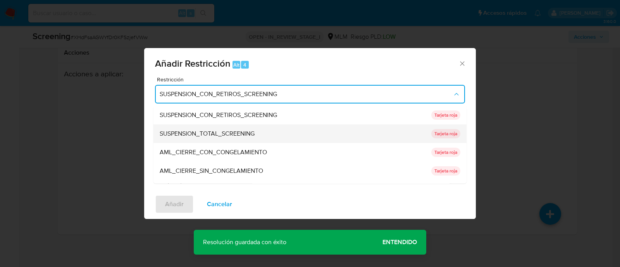
click at [219, 133] on span "SUSPENSION_TOTAL_SCREENING" at bounding box center [207, 134] width 95 height 8
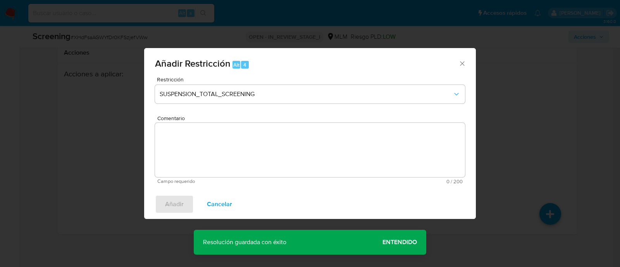
click at [217, 133] on textarea "Comentario" at bounding box center [310, 150] width 310 height 54
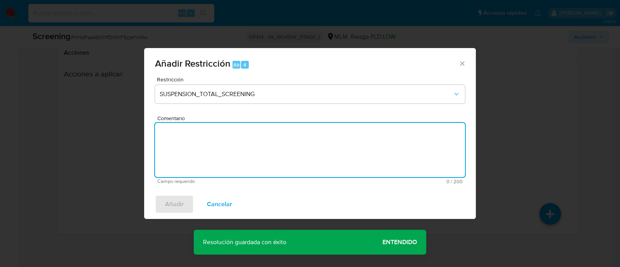
paste textarea "SE CONFIRMA COINCIDENCIA CON CLIENTE PERSONA FISICA EN LISTA LPB POR NOMBRE COM…"
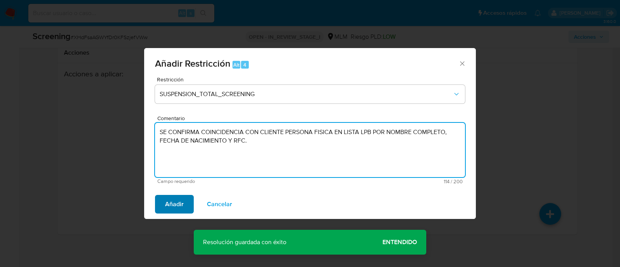
type textarea "SE CONFIRMA COINCIDENCIA CON CLIENTE PERSONA FISICA EN LISTA LPB POR NOMBRE COM…"
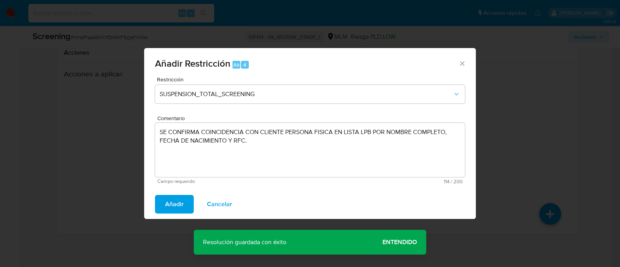
click at [186, 201] on button "Añadir" at bounding box center [174, 204] width 39 height 19
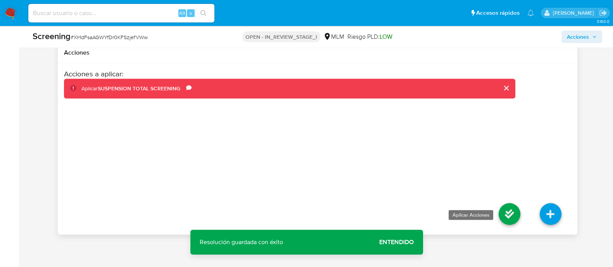
click at [505, 214] on icon at bounding box center [509, 214] width 22 height 22
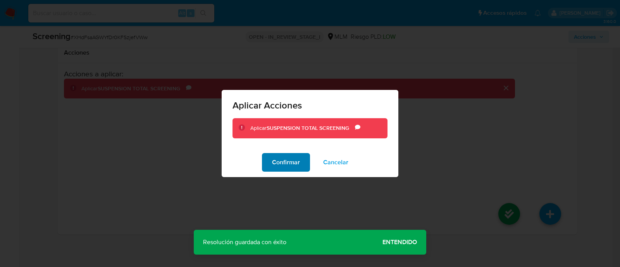
click at [292, 162] on span "Confirmar" at bounding box center [286, 162] width 28 height 17
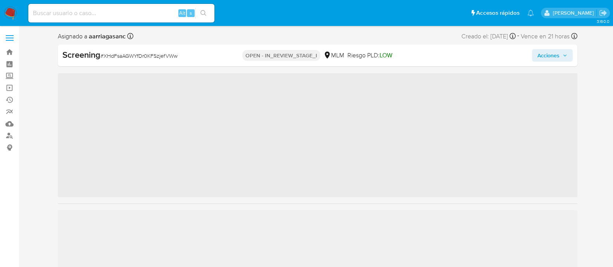
scroll to position [327, 0]
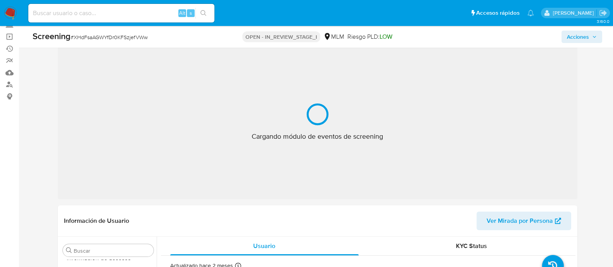
select select "10"
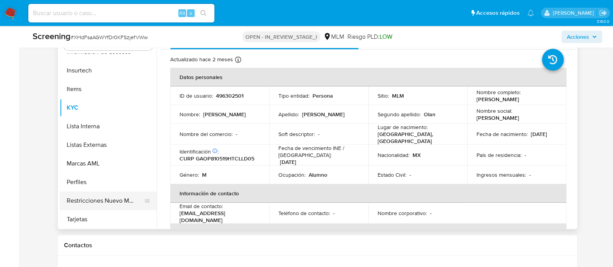
scroll to position [387, 0]
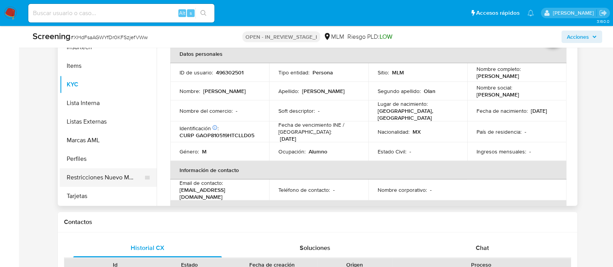
click at [82, 174] on button "Restricciones Nuevo Mundo" at bounding box center [105, 177] width 91 height 19
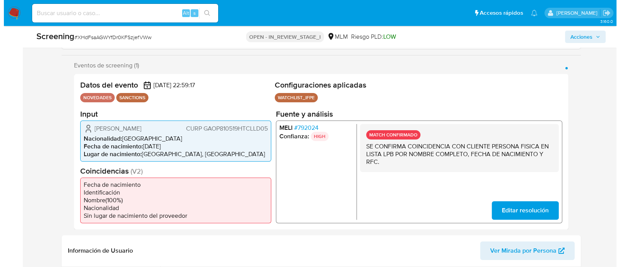
scroll to position [145, 0]
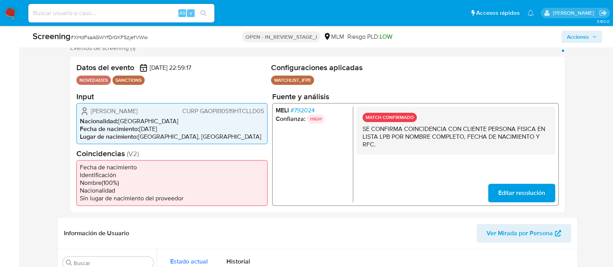
drag, startPoint x: 91, startPoint y: 113, endPoint x: 166, endPoint y: 111, distance: 75.6
click at [166, 111] on div "[PERSON_NAME] CURP GAOP810519HTCLLD05" at bounding box center [172, 110] width 184 height 9
drag, startPoint x: 141, startPoint y: 127, endPoint x: 179, endPoint y: 124, distance: 38.8
click at [179, 124] on ul "Nacionalidad : [DEMOGRAPHIC_DATA] Fecha de nacimiento : [DEMOGRAPHIC_DATA] Luga…" at bounding box center [172, 128] width 184 height 23
click at [223, 112] on span "CURP GAOP810519HTCLLD05" at bounding box center [223, 111] width 82 height 8
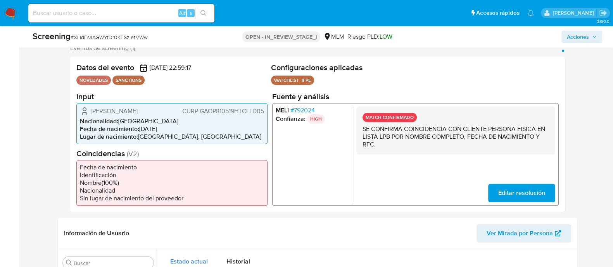
click at [223, 112] on span "CURP GAOP810519HTCLLD05" at bounding box center [223, 111] width 82 height 8
drag, startPoint x: 140, startPoint y: 131, endPoint x: 175, endPoint y: 128, distance: 35.0
click at [175, 128] on li "Fecha de nacimiento : [DEMOGRAPHIC_DATA]" at bounding box center [172, 129] width 184 height 8
click at [583, 34] on span "Acciones" at bounding box center [578, 37] width 22 height 12
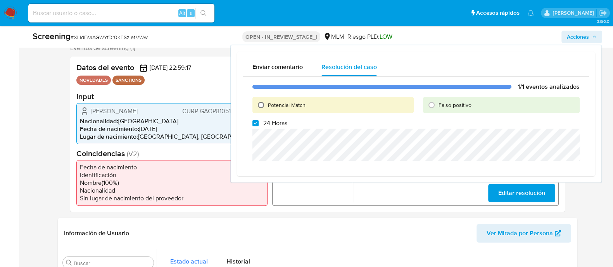
click at [262, 103] on input "Potencial Match" at bounding box center [261, 105] width 12 height 12
radio input "true"
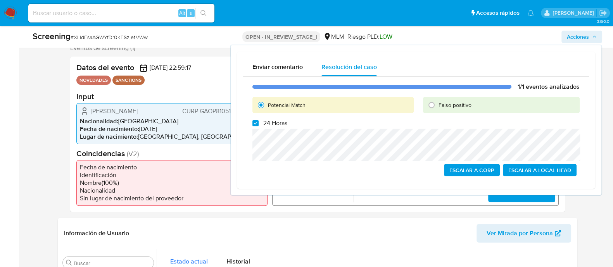
click at [255, 118] on div "1/1 eventos analizados Potencial Match Falso positivo 24 Horas Escalar a Corp E…" at bounding box center [416, 130] width 346 height 106
click at [258, 121] on input "24 Horas" at bounding box center [255, 123] width 6 height 6
checkbox input "false"
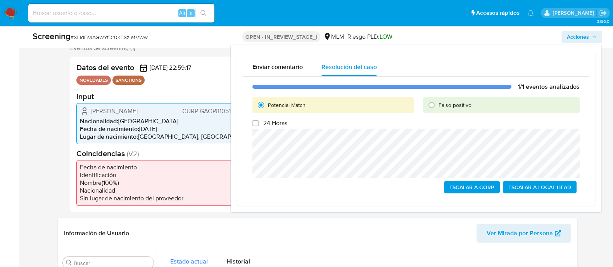
click at [532, 184] on span "Escalar a Local Head" at bounding box center [539, 187] width 63 height 11
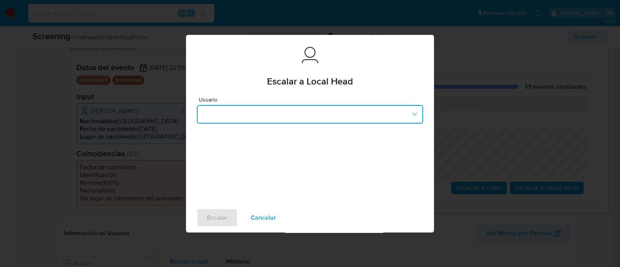
click at [278, 116] on button "button" at bounding box center [310, 114] width 226 height 19
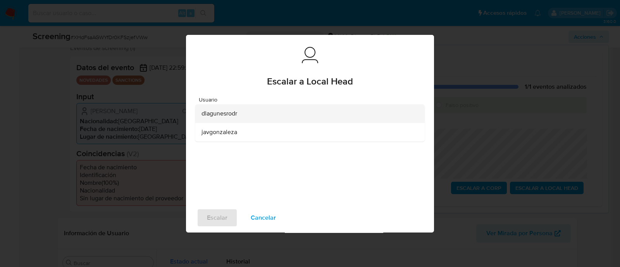
click at [221, 115] on span "dlagunesrodr" at bounding box center [220, 114] width 36 height 8
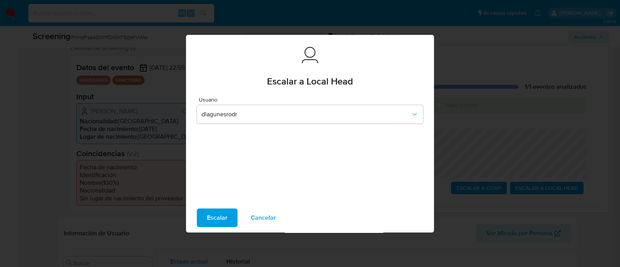
click at [211, 218] on span "Escalar" at bounding box center [217, 217] width 21 height 17
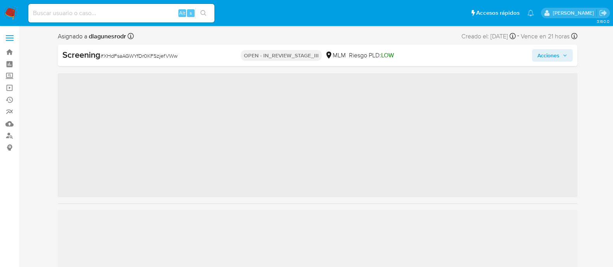
scroll to position [327, 0]
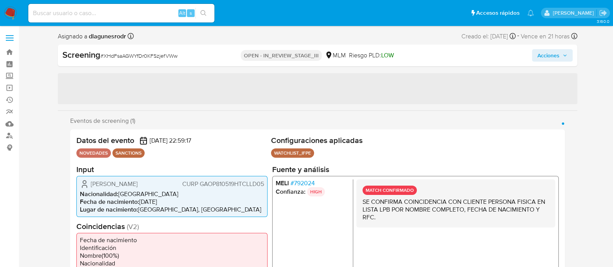
select select "10"
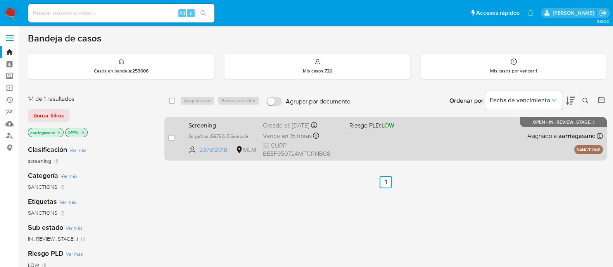
click at [370, 143] on div "Screening 3srpaVuaL58752cZi5aiabsG 237612918 MLM Riesgo PLD: LOW Creado el: [DA…" at bounding box center [393, 138] width 417 height 39
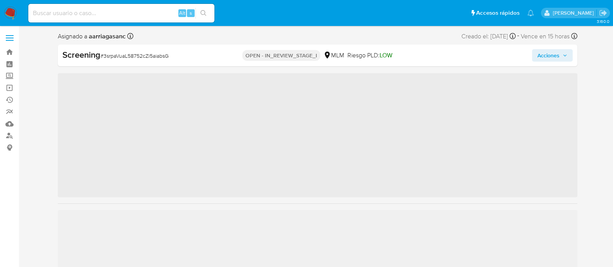
scroll to position [327, 0]
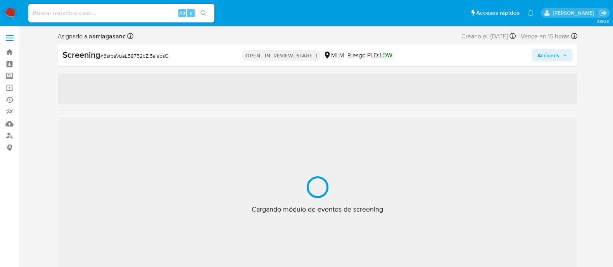
select select "10"
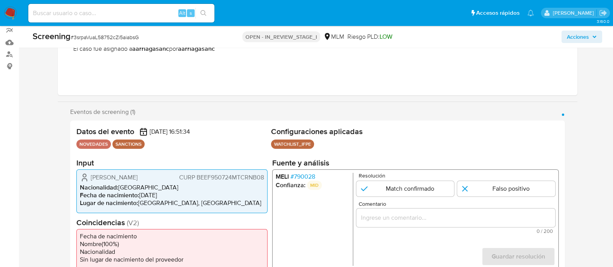
scroll to position [97, 0]
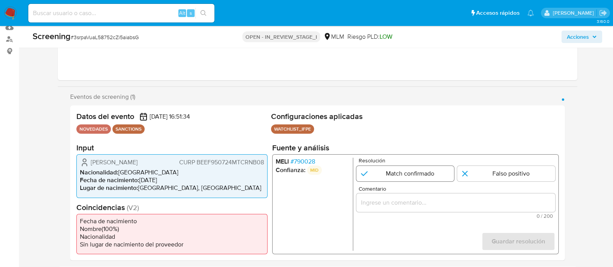
click at [381, 171] on input "1 de 1" at bounding box center [405, 174] width 98 height 16
radio input "true"
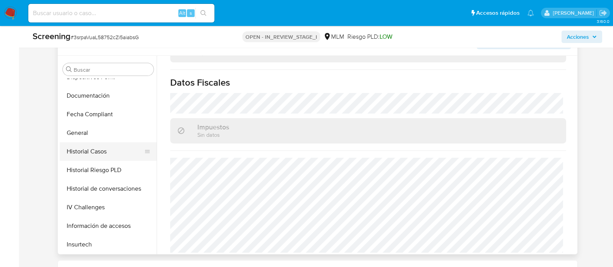
scroll to position [193, 0]
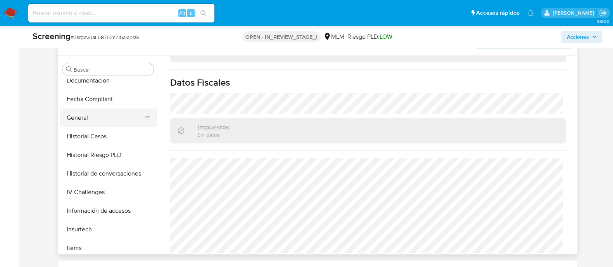
click at [79, 121] on button "General" at bounding box center [105, 118] width 91 height 19
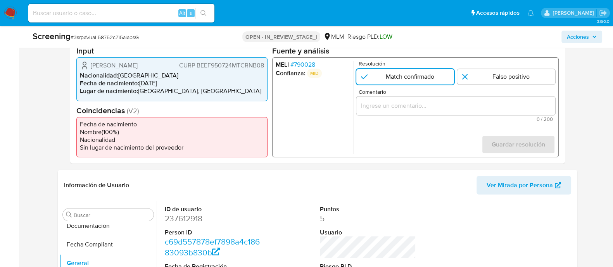
click at [388, 104] on input "Comentario" at bounding box center [455, 106] width 199 height 10
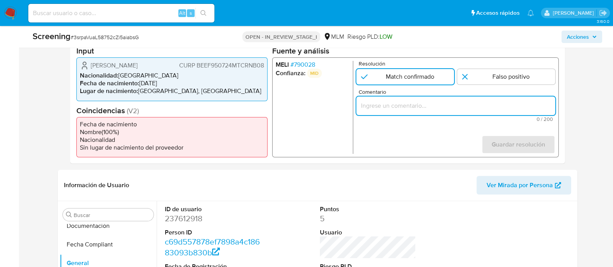
paste input "SE CONFIRMA COINCIDENCIA CON CLIENTE PERSONA FISICA EN LISTA LPB POR NOMBRE COM…"
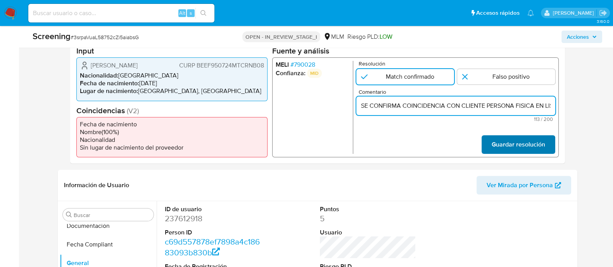
scroll to position [0, 194]
type input "SE CONFIRMA COINCIDENCIA CON CLIENTE PERSONA FISICA EN LISTA LPB POR NOMBRE COM…"
click at [516, 148] on span "Guardar resolución" at bounding box center [517, 144] width 53 height 17
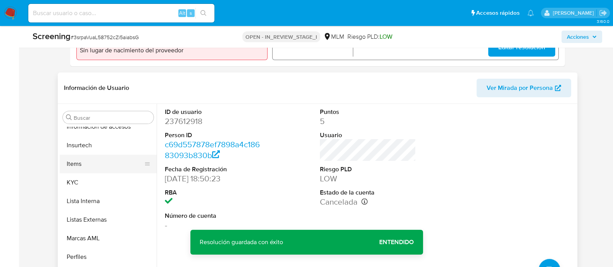
scroll to position [327, 0]
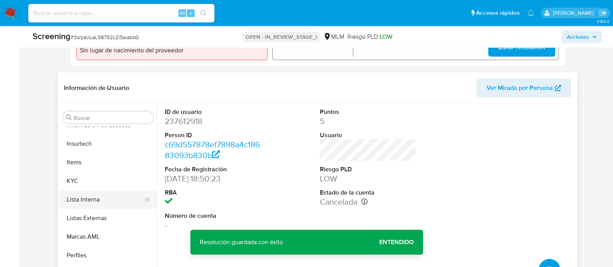
click at [102, 198] on button "Lista Interna" at bounding box center [105, 199] width 91 height 19
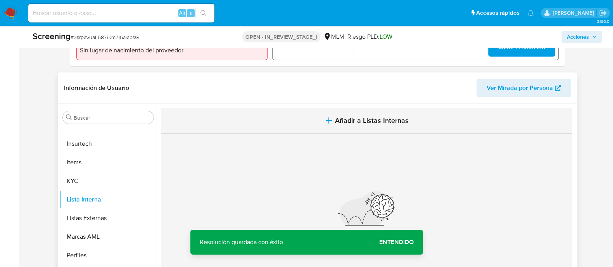
click at [349, 119] on span "Añadir a Listas Internas" at bounding box center [372, 120] width 74 height 9
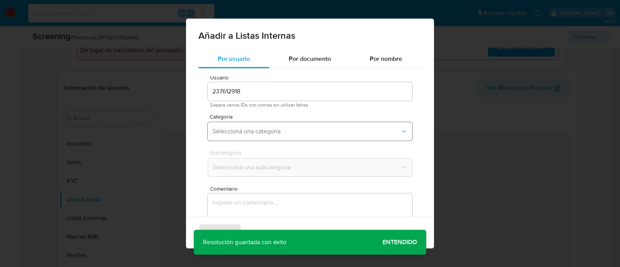
click at [260, 131] on span "Seleccioná una categoría" at bounding box center [306, 132] width 188 height 8
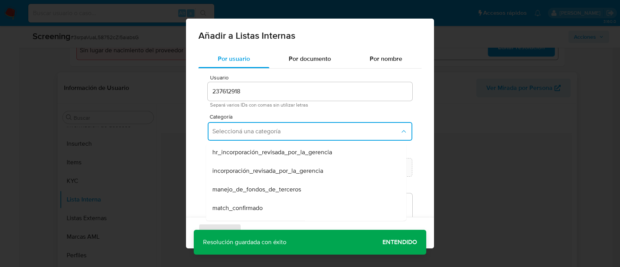
click at [240, 212] on span "match_confirmado" at bounding box center [237, 208] width 50 height 8
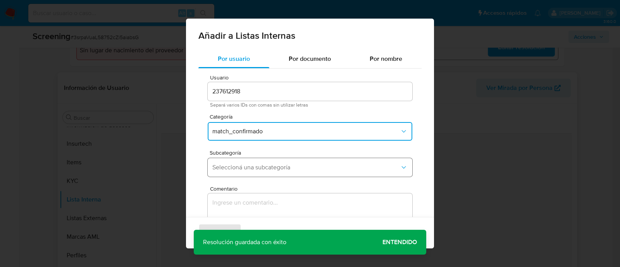
click at [238, 169] on span "Seleccioná una subcategoría" at bounding box center [306, 168] width 188 height 8
click at [234, 157] on div "Subcategoría Seleccioná una subcategoría" at bounding box center [310, 165] width 205 height 30
click at [232, 162] on button "Seleccioná una subcategoría" at bounding box center [310, 167] width 205 height 19
click at [229, 190] on div "LPB" at bounding box center [303, 188] width 183 height 19
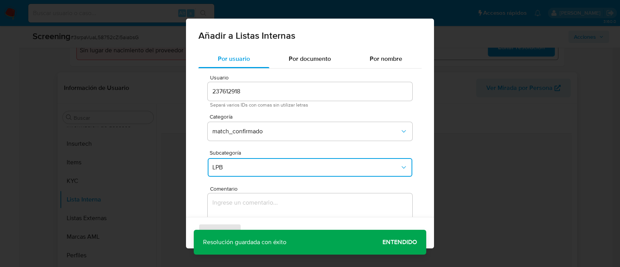
click at [227, 202] on textarea "Comentario" at bounding box center [310, 230] width 205 height 74
click at [390, 242] on div "Agregar Cancelar" at bounding box center [310, 232] width 248 height 31
click at [328, 210] on textarea "Comentario" at bounding box center [310, 230] width 205 height 74
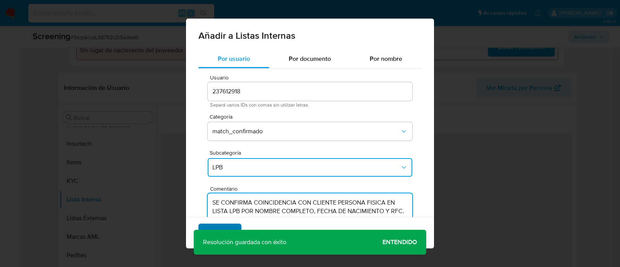
type textarea "SE CONFIRMA COINCIDENCIA CON CLIENTE PERSONA FISICA EN LISTA LPB POR NOMBRE COM…"
click at [233, 227] on button "Agregar" at bounding box center [219, 233] width 43 height 19
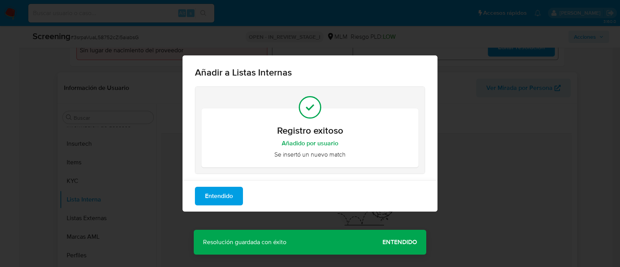
drag, startPoint x: 407, startPoint y: 240, endPoint x: 358, endPoint y: 233, distance: 49.7
click at [407, 240] on div "Añadir a Listas Internas Registro exitoso Añadido por usuario Se insertó un nue…" at bounding box center [310, 133] width 620 height 267
click at [202, 202] on button "Entendido" at bounding box center [219, 196] width 48 height 19
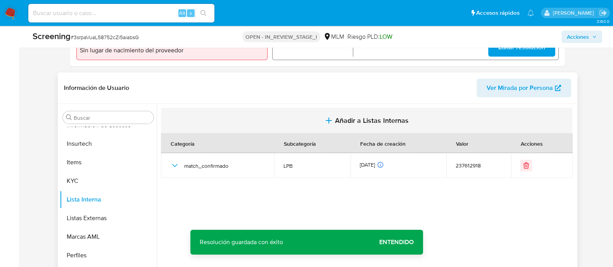
click at [353, 126] on button "Añadir a Listas Internas" at bounding box center [366, 121] width 411 height 26
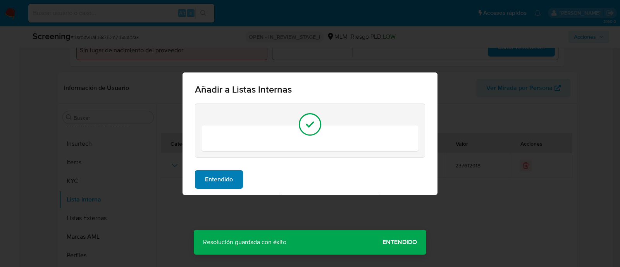
click at [226, 184] on span "Entendido" at bounding box center [219, 179] width 28 height 17
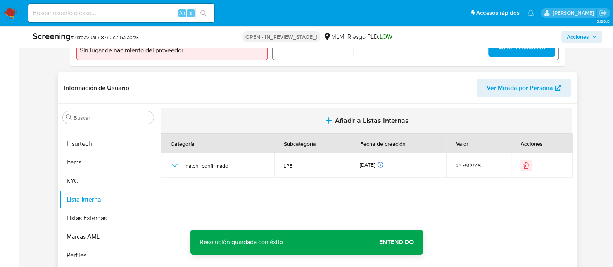
click at [382, 117] on span "Añadir a Listas Internas" at bounding box center [372, 120] width 74 height 9
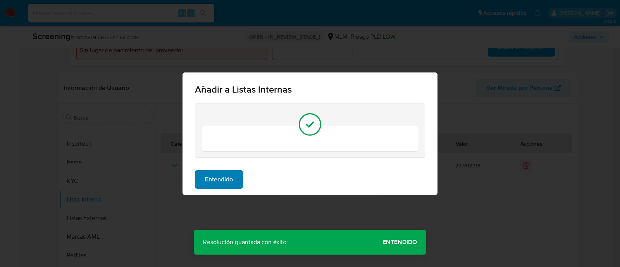
click at [207, 177] on span "Entendido" at bounding box center [219, 179] width 28 height 17
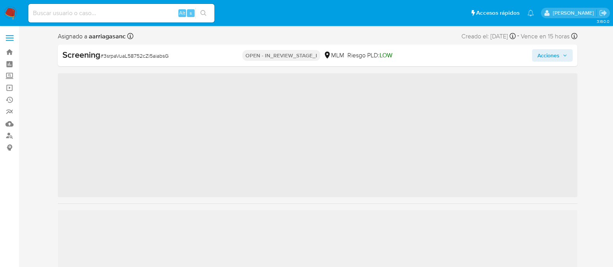
scroll to position [327, 0]
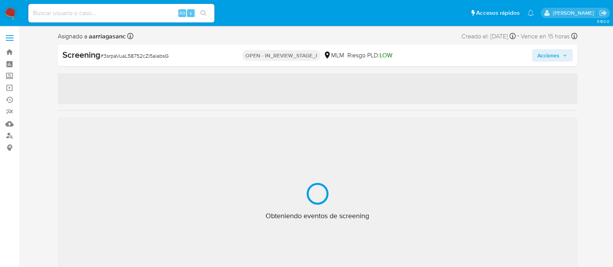
select select "10"
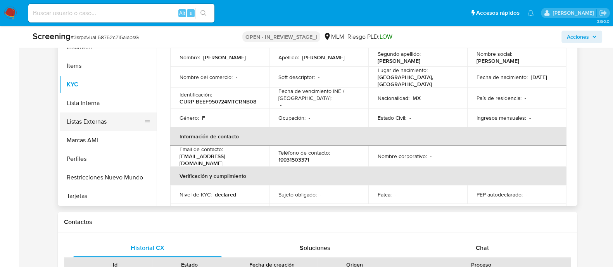
scroll to position [48, 0]
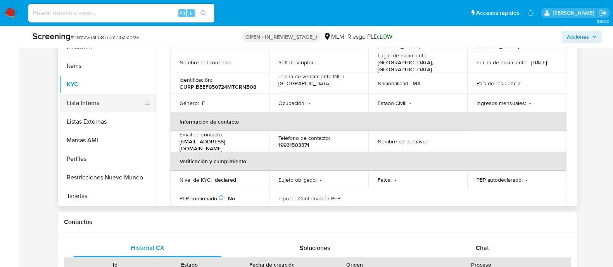
click at [79, 103] on button "Lista Interna" at bounding box center [105, 103] width 91 height 19
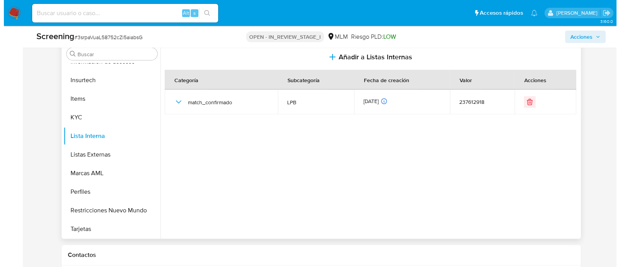
scroll to position [339, 0]
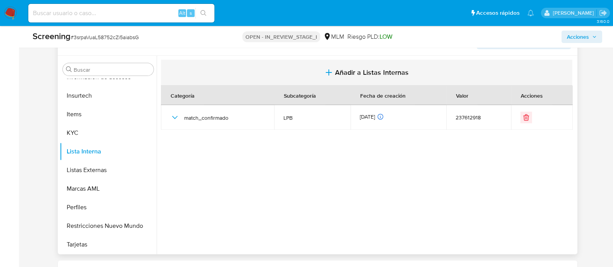
click at [350, 72] on span "Añadir a Listas Internas" at bounding box center [372, 72] width 74 height 9
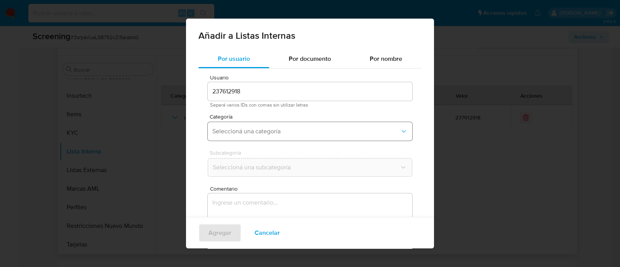
click at [263, 131] on span "Seleccioná una categoría" at bounding box center [306, 132] width 188 height 8
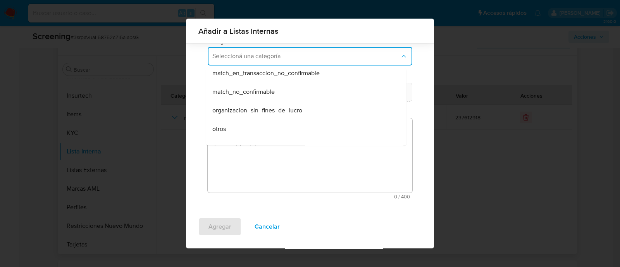
scroll to position [183, 0]
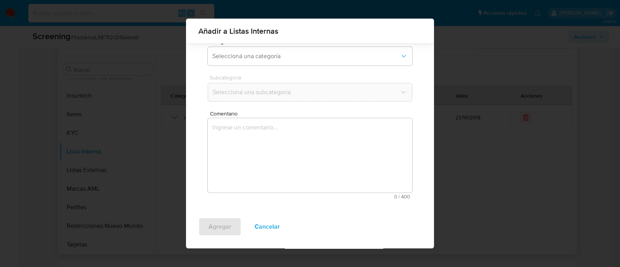
click at [200, 152] on div "Usuario 237612918 Separá varios IDs con comas sin utilizar letras Categoría Sel…" at bounding box center [309, 99] width 223 height 212
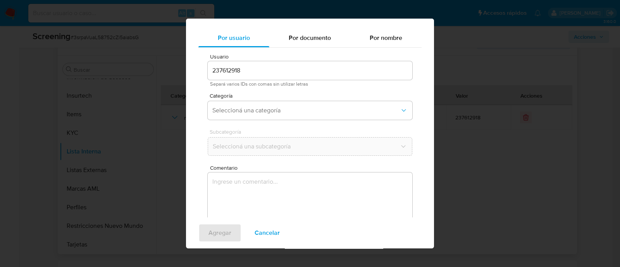
scroll to position [6, 0]
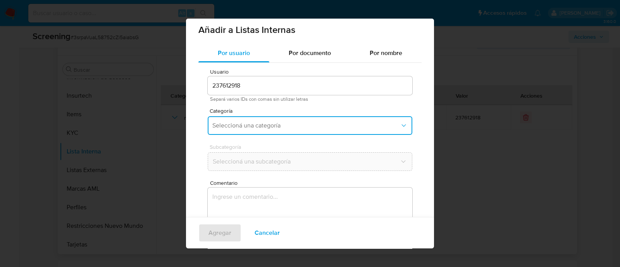
click at [261, 130] on button "Seleccioná una categoría" at bounding box center [310, 125] width 205 height 19
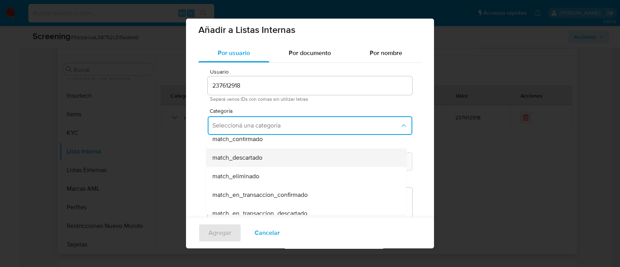
scroll to position [48, 0]
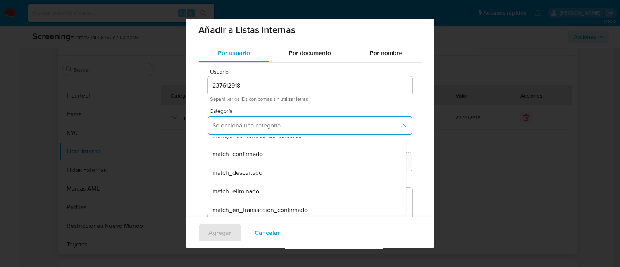
click at [244, 152] on span "match_confirmado" at bounding box center [237, 154] width 50 height 8
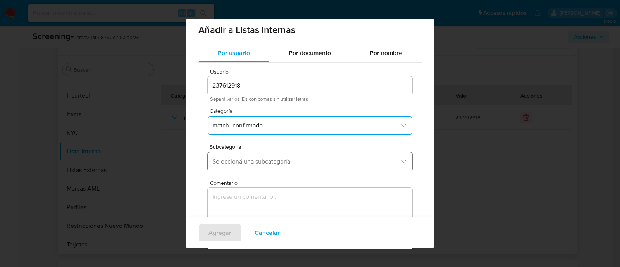
click at [241, 163] on span "Seleccioná una subcategoría" at bounding box center [306, 162] width 188 height 8
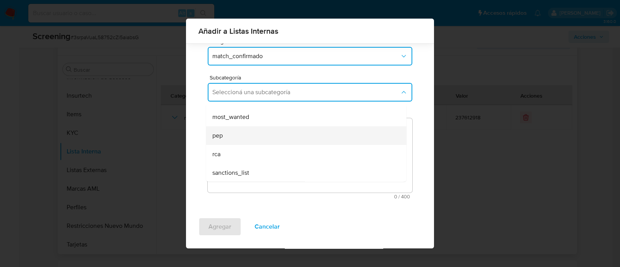
scroll to position [52, 0]
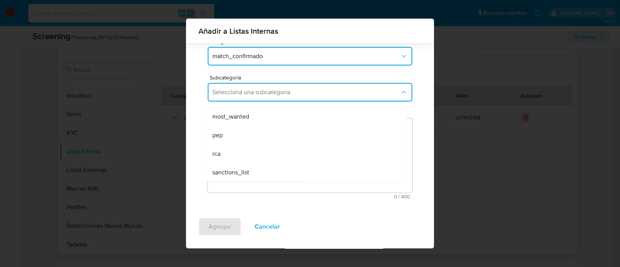
click at [243, 169] on span "sanctions_list" at bounding box center [230, 173] width 37 height 8
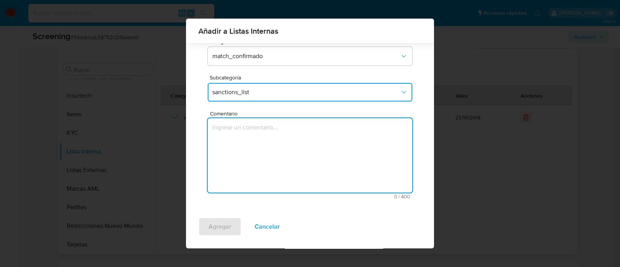
click at [248, 169] on textarea "Comentario" at bounding box center [310, 155] width 205 height 74
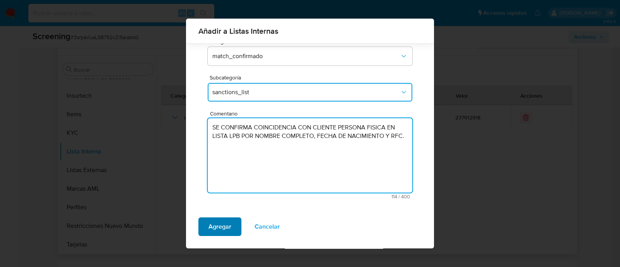
type textarea "SE CONFIRMA COINCIDENCIA CON CLIENTE PERSONA FISICA EN LISTA LPB POR NOMBRE COM…"
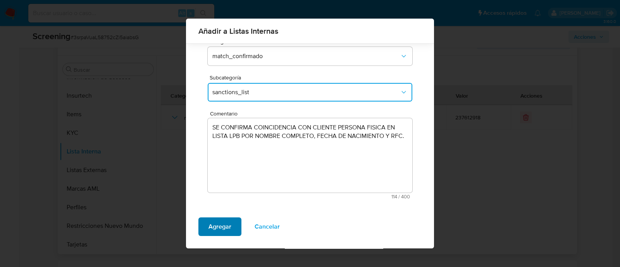
click at [225, 228] on span "Agregar" at bounding box center [220, 226] width 23 height 17
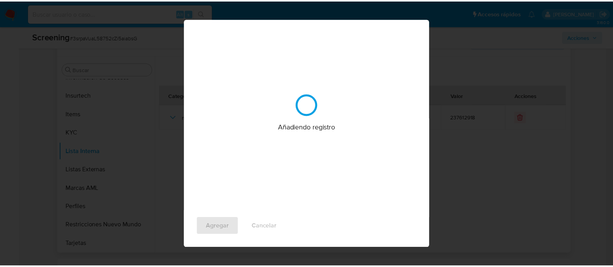
scroll to position [0, 0]
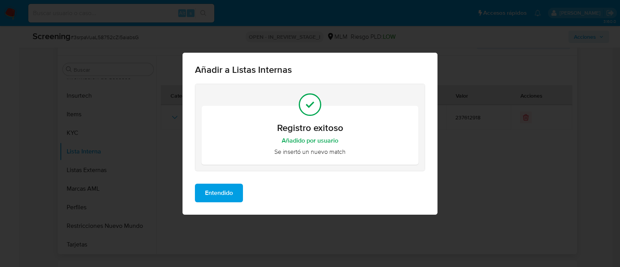
click at [238, 188] on button "Entendido" at bounding box center [219, 193] width 48 height 19
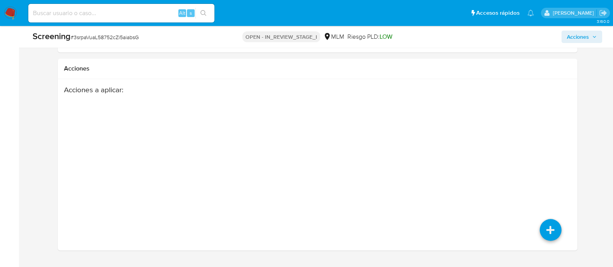
scroll to position [1163, 0]
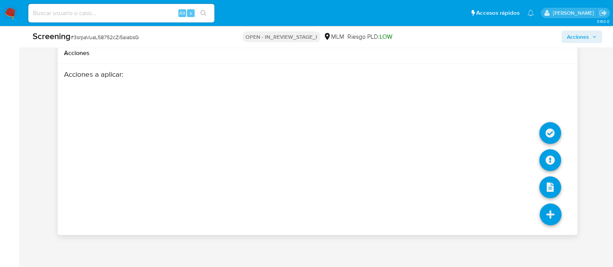
click at [547, 216] on icon at bounding box center [551, 214] width 22 height 22
click at [545, 160] on icon at bounding box center [550, 160] width 22 height 22
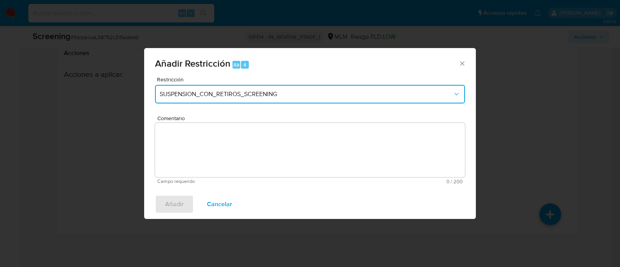
click at [283, 98] on button "SUSPENSION_CON_RETIROS_SCREENING" at bounding box center [310, 94] width 310 height 19
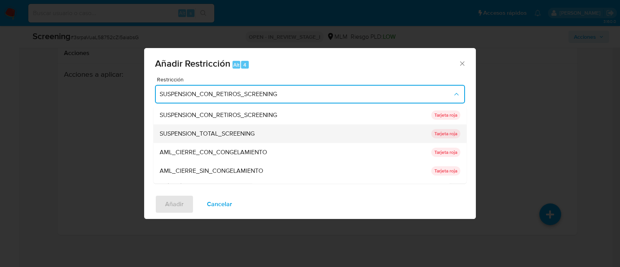
click at [234, 131] on span "SUSPENSION_TOTAL_SCREENING" at bounding box center [207, 134] width 95 height 8
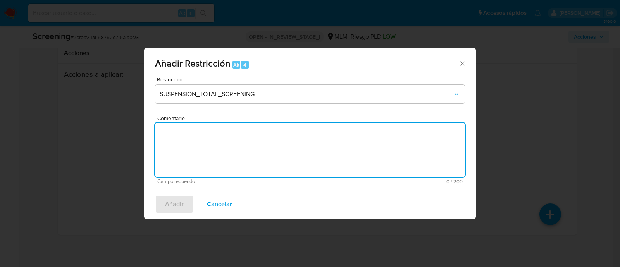
click at [234, 131] on textarea "Comentario" at bounding box center [310, 150] width 310 height 54
paste textarea "SE CONFIRMA COINCIDENCIA CON CLIENTE PERSONA FISICA EN LISTA LPB POR NOMBRE COM…"
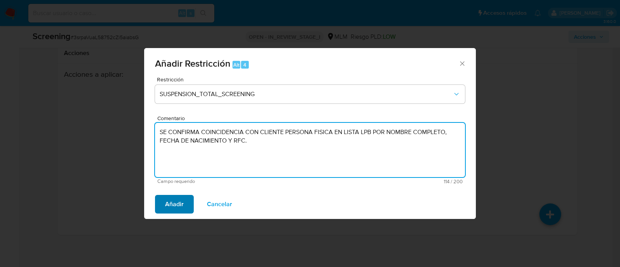
type textarea "SE CONFIRMA COINCIDENCIA CON CLIENTE PERSONA FISICA EN LISTA LPB POR NOMBRE COM…"
click at [164, 202] on button "Añadir" at bounding box center [174, 204] width 39 height 19
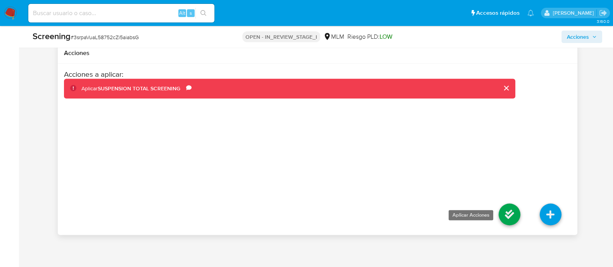
click at [507, 214] on icon at bounding box center [509, 214] width 22 height 22
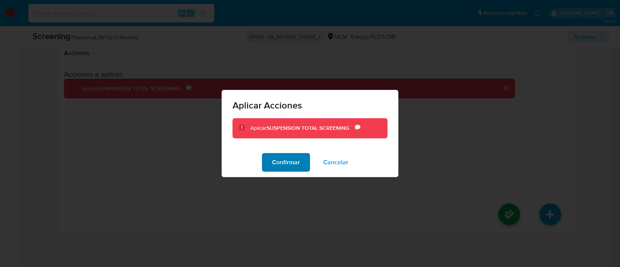
click at [300, 164] on button "Confirmar" at bounding box center [286, 162] width 48 height 19
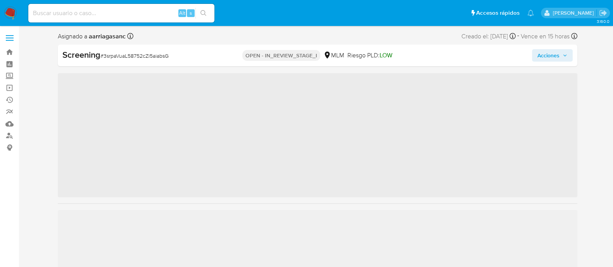
scroll to position [327, 0]
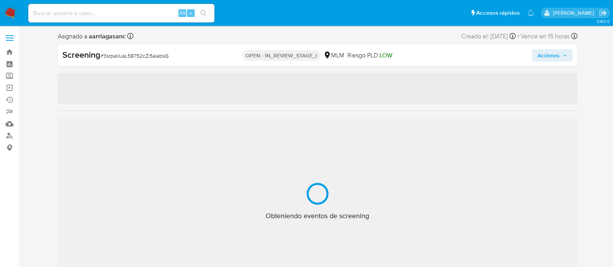
select select "10"
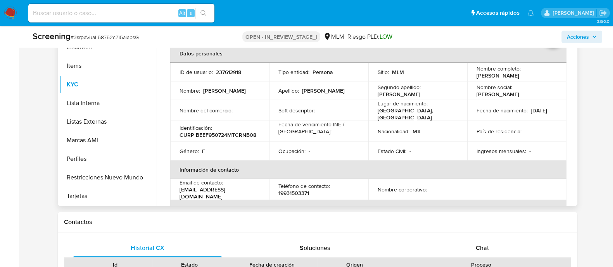
scroll to position [48, 0]
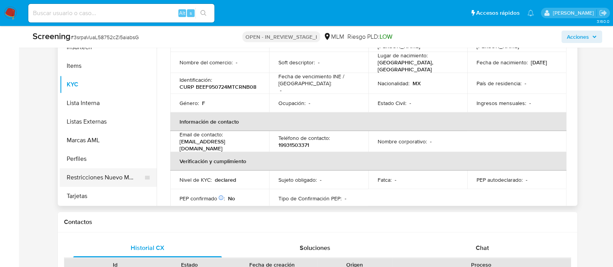
click at [106, 178] on button "Restricciones Nuevo Mundo" at bounding box center [105, 177] width 91 height 19
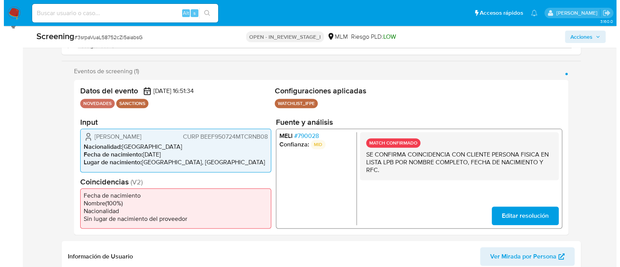
scroll to position [145, 0]
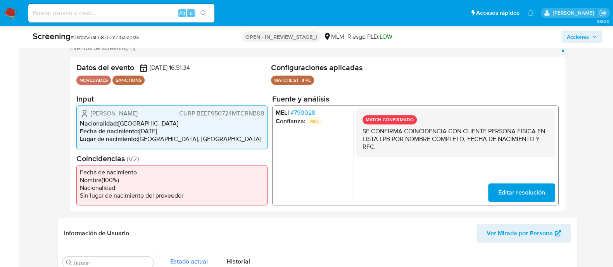
drag, startPoint x: 89, startPoint y: 116, endPoint x: 167, endPoint y: 114, distance: 77.5
click at [167, 114] on div "[PERSON_NAME] CURP BEEF950724MTCRNB08" at bounding box center [172, 113] width 184 height 9
drag, startPoint x: 141, startPoint y: 131, endPoint x: 176, endPoint y: 132, distance: 34.1
click at [176, 132] on li "Fecha de nacimiento : [DEMOGRAPHIC_DATA]" at bounding box center [172, 132] width 184 height 8
click at [236, 116] on span "CURP BEEF950724MTCRNB08" at bounding box center [221, 114] width 85 height 8
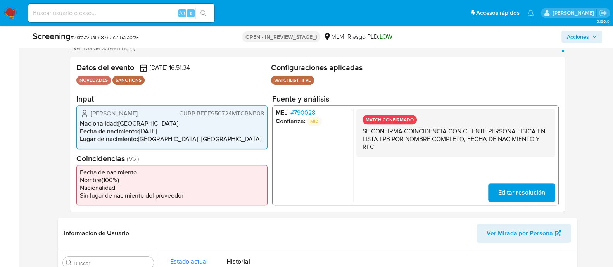
click at [236, 116] on span "CURP BEEF950724MTCRNB08" at bounding box center [221, 114] width 85 height 8
click at [226, 131] on li "Fecha de nacimiento : [DEMOGRAPHIC_DATA]" at bounding box center [172, 132] width 184 height 8
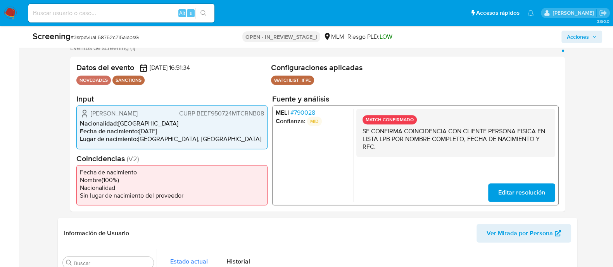
click at [222, 116] on span "CURP BEEF950724MTCRNB08" at bounding box center [221, 114] width 85 height 8
click at [578, 32] on span "Acciones" at bounding box center [578, 37] width 22 height 12
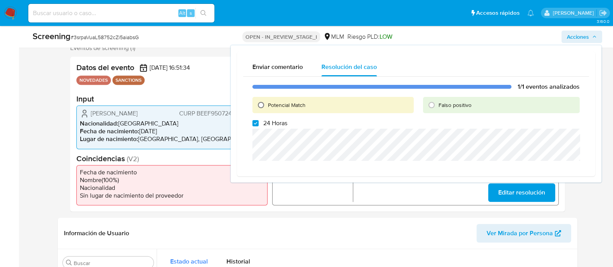
click at [261, 104] on input "Potencial Match" at bounding box center [261, 105] width 12 height 12
radio input "true"
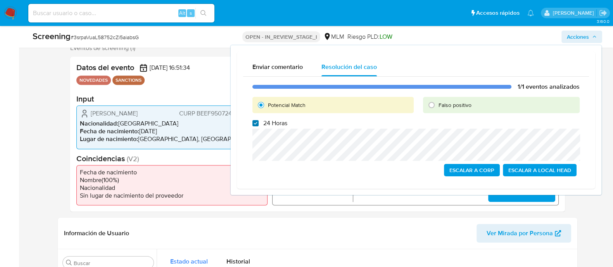
click at [254, 119] on div "1/1 eventos analizados Potencial Match Falso positivo 24 Horas Escalar a Corp E…" at bounding box center [416, 130] width 346 height 106
click at [254, 124] on input "24 Horas" at bounding box center [255, 123] width 6 height 6
checkbox input "false"
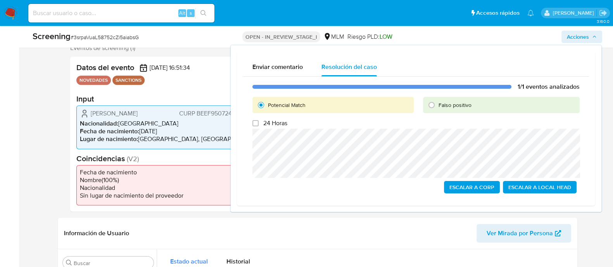
click at [558, 187] on span "Escalar a Local Head" at bounding box center [539, 187] width 63 height 11
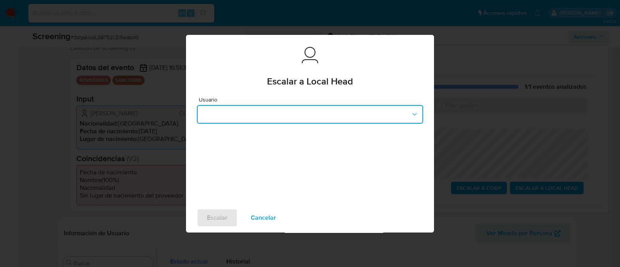
drag, startPoint x: 267, startPoint y: 118, endPoint x: 254, endPoint y: 111, distance: 14.8
click at [255, 110] on button "button" at bounding box center [310, 114] width 226 height 19
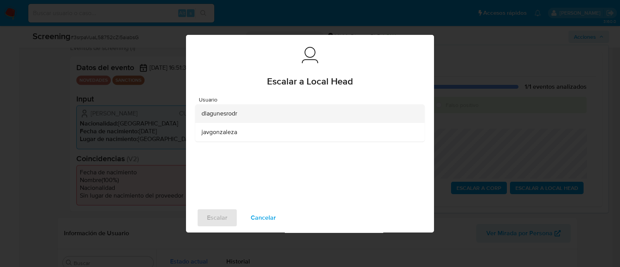
click at [224, 117] on span "dlagunesrodr" at bounding box center [220, 114] width 36 height 8
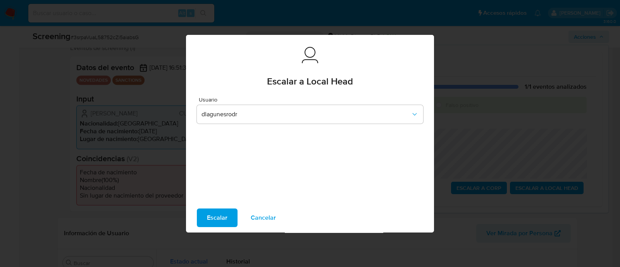
click at [219, 222] on span "Escalar" at bounding box center [217, 217] width 21 height 17
click at [220, 209] on span "Escalar" at bounding box center [217, 217] width 21 height 17
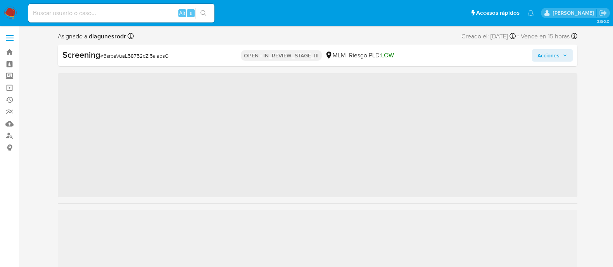
scroll to position [327, 0]
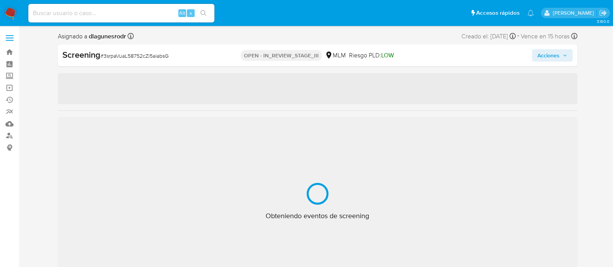
select select "10"
